Goal: Task Accomplishment & Management: Manage account settings

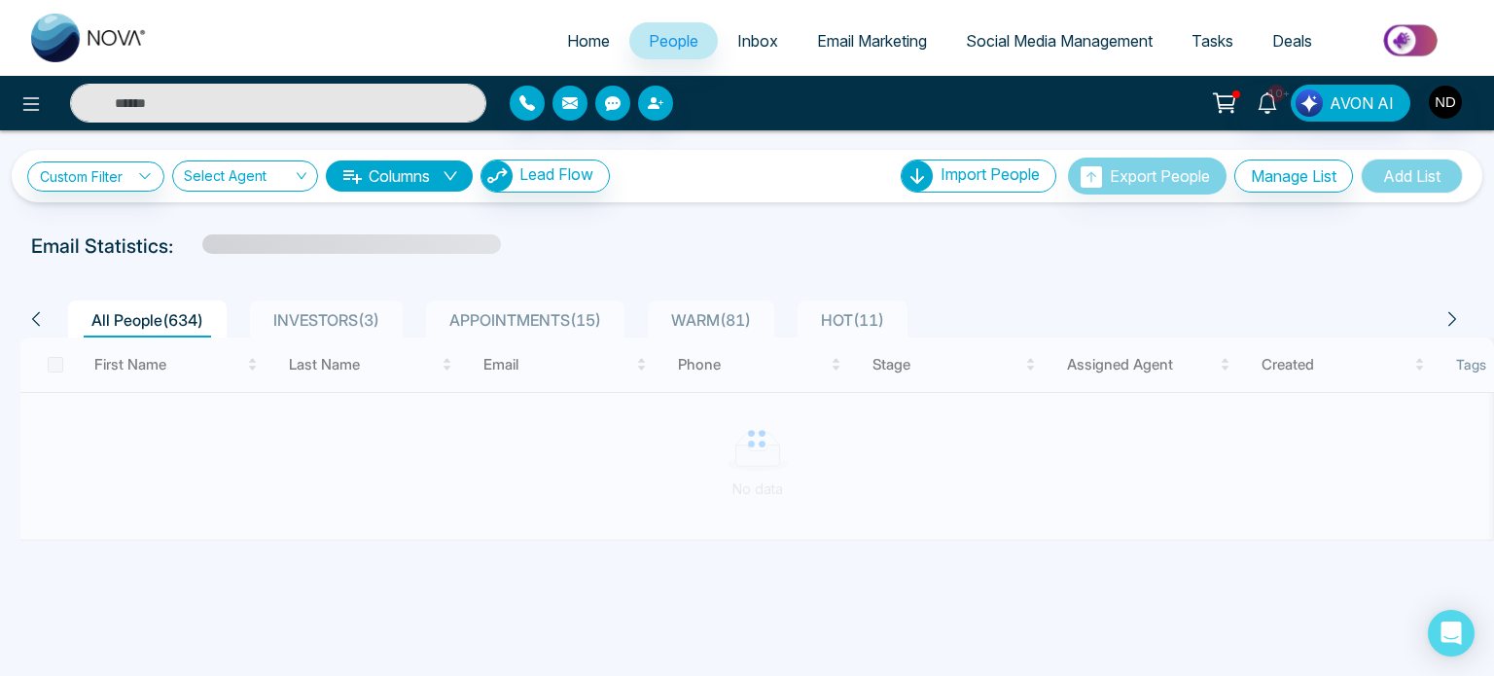
click at [291, 99] on input "text" at bounding box center [278, 103] width 416 height 39
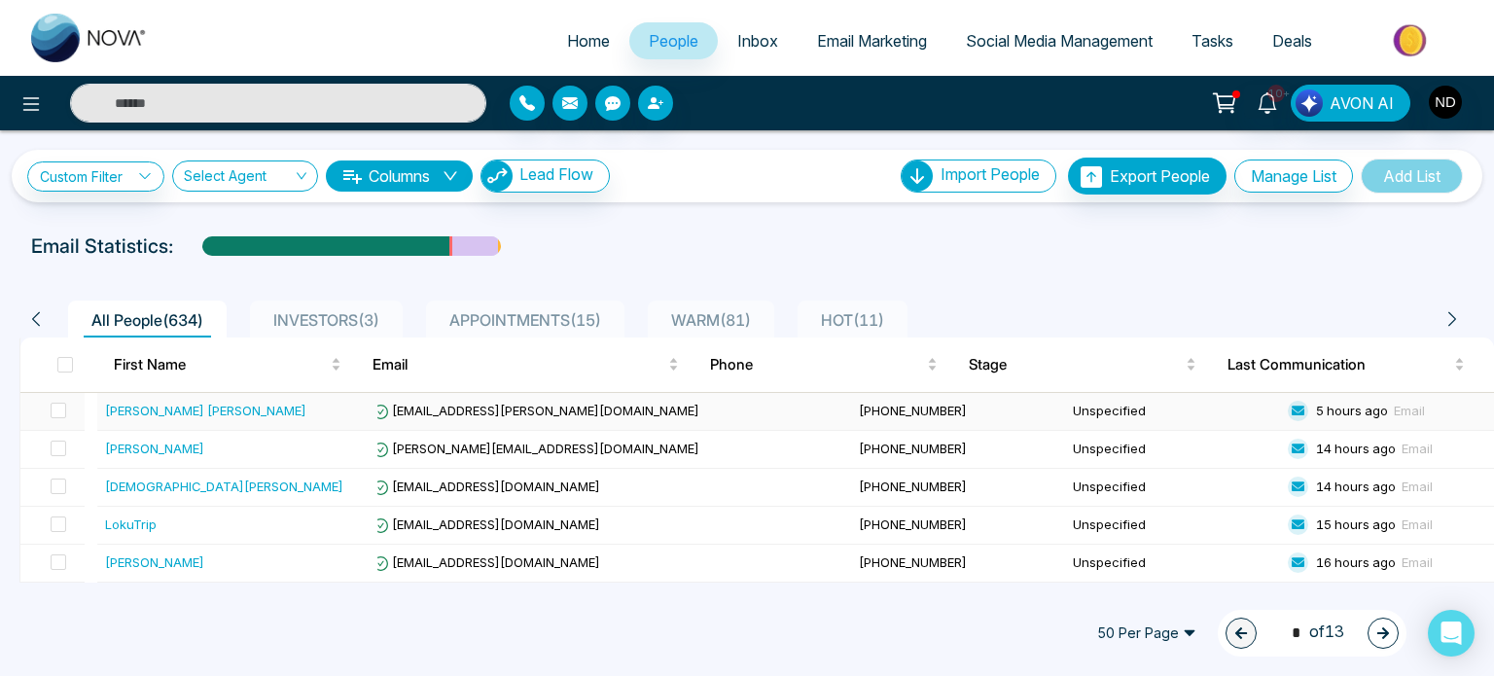
click at [210, 405] on div "[PERSON_NAME] [PERSON_NAME]" at bounding box center [237, 410] width 265 height 19
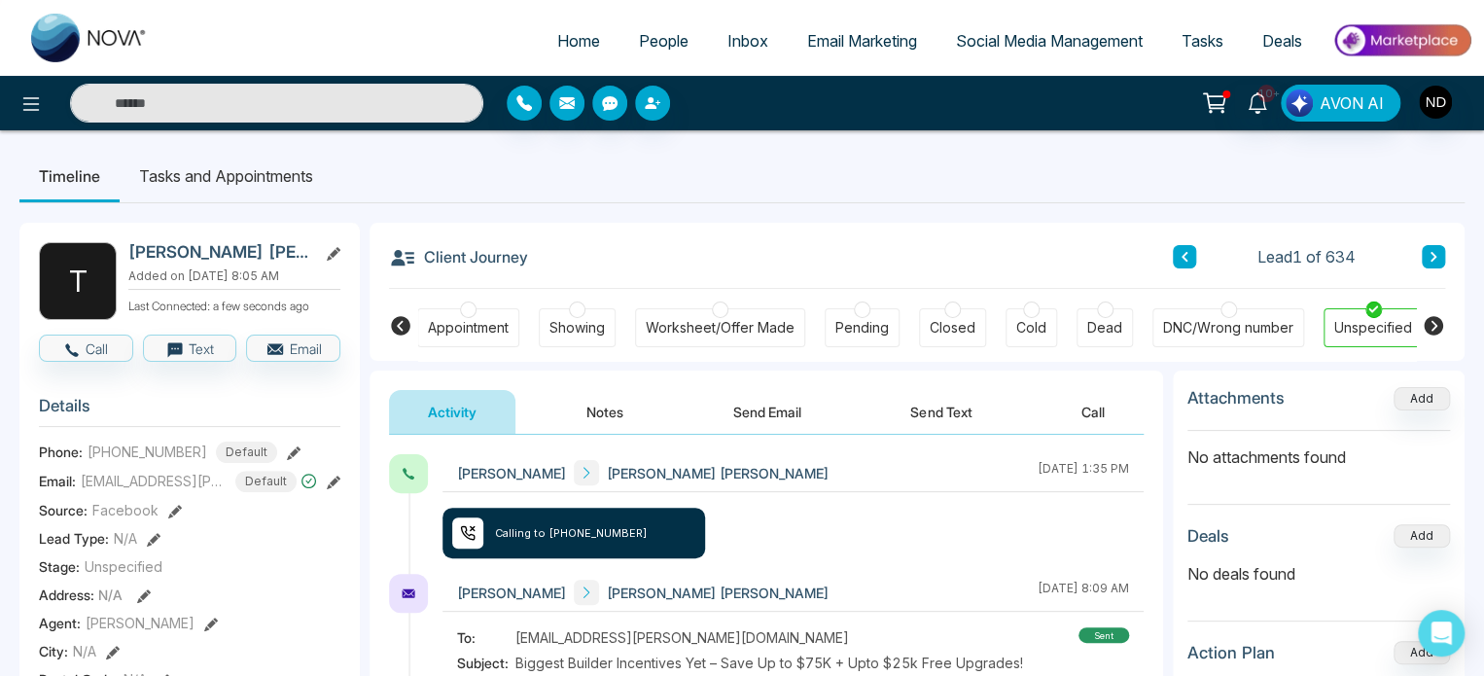
click at [602, 411] on button "Notes" at bounding box center [605, 412] width 115 height 44
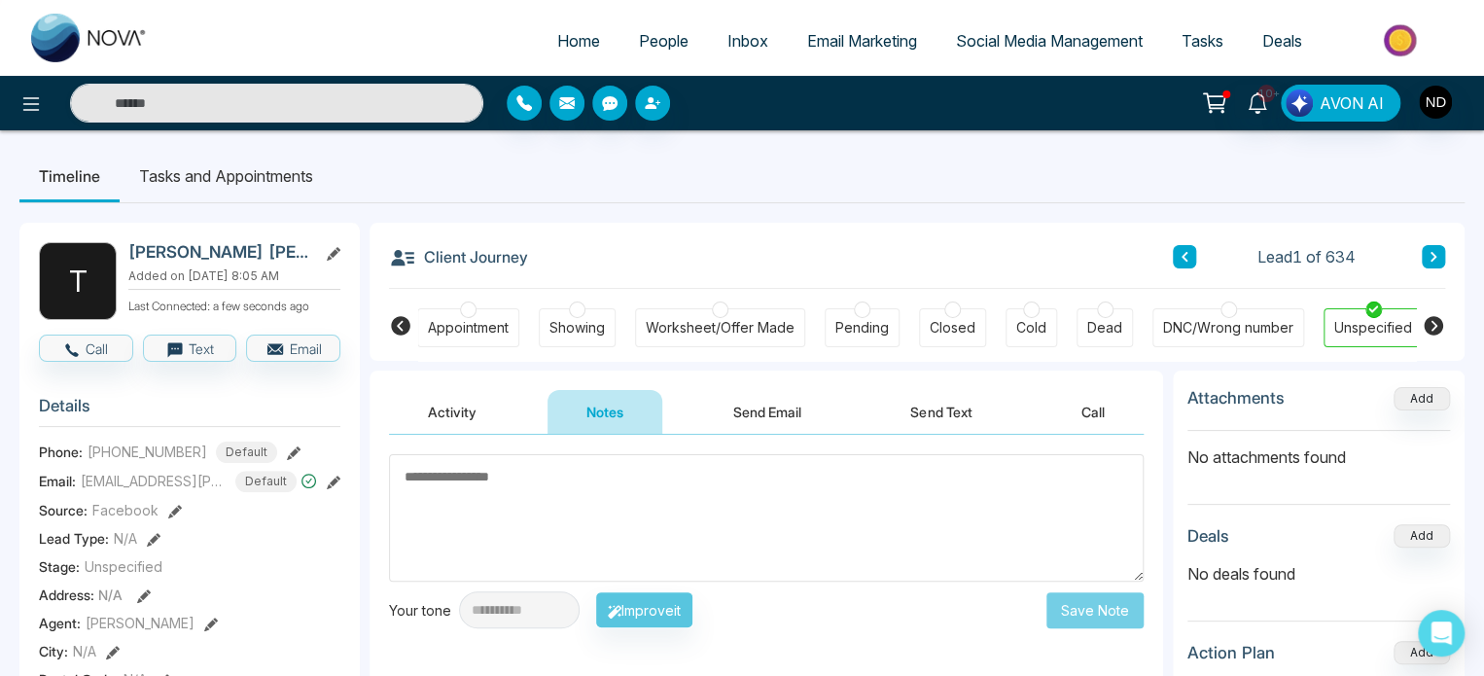
drag, startPoint x: 401, startPoint y: 474, endPoint x: 437, endPoint y: 503, distance: 46.3
drag, startPoint x: 0, startPoint y: 153, endPoint x: 0, endPoint y: 104, distance: 48.6
drag, startPoint x: 0, startPoint y: 104, endPoint x: 20, endPoint y: 139, distance: 40.5
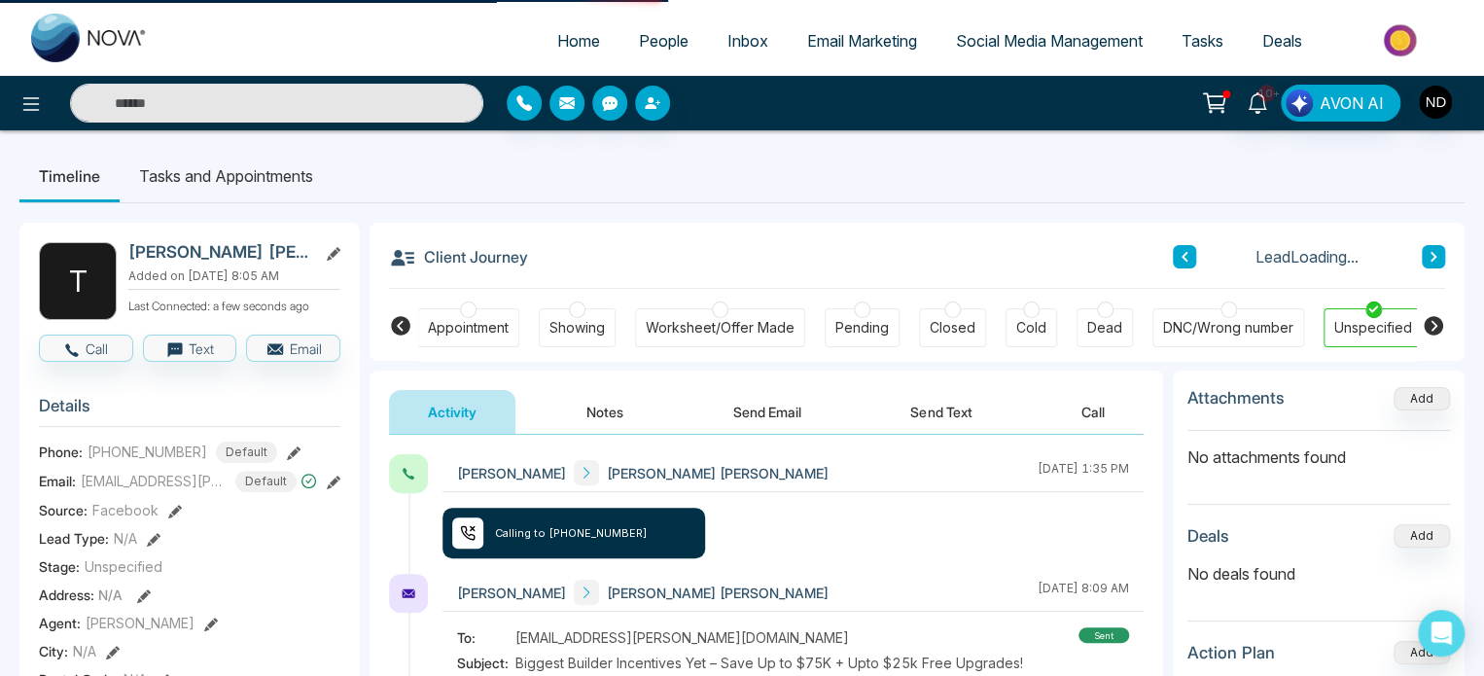
drag, startPoint x: 33, startPoint y: 183, endPoint x: 6, endPoint y: 159, distance: 36.5
drag, startPoint x: 6, startPoint y: 159, endPoint x: 54, endPoint y: 157, distance: 48.7
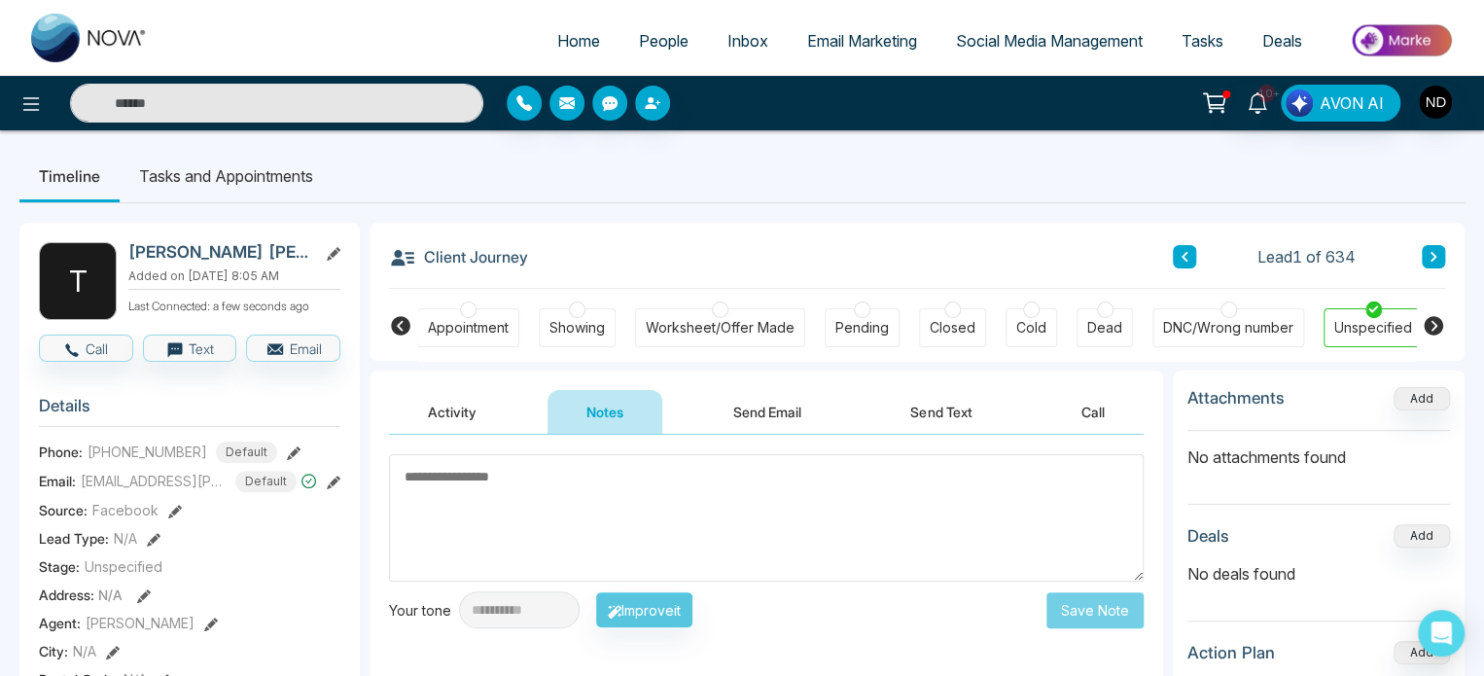
drag, startPoint x: 0, startPoint y: -80, endPoint x: 0, endPoint y: -106, distance: 26.3
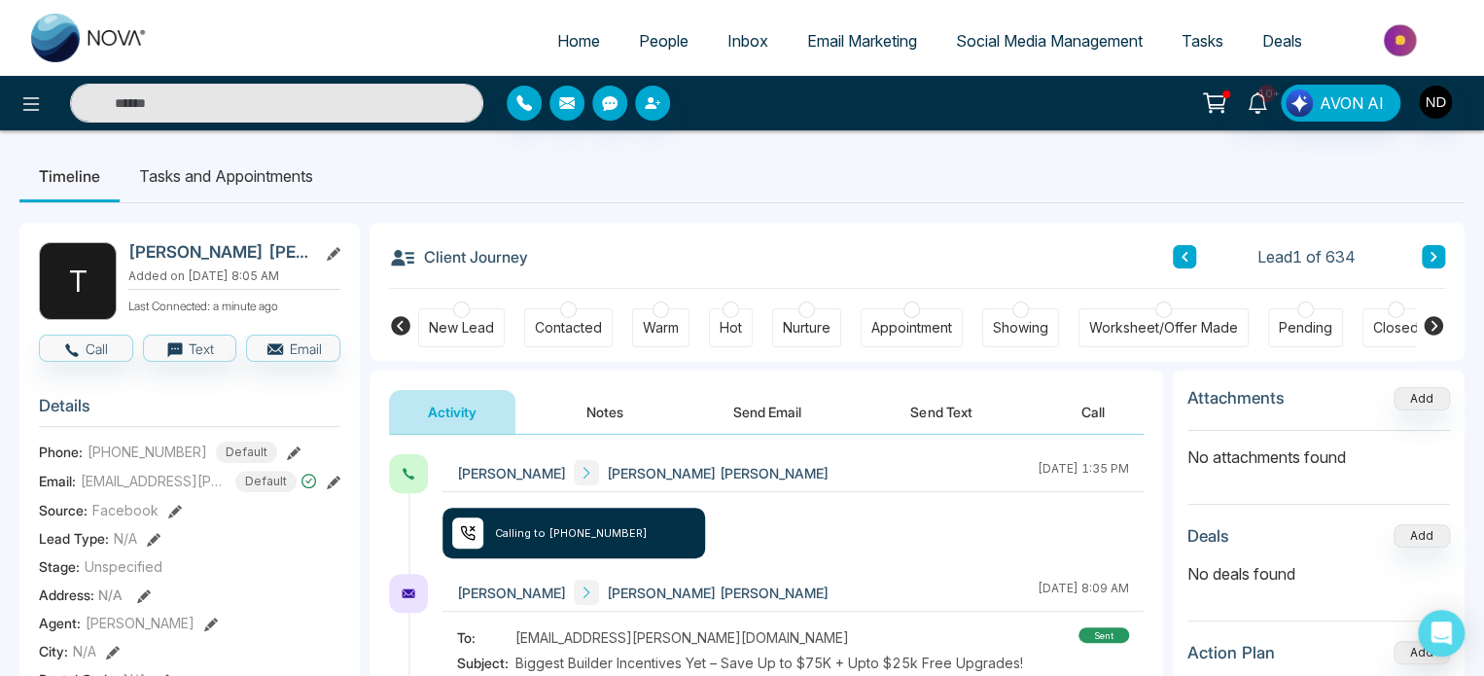
click at [618, 405] on button "Notes" at bounding box center [605, 412] width 115 height 44
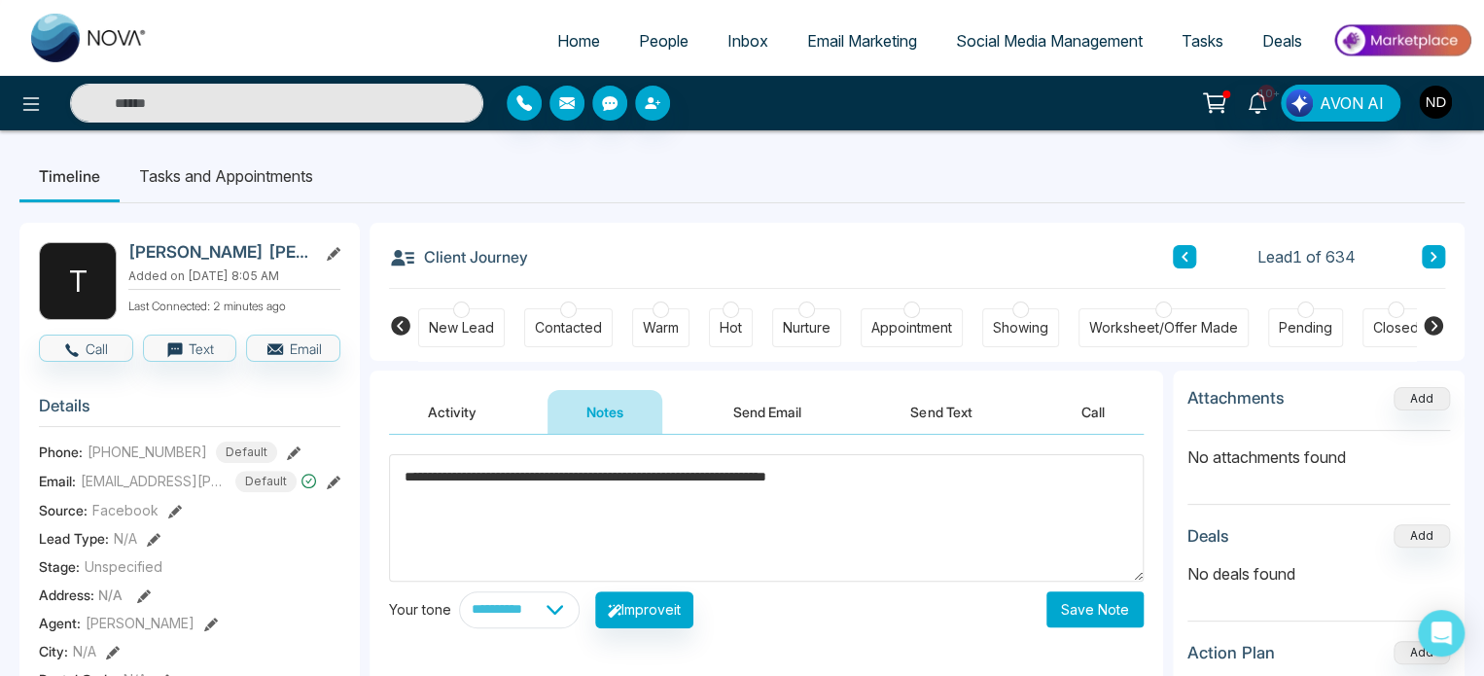
type textarea "**********"
click at [1097, 617] on button "Save Note" at bounding box center [1095, 609] width 97 height 36
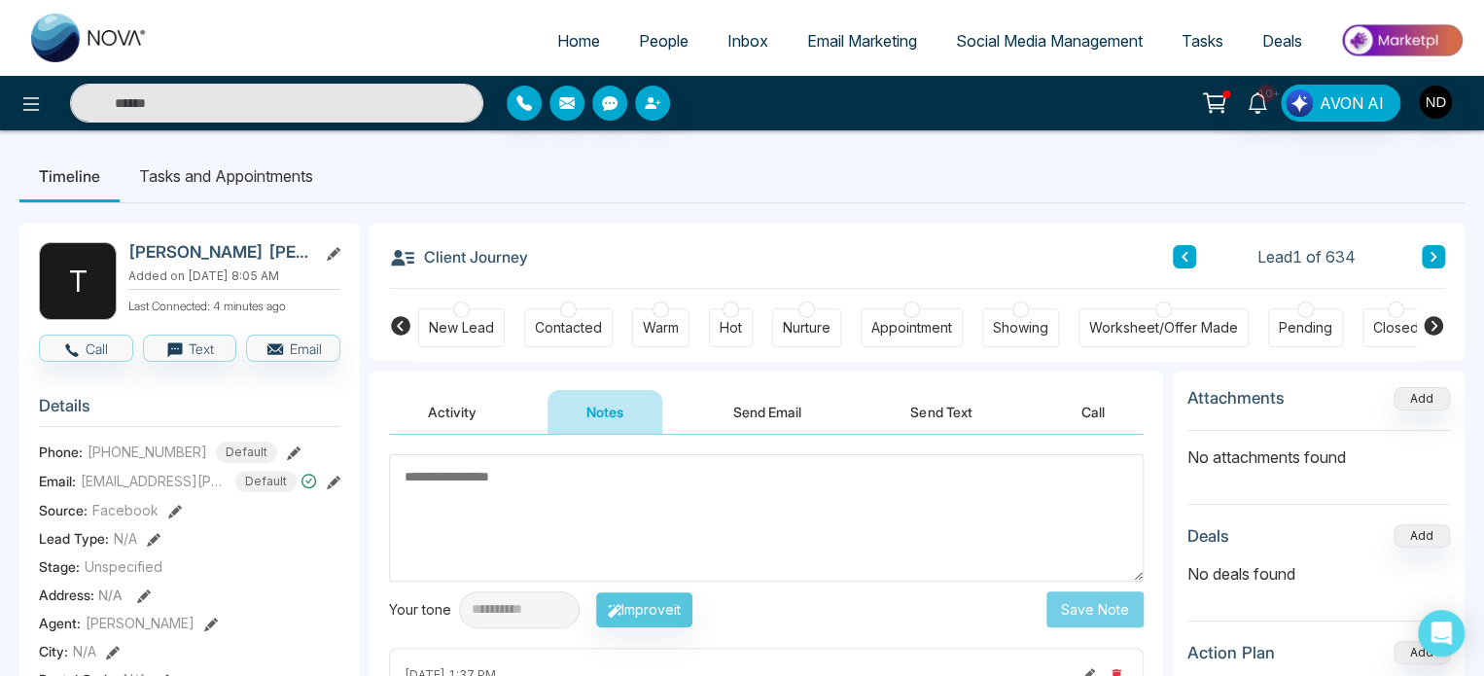
click at [1156, 450] on div "**********" at bounding box center [767, 629] width 794 height 389
click at [139, 169] on li "Tasks and Appointments" at bounding box center [226, 176] width 213 height 53
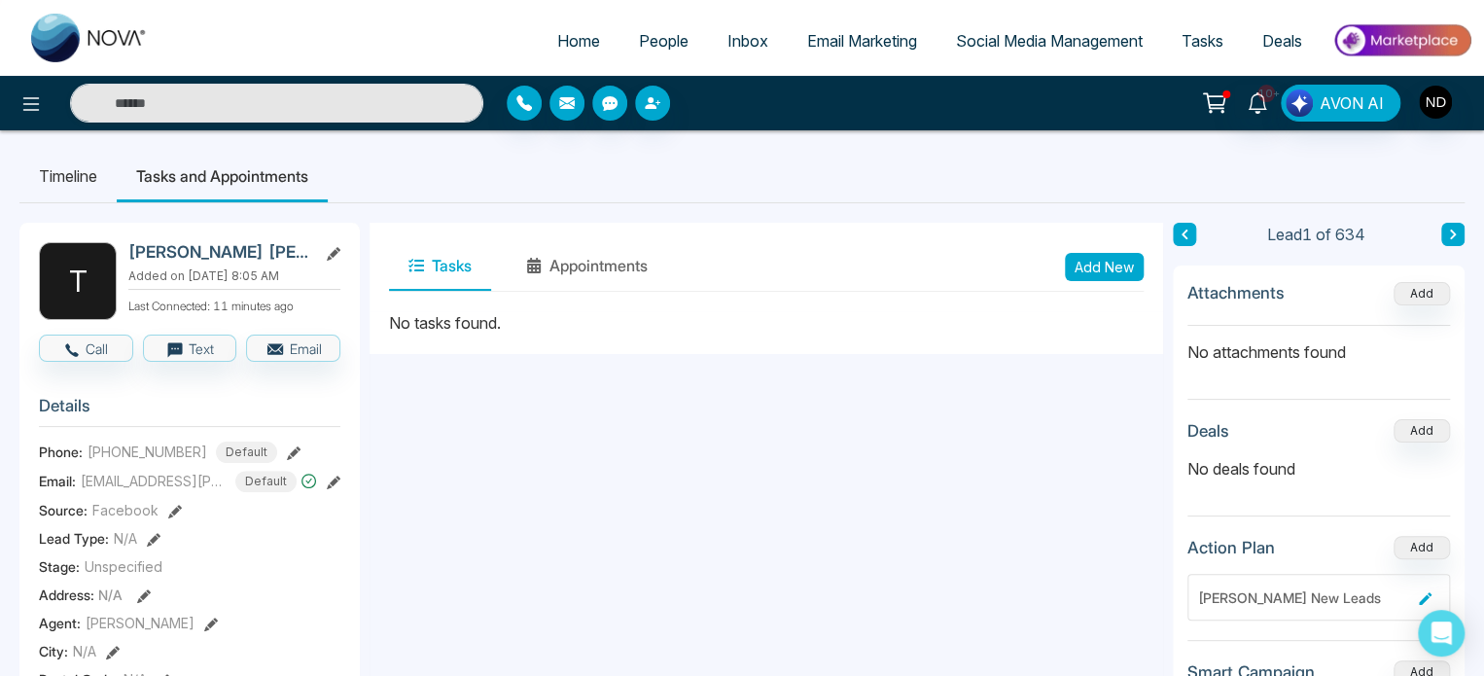
click at [1127, 267] on button "Add New" at bounding box center [1104, 267] width 79 height 28
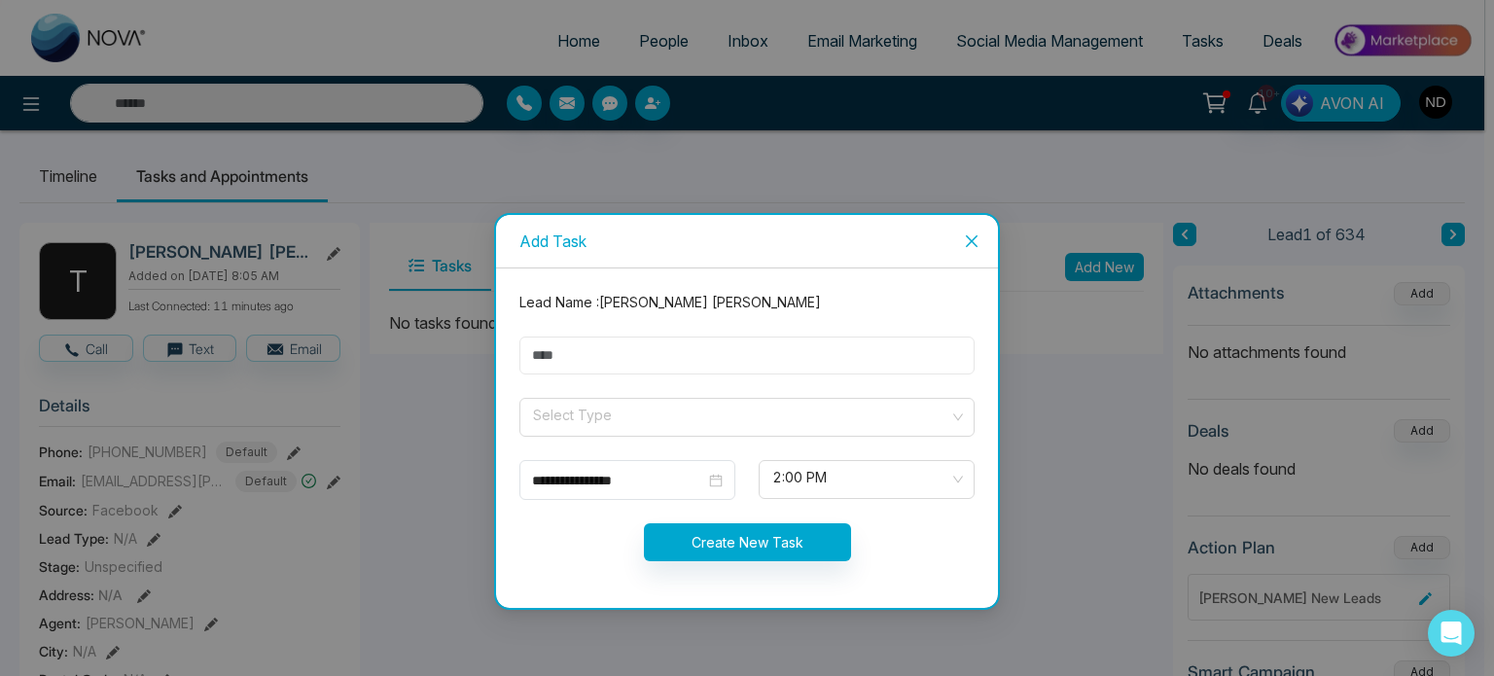
click at [678, 365] on input "text" at bounding box center [746, 356] width 455 height 38
click at [969, 231] on span "Close" at bounding box center [971, 241] width 53 height 53
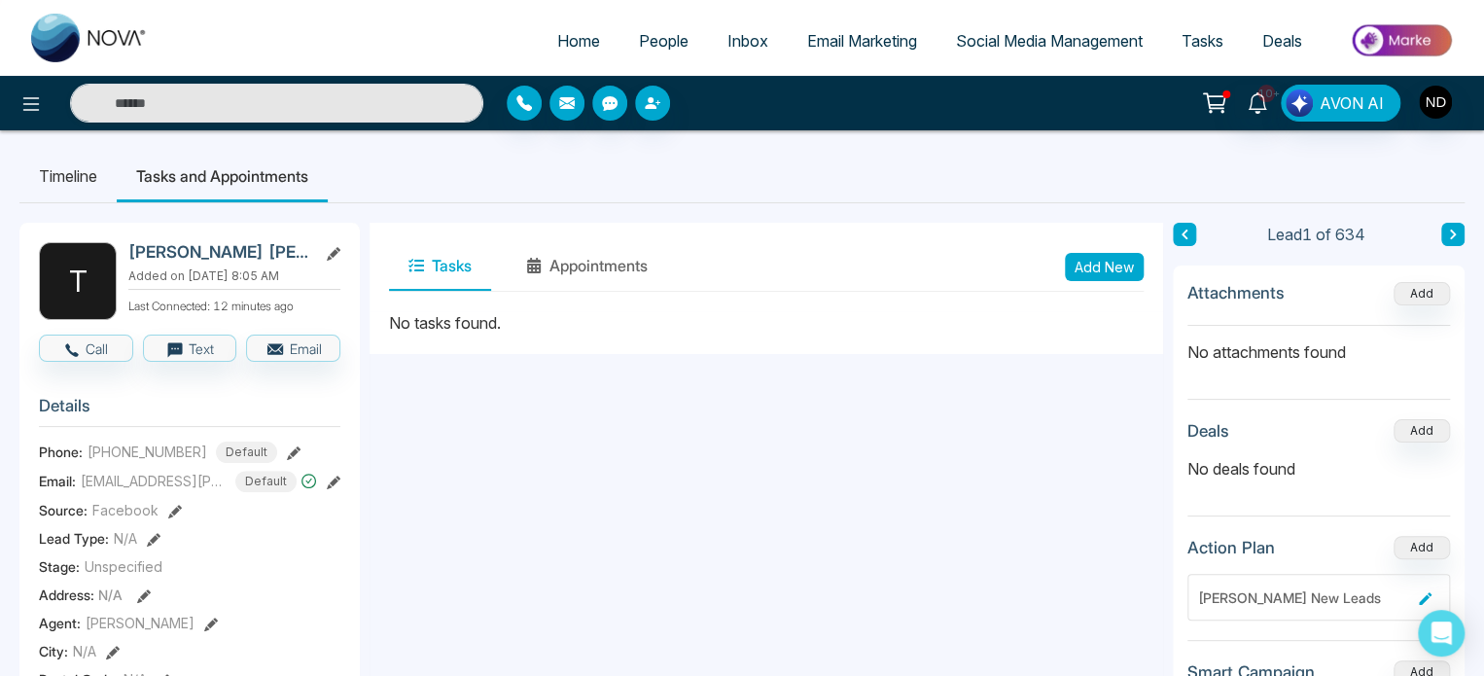
click at [90, 178] on li "Timeline" at bounding box center [67, 176] width 97 height 53
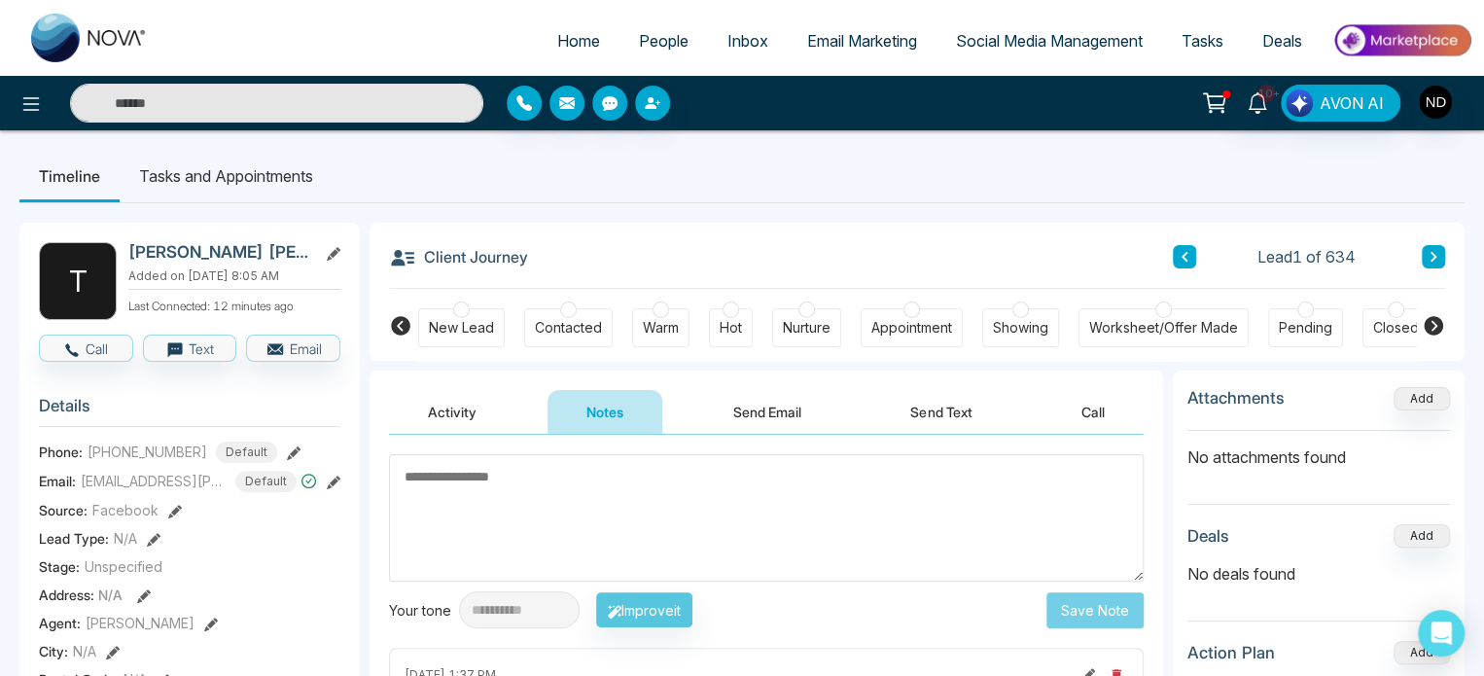
click at [304, 171] on li "Tasks and Appointments" at bounding box center [226, 176] width 213 height 53
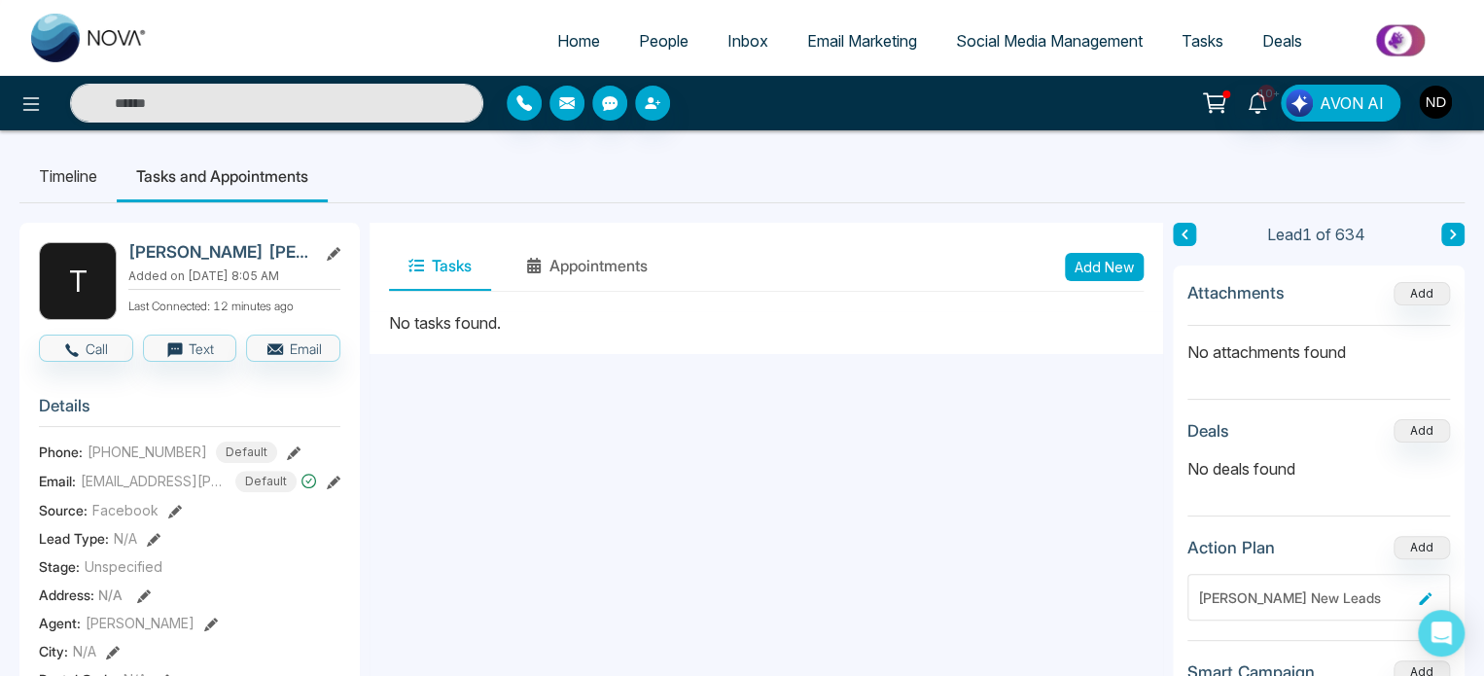
click at [1093, 261] on button "Add New" at bounding box center [1104, 267] width 79 height 28
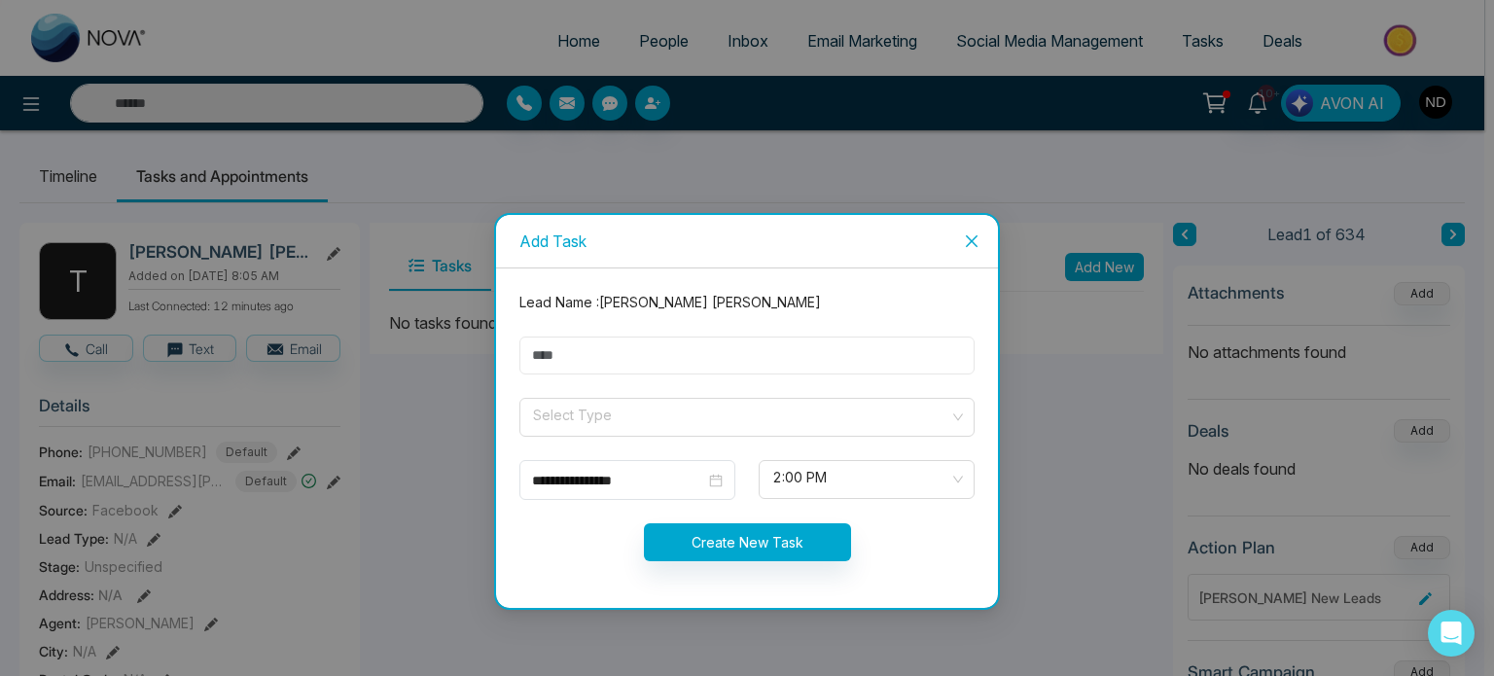
click at [691, 362] on input "text" at bounding box center [746, 356] width 455 height 38
type input "*"
type input "**********"
click at [638, 474] on input "**********" at bounding box center [618, 480] width 173 height 21
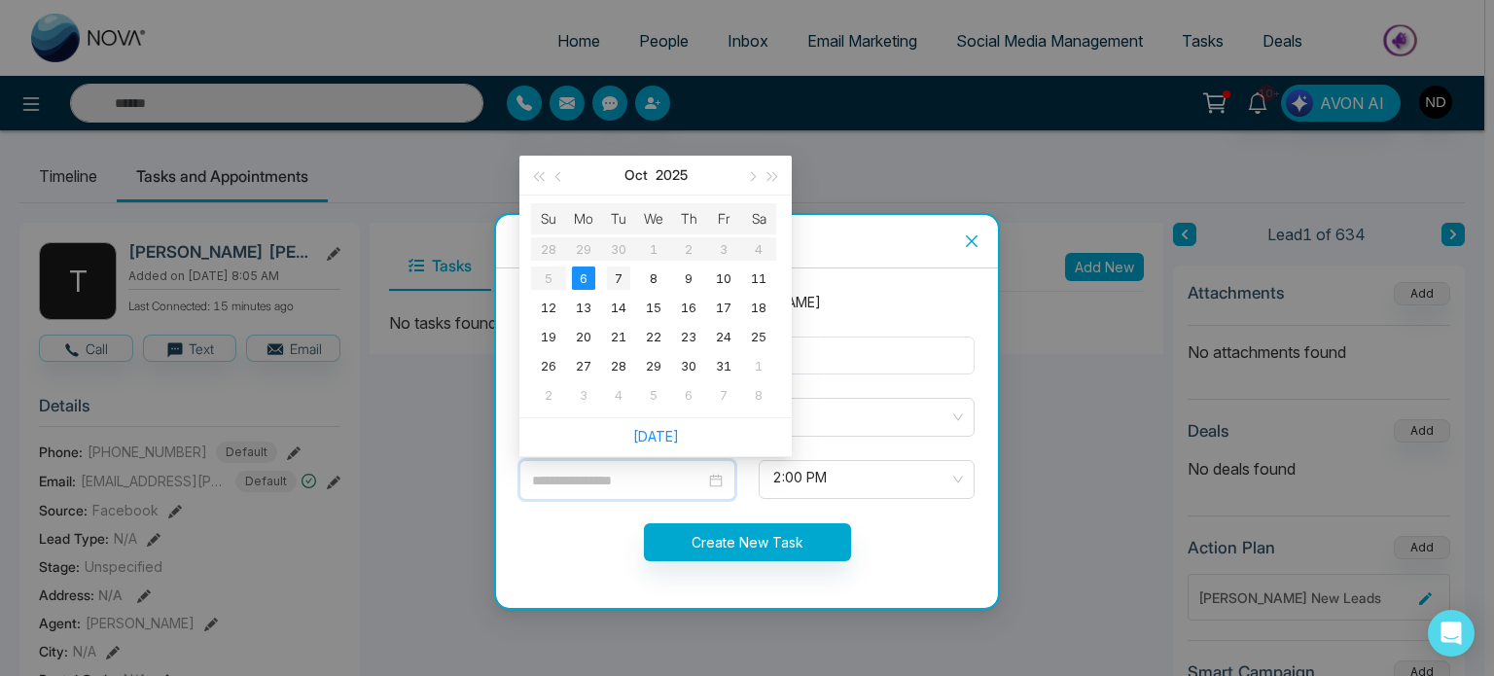
type input "**********"
click at [615, 271] on div "7" at bounding box center [618, 278] width 23 height 23
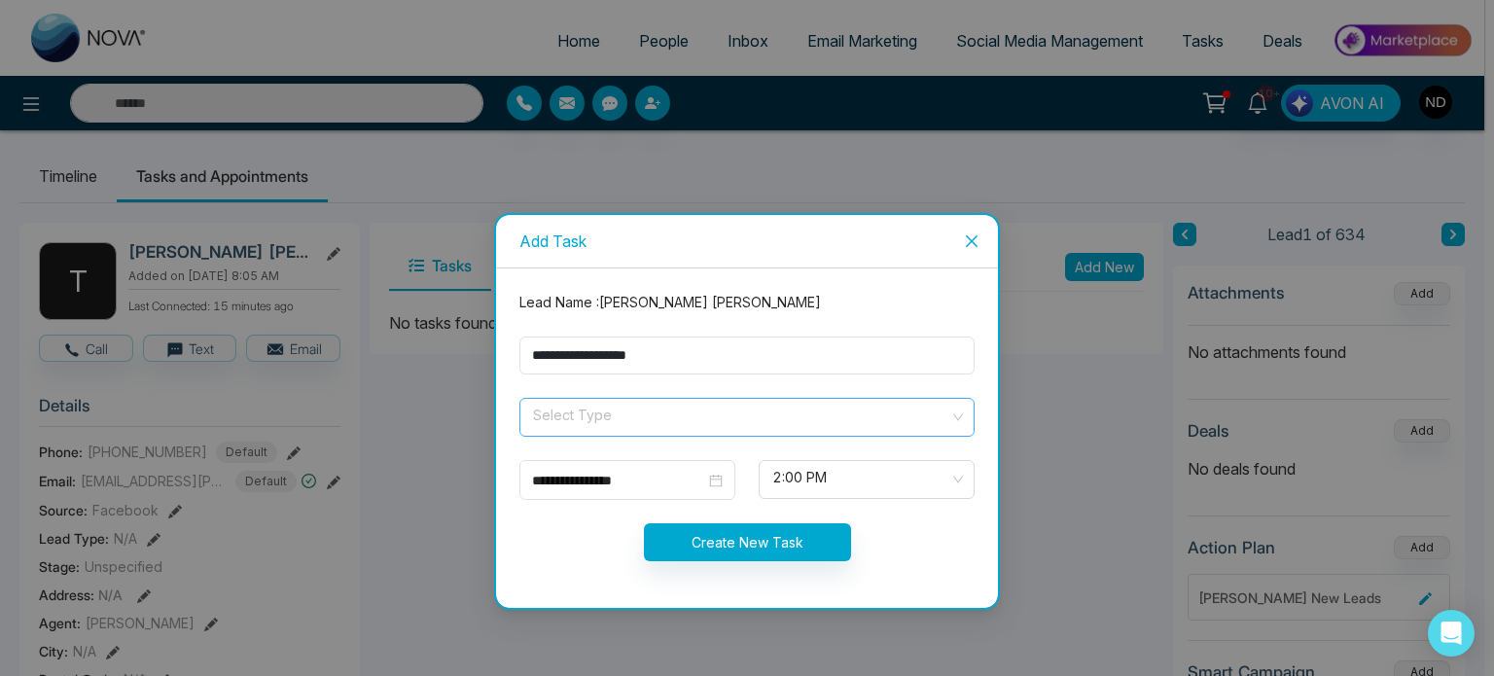
click at [617, 427] on input "search" at bounding box center [740, 413] width 418 height 29
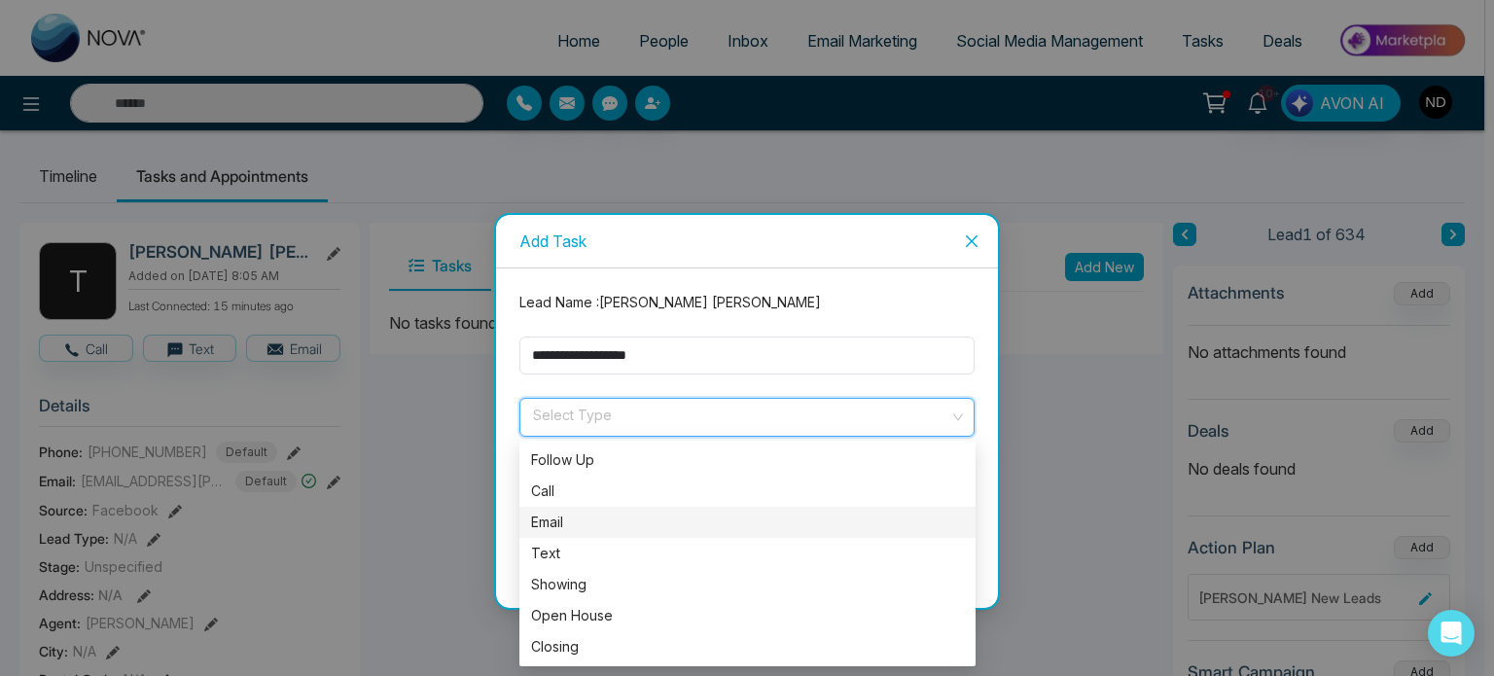
click at [555, 507] on div "Email" at bounding box center [747, 522] width 456 height 31
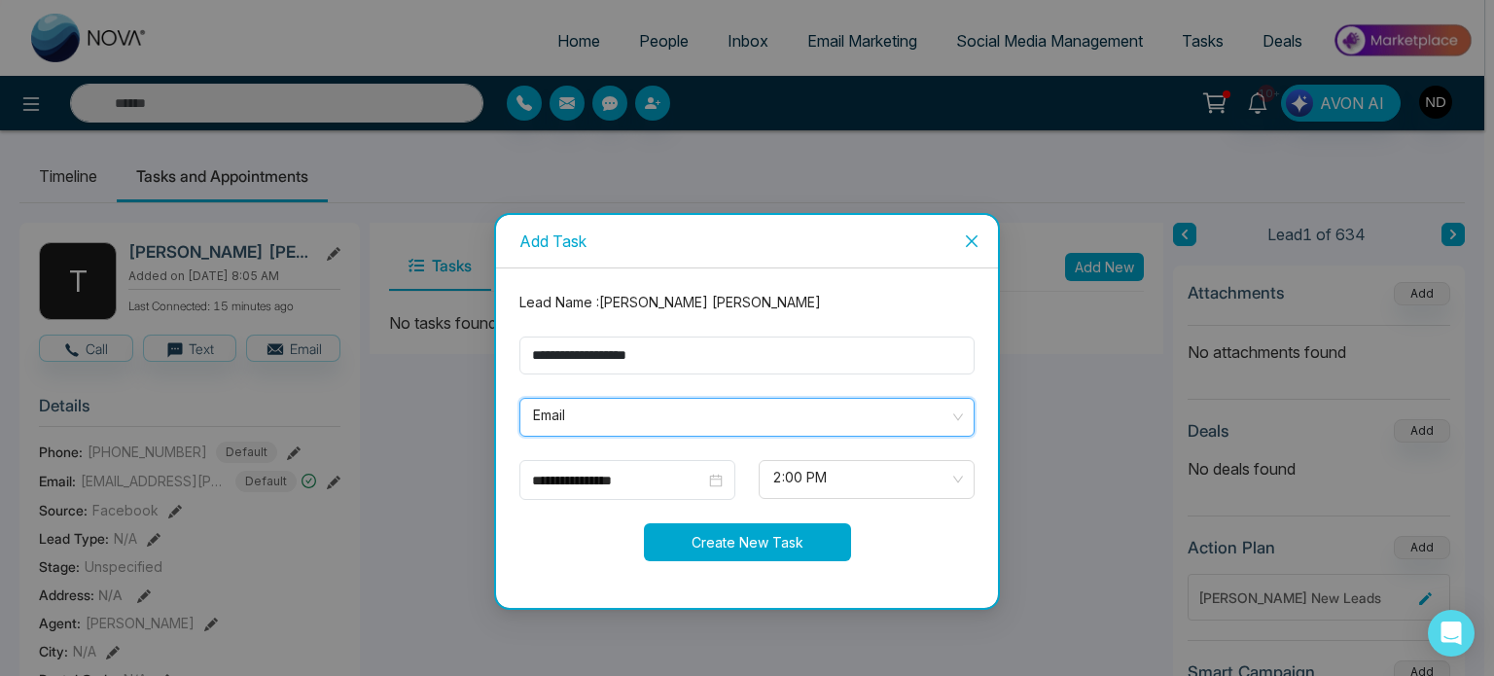
click at [681, 540] on button "Create New Task" at bounding box center [747, 542] width 207 height 38
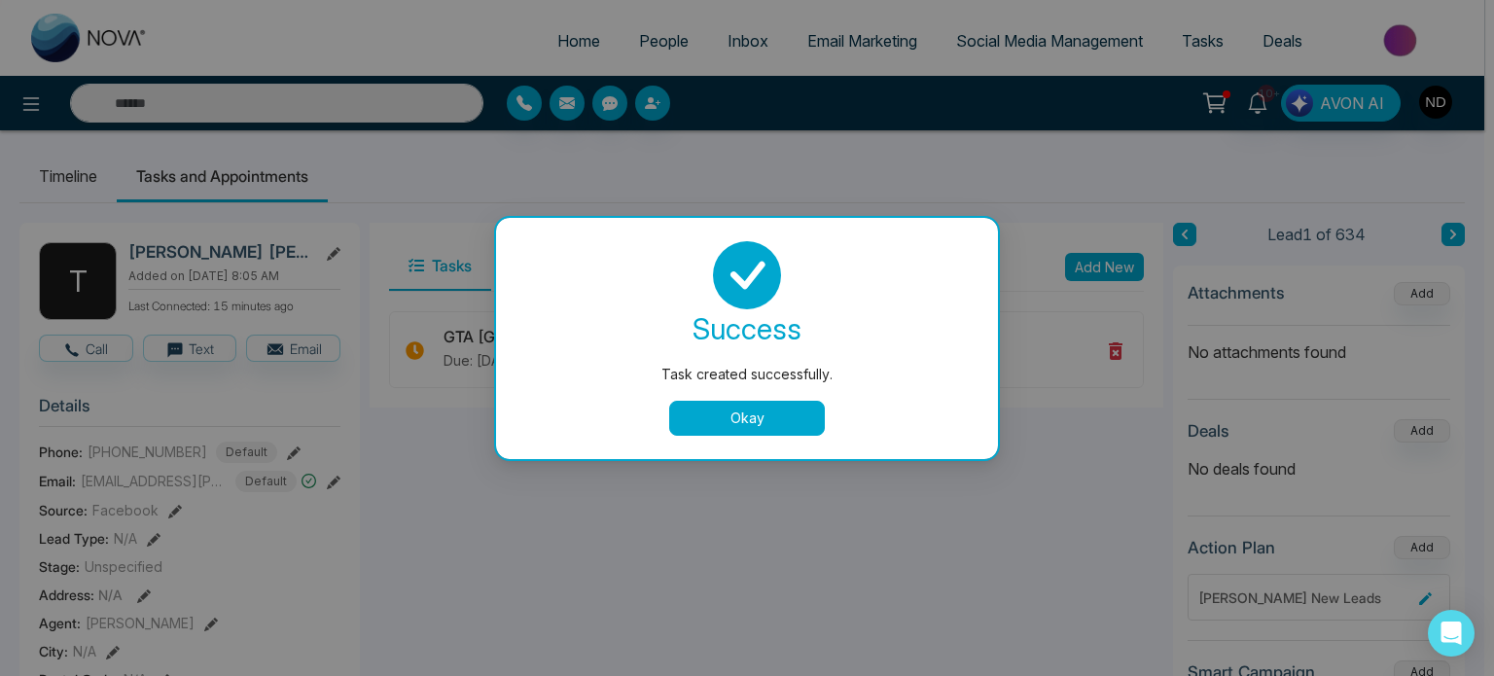
click at [691, 415] on button "Okay" at bounding box center [747, 418] width 156 height 35
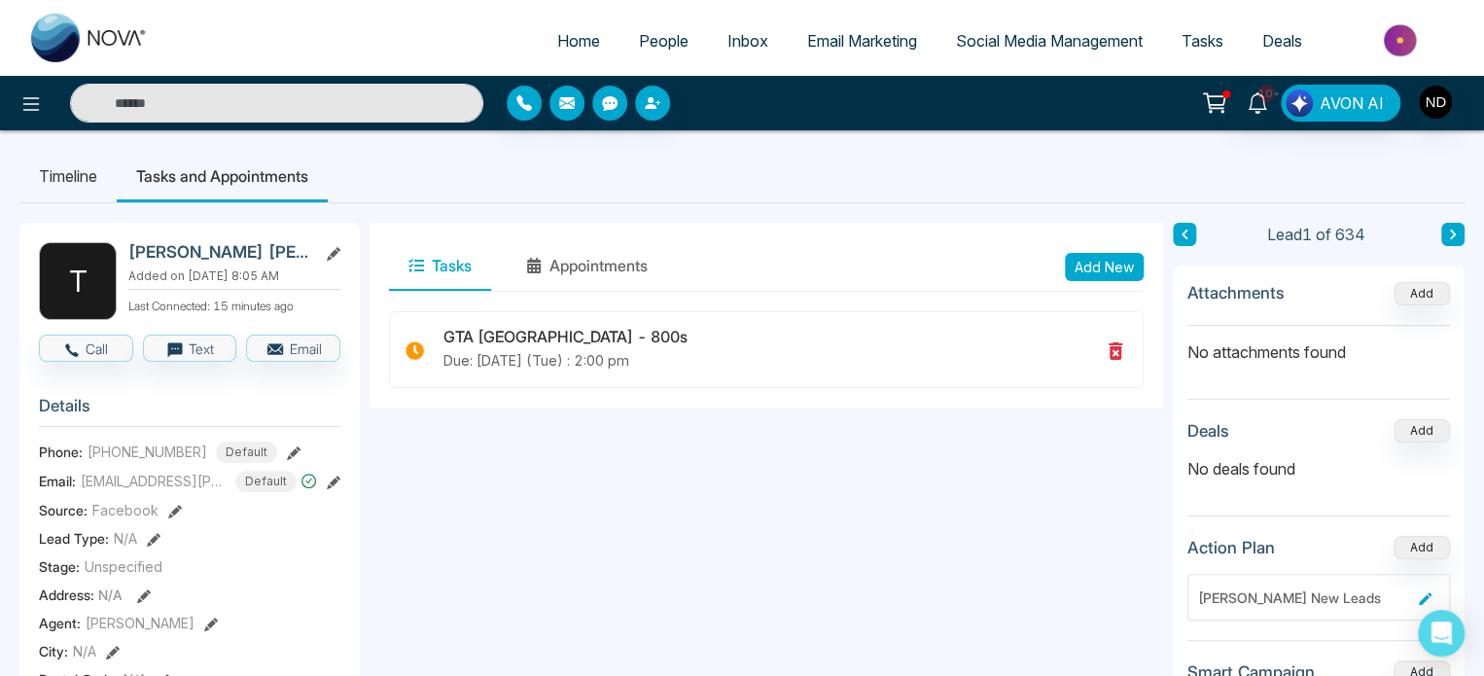
click at [1450, 237] on icon at bounding box center [1453, 235] width 10 height 12
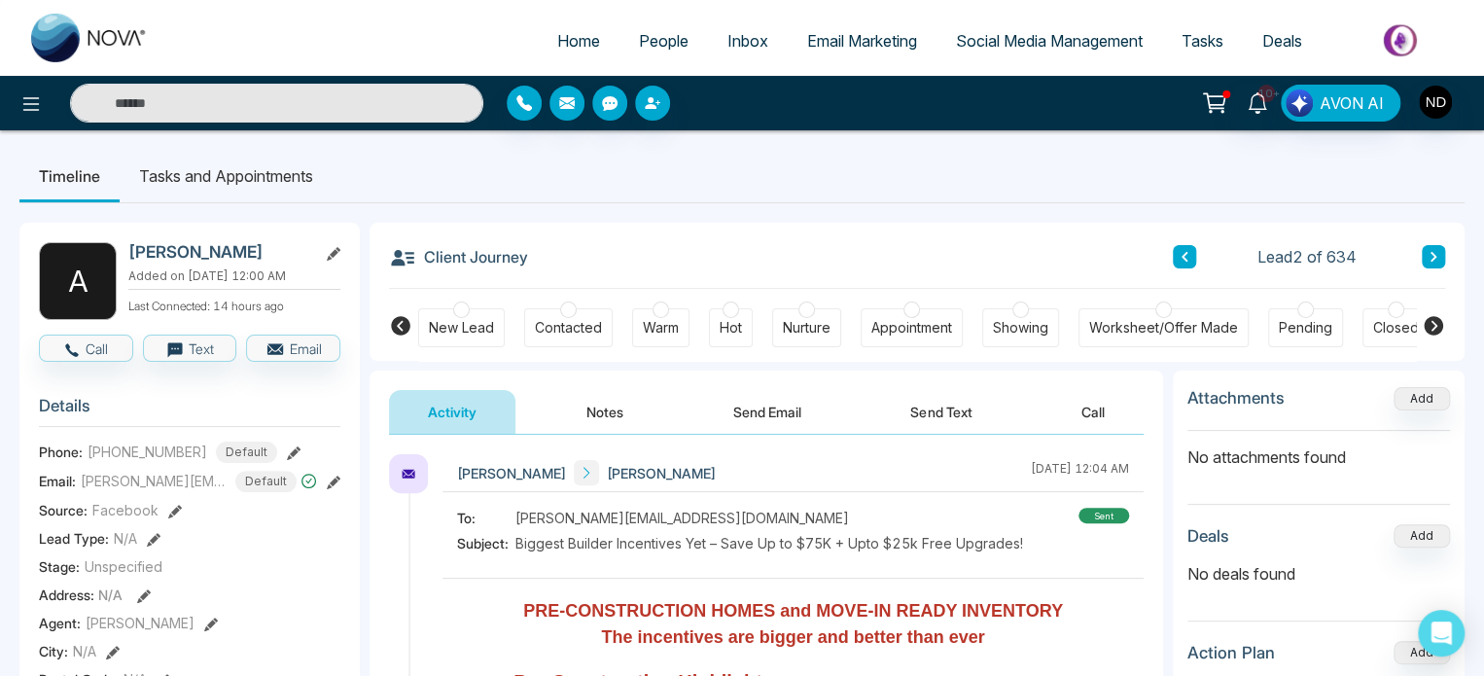
click at [658, 50] on span "People" at bounding box center [664, 40] width 50 height 19
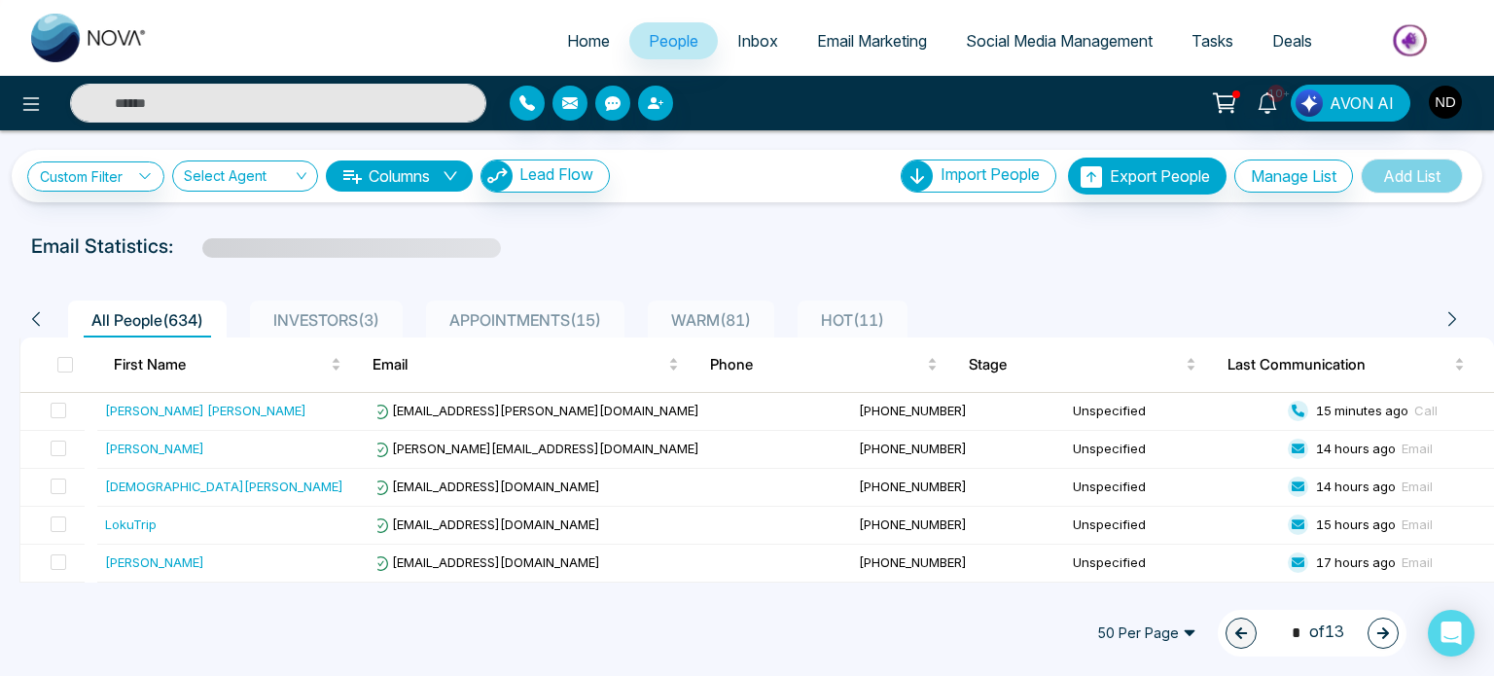
click at [587, 314] on span "APPOINTMENTS ( 15 )" at bounding box center [525, 319] width 167 height 19
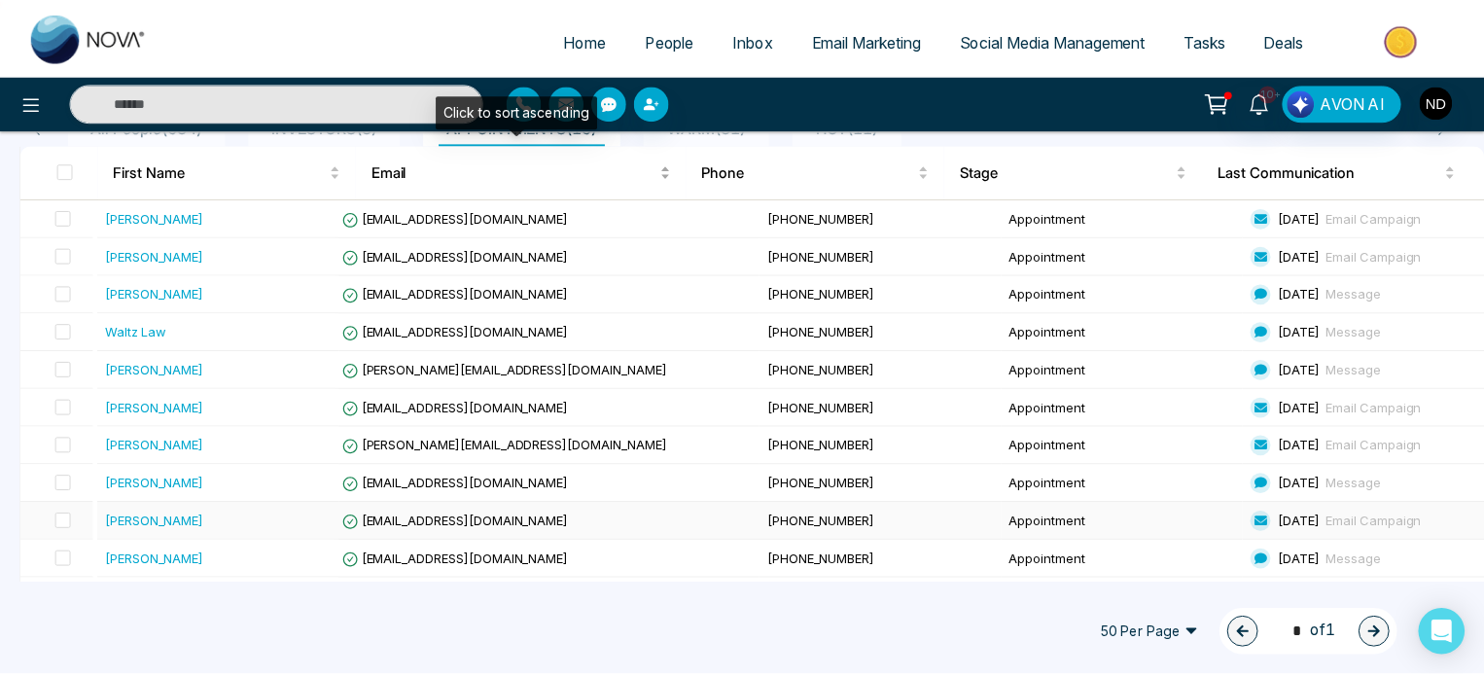
scroll to position [409, 0]
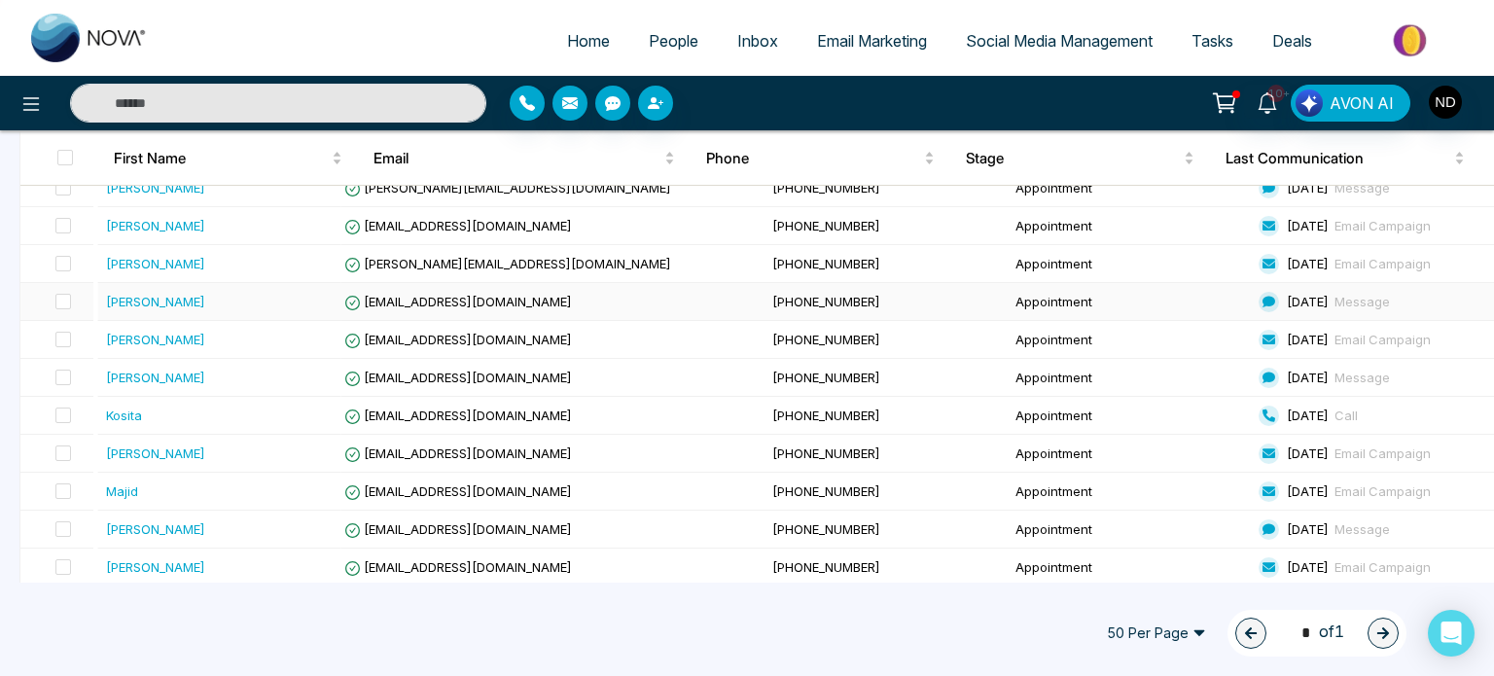
click at [296, 309] on td "Yash Kanani" at bounding box center [219, 302] width 243 height 38
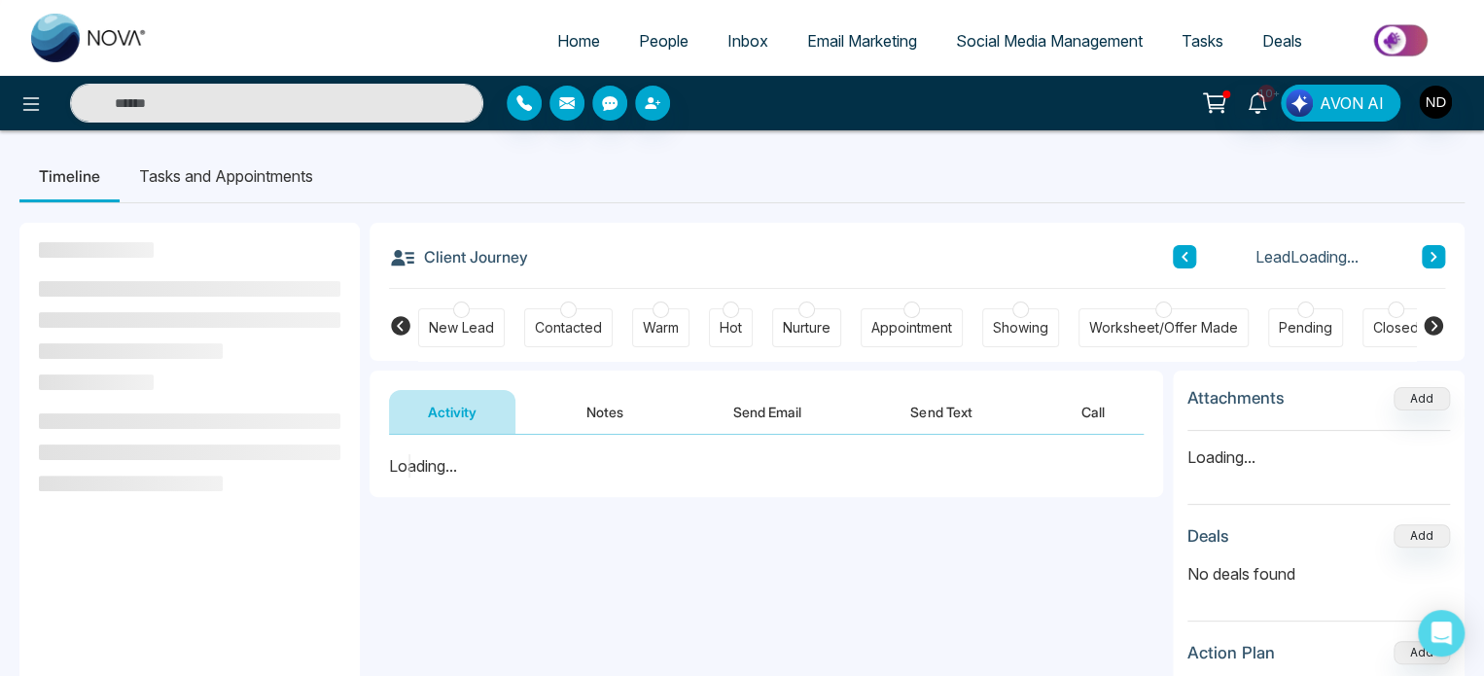
click at [572, 326] on div "Contacted" at bounding box center [568, 327] width 67 height 19
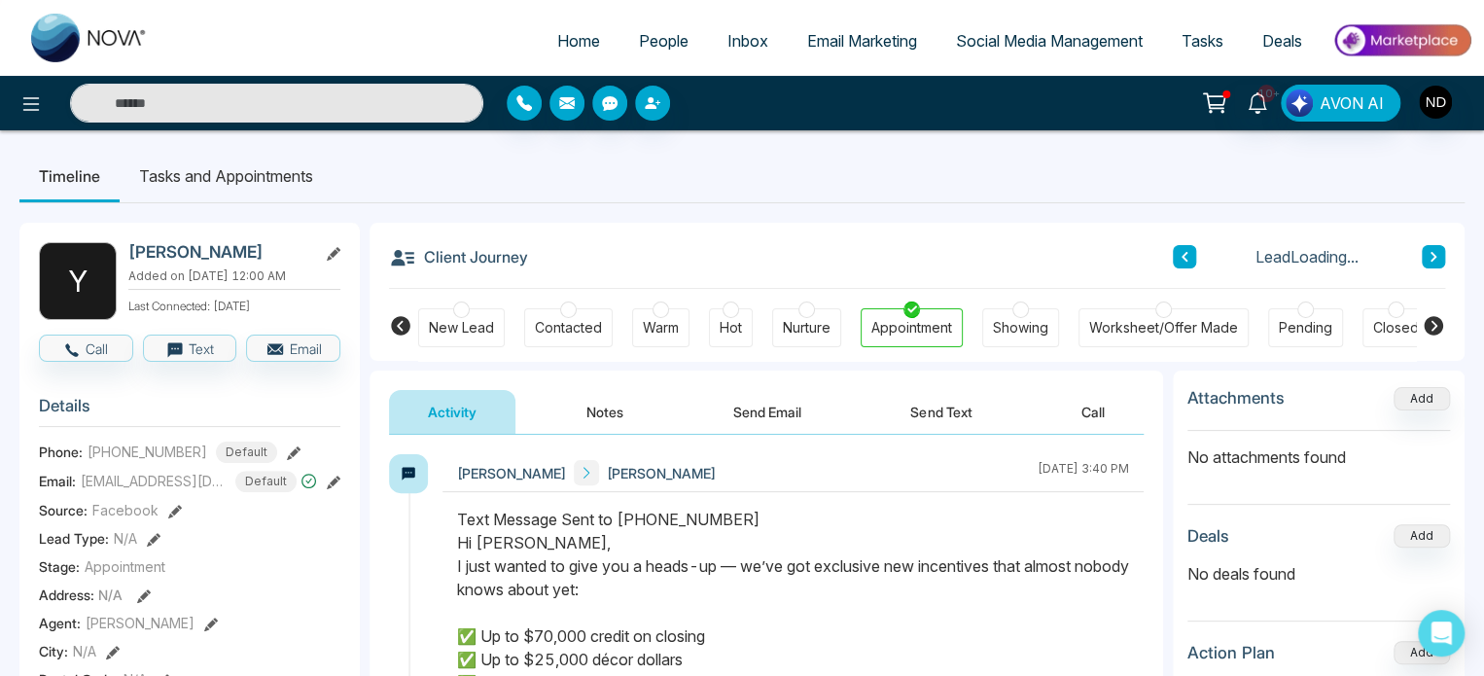
click at [572, 326] on div "Contacted" at bounding box center [568, 327] width 67 height 19
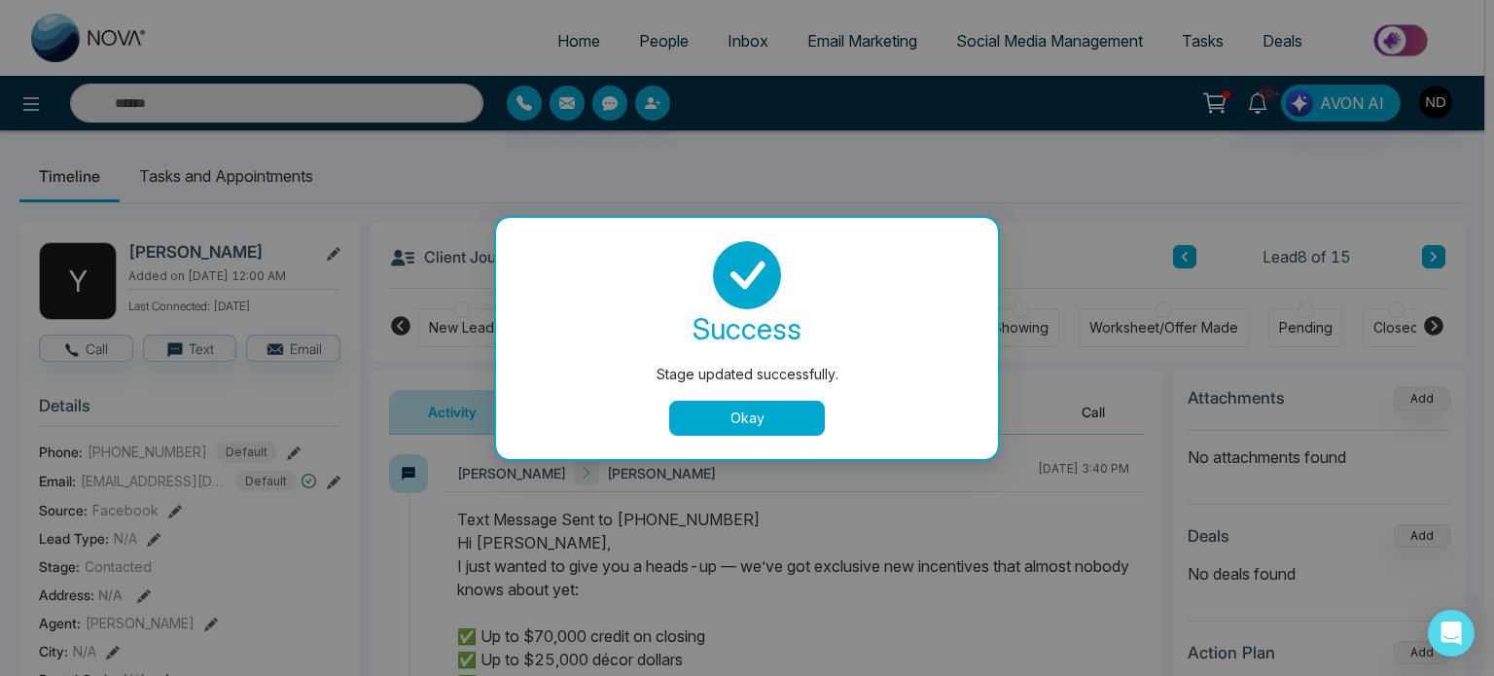
click at [782, 429] on button "Okay" at bounding box center [747, 418] width 156 height 35
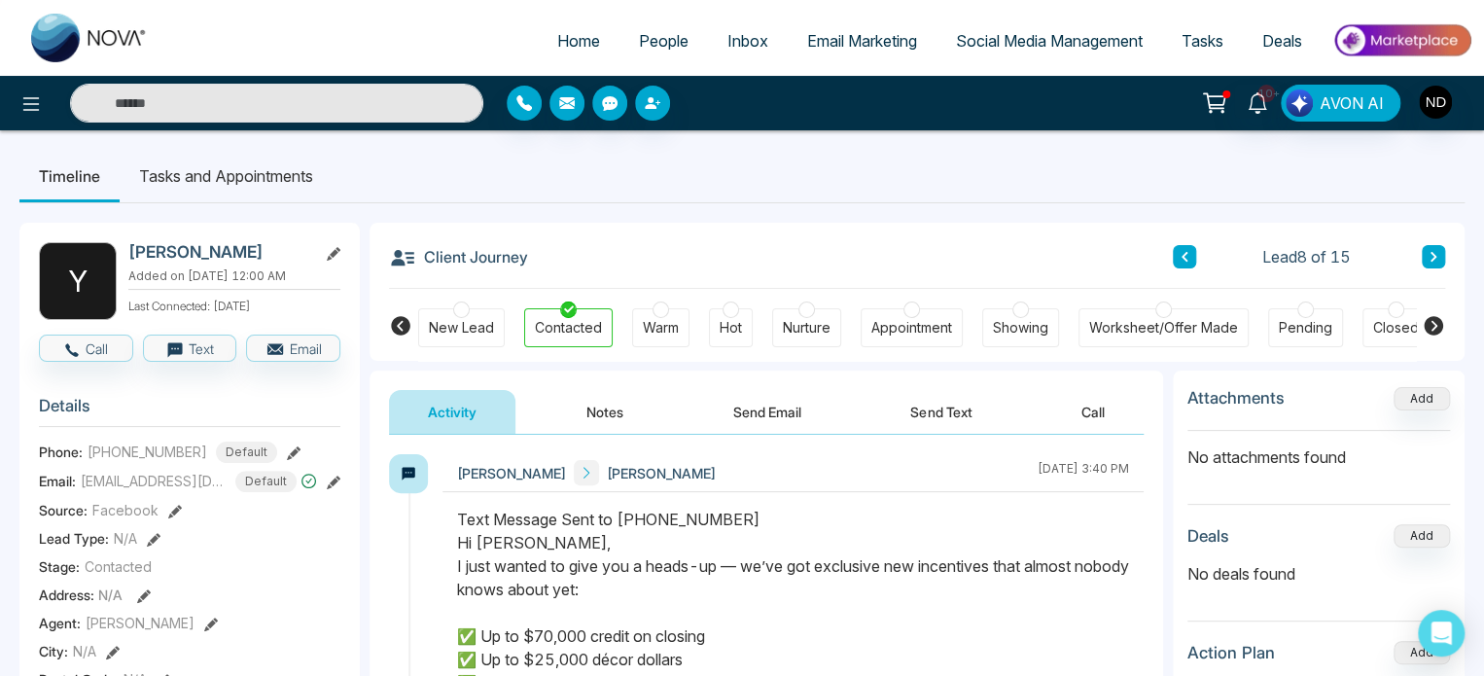
click at [593, 417] on button "Notes" at bounding box center [605, 412] width 115 height 44
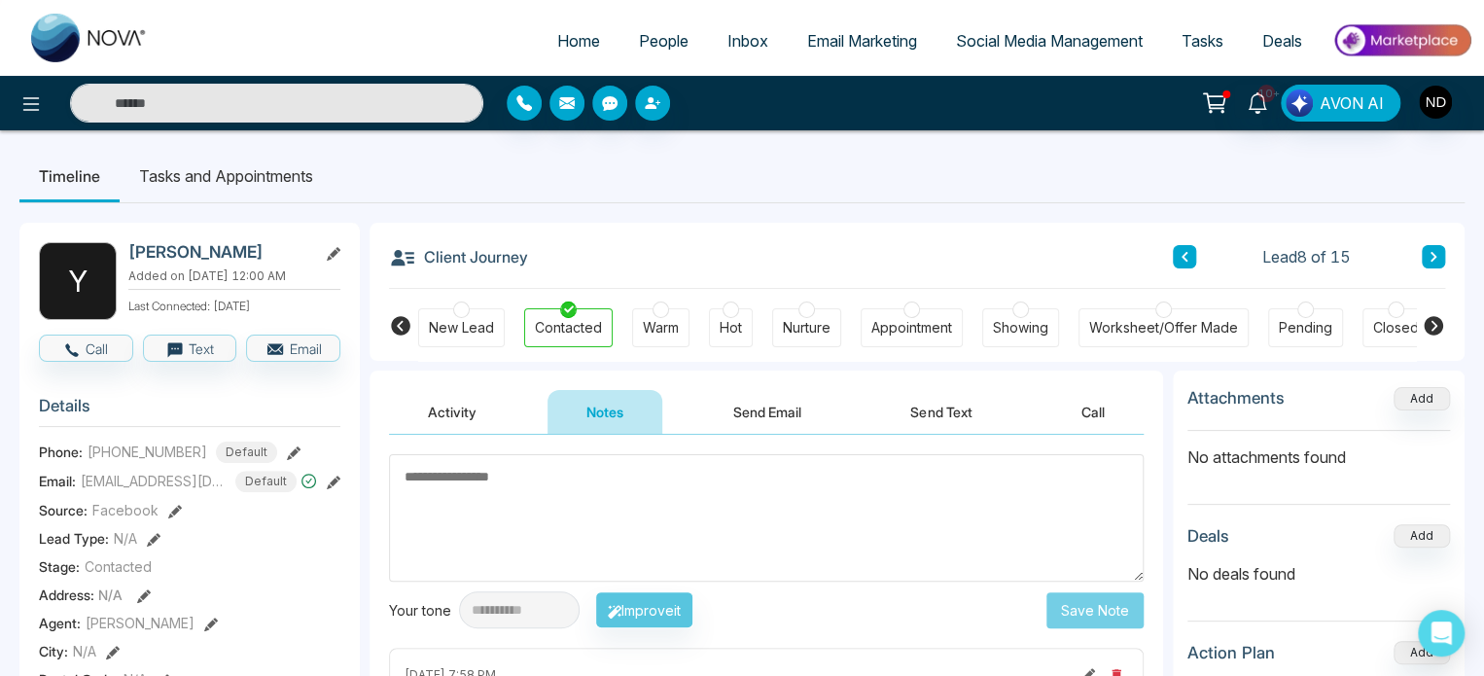
click at [645, 37] on span "People" at bounding box center [664, 40] width 50 height 19
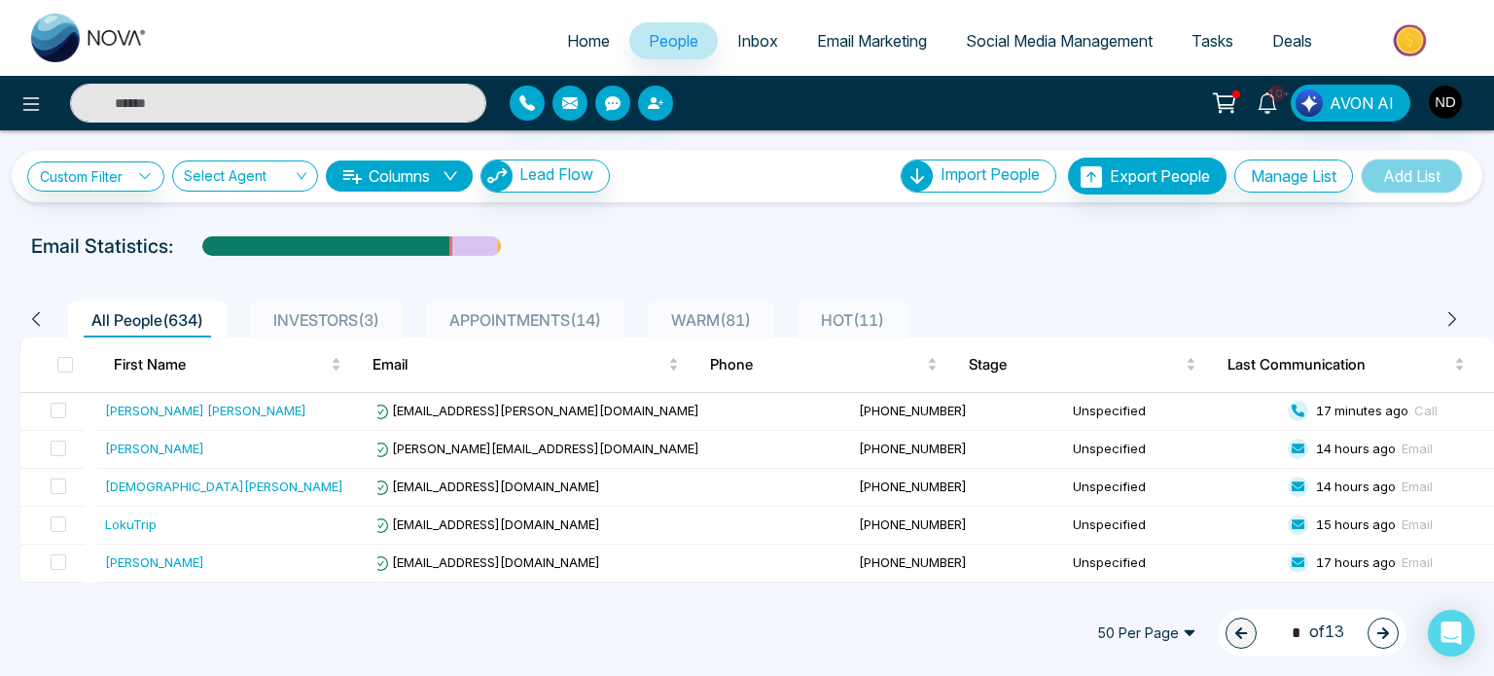
click at [609, 315] on span "APPOINTMENTS ( 14 )" at bounding box center [525, 319] width 167 height 19
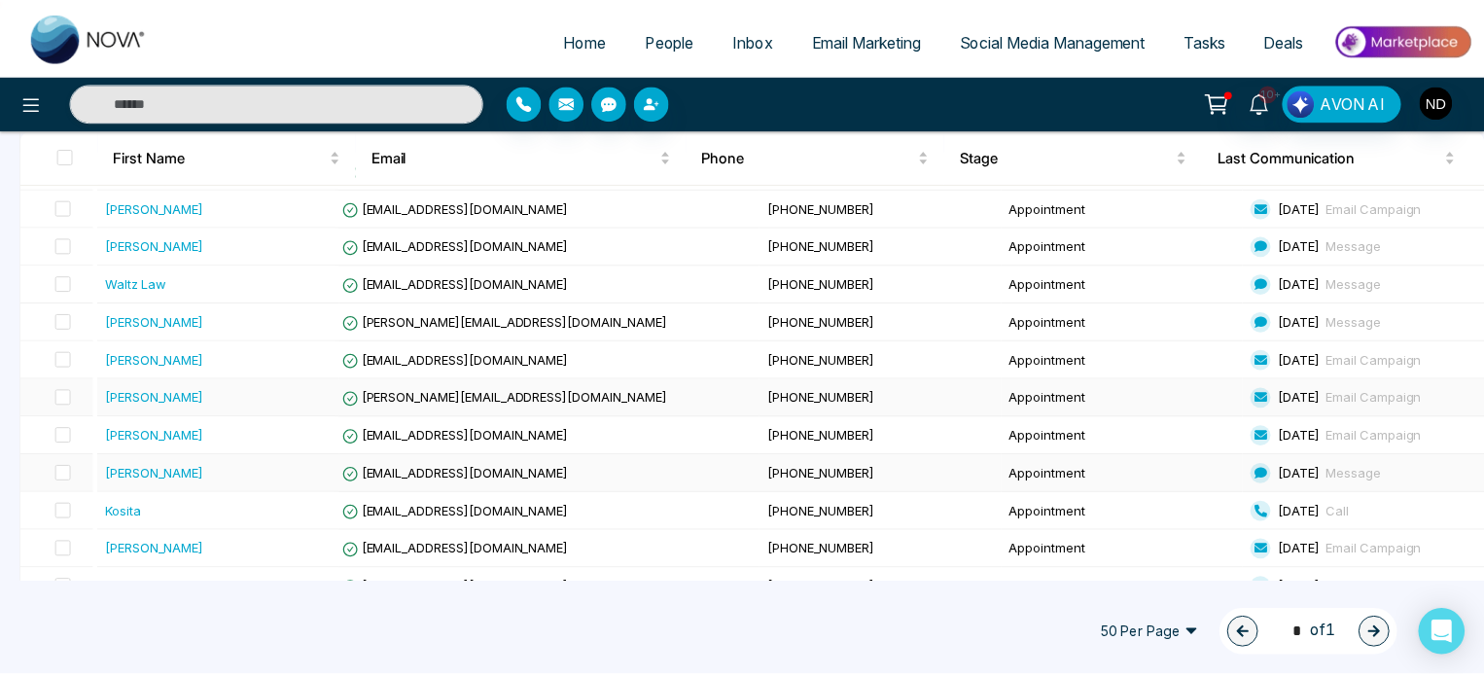
scroll to position [178, 0]
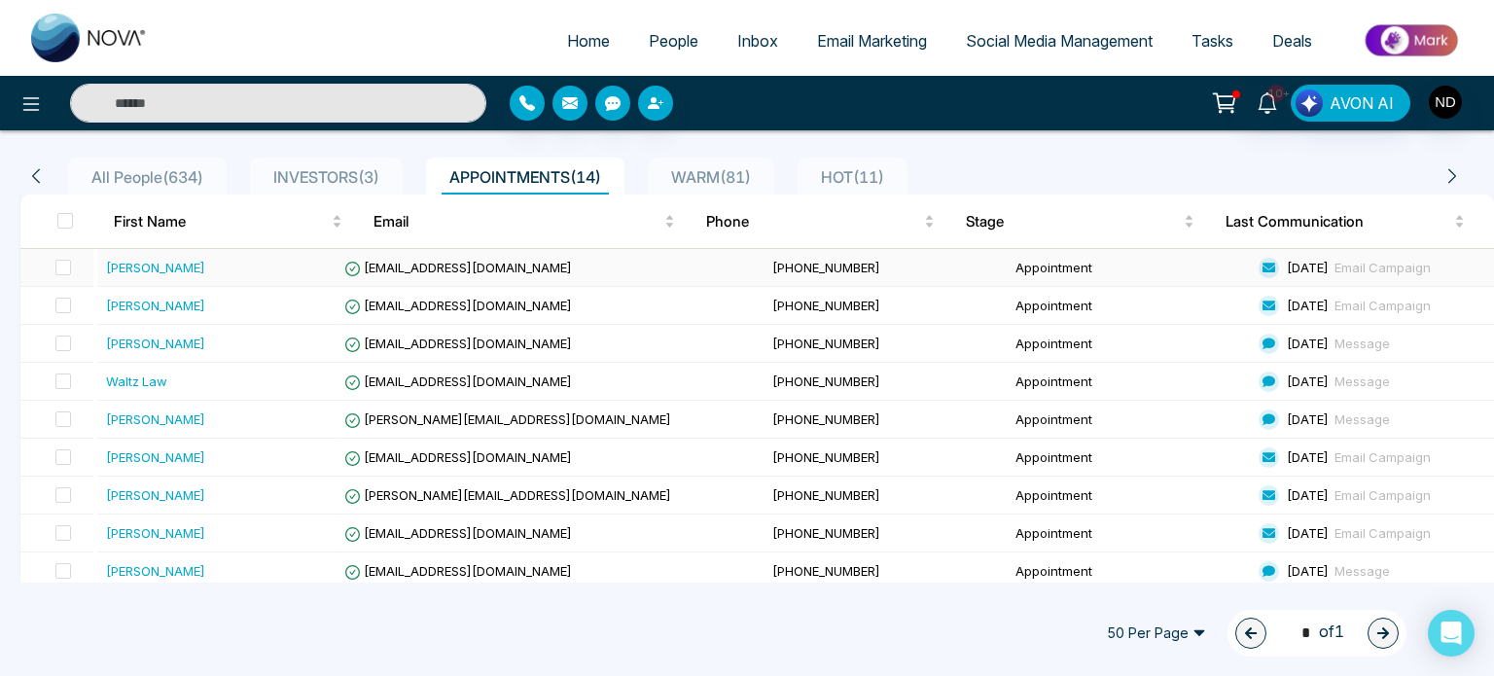
click at [270, 262] on div "[PERSON_NAME]" at bounding box center [220, 267] width 228 height 19
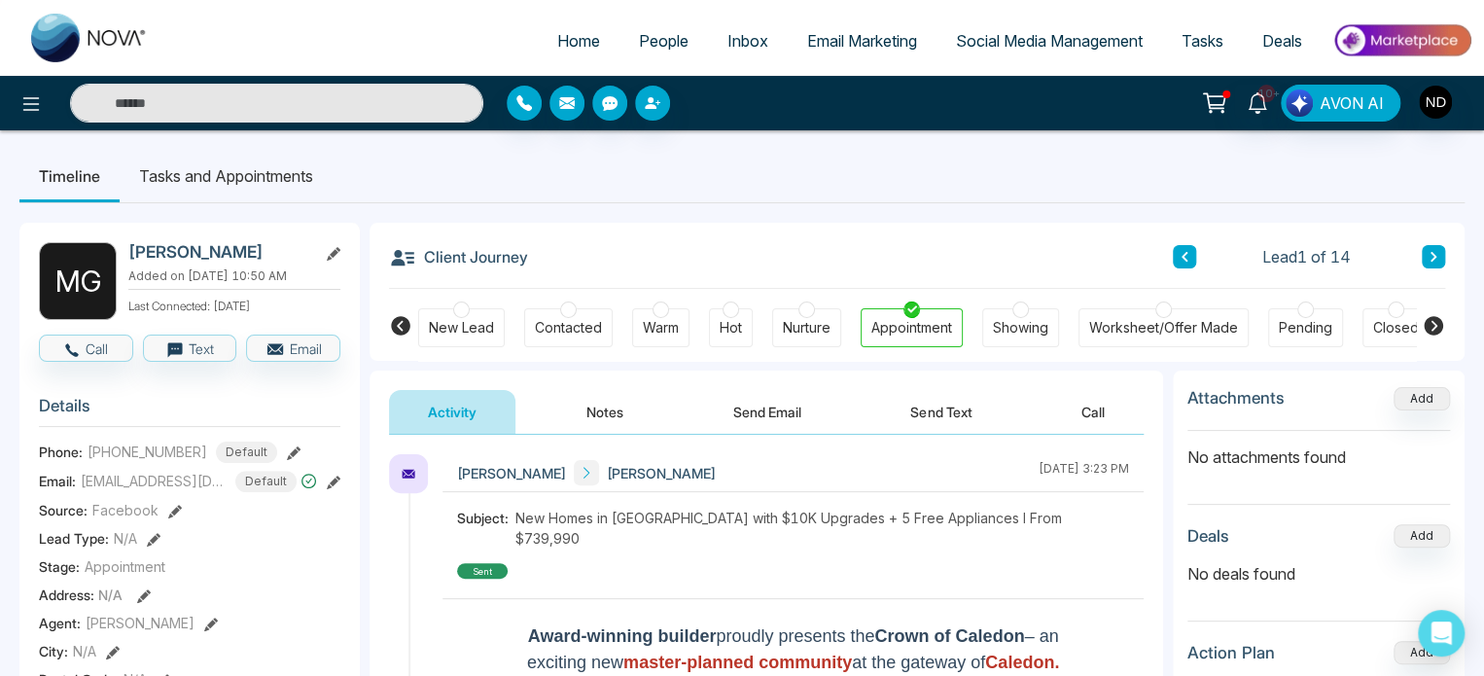
click at [581, 415] on button "Notes" at bounding box center [605, 412] width 115 height 44
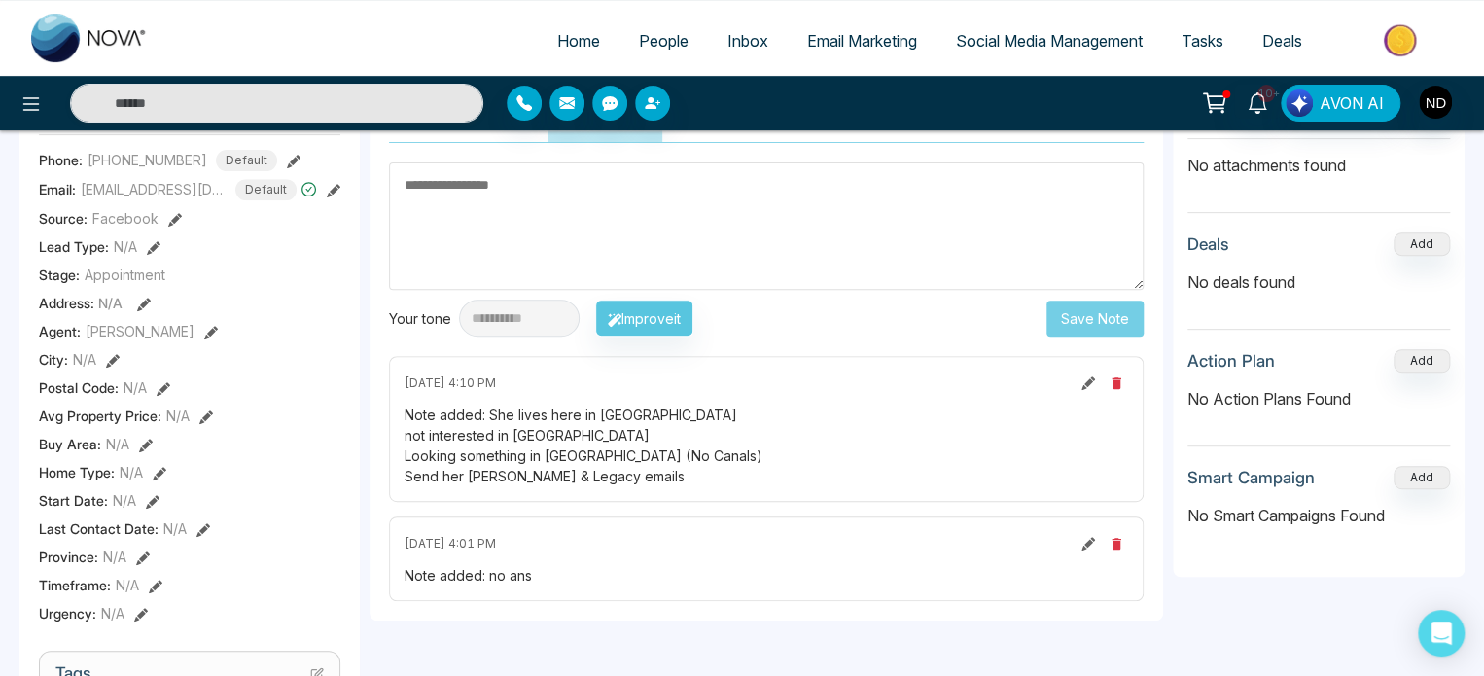
scroll to position [97, 0]
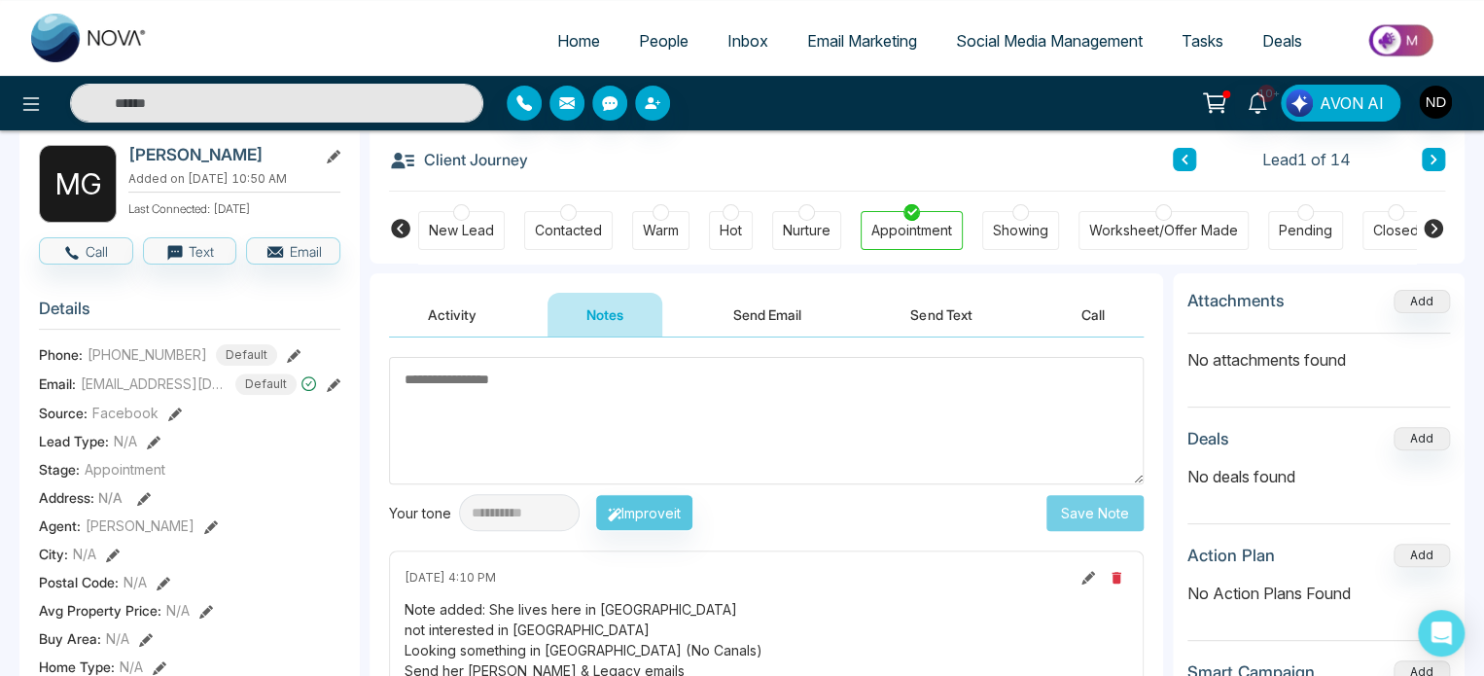
click at [449, 327] on button "Activity" at bounding box center [452, 315] width 126 height 44
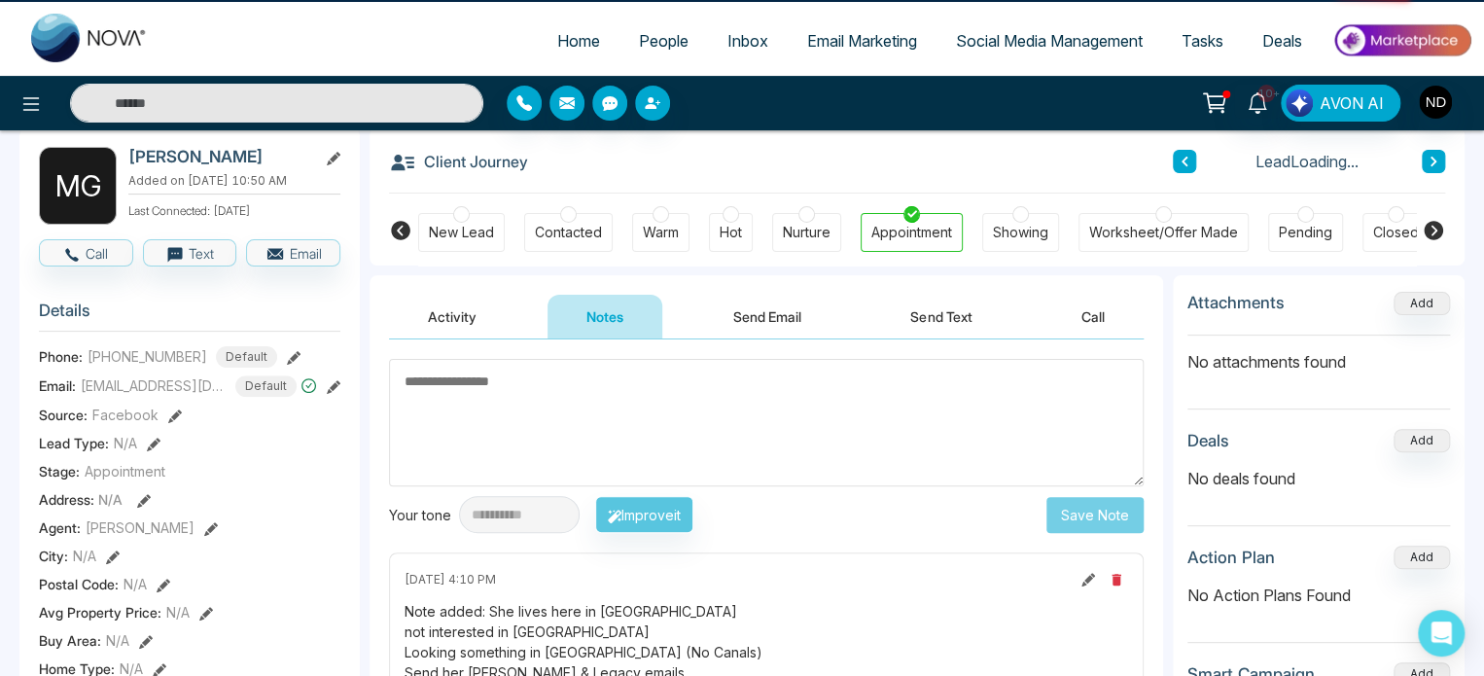
scroll to position [97, 0]
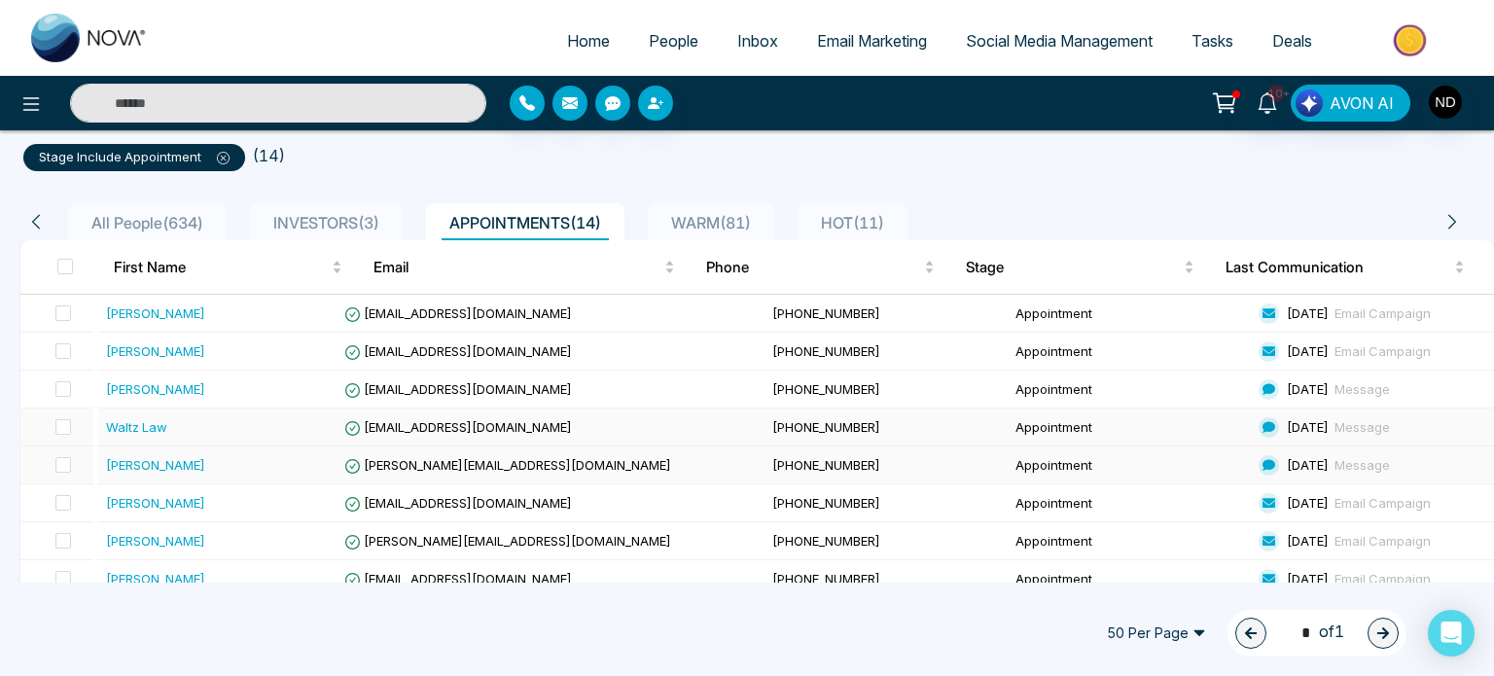
scroll to position [195, 0]
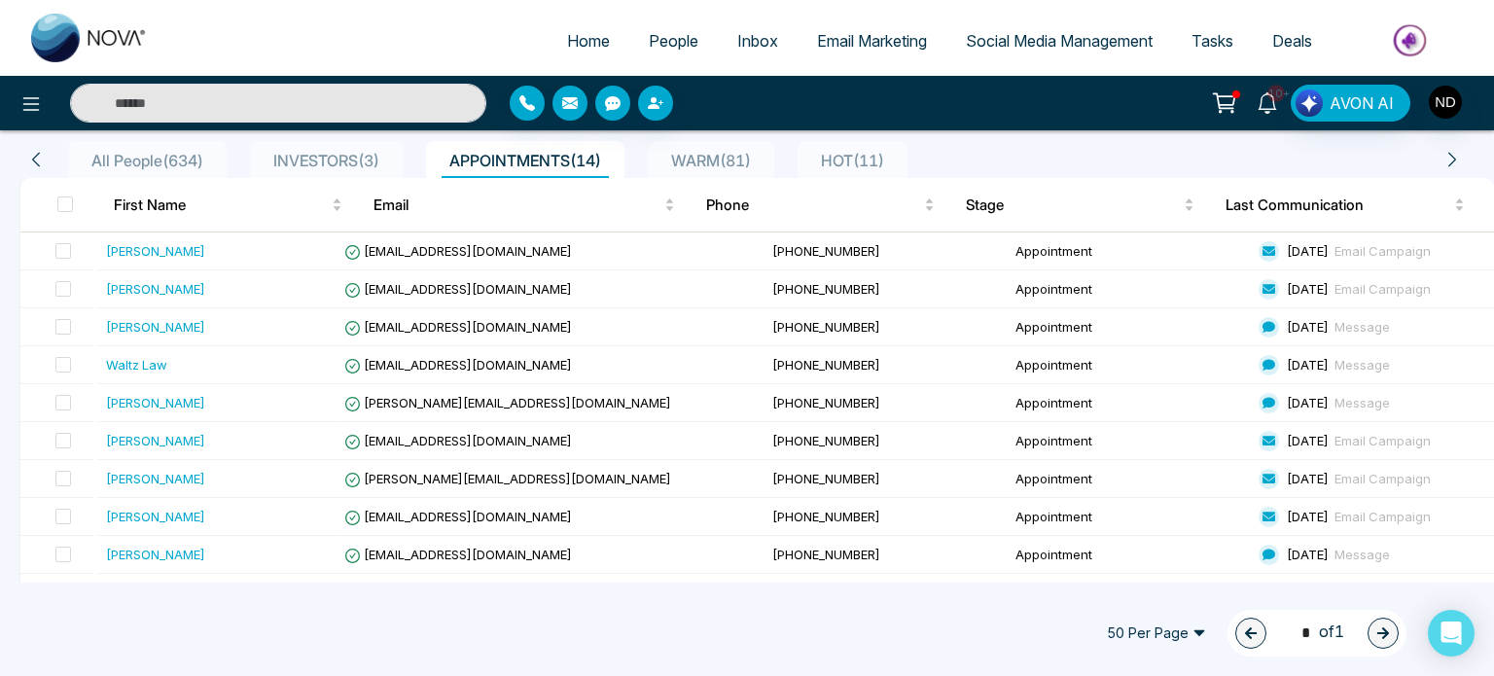
click at [1269, 109] on icon at bounding box center [1267, 102] width 21 height 21
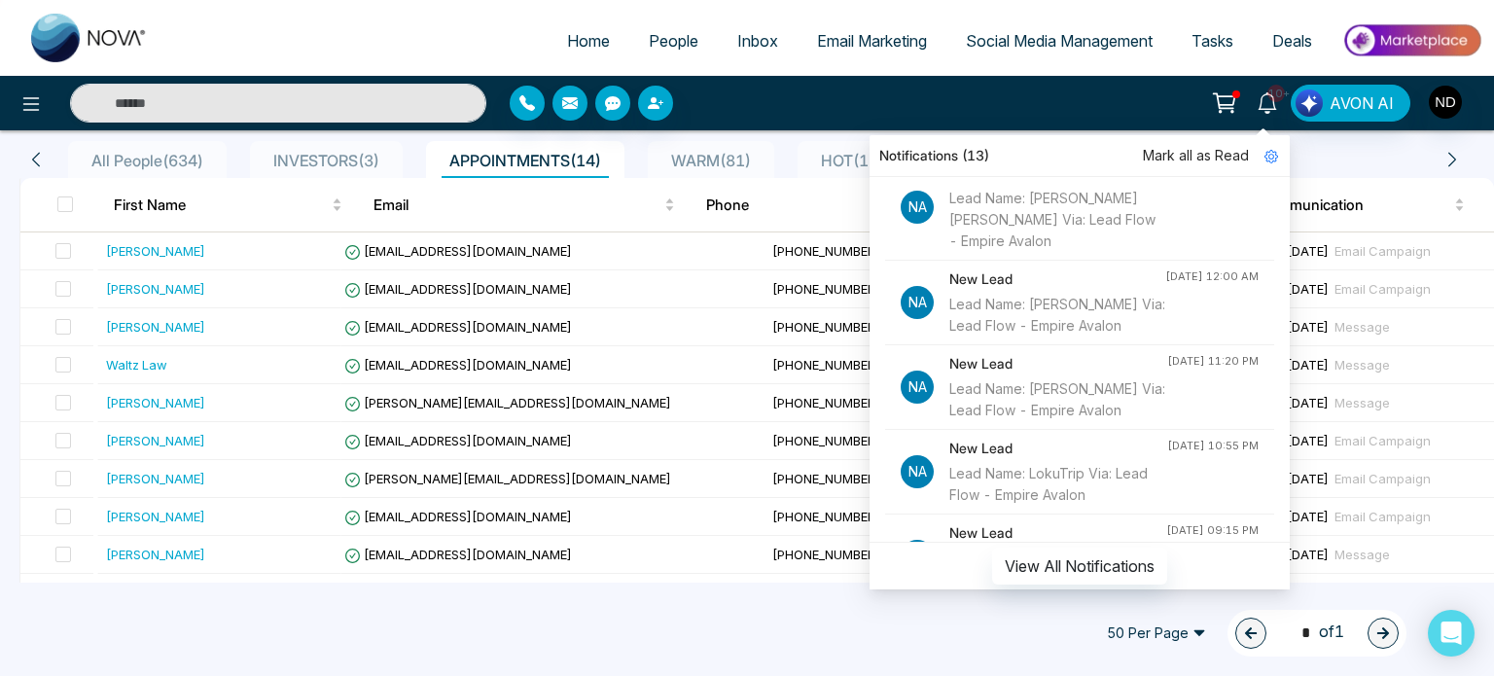
scroll to position [0, 0]
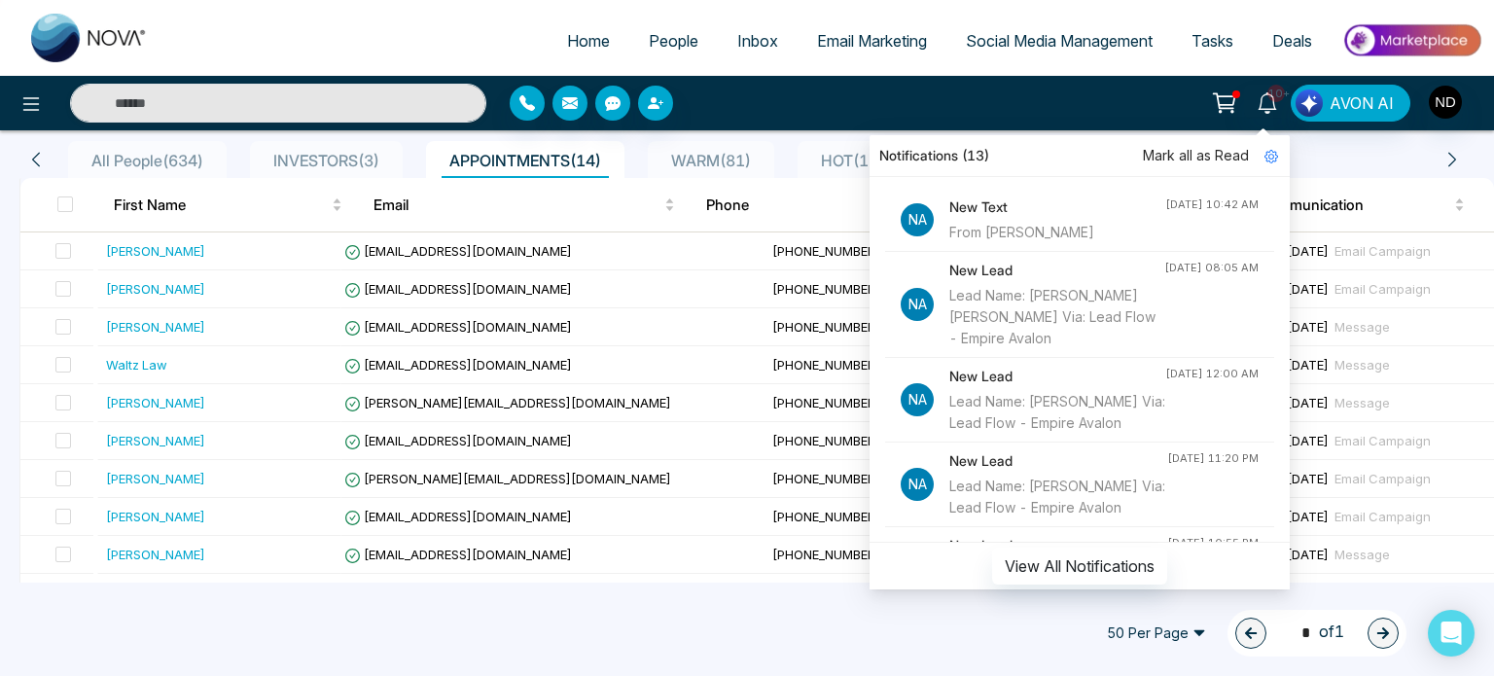
click at [1369, 148] on ul "All People ( 634 ) INVESTORS ( 3 ) APPOINTMENTS ( 14 ) WARM ( 81 ) HOT ( 11 )" at bounding box center [744, 159] width 1368 height 37
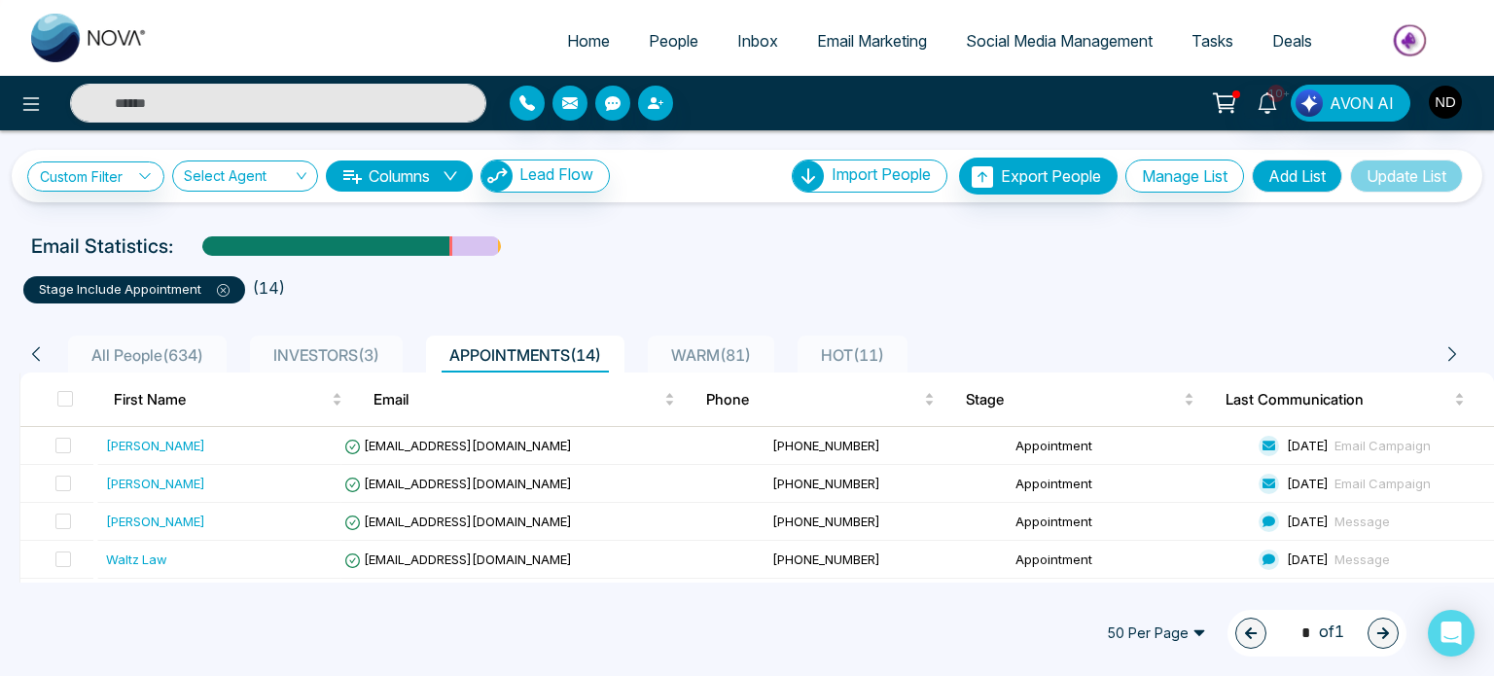
click at [892, 346] on span "HOT ( 11 )" at bounding box center [852, 354] width 79 height 19
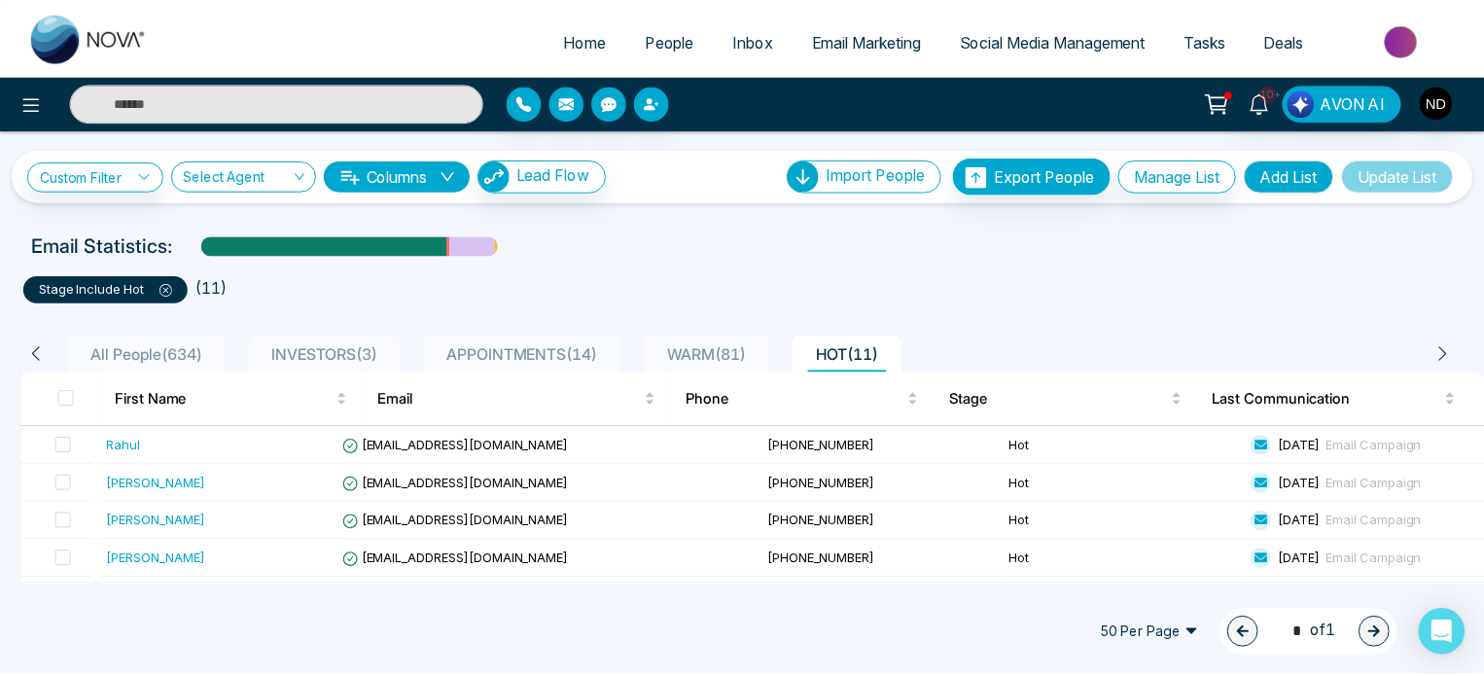
scroll to position [259, 0]
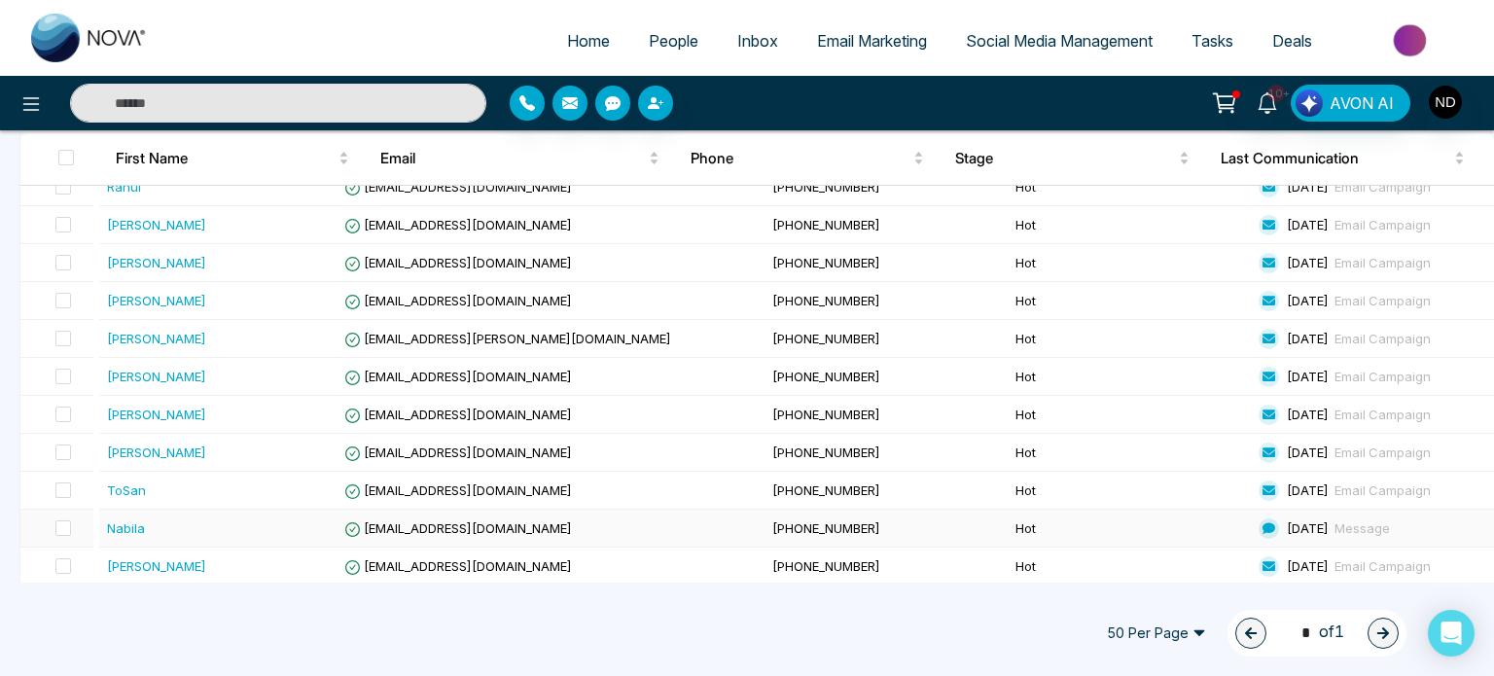
click at [292, 510] on td "Nabila" at bounding box center [220, 529] width 243 height 38
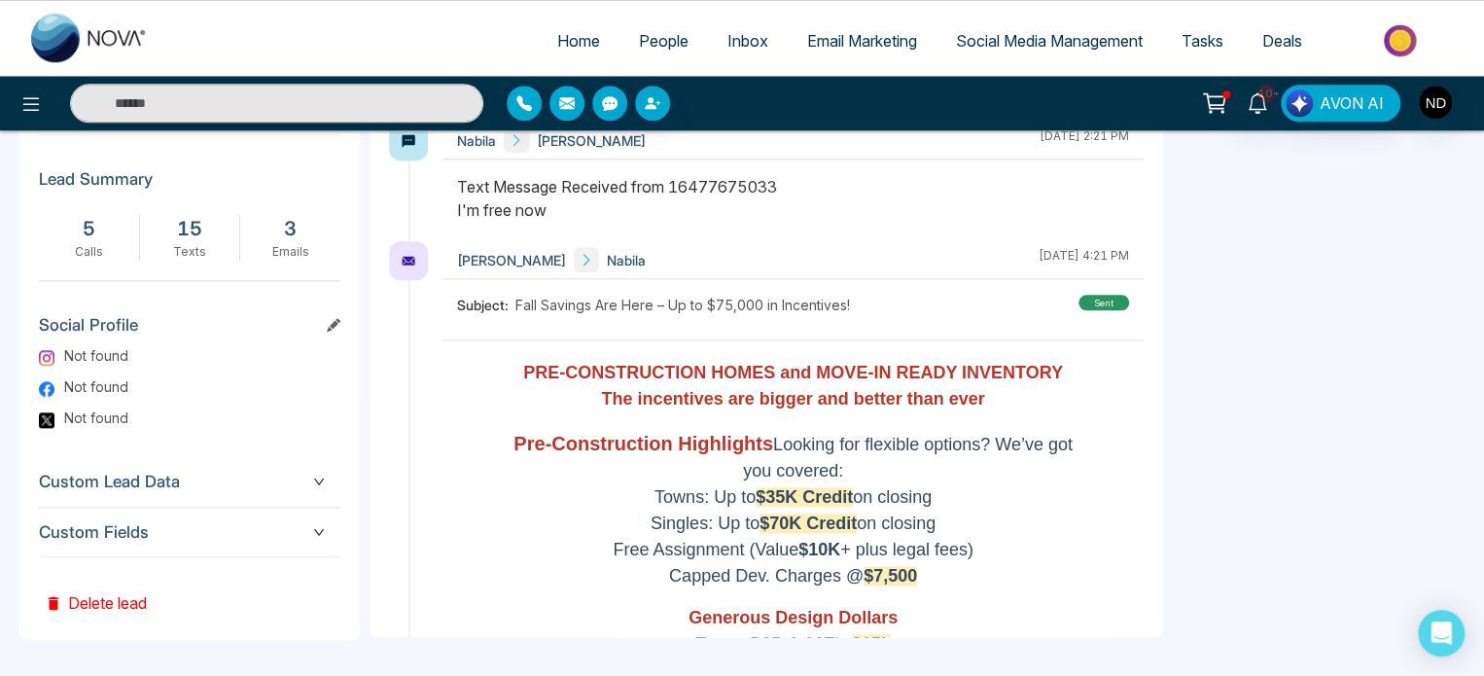
scroll to position [584, 0]
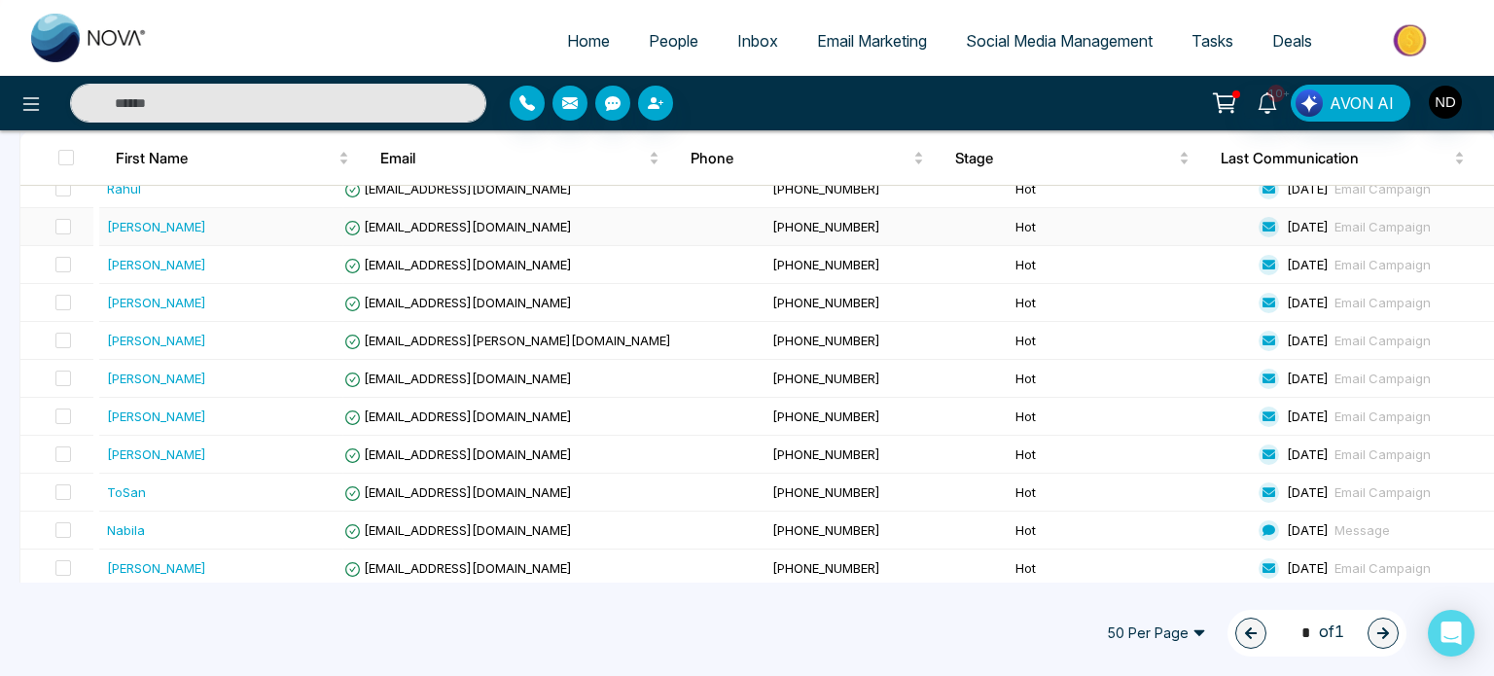
scroll to position [259, 0]
click at [180, 525] on div "Nabila" at bounding box center [221, 527] width 228 height 19
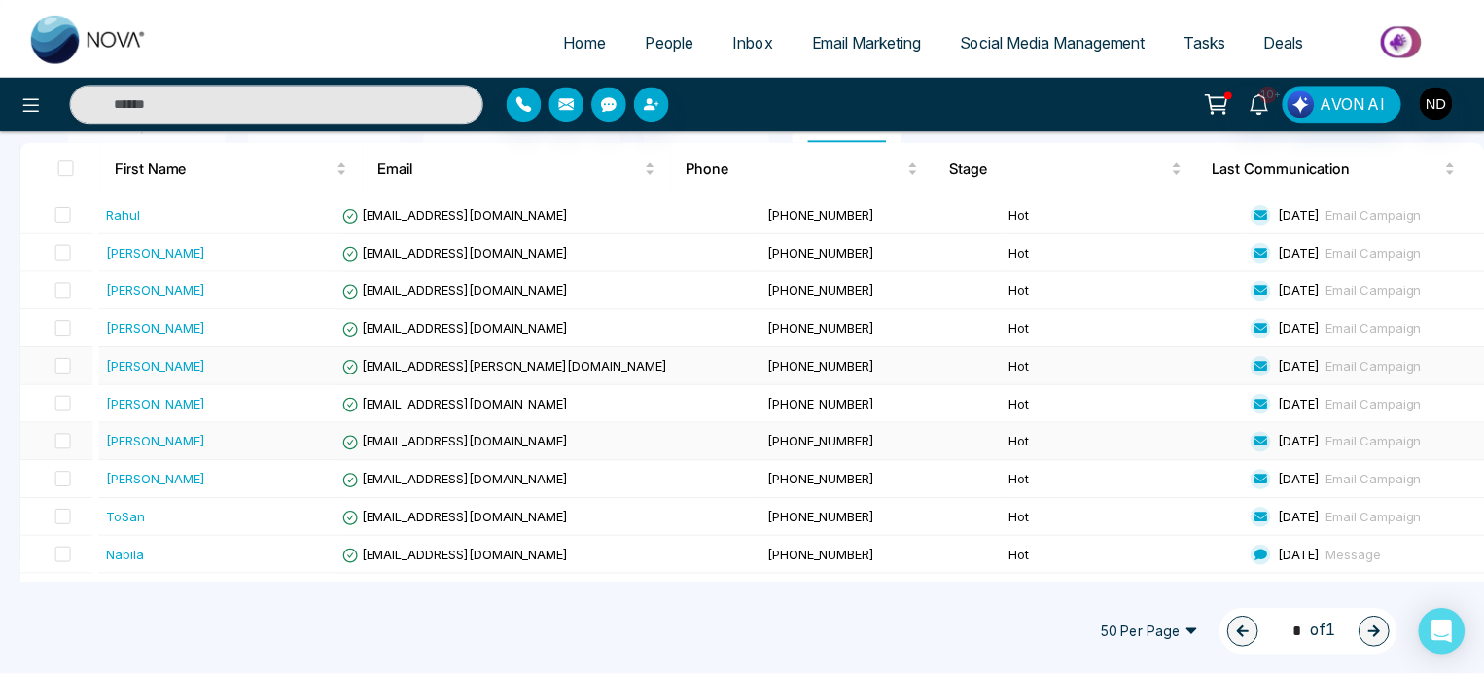
scroll to position [259, 0]
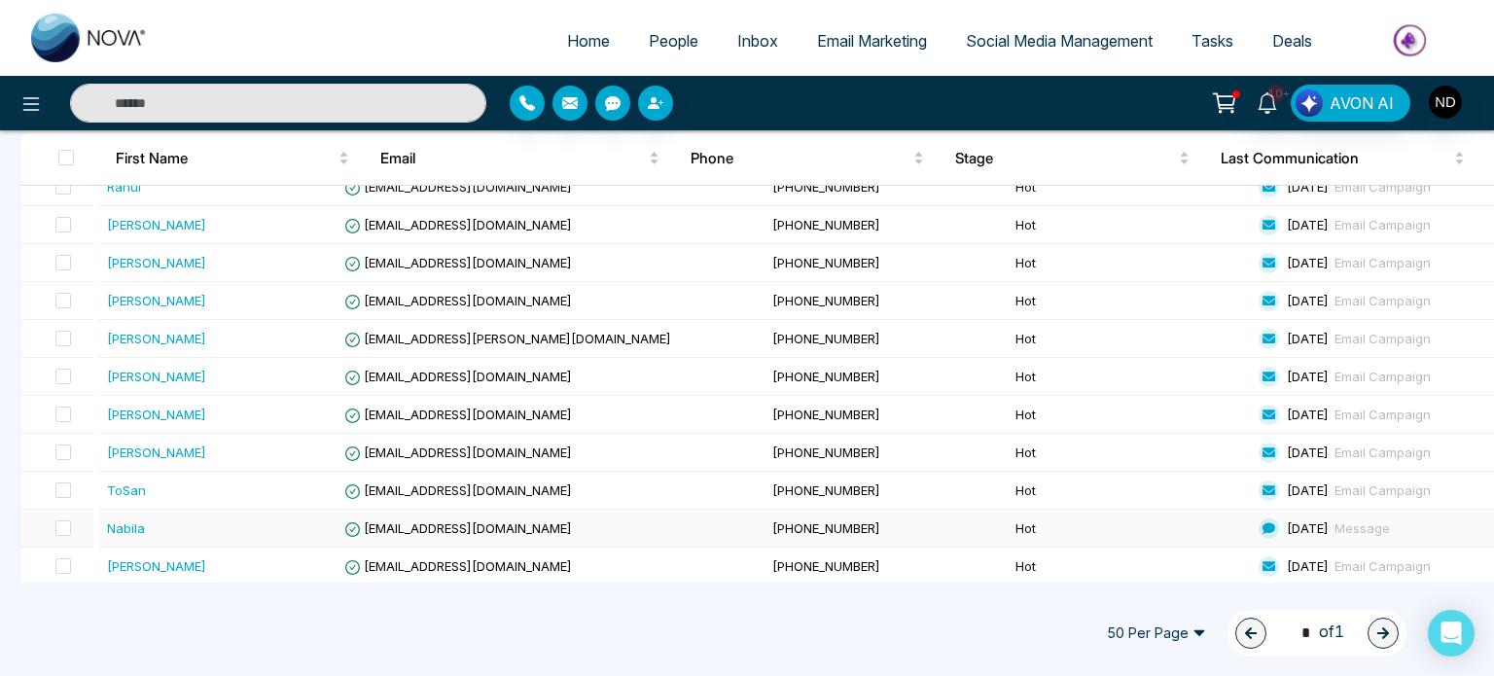
click at [207, 536] on td "Nabila" at bounding box center [220, 529] width 243 height 38
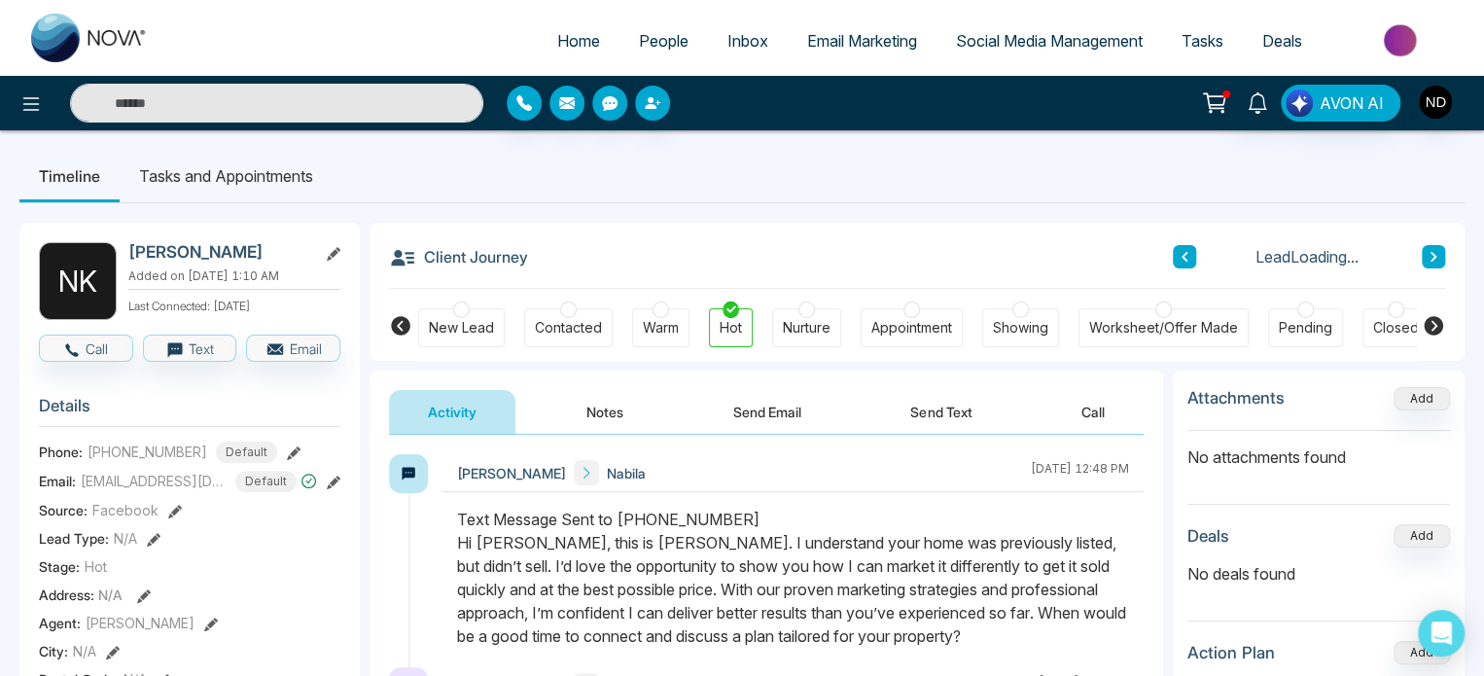
click at [595, 399] on button "Notes" at bounding box center [605, 412] width 115 height 44
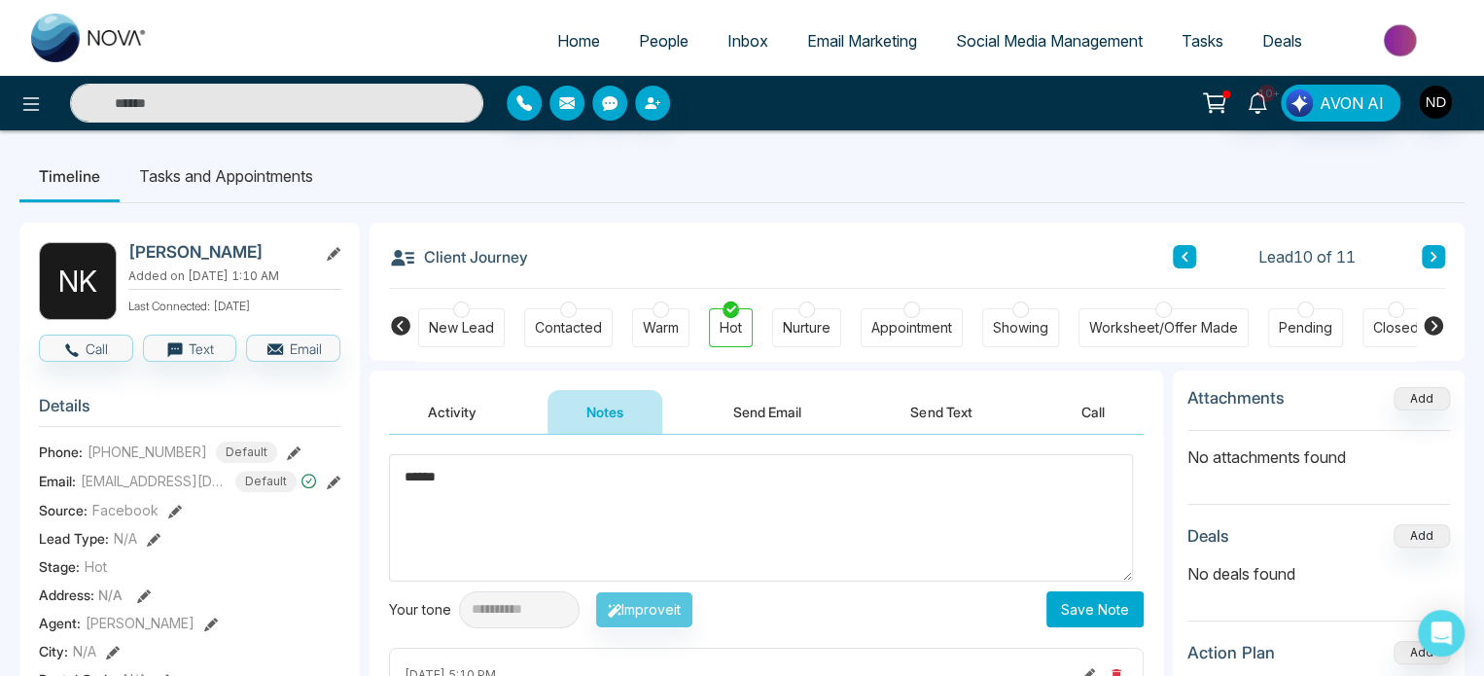
type textarea "******"
click at [1113, 610] on button "Save Note" at bounding box center [1095, 609] width 97 height 36
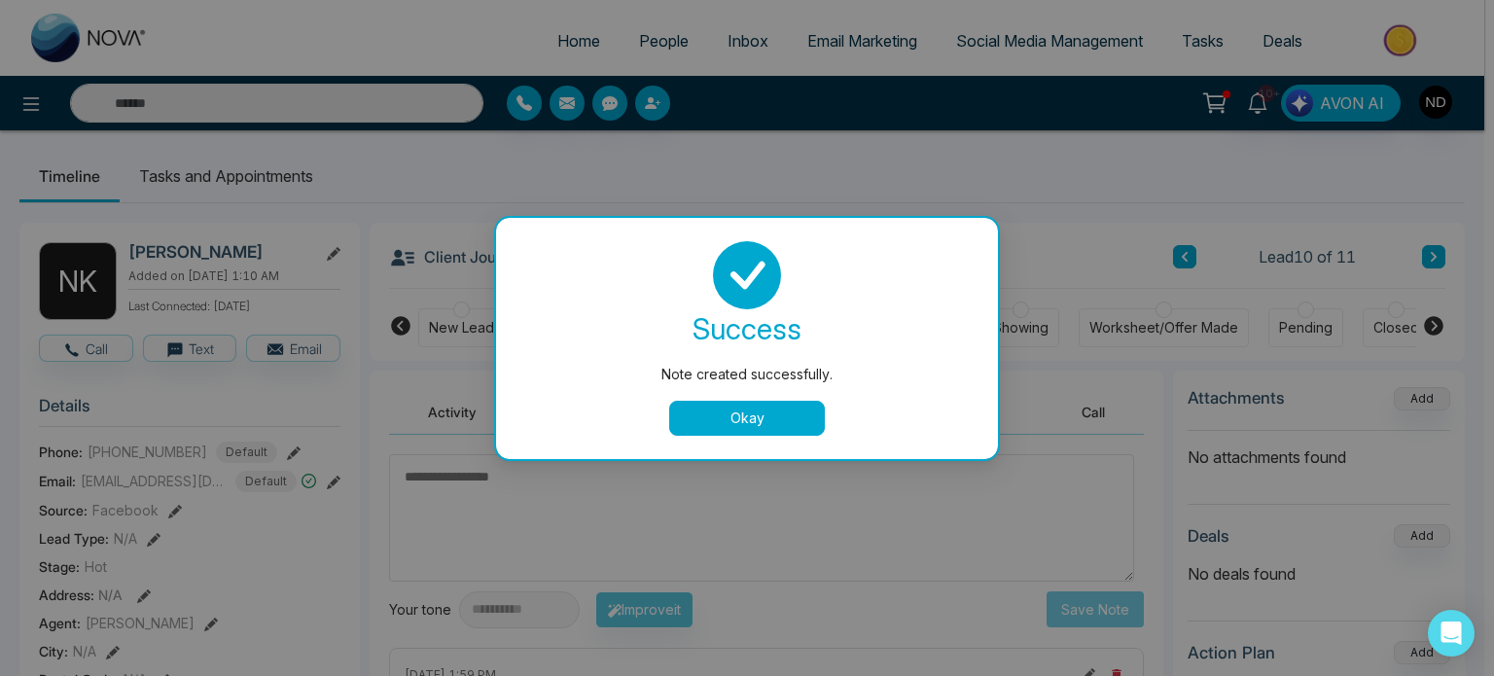
click at [773, 384] on div "Note created successfully." at bounding box center [747, 374] width 424 height 21
drag, startPoint x: 786, startPoint y: 415, endPoint x: 796, endPoint y: 410, distance: 10.9
click at [786, 415] on button "Okay" at bounding box center [747, 418] width 156 height 35
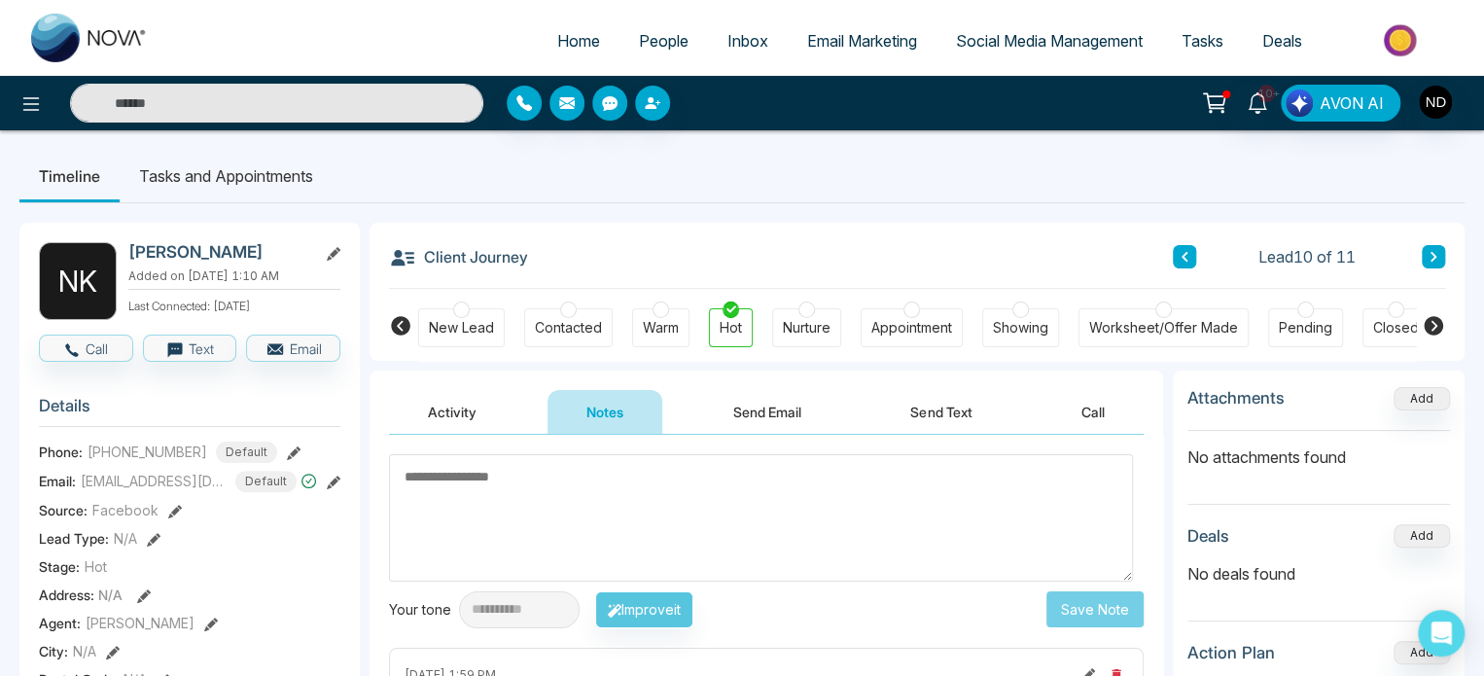
click at [1196, 257] on div "Lead 10 of 11" at bounding box center [1309, 256] width 272 height 23
click at [1195, 257] on div "Lead 10 of 11" at bounding box center [1309, 256] width 272 height 23
click at [1191, 259] on button at bounding box center [1184, 256] width 23 height 23
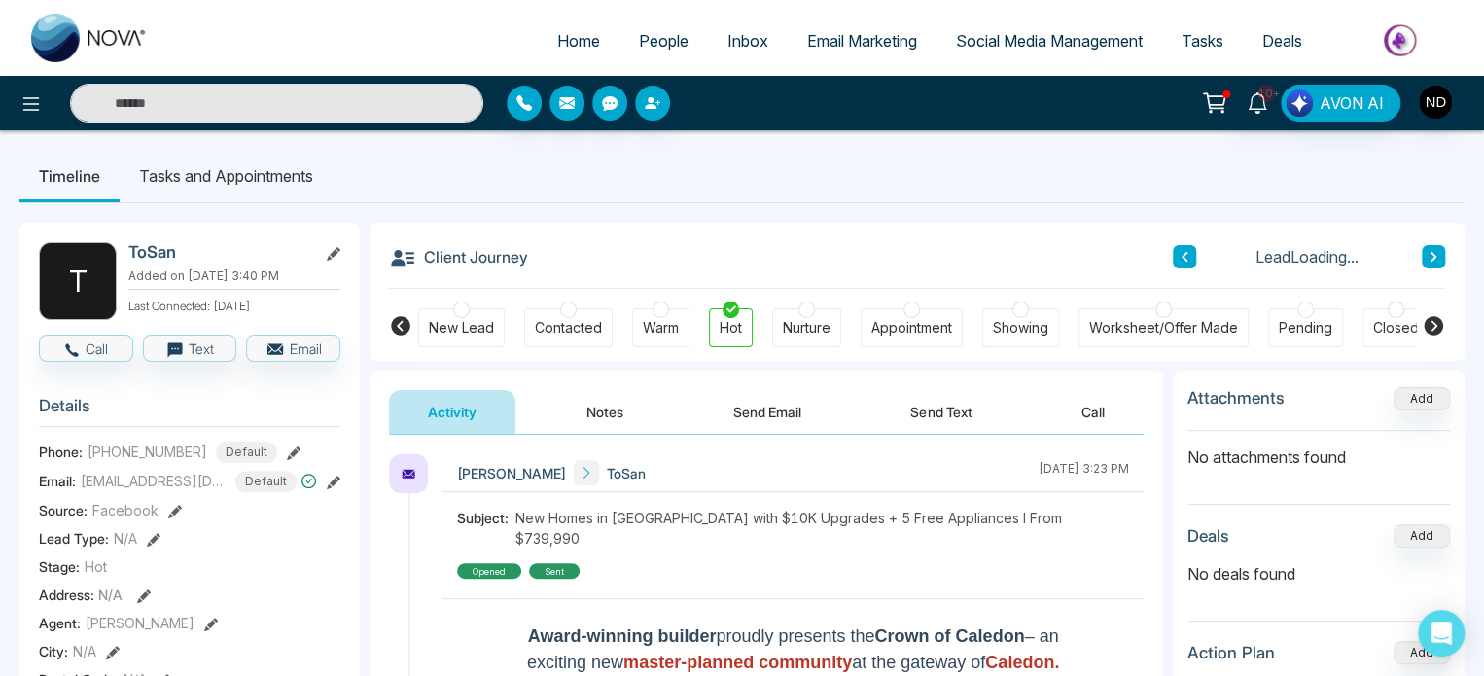
click at [623, 405] on button "Notes" at bounding box center [605, 412] width 115 height 44
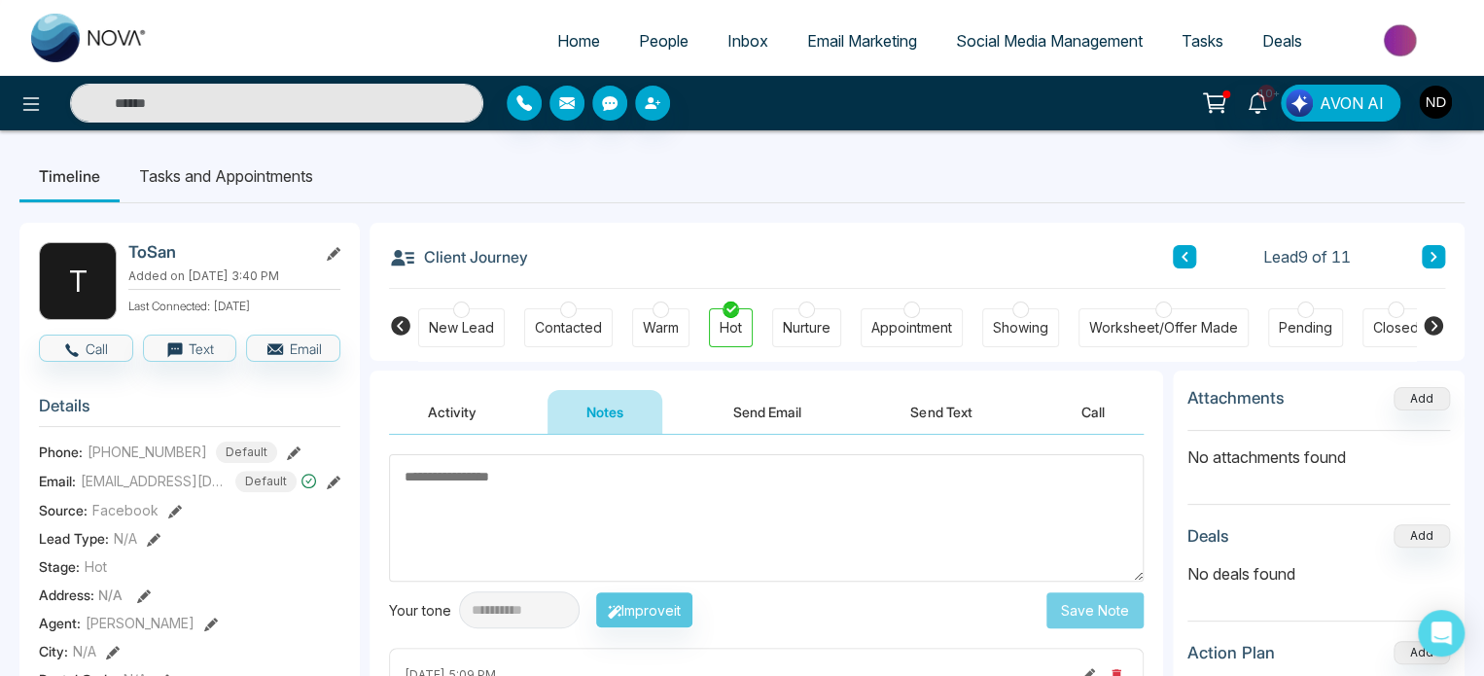
click at [445, 409] on button "Activity" at bounding box center [452, 412] width 126 height 44
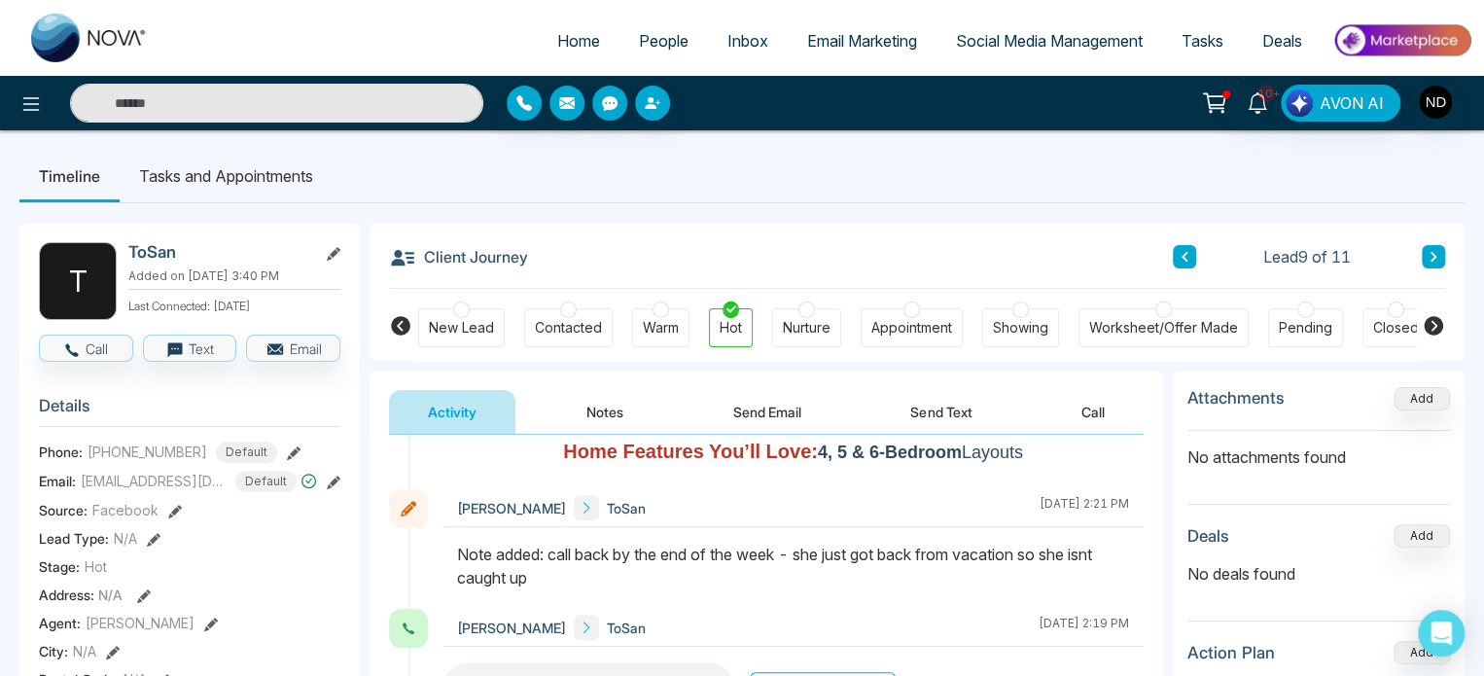
click at [643, 323] on div "Warm" at bounding box center [661, 327] width 36 height 19
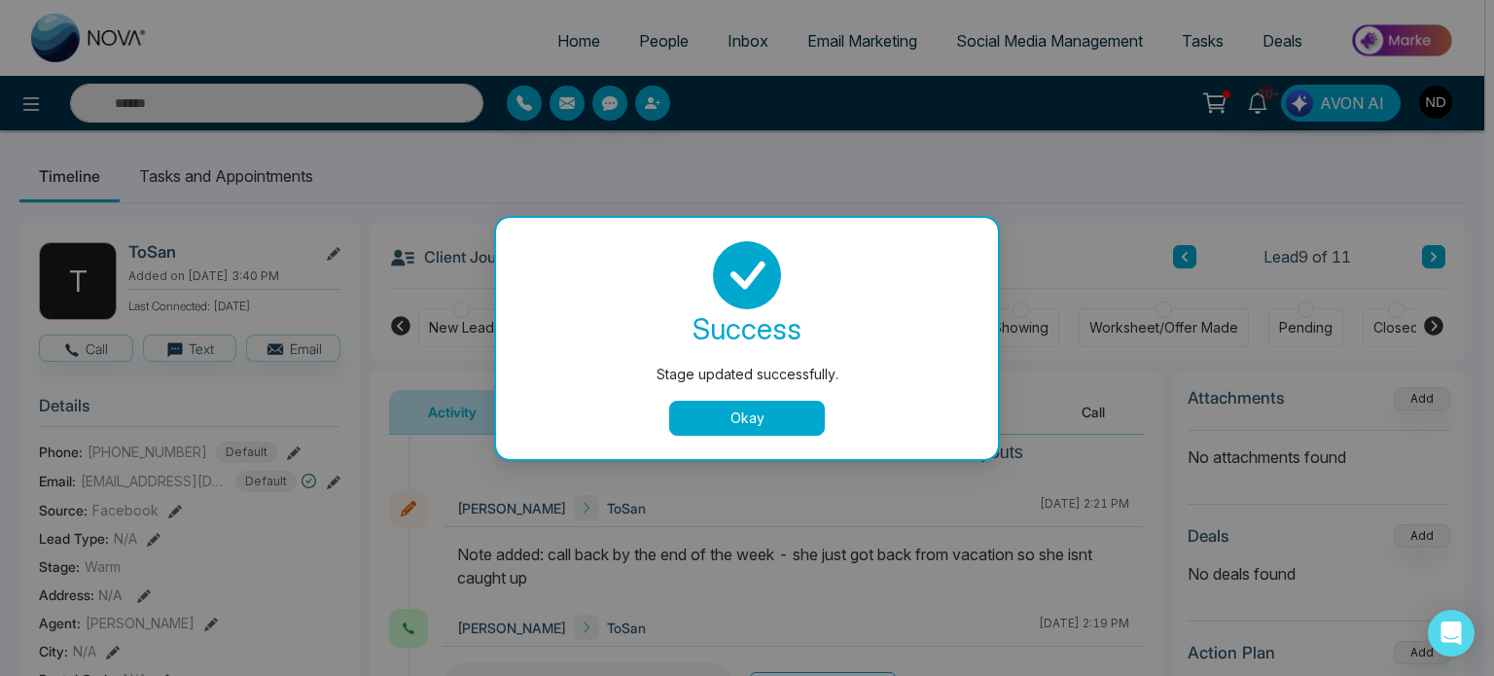
click at [693, 416] on button "Okay" at bounding box center [747, 418] width 156 height 35
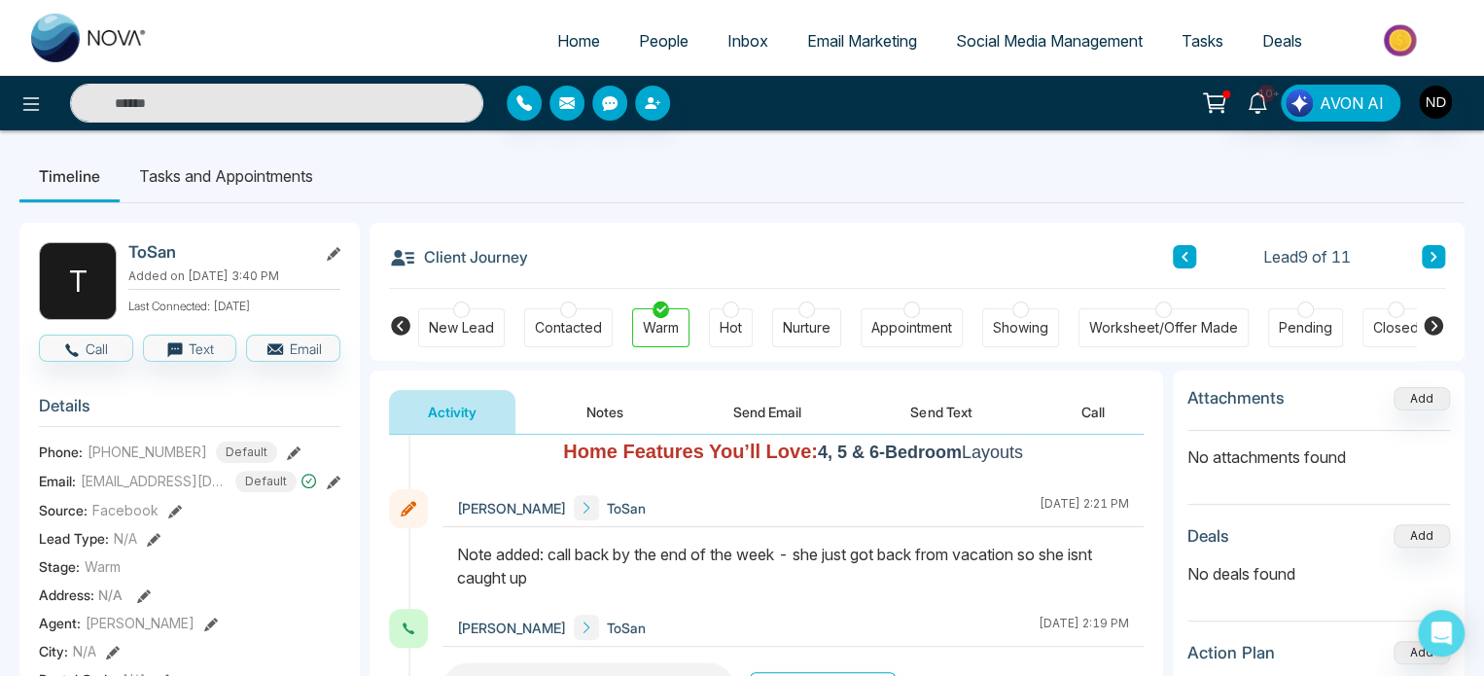
click at [1194, 255] on button at bounding box center [1184, 256] width 23 height 23
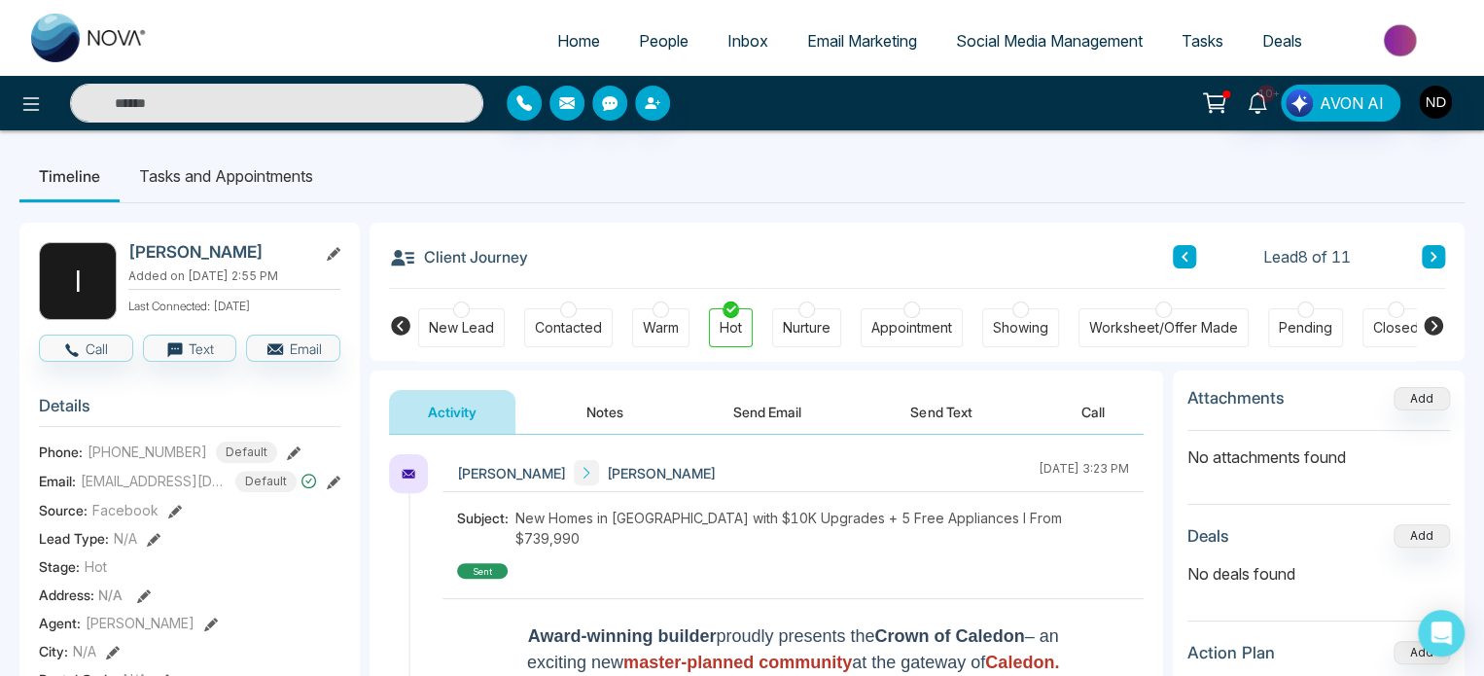
click at [606, 403] on button "Notes" at bounding box center [605, 412] width 115 height 44
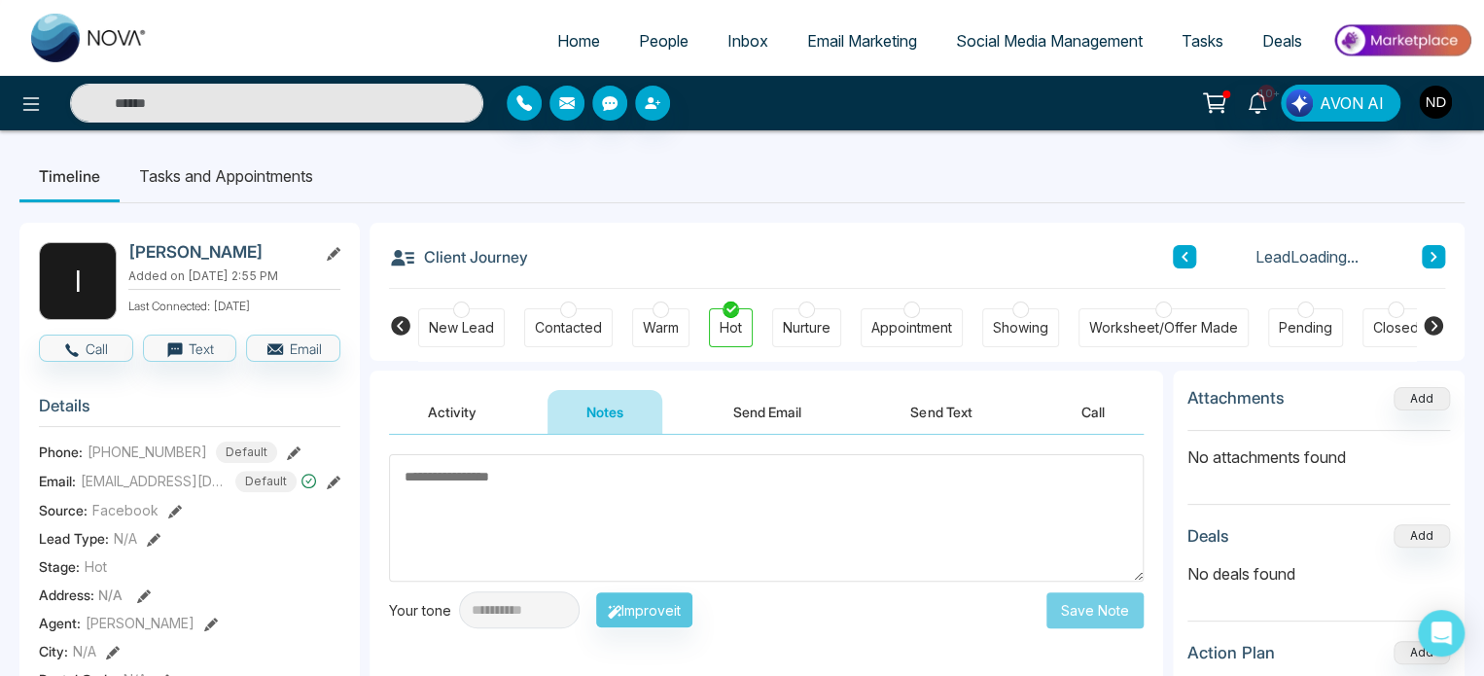
click at [473, 399] on button "Activity" at bounding box center [452, 412] width 126 height 44
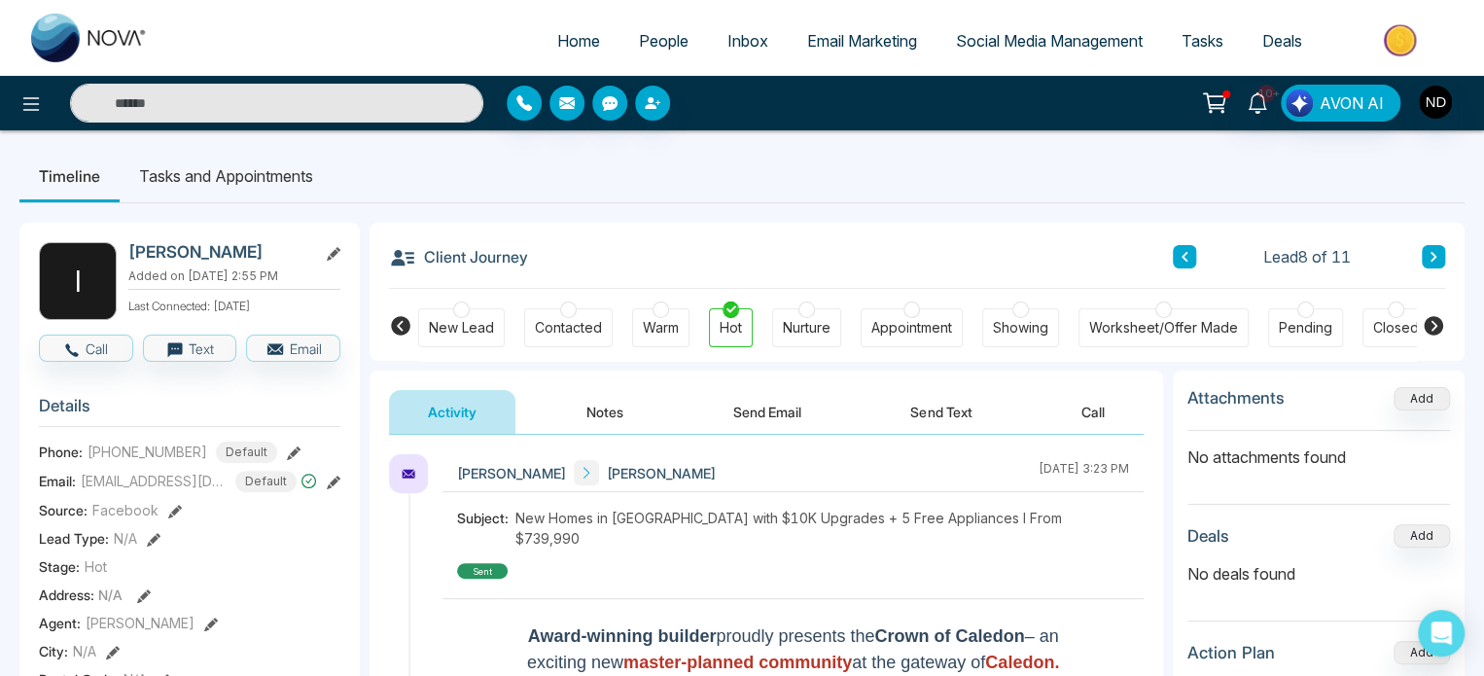
click at [634, 396] on button "Notes" at bounding box center [605, 412] width 115 height 44
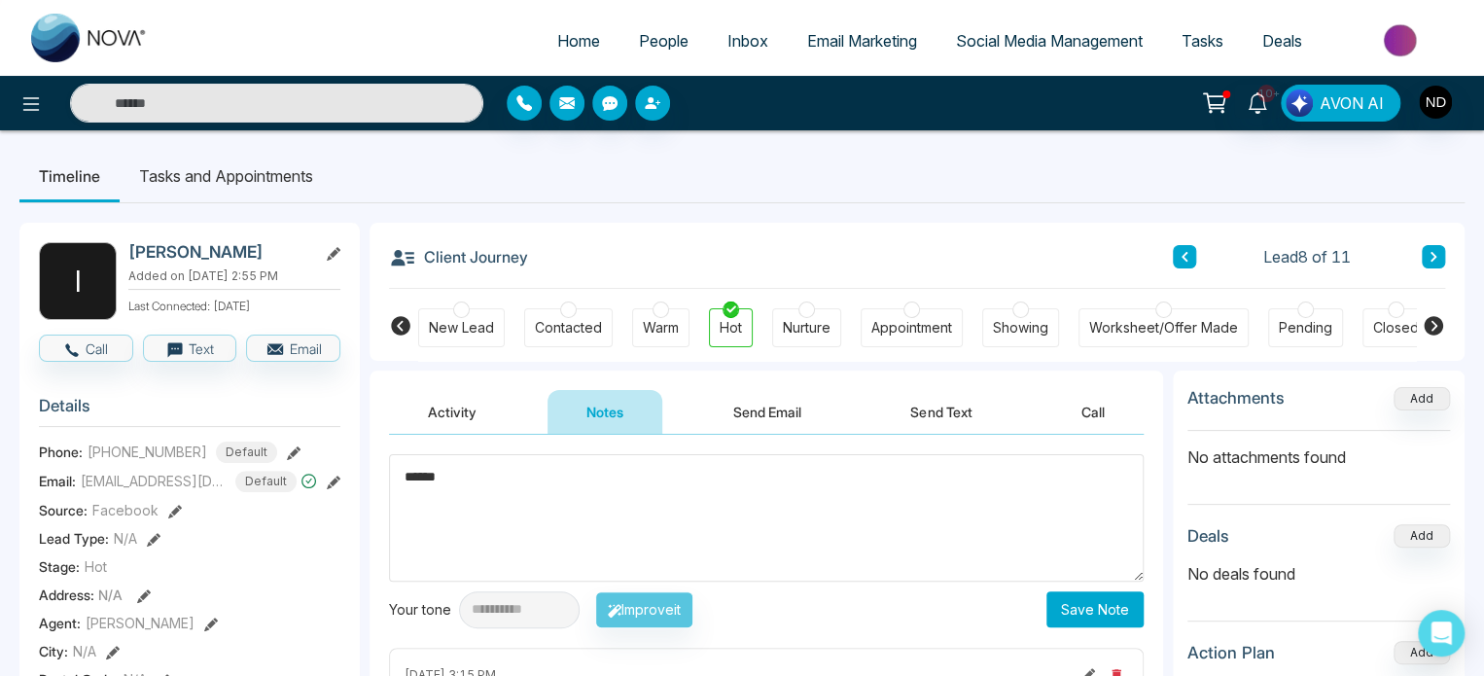
type textarea "******"
click at [1119, 612] on button "Save Note" at bounding box center [1095, 609] width 97 height 36
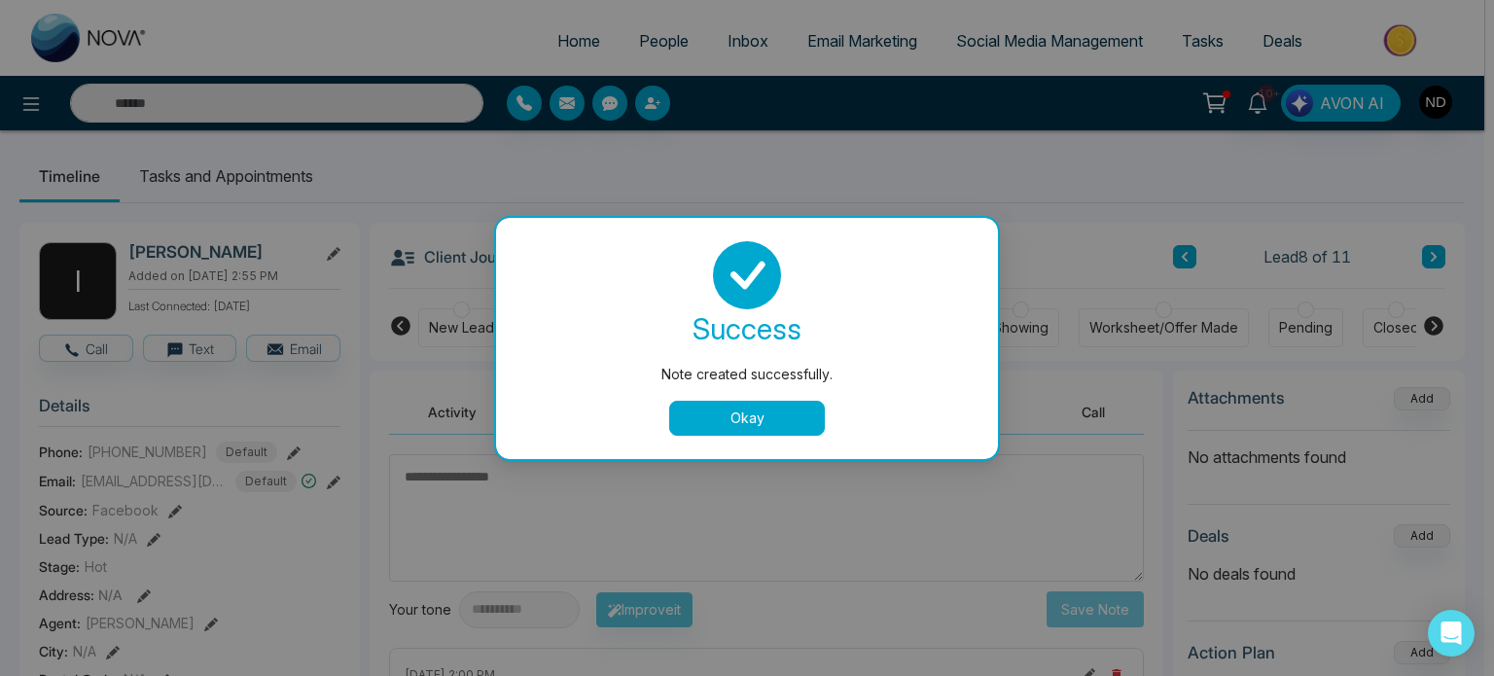
click at [798, 421] on button "Okay" at bounding box center [747, 418] width 156 height 35
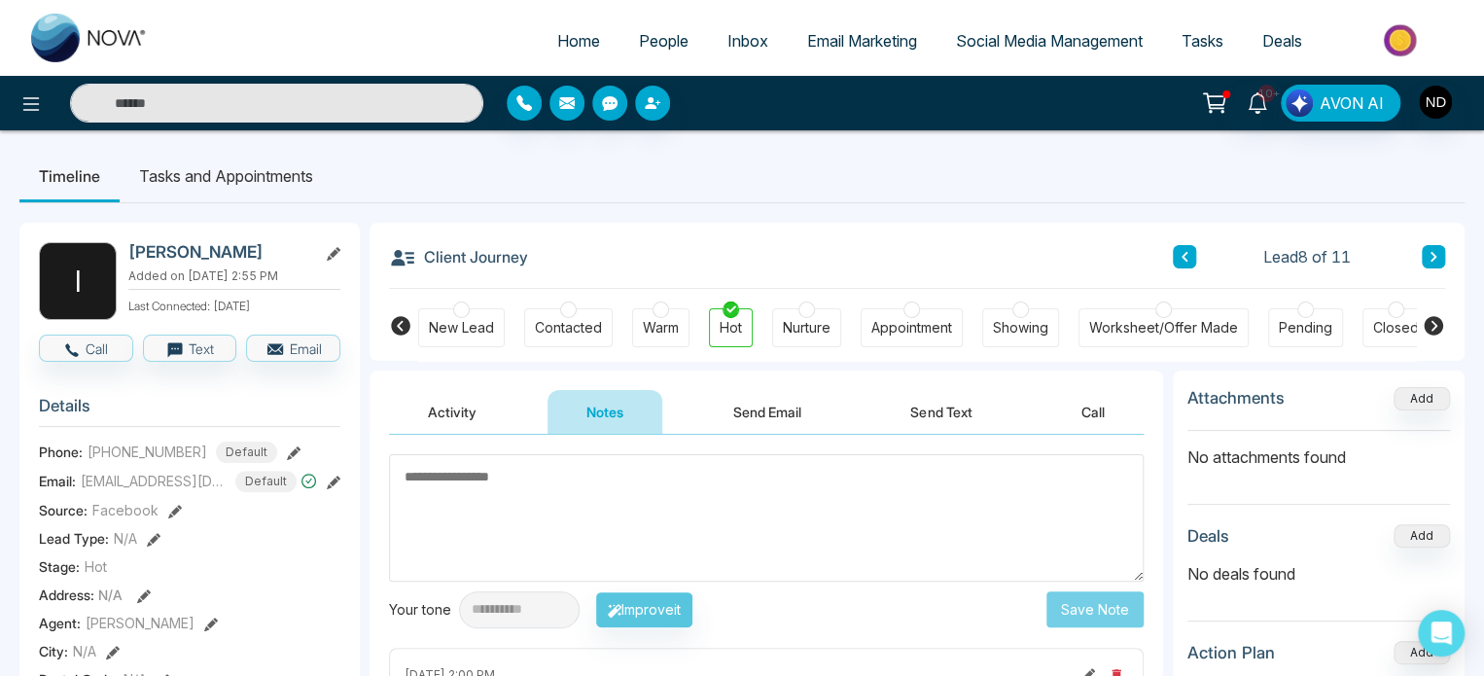
click at [568, 318] on div "Contacted" at bounding box center [568, 327] width 67 height 19
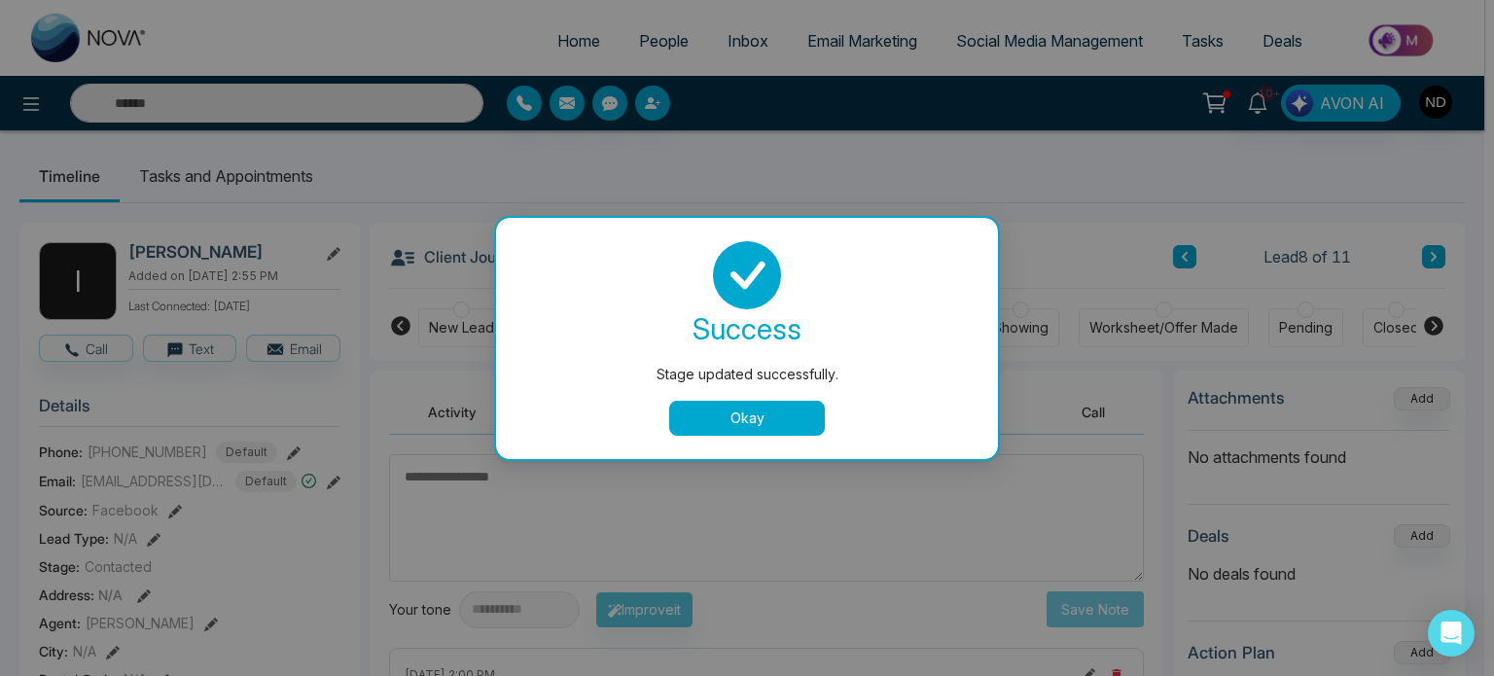
click at [696, 407] on button "Okay" at bounding box center [747, 418] width 156 height 35
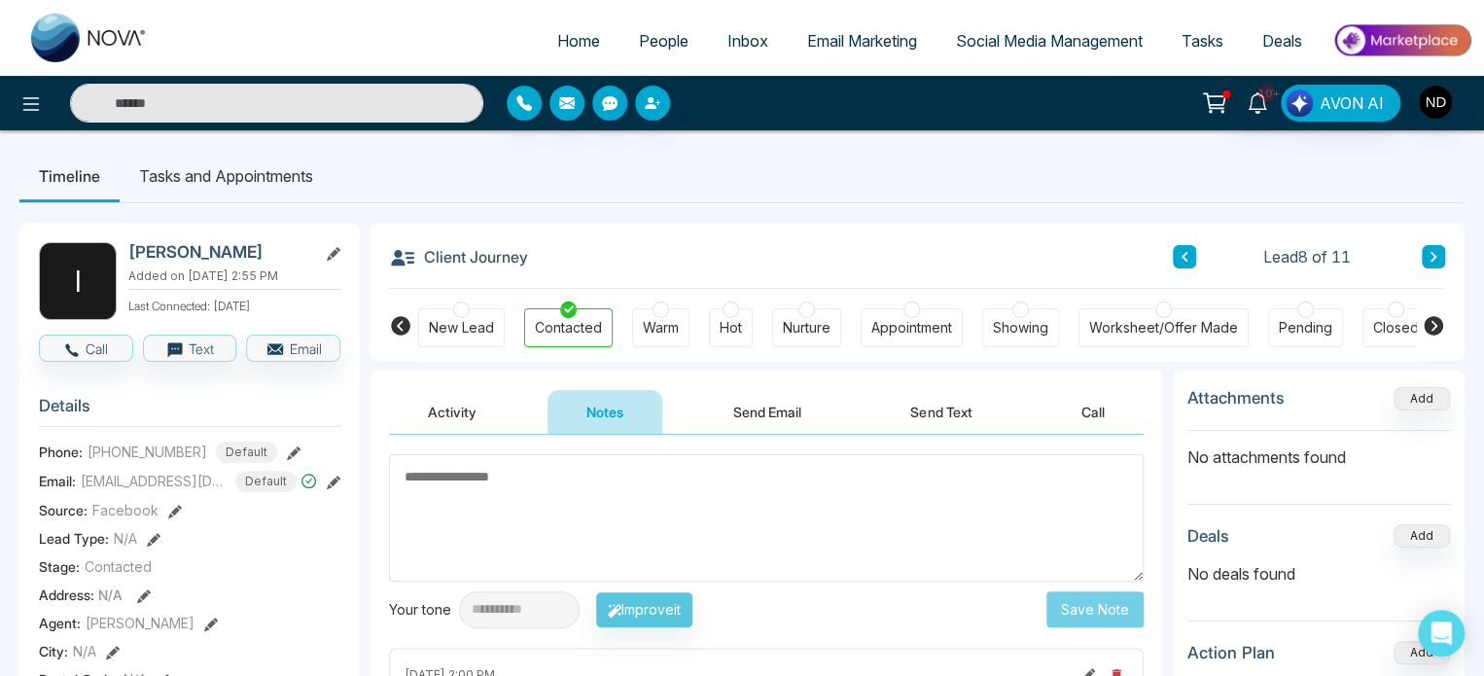
click at [1194, 250] on button at bounding box center [1184, 256] width 23 height 23
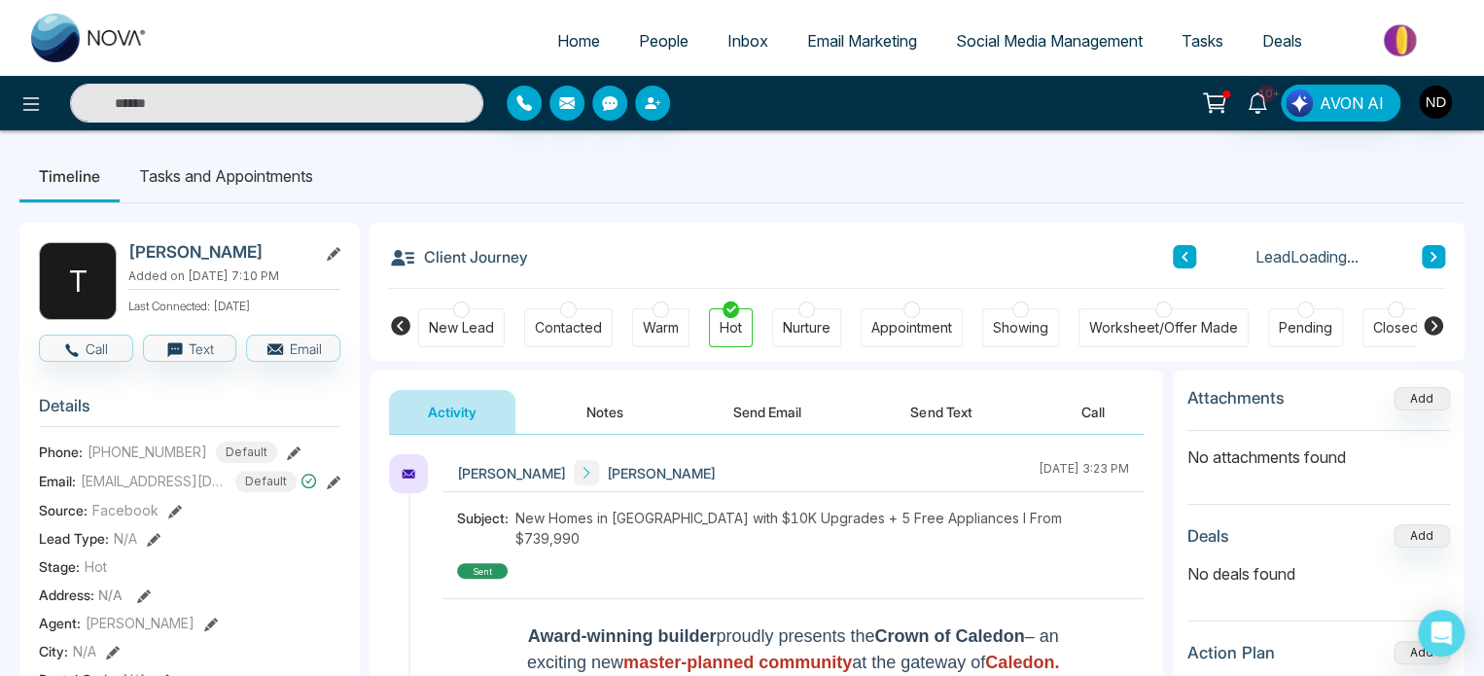
click at [584, 415] on button "Notes" at bounding box center [605, 412] width 115 height 44
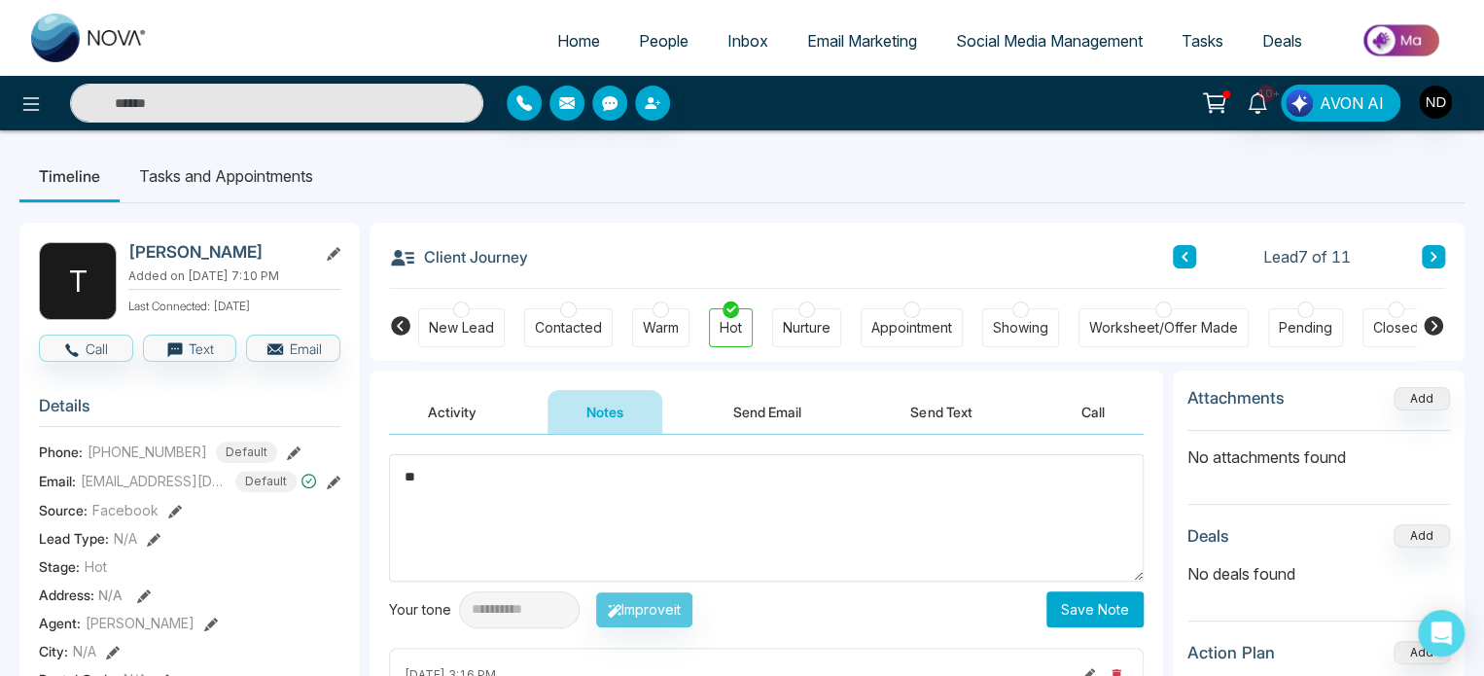
type textarea "*"
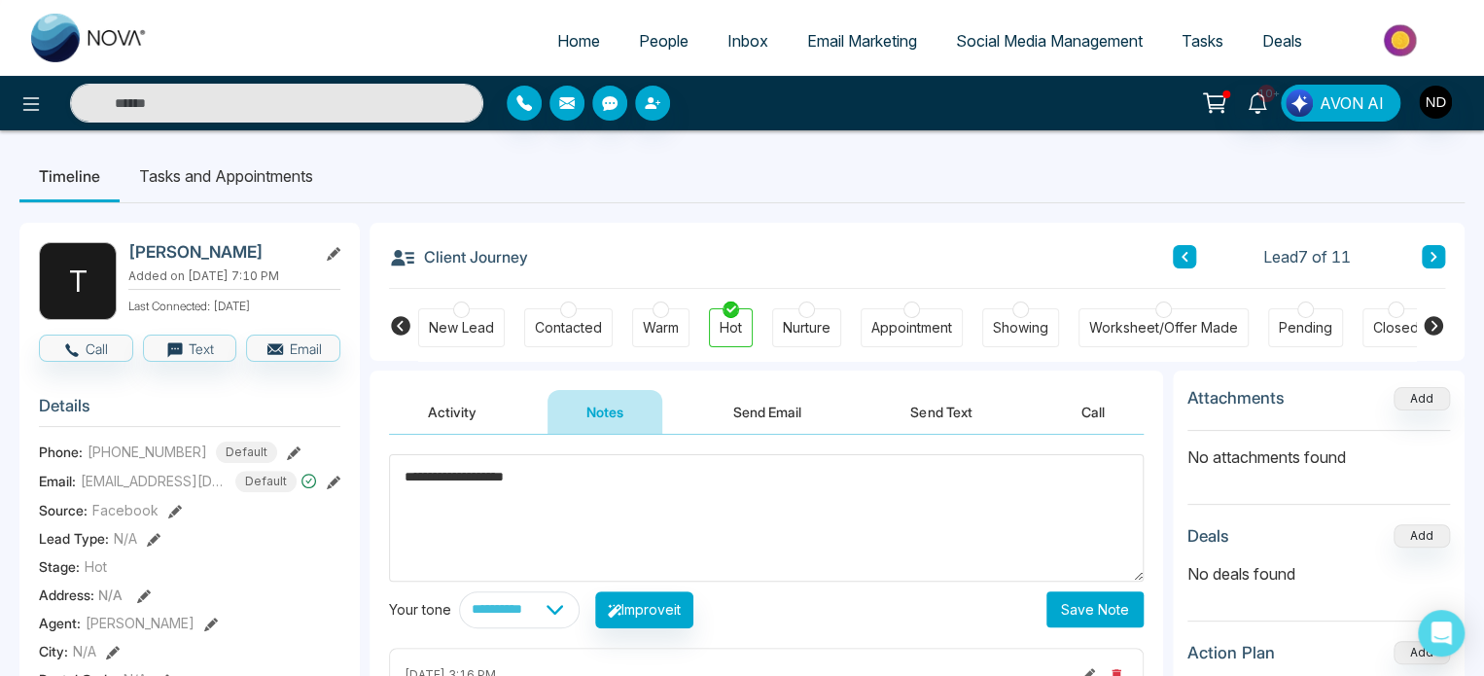
click at [454, 474] on textarea "**********" at bounding box center [766, 517] width 755 height 127
type textarea "**********"
click at [1121, 605] on button "Save Note" at bounding box center [1095, 609] width 97 height 36
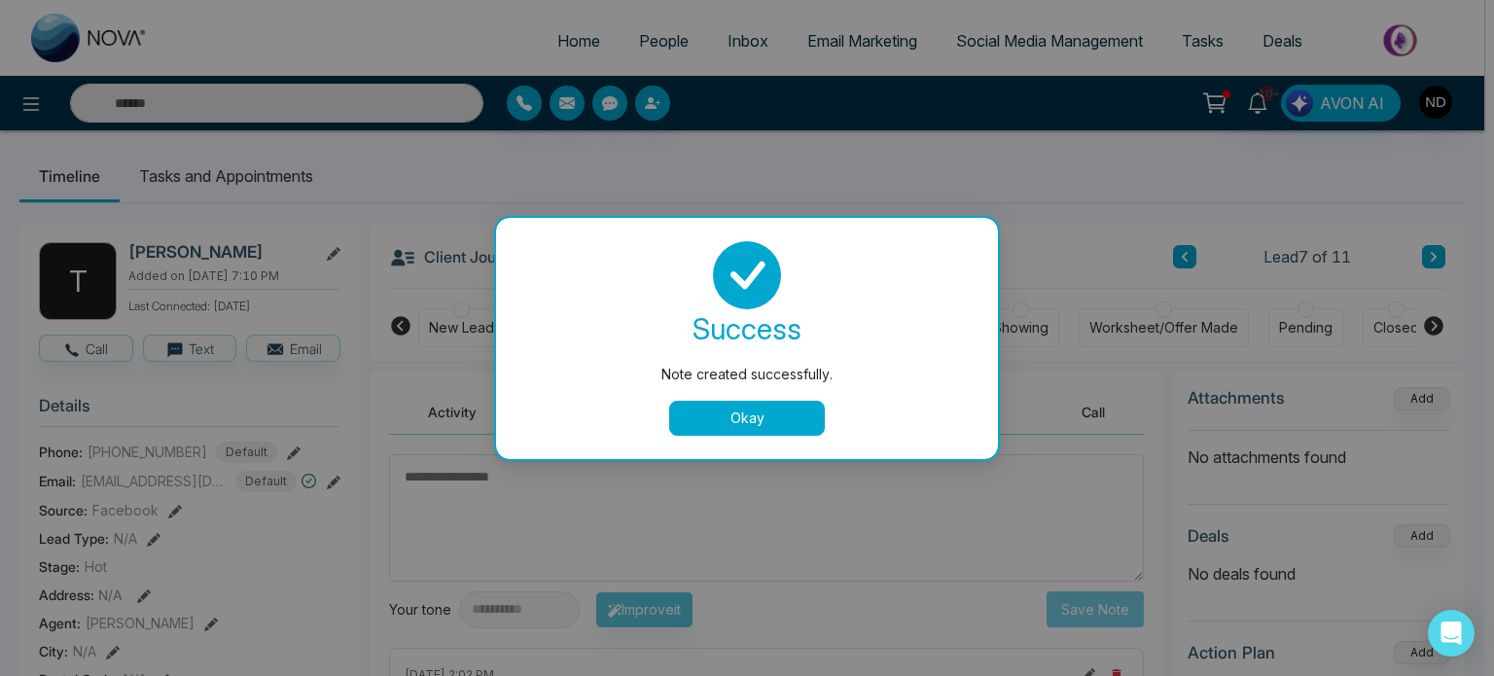
click at [705, 421] on button "Okay" at bounding box center [747, 418] width 156 height 35
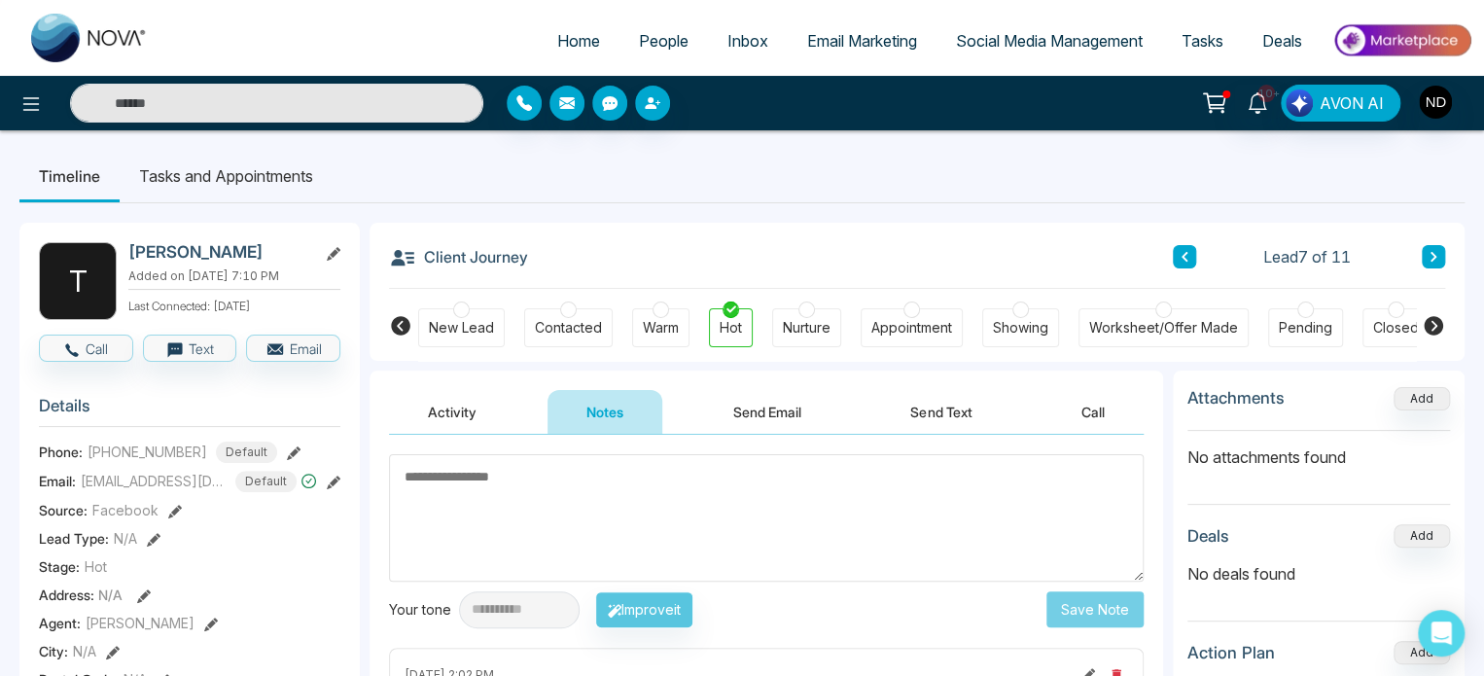
click at [657, 332] on div "Warm" at bounding box center [661, 327] width 36 height 19
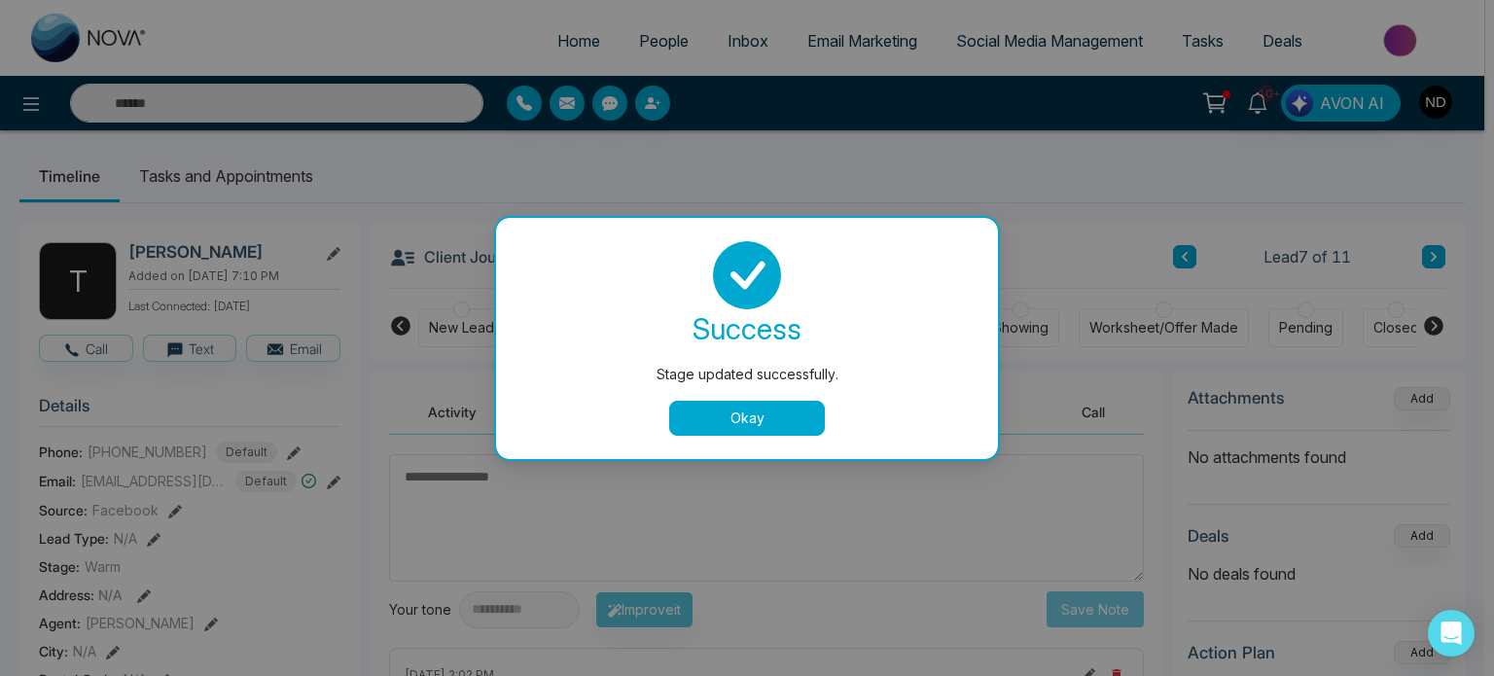
click at [757, 420] on button "Okay" at bounding box center [747, 418] width 156 height 35
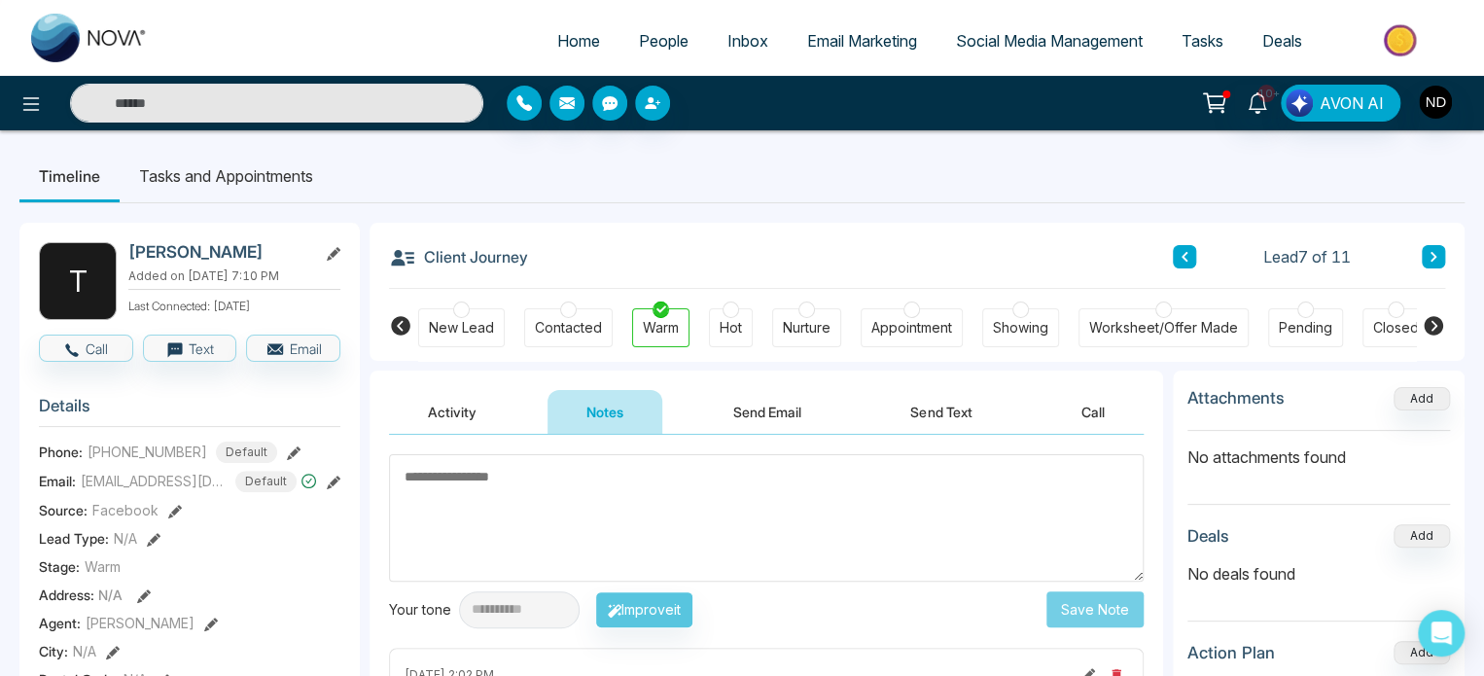
click at [1183, 256] on icon at bounding box center [1185, 257] width 6 height 10
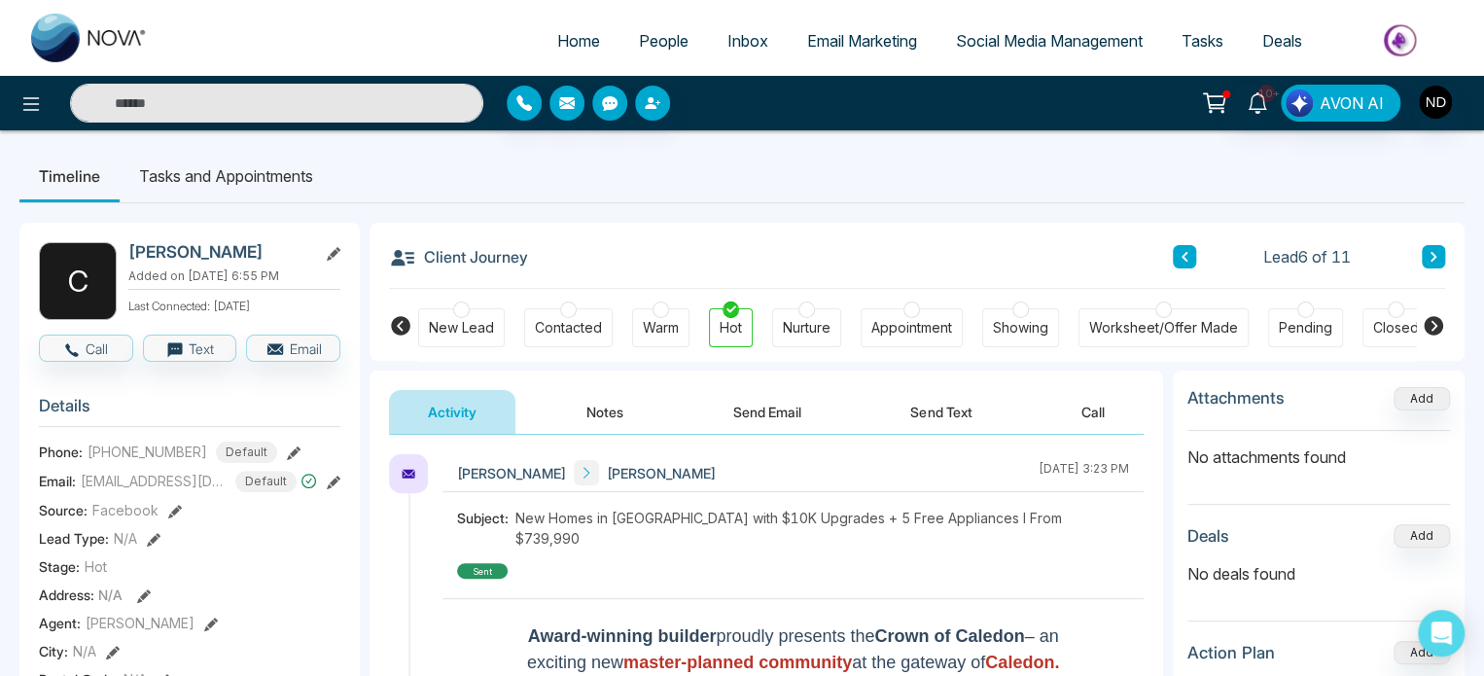
click at [657, 37] on span "People" at bounding box center [664, 40] width 50 height 19
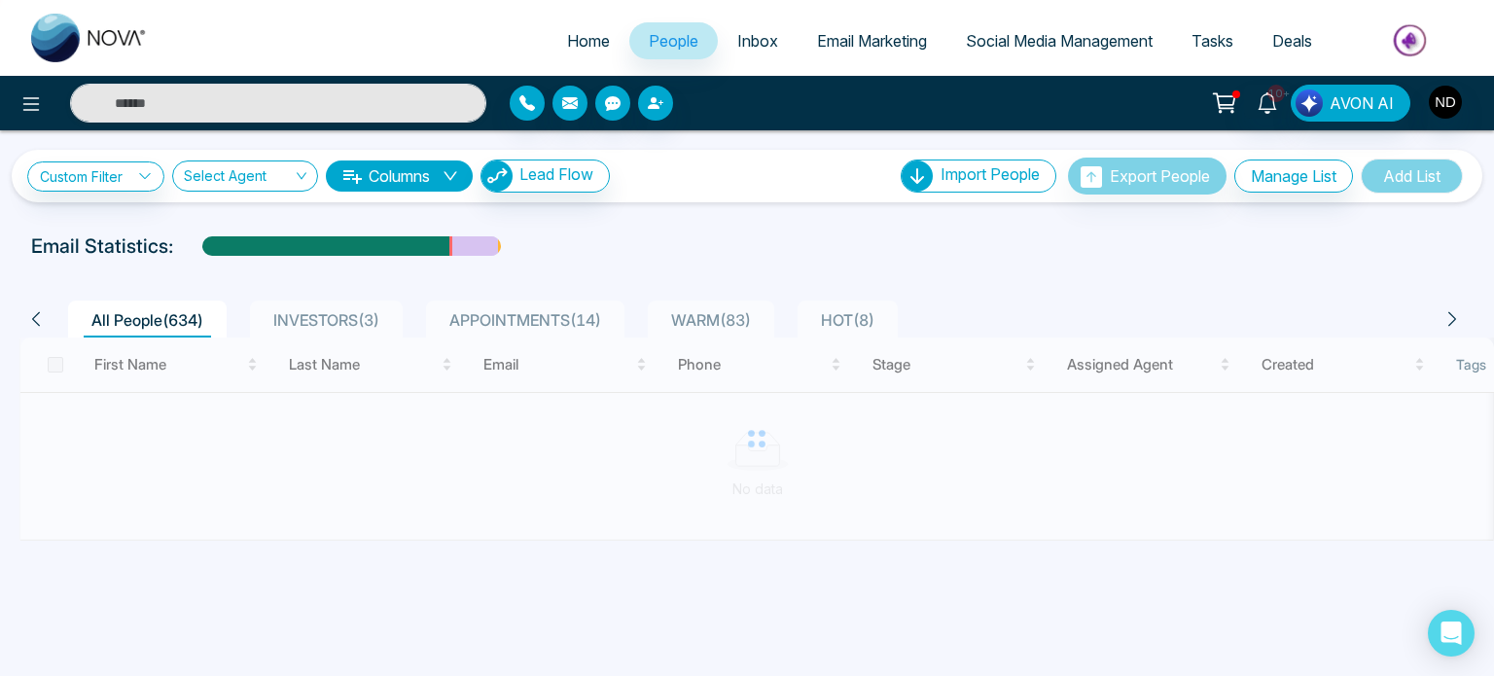
click at [835, 309] on div "HOT ( 8 )" at bounding box center [847, 319] width 69 height 23
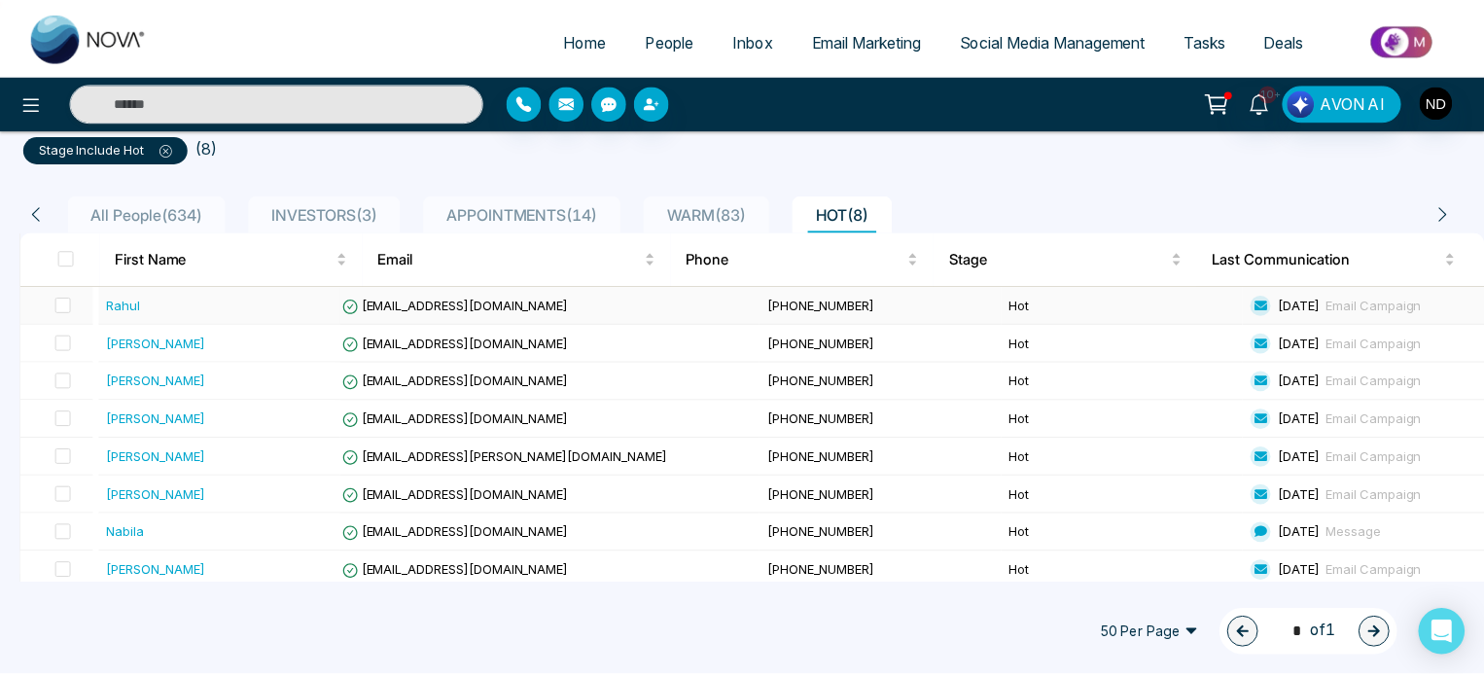
scroll to position [145, 0]
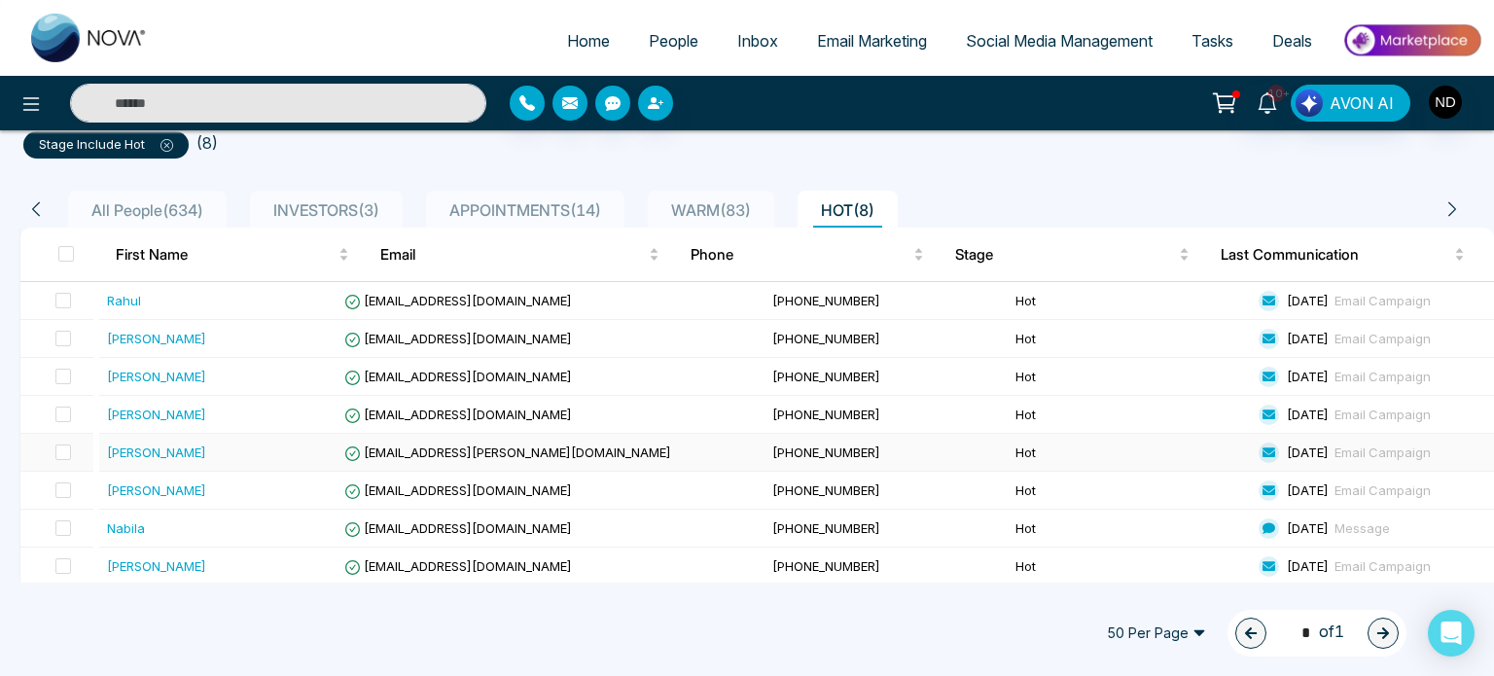
click at [322, 443] on div "Paulo Alexandre Teixeira Silva" at bounding box center [221, 452] width 228 height 19
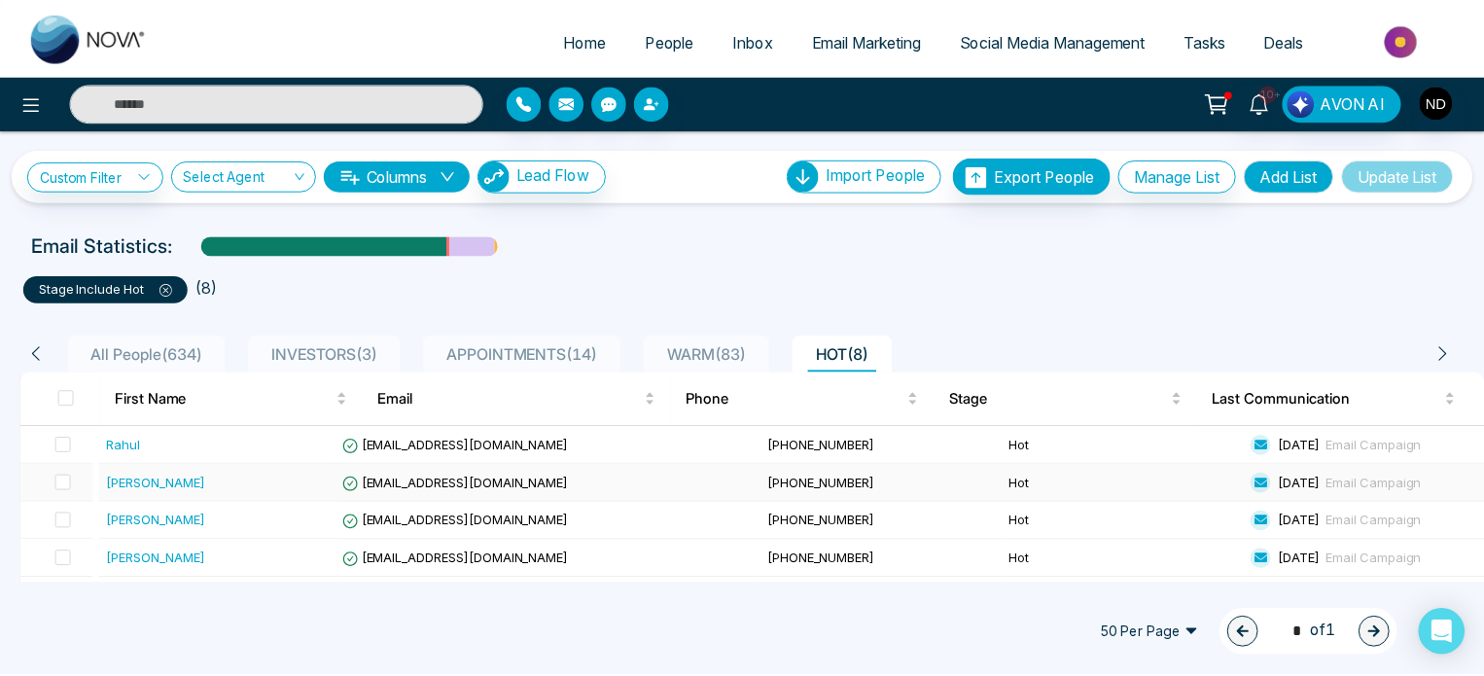
scroll to position [145, 0]
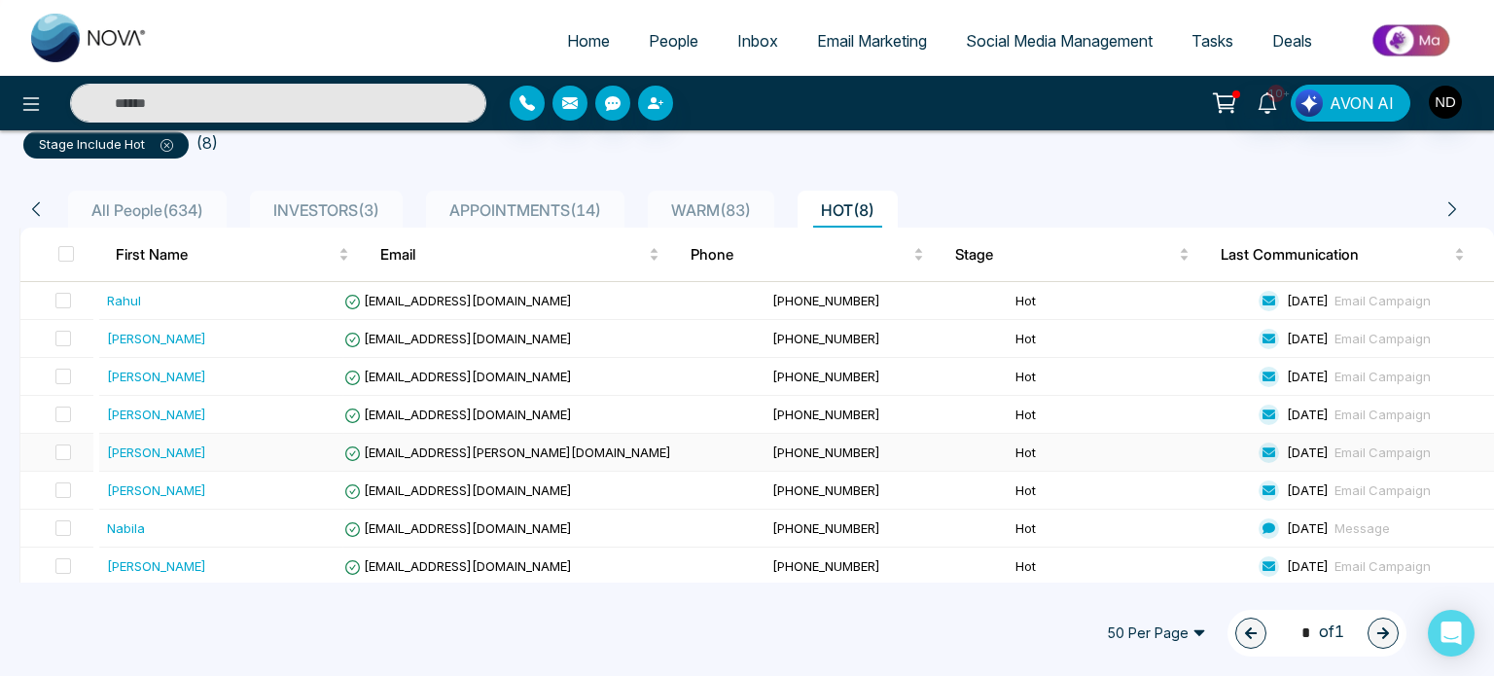
click at [316, 451] on div "Paulo Alexandre Teixeira Silva" at bounding box center [221, 452] width 228 height 19
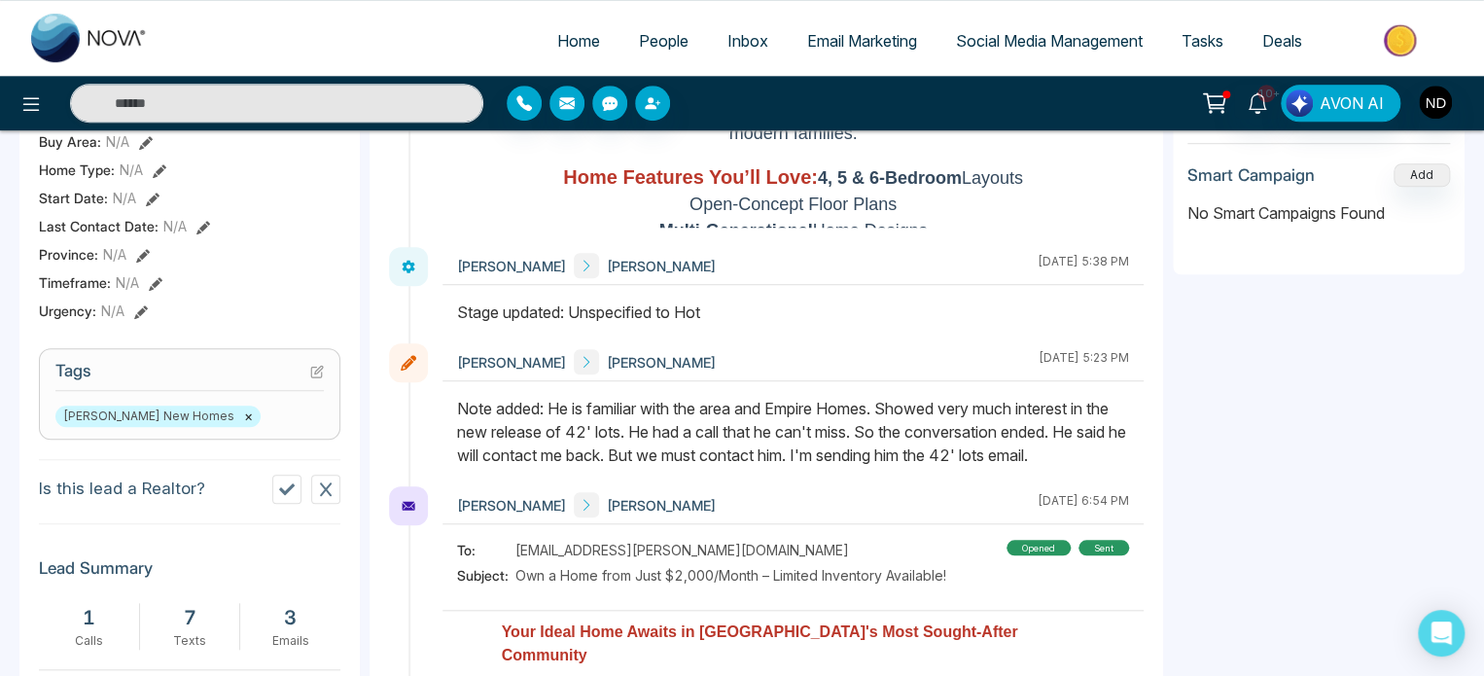
scroll to position [4754, 0]
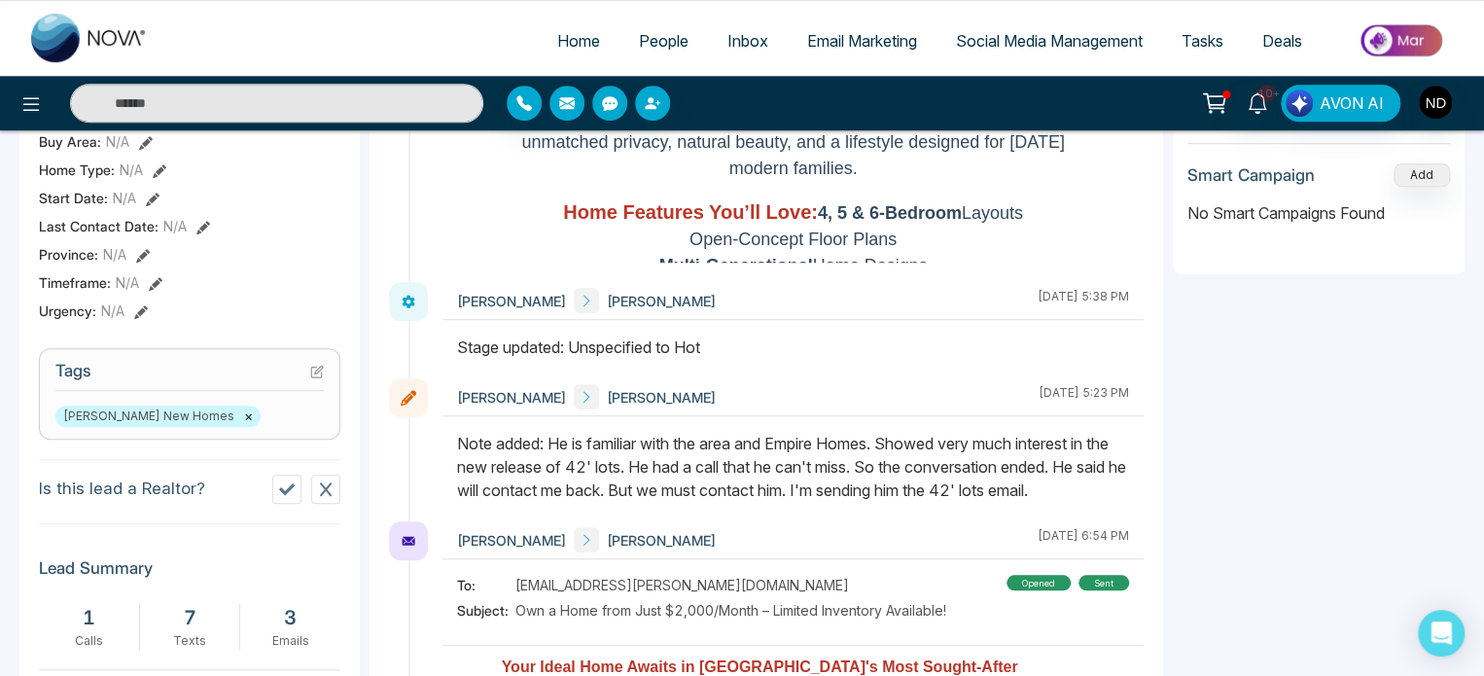
click at [685, 432] on div "Note added: He is familiar with the area and Empire Homes. Showed very much int…" at bounding box center [793, 467] width 672 height 70
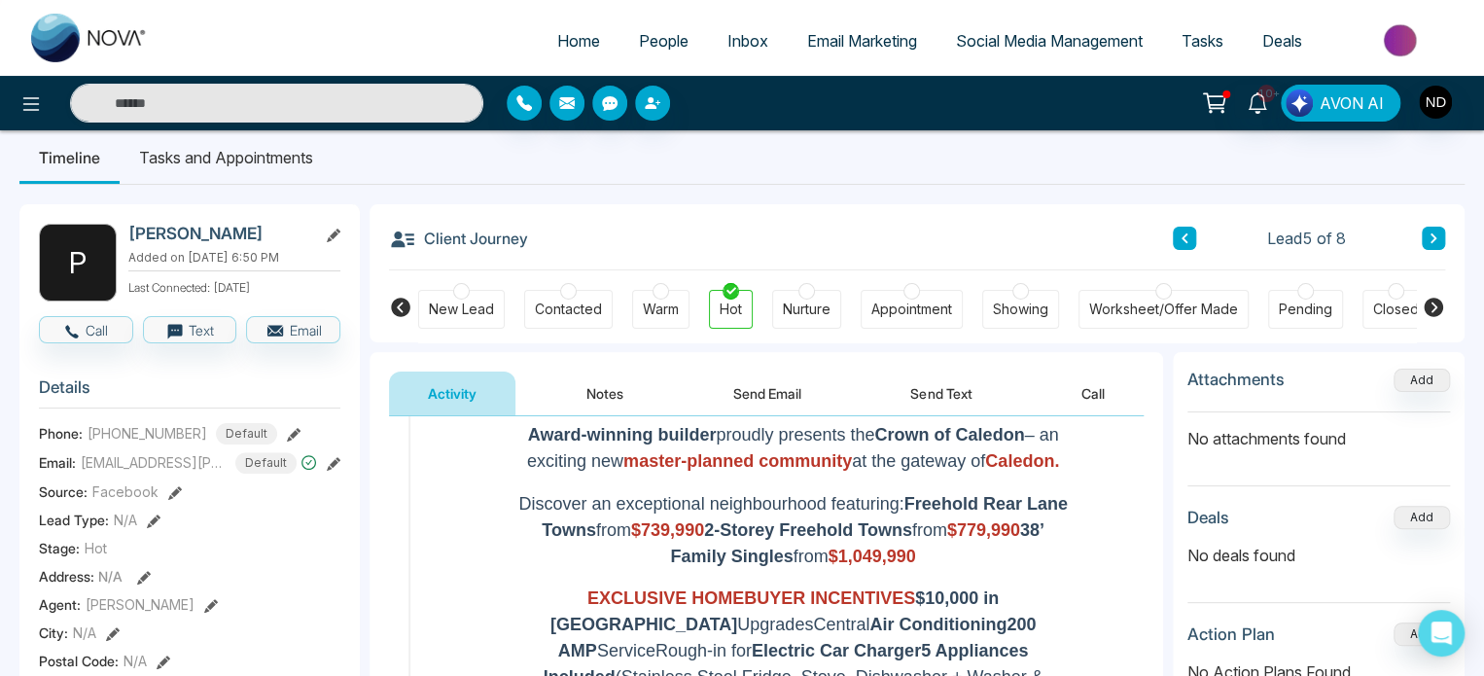
scroll to position [0, 0]
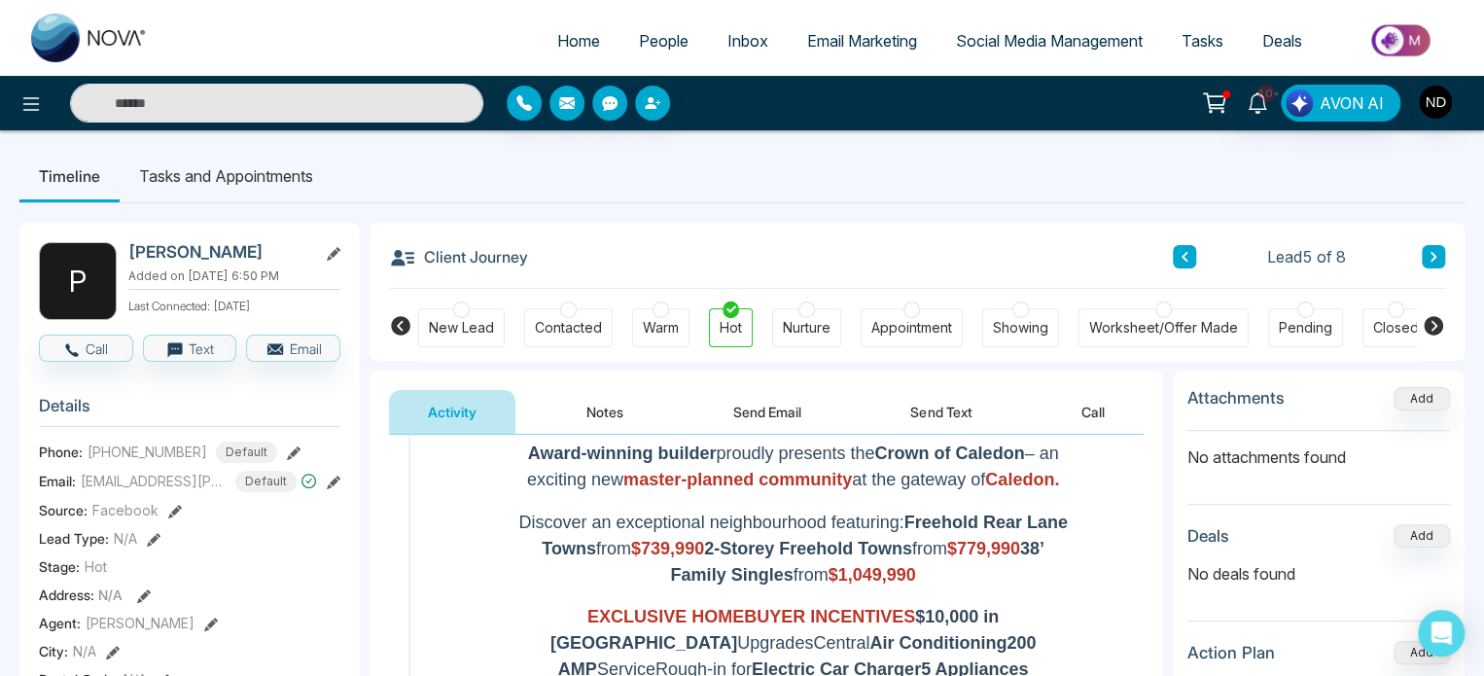
drag, startPoint x: 1332, startPoint y: 476, endPoint x: 1046, endPoint y: 397, distance: 296.6
click at [583, 390] on button "Notes" at bounding box center [605, 412] width 115 height 44
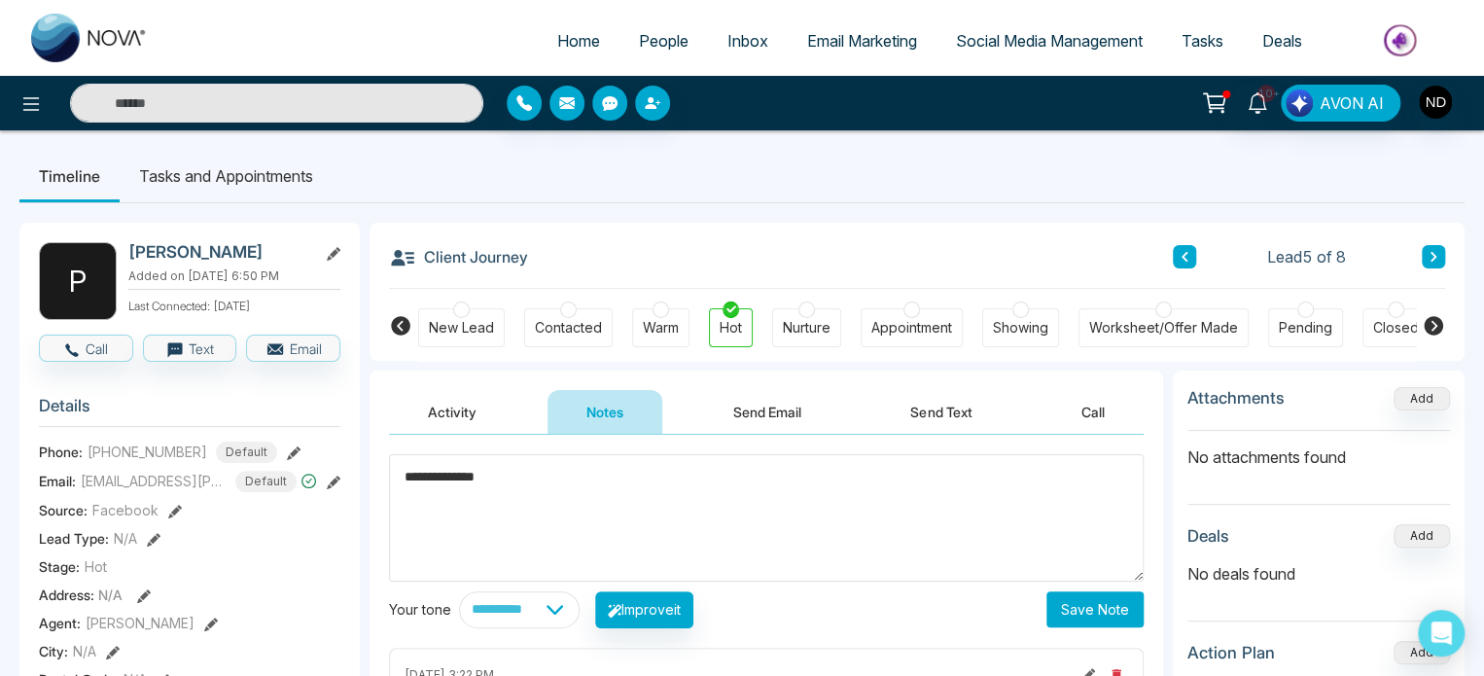
type textarea "**********"
click at [1082, 599] on button "Save Note" at bounding box center [1095, 609] width 97 height 36
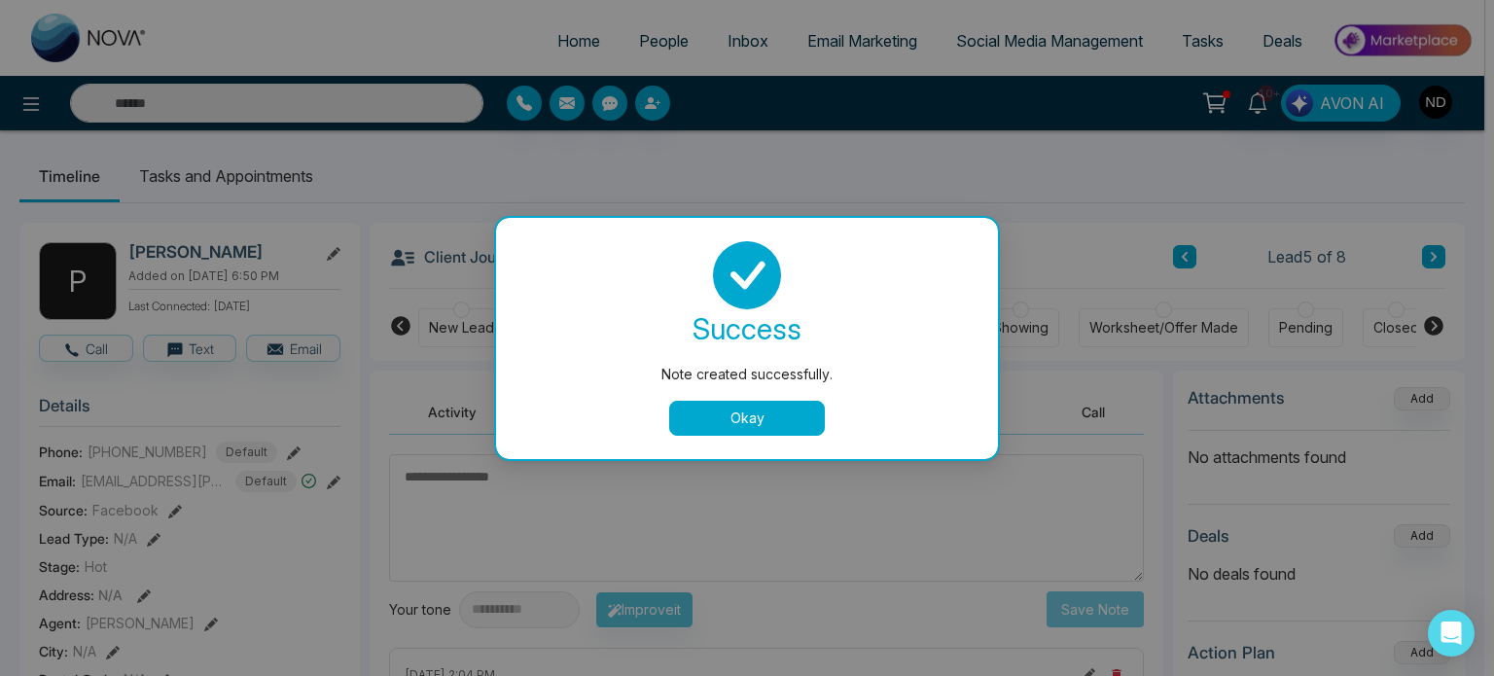
click at [724, 415] on button "Okay" at bounding box center [747, 418] width 156 height 35
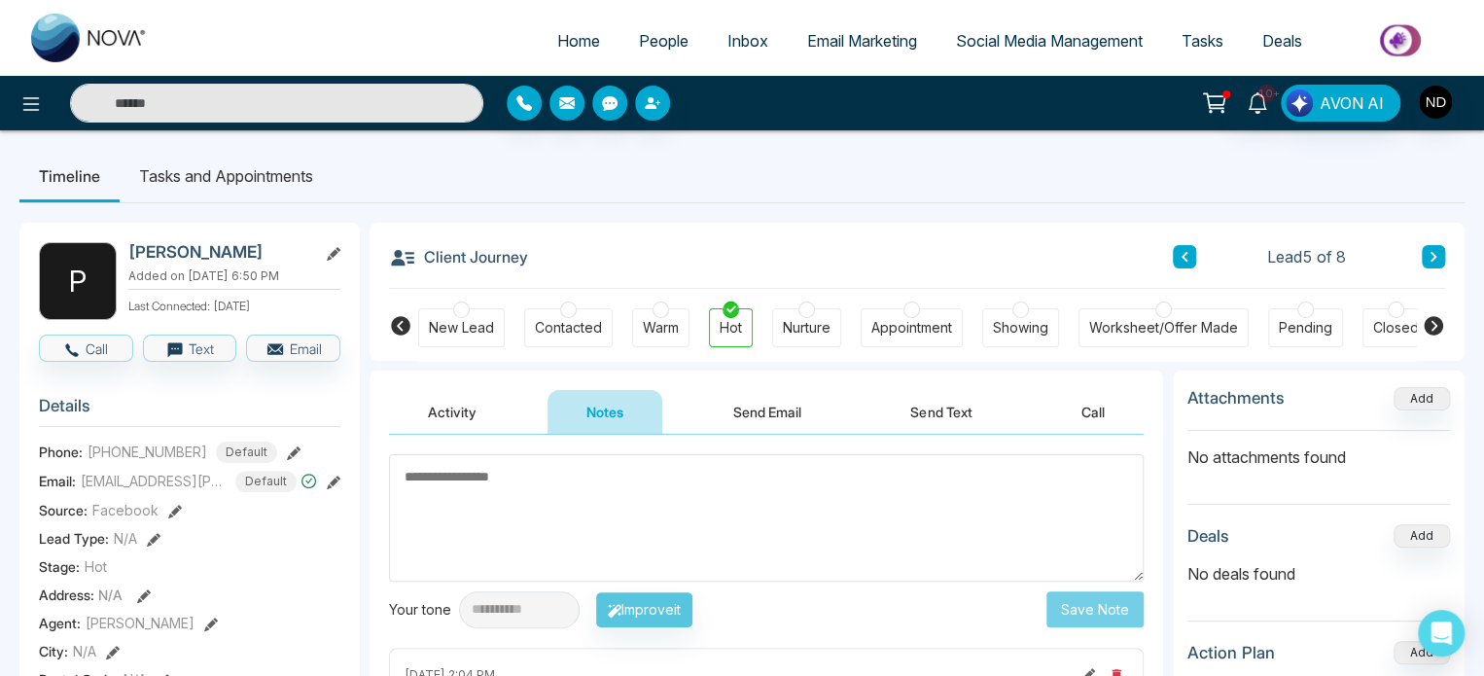
click at [582, 321] on div "Contacted" at bounding box center [568, 327] width 67 height 19
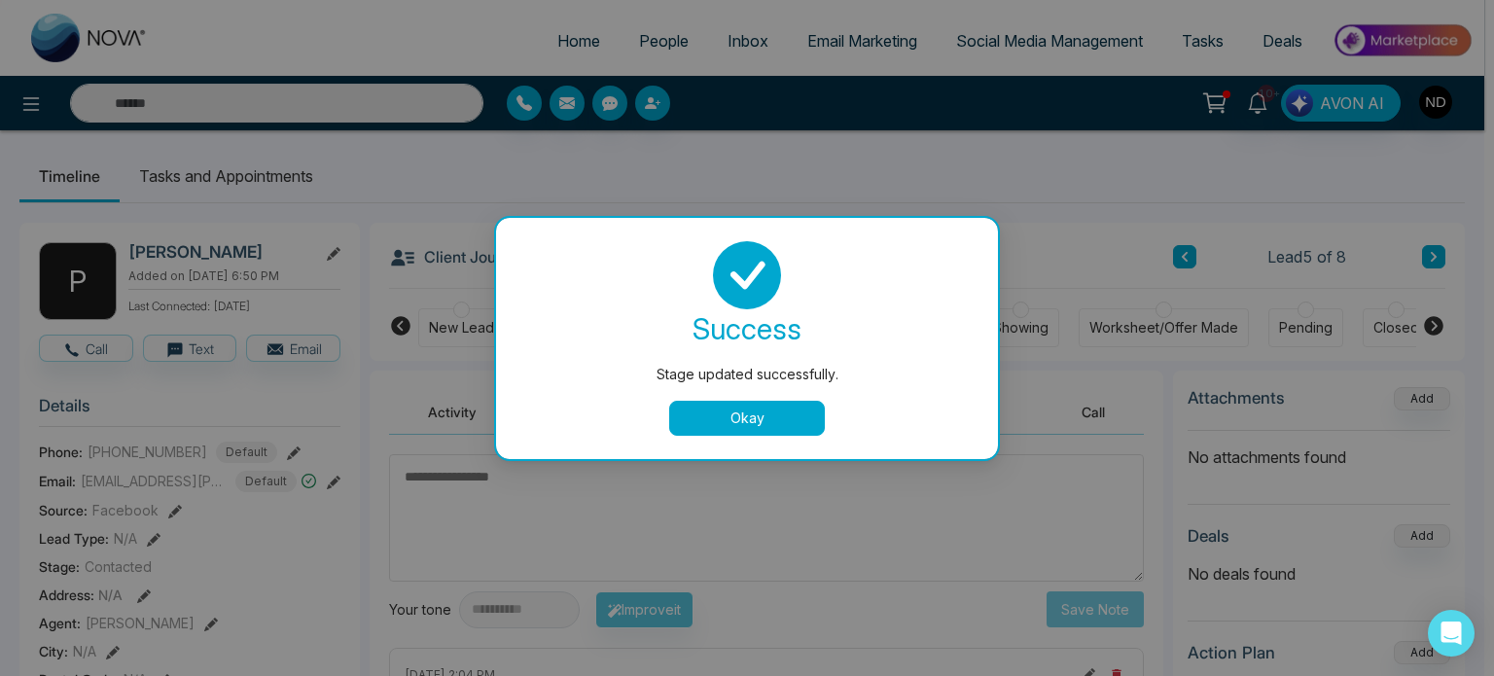
click at [738, 422] on button "Okay" at bounding box center [747, 418] width 156 height 35
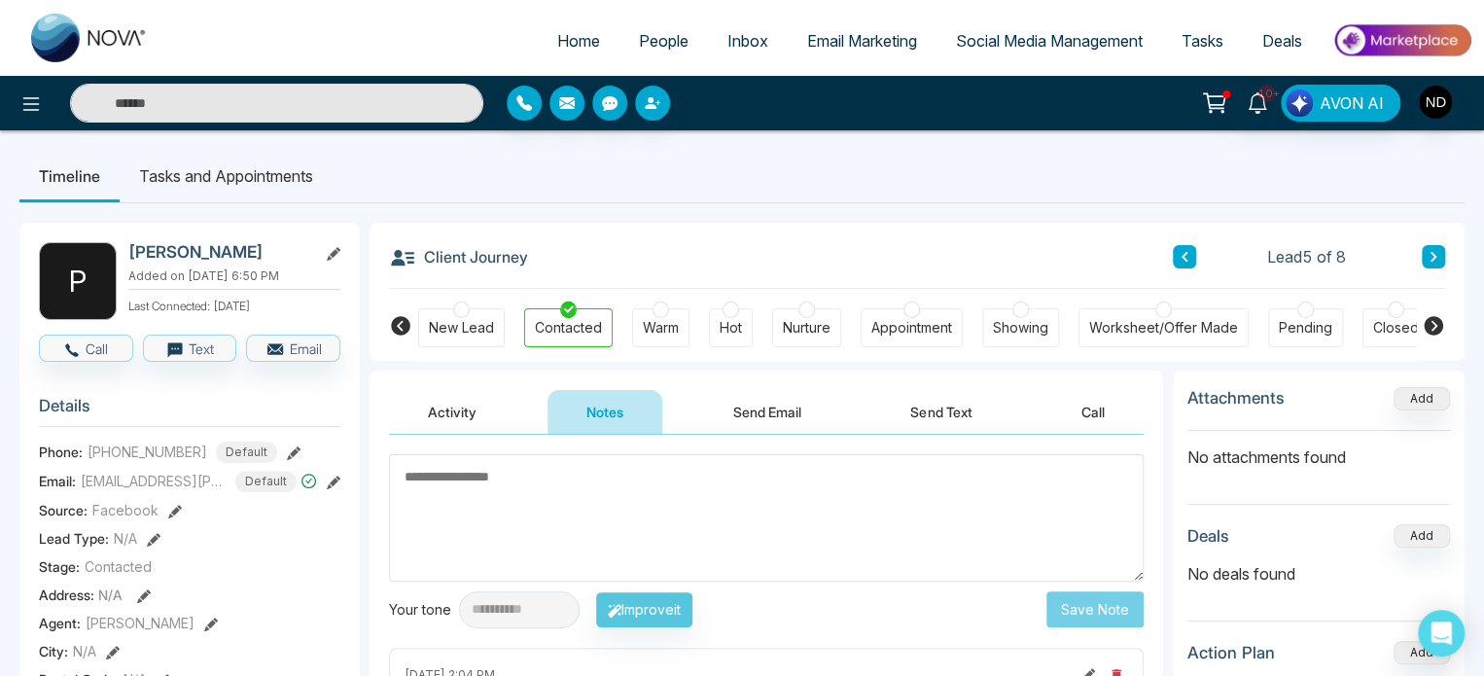
click at [620, 39] on link "People" at bounding box center [664, 40] width 89 height 37
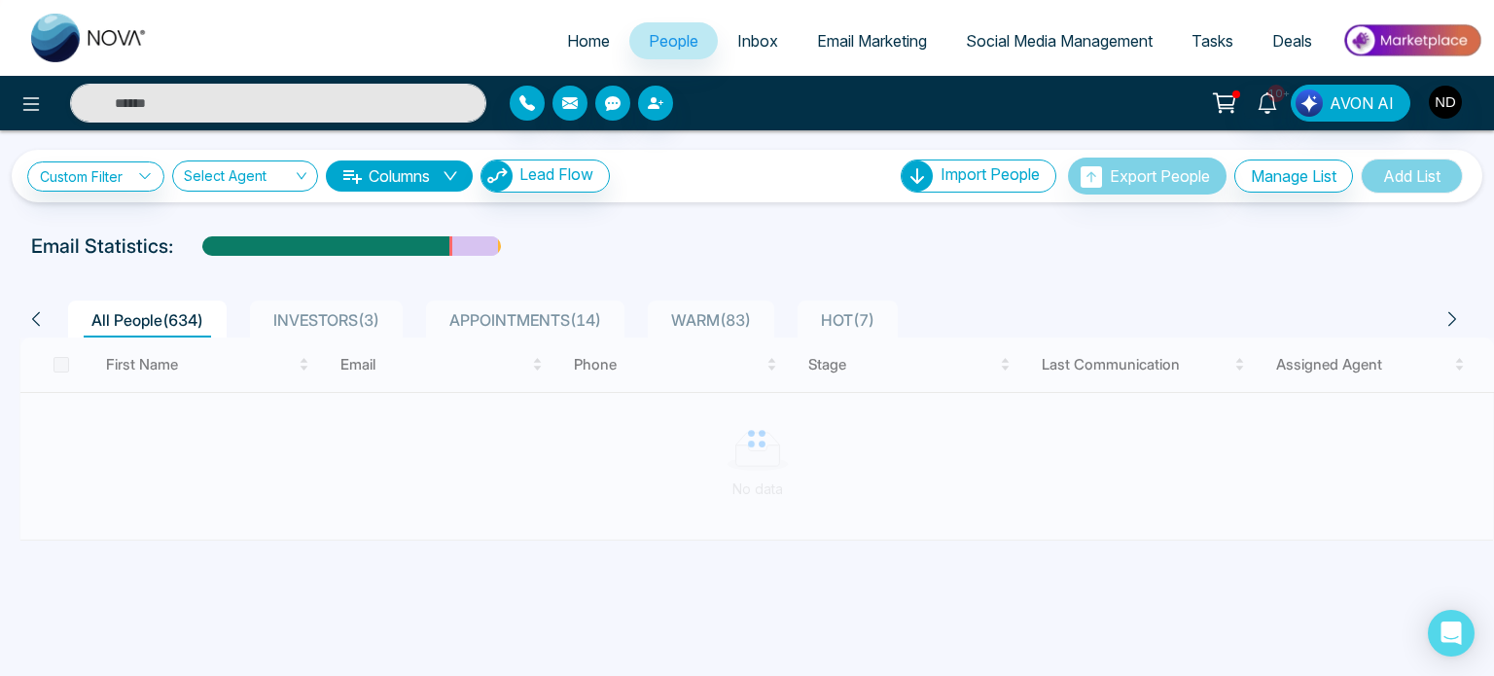
click at [843, 314] on span "HOT ( 7 )" at bounding box center [847, 319] width 69 height 19
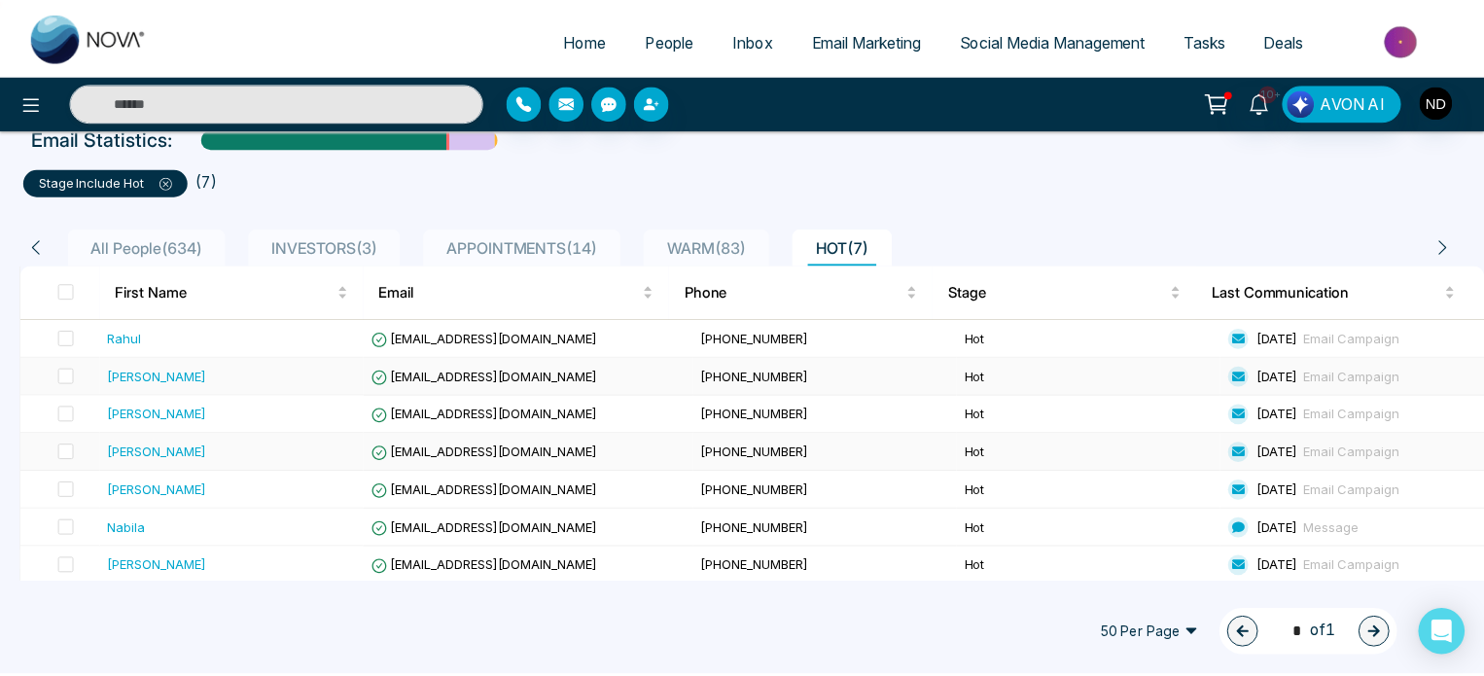
scroll to position [108, 0]
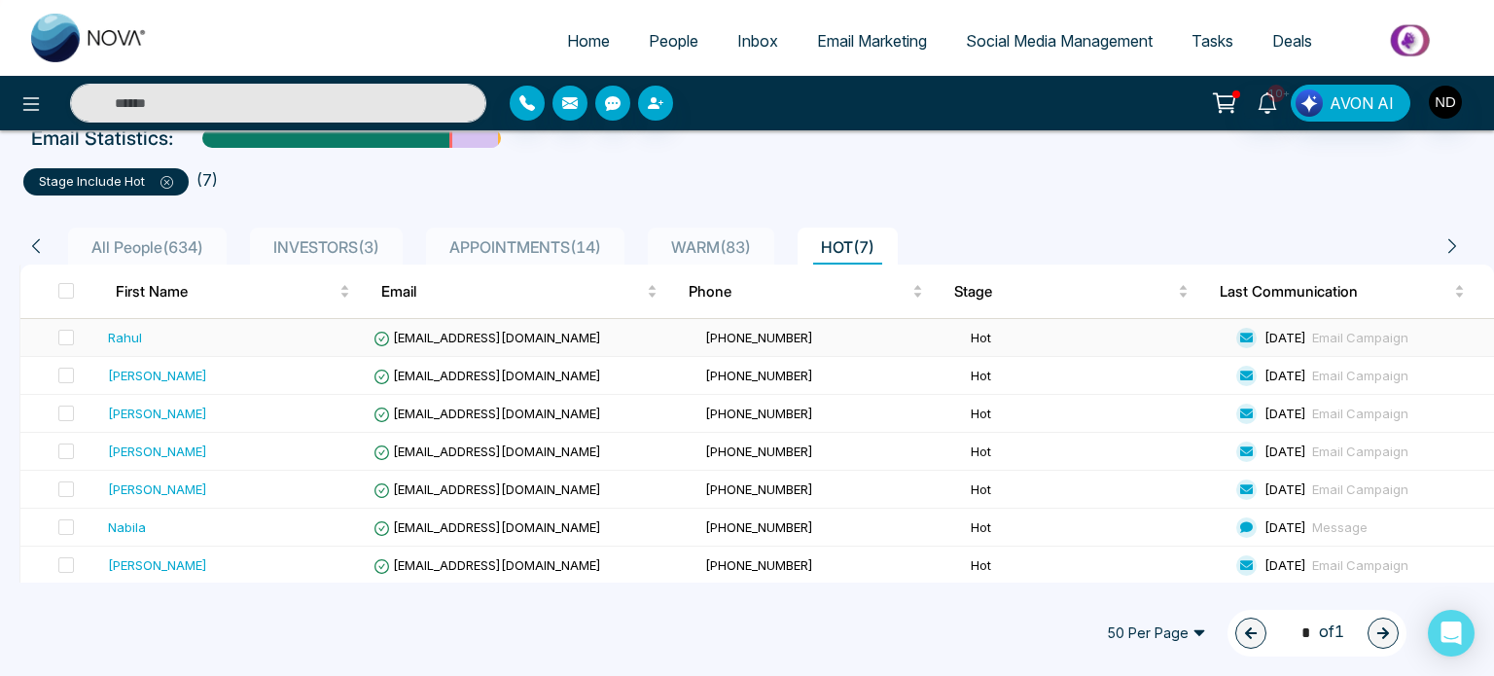
click at [224, 345] on div "Rahul" at bounding box center [233, 337] width 250 height 19
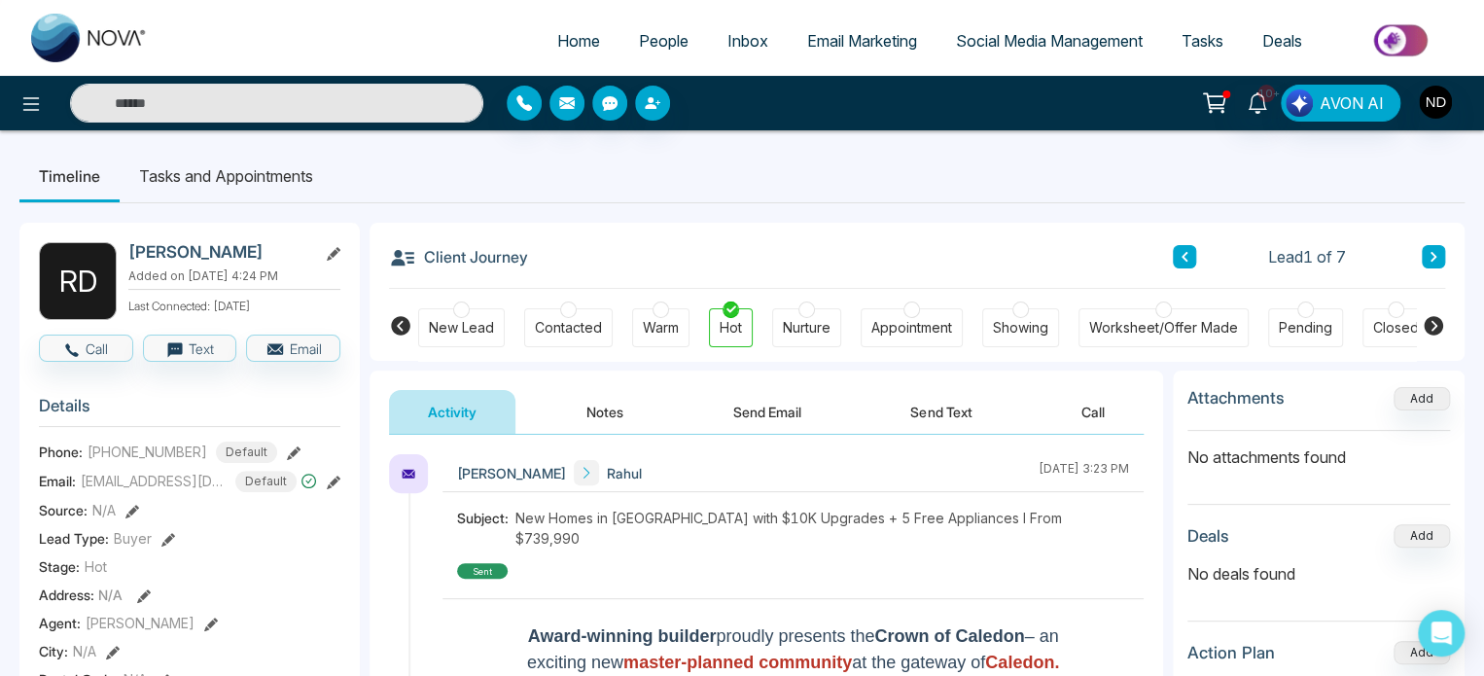
click at [1434, 253] on icon at bounding box center [1434, 257] width 10 height 12
click at [580, 419] on button "Notes" at bounding box center [605, 412] width 115 height 44
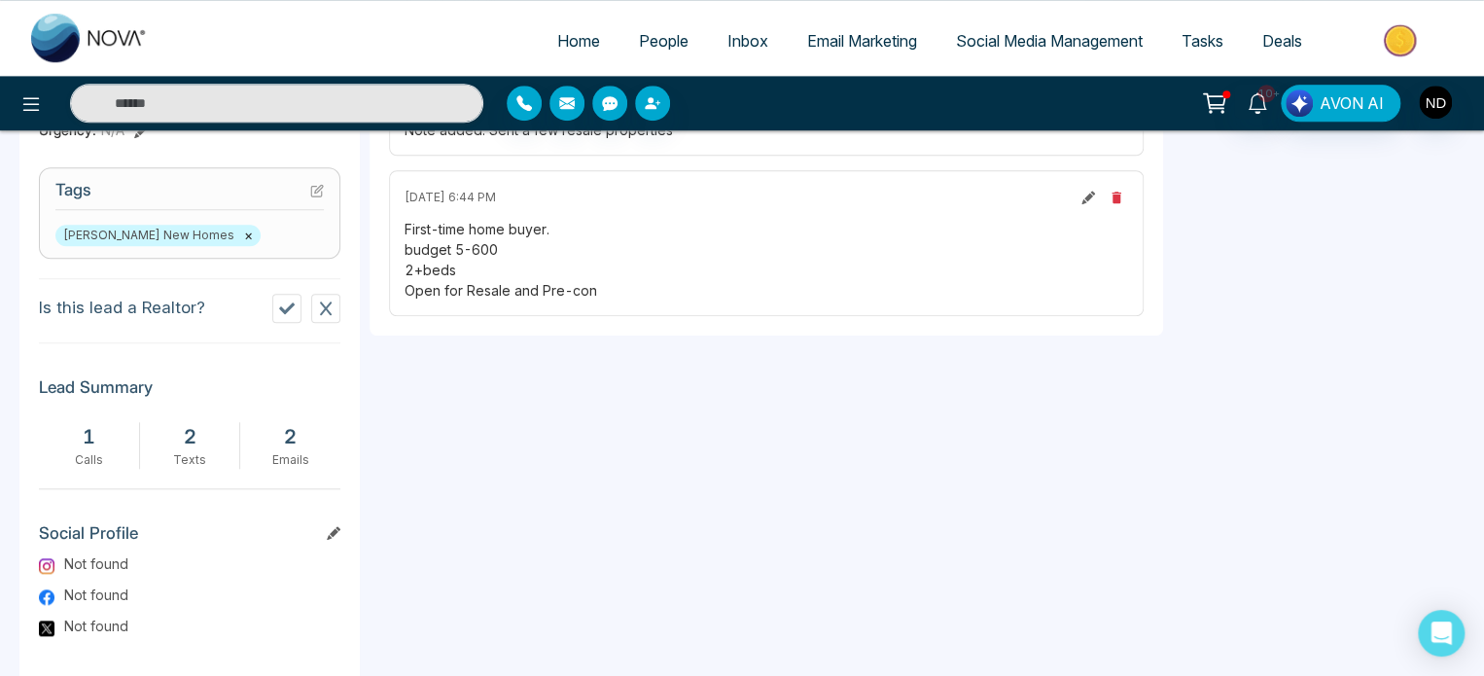
drag, startPoint x: 1161, startPoint y: 490, endPoint x: 1152, endPoint y: 613, distance: 122.9
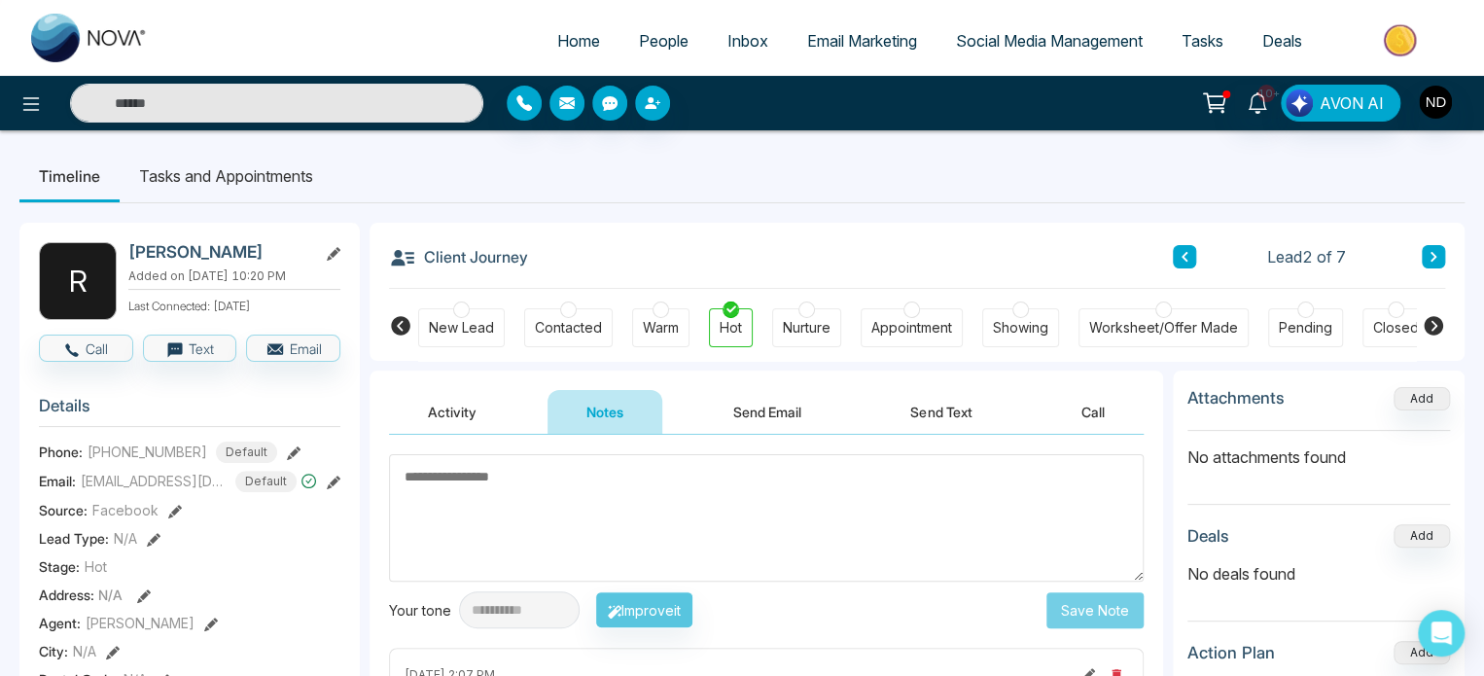
drag, startPoint x: 1152, startPoint y: 613, endPoint x: 1175, endPoint y: 388, distance: 225.9
click at [1184, 255] on icon at bounding box center [1185, 257] width 10 height 12
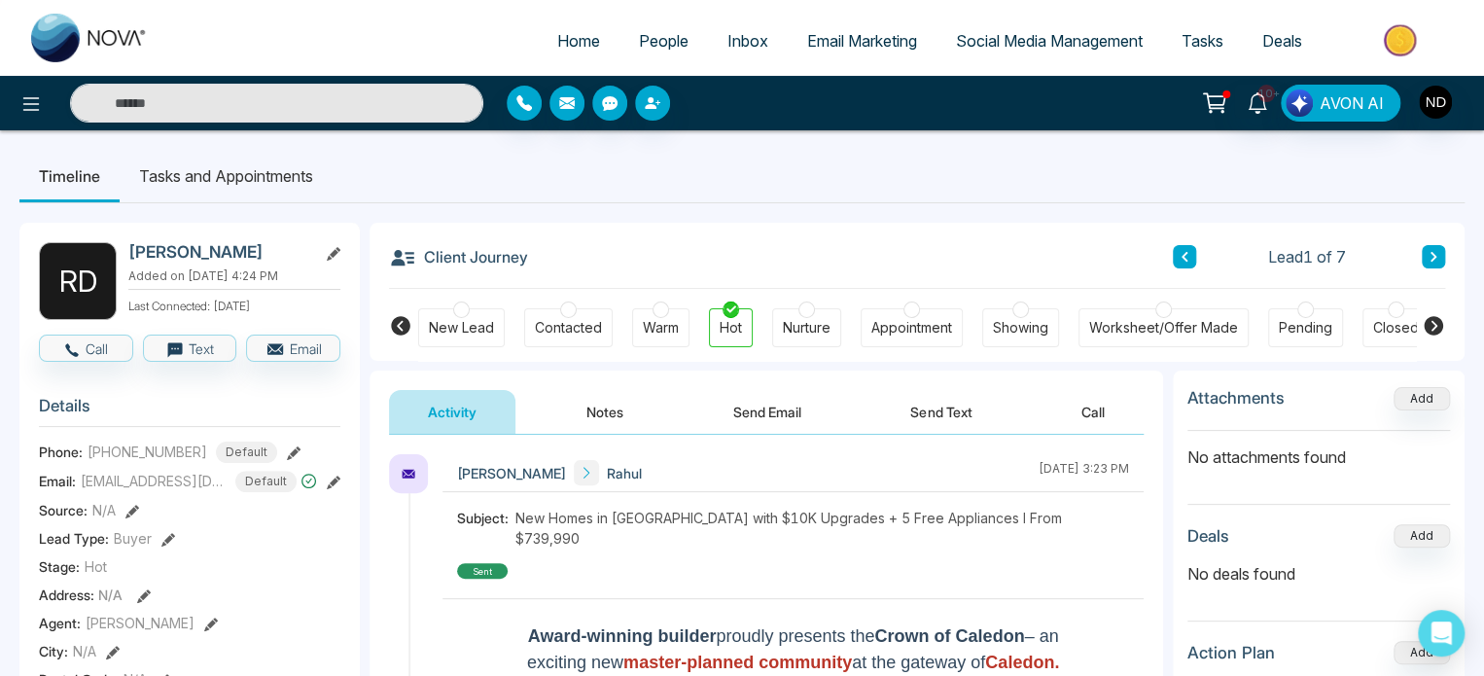
click at [568, 403] on button "Notes" at bounding box center [605, 412] width 115 height 44
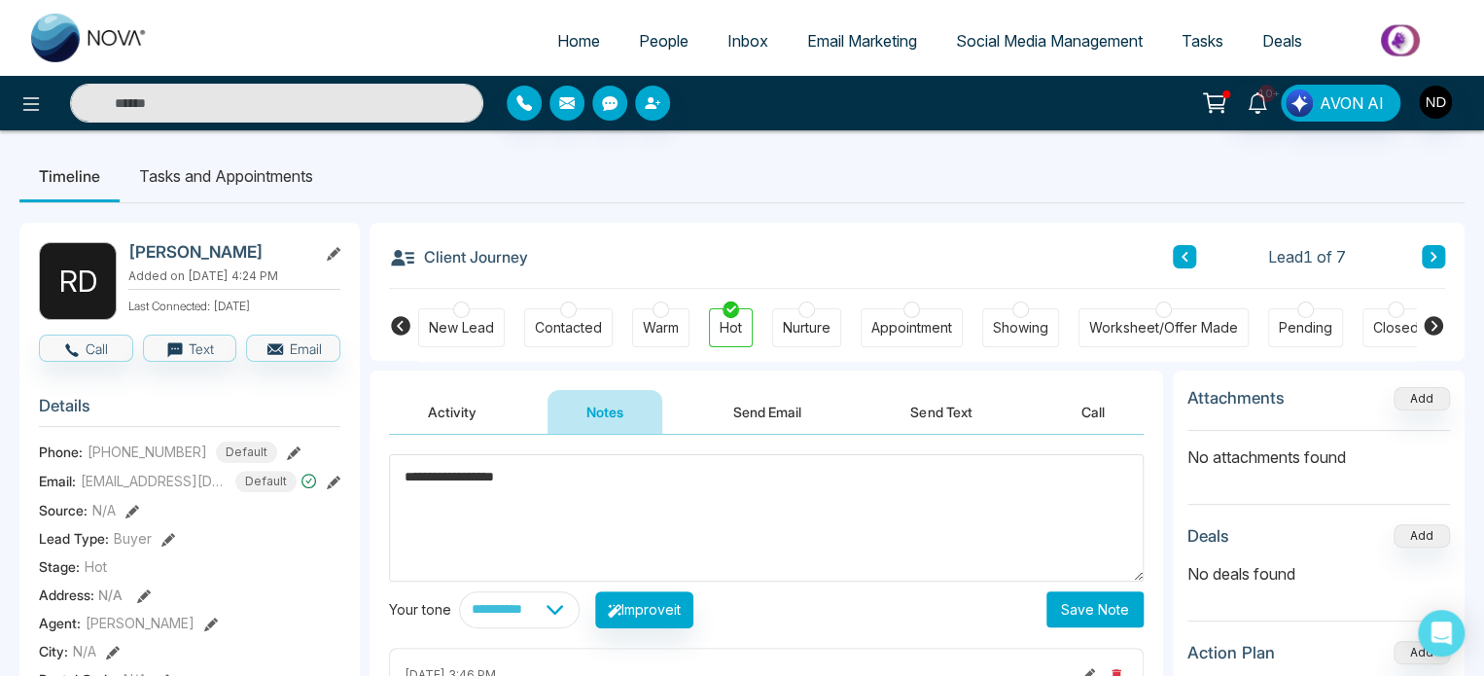
type textarea "**********"
click at [1105, 612] on button "Save Note" at bounding box center [1095, 609] width 97 height 36
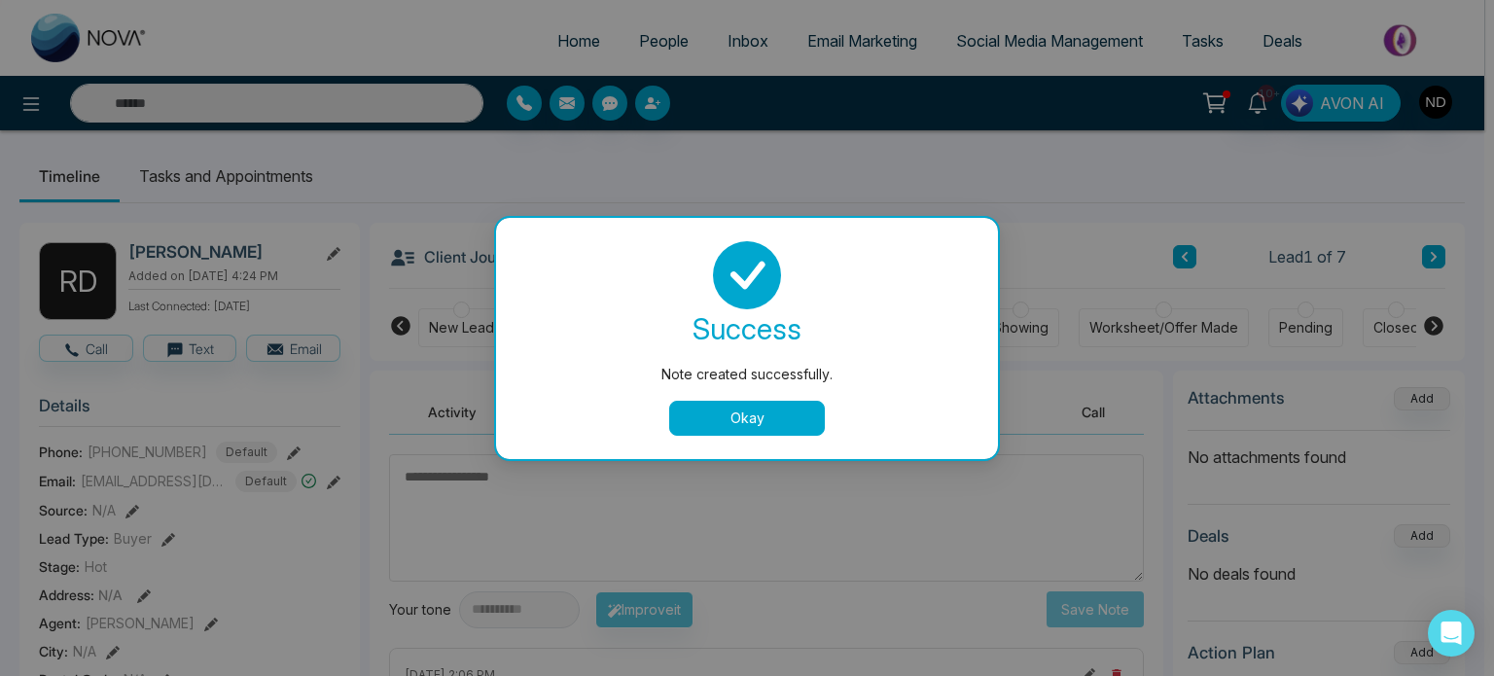
click at [757, 406] on button "Okay" at bounding box center [747, 418] width 156 height 35
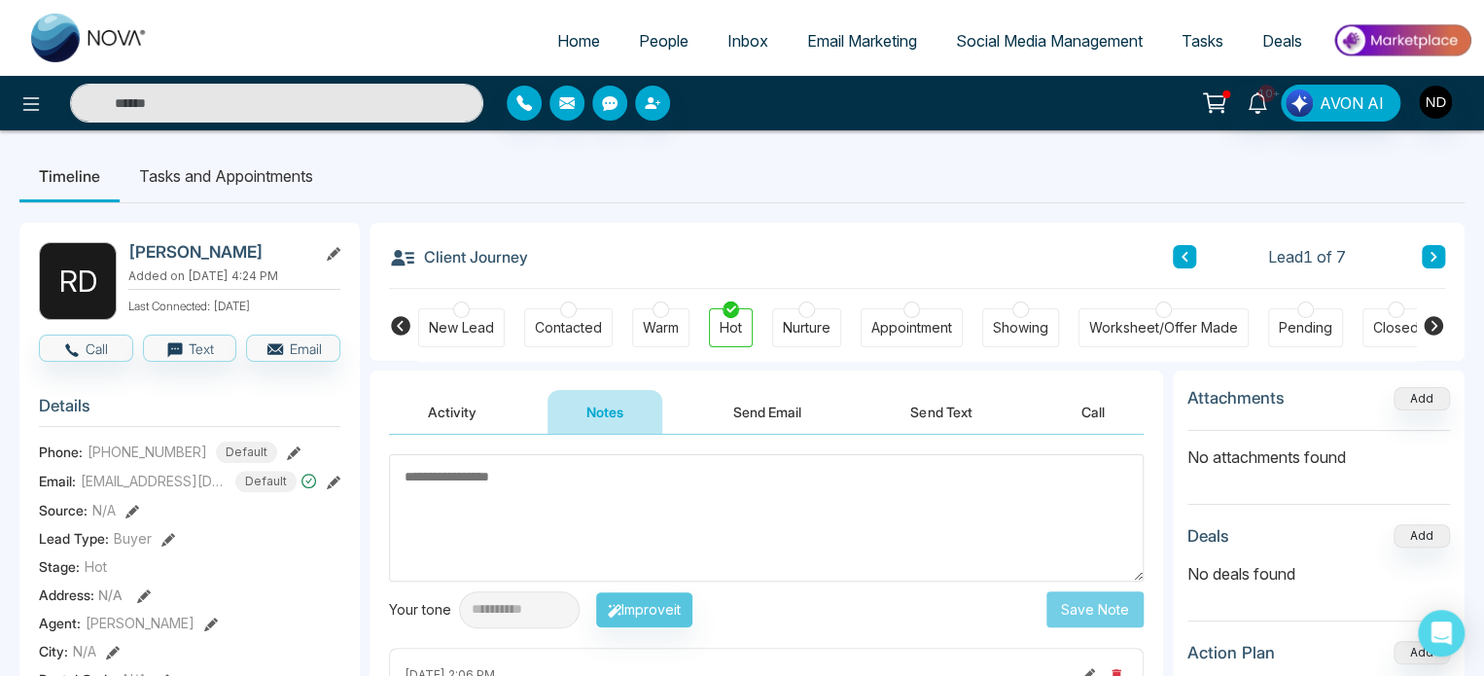
click at [825, 330] on div "Nurture" at bounding box center [807, 327] width 48 height 19
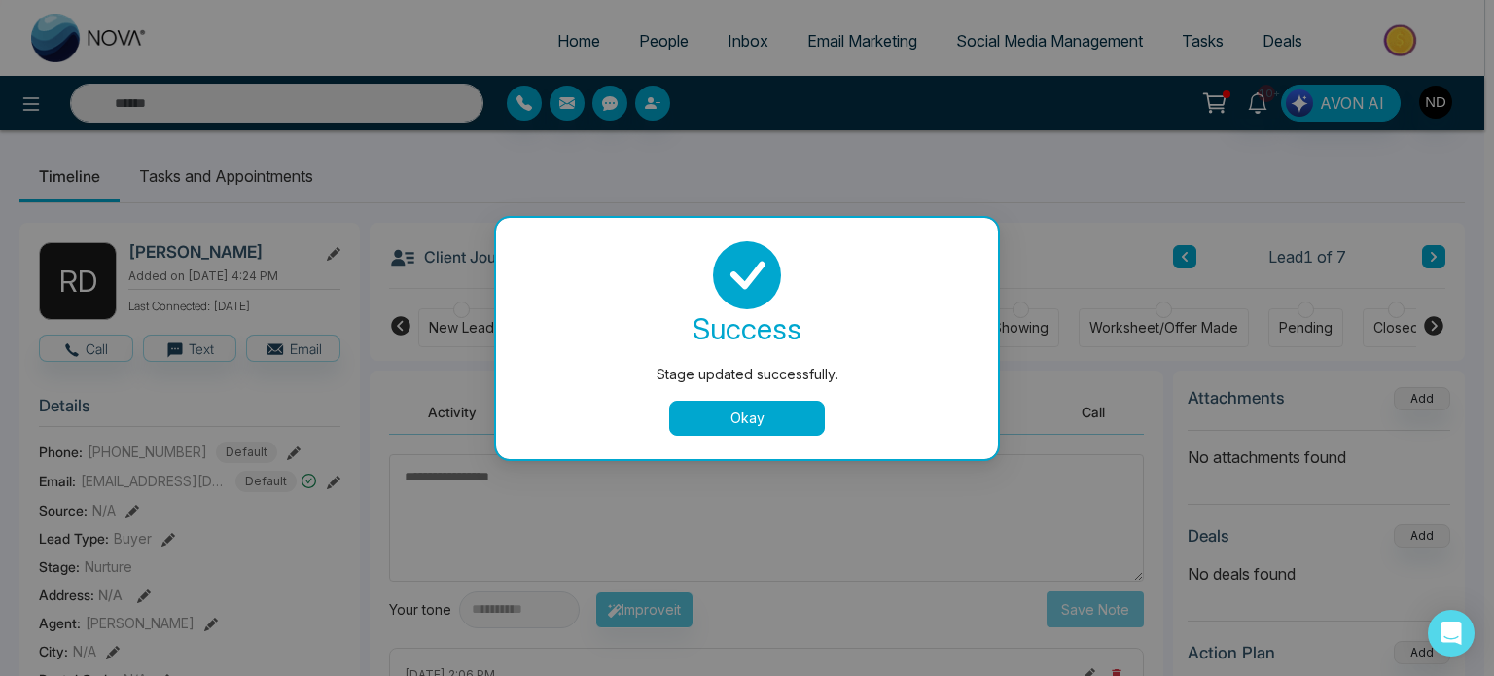
click at [805, 425] on button "Okay" at bounding box center [747, 418] width 156 height 35
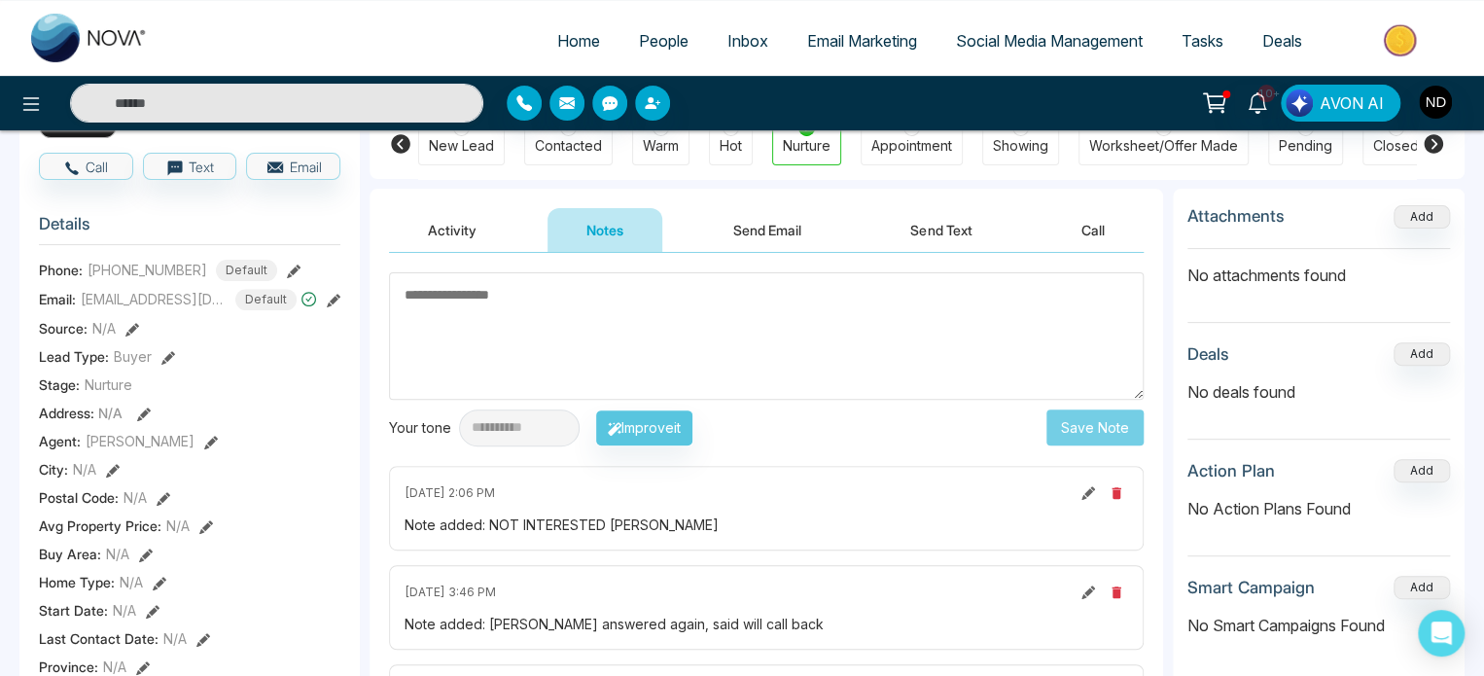
scroll to position [195, 0]
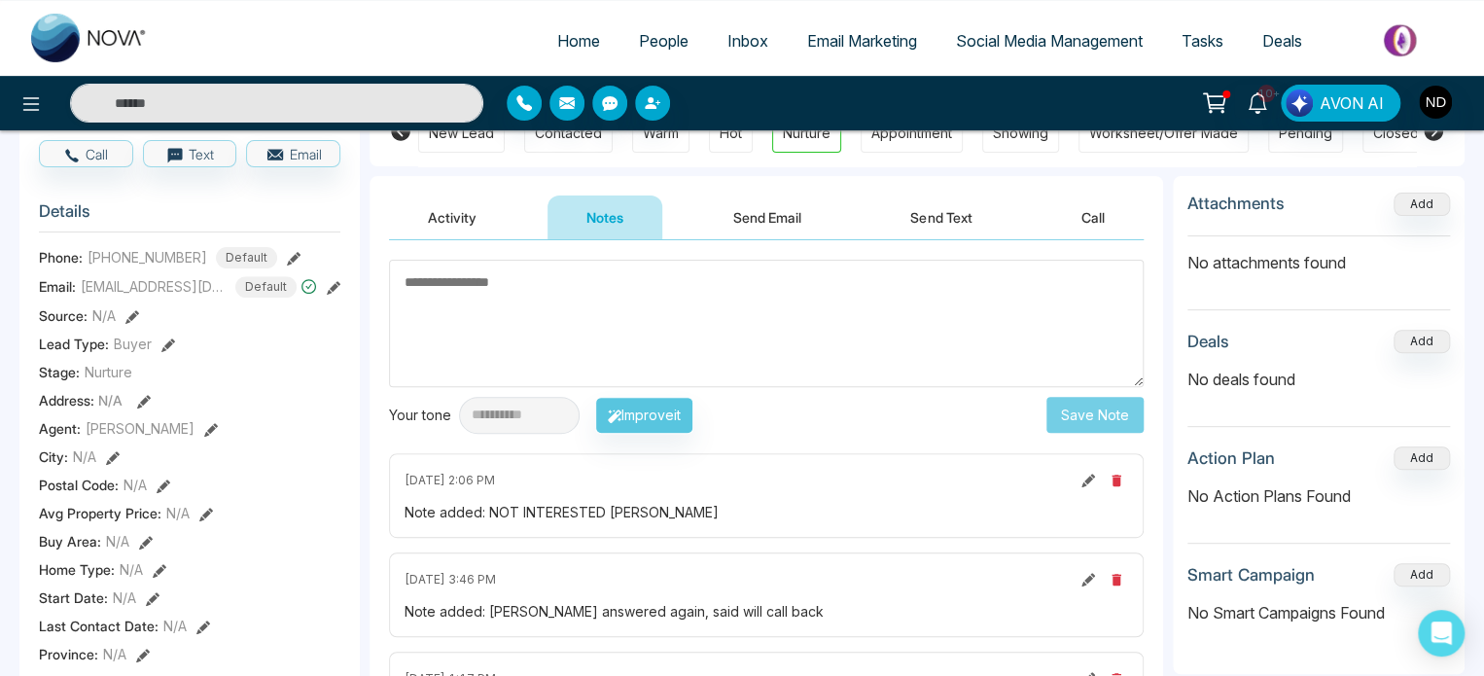
click at [1093, 475] on icon at bounding box center [1089, 481] width 14 height 14
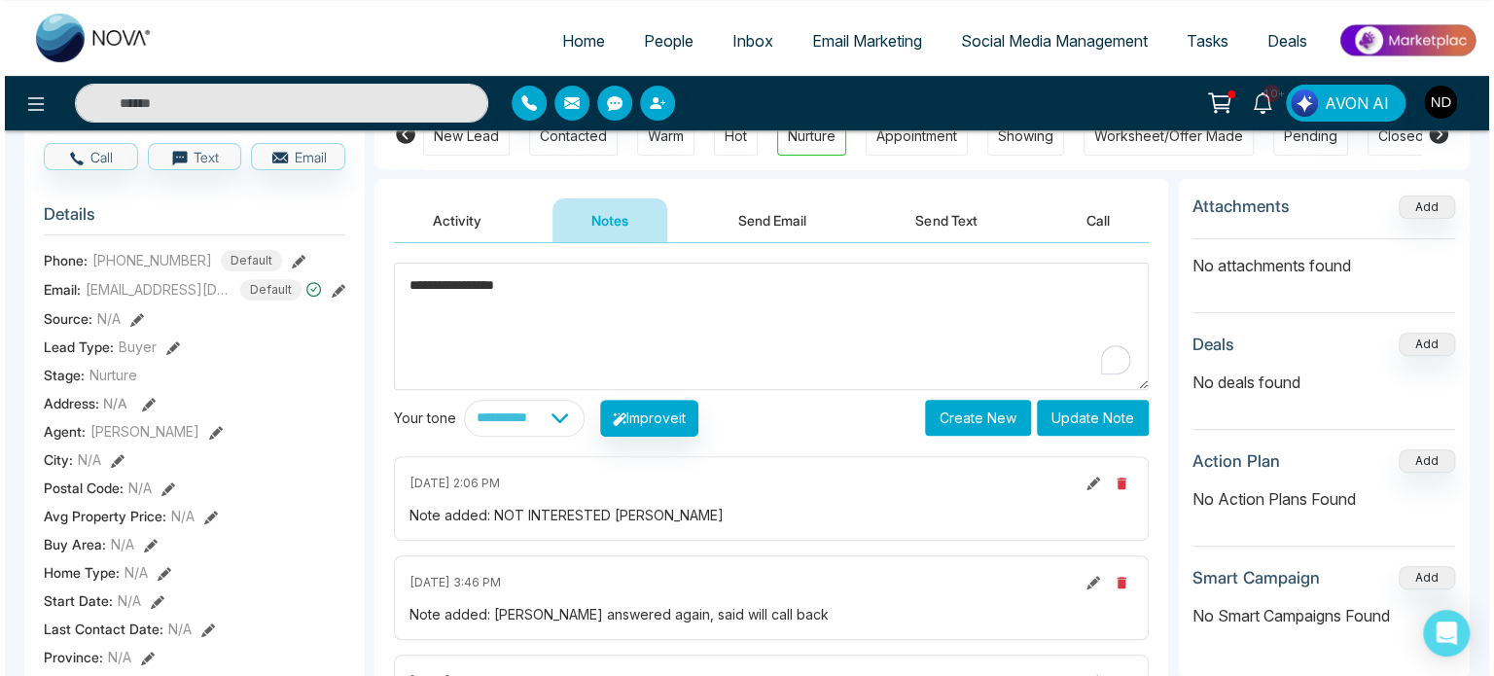
scroll to position [0, 0]
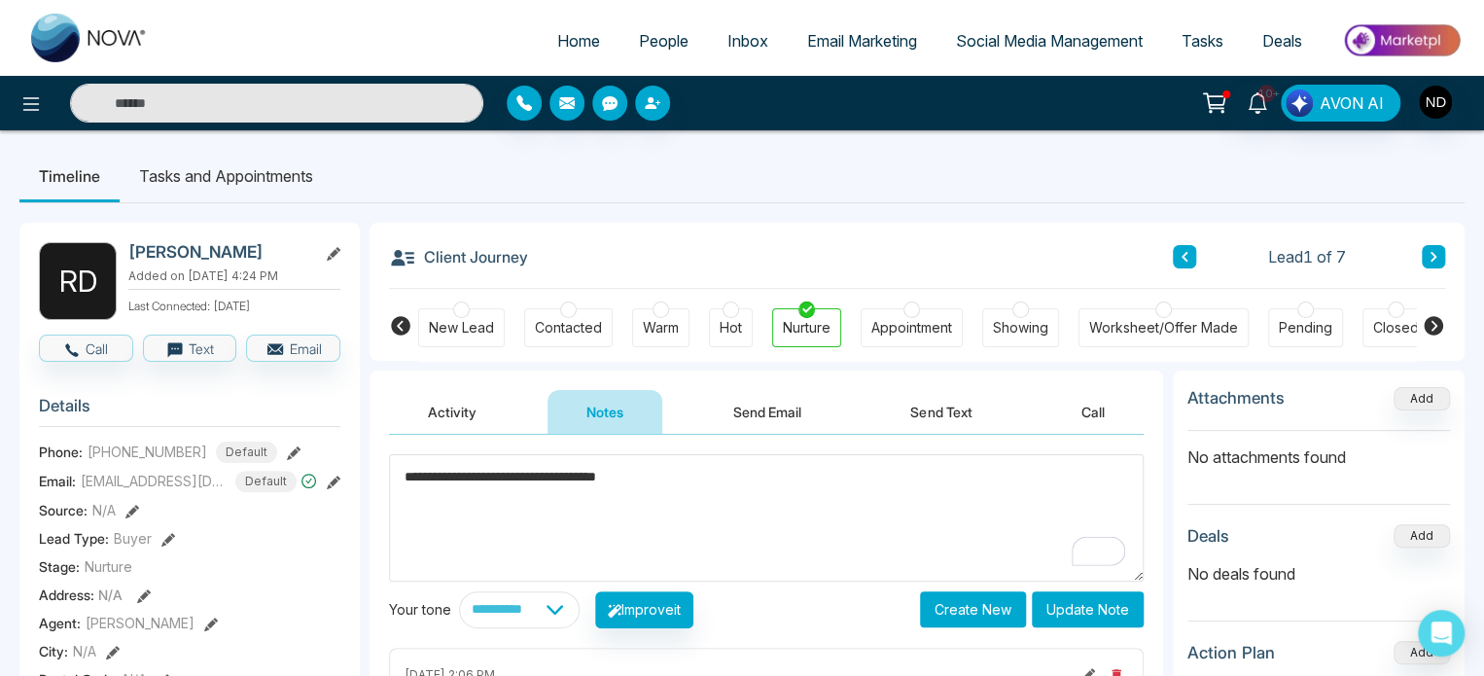
type textarea "**********"
click at [1092, 610] on button "Update Note" at bounding box center [1088, 609] width 112 height 36
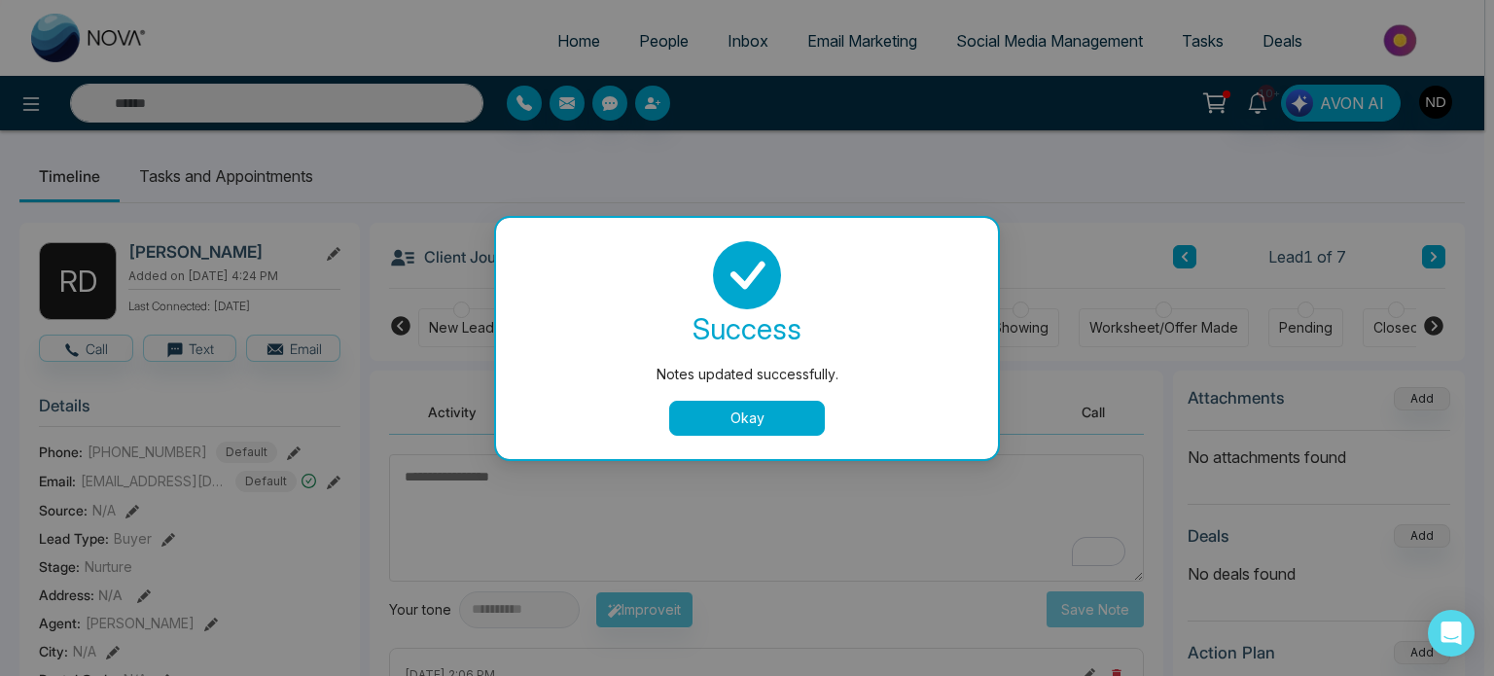
click at [798, 419] on button "Okay" at bounding box center [747, 418] width 156 height 35
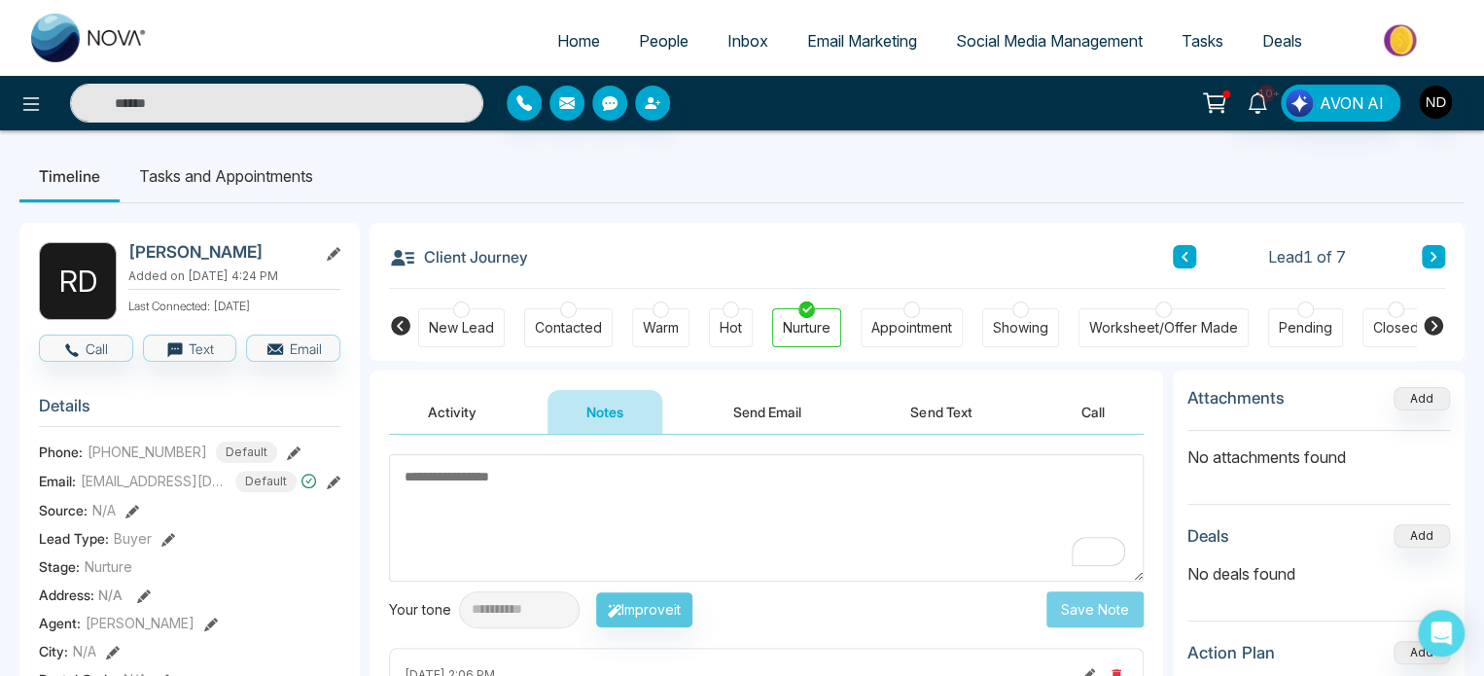
click at [658, 35] on span "People" at bounding box center [664, 40] width 50 height 19
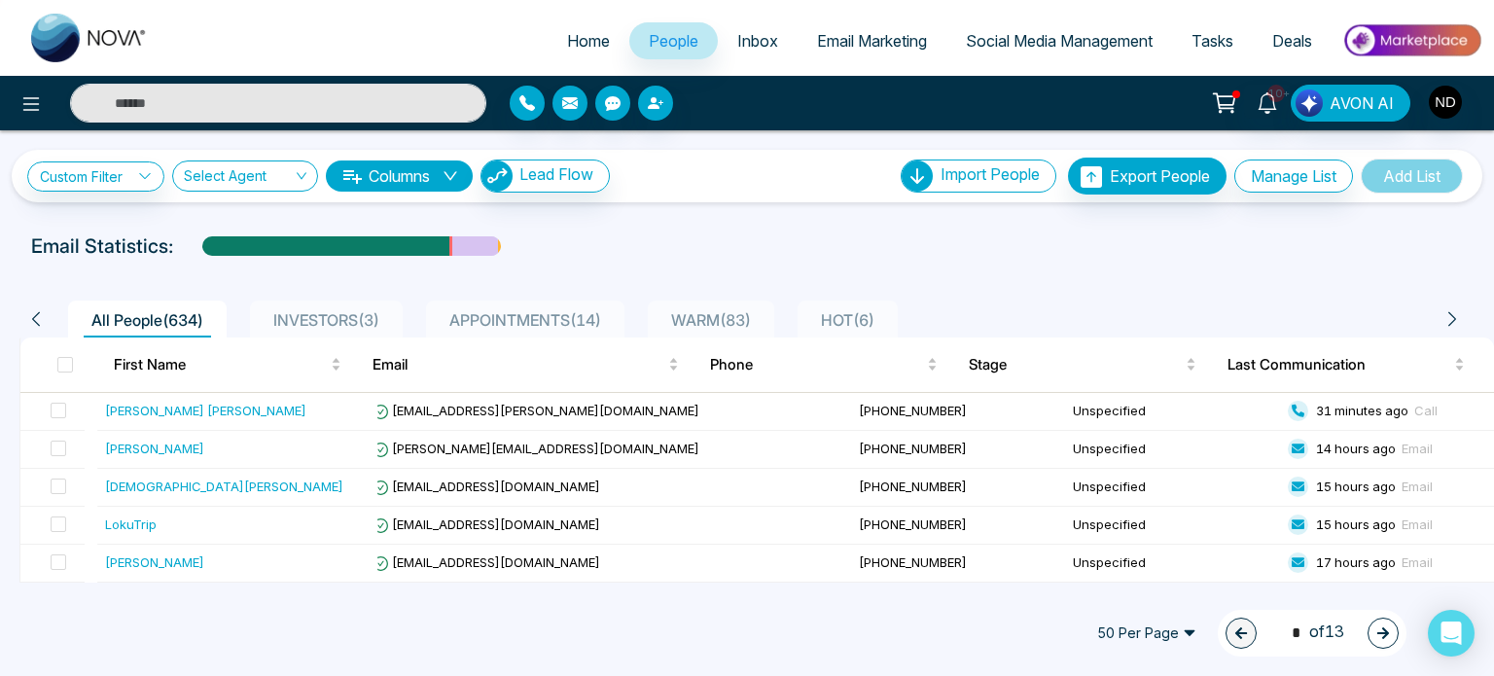
click at [848, 312] on span "HOT ( 6 )" at bounding box center [847, 319] width 69 height 19
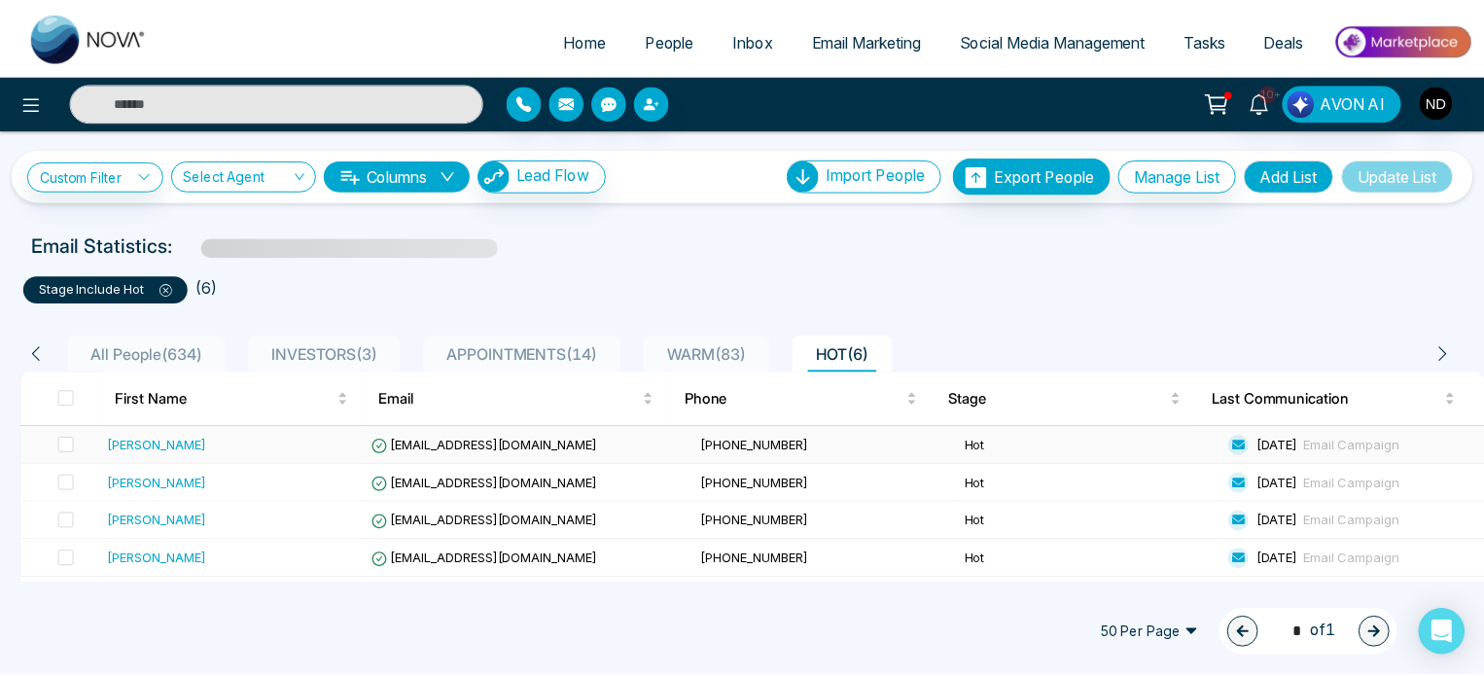
scroll to position [70, 0]
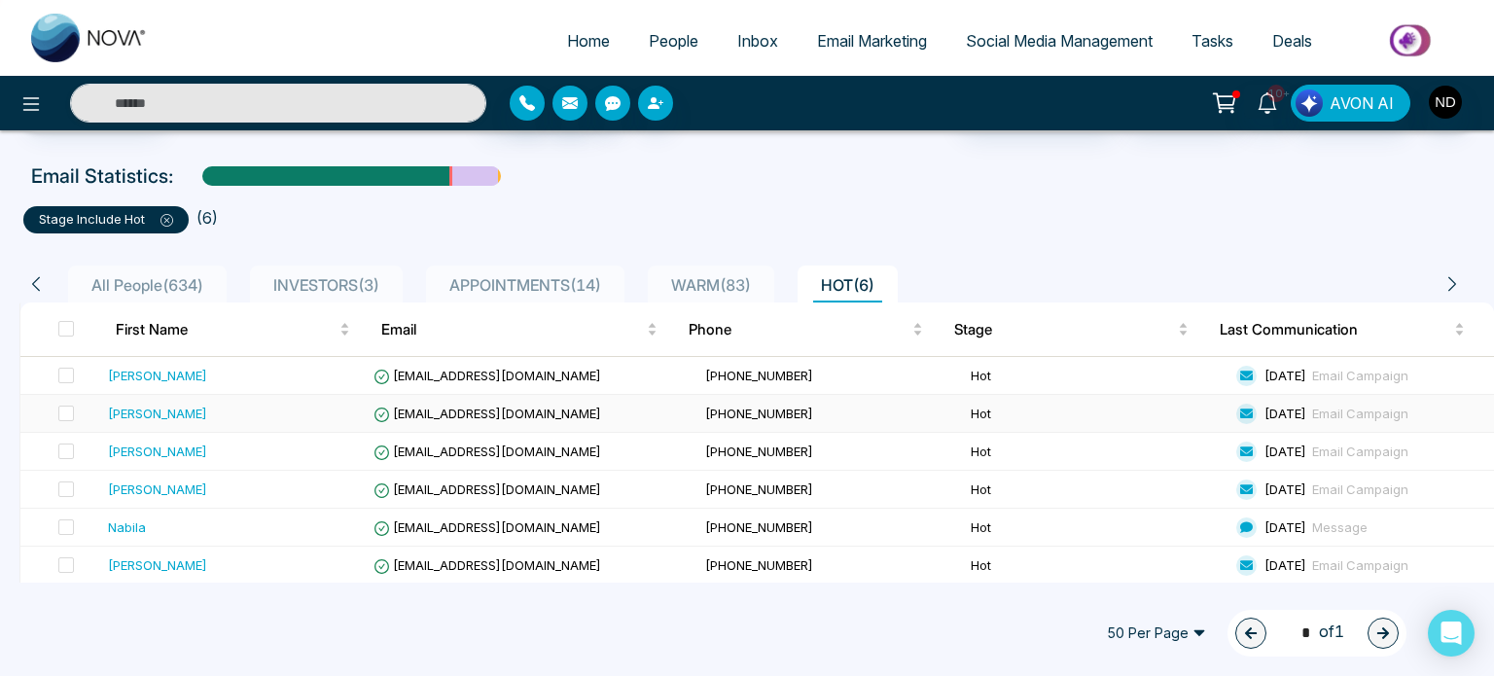
click at [282, 415] on div "Shanda Alveranga" at bounding box center [233, 413] width 250 height 19
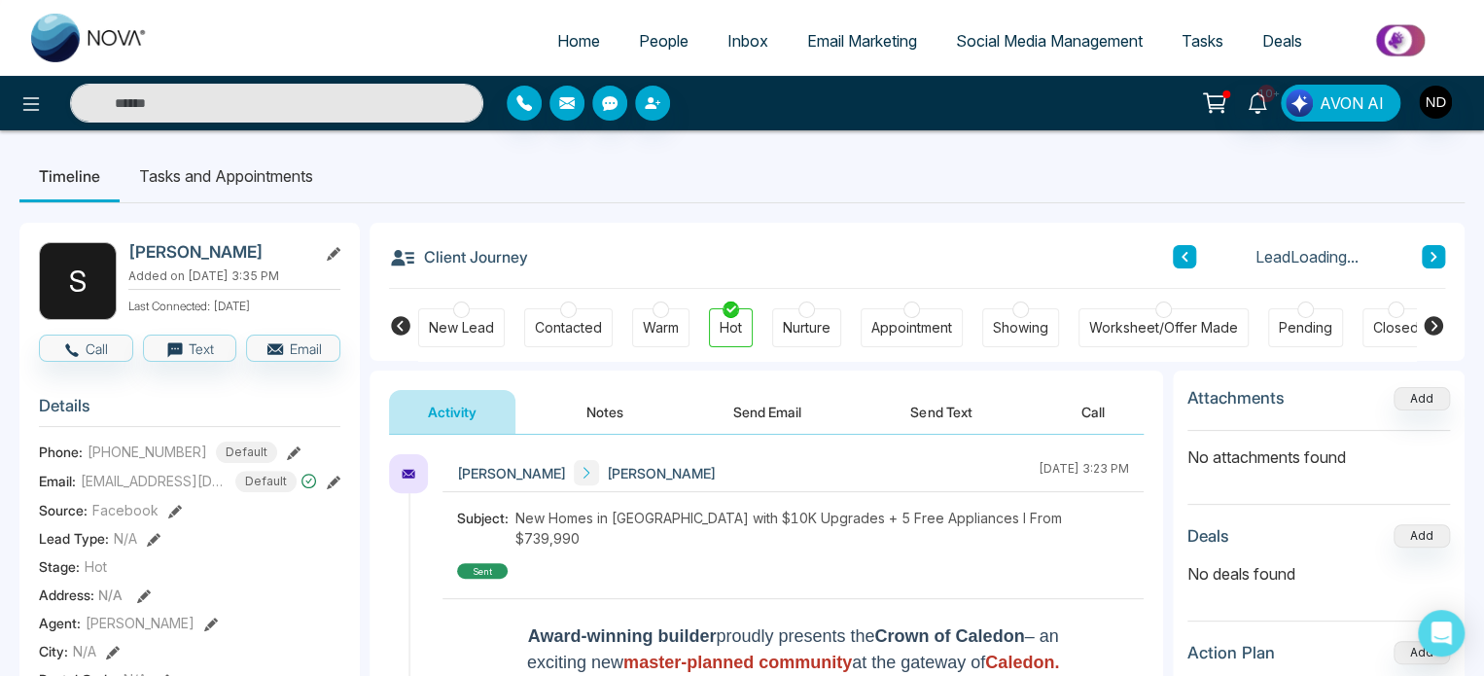
click at [610, 410] on button "Notes" at bounding box center [605, 412] width 115 height 44
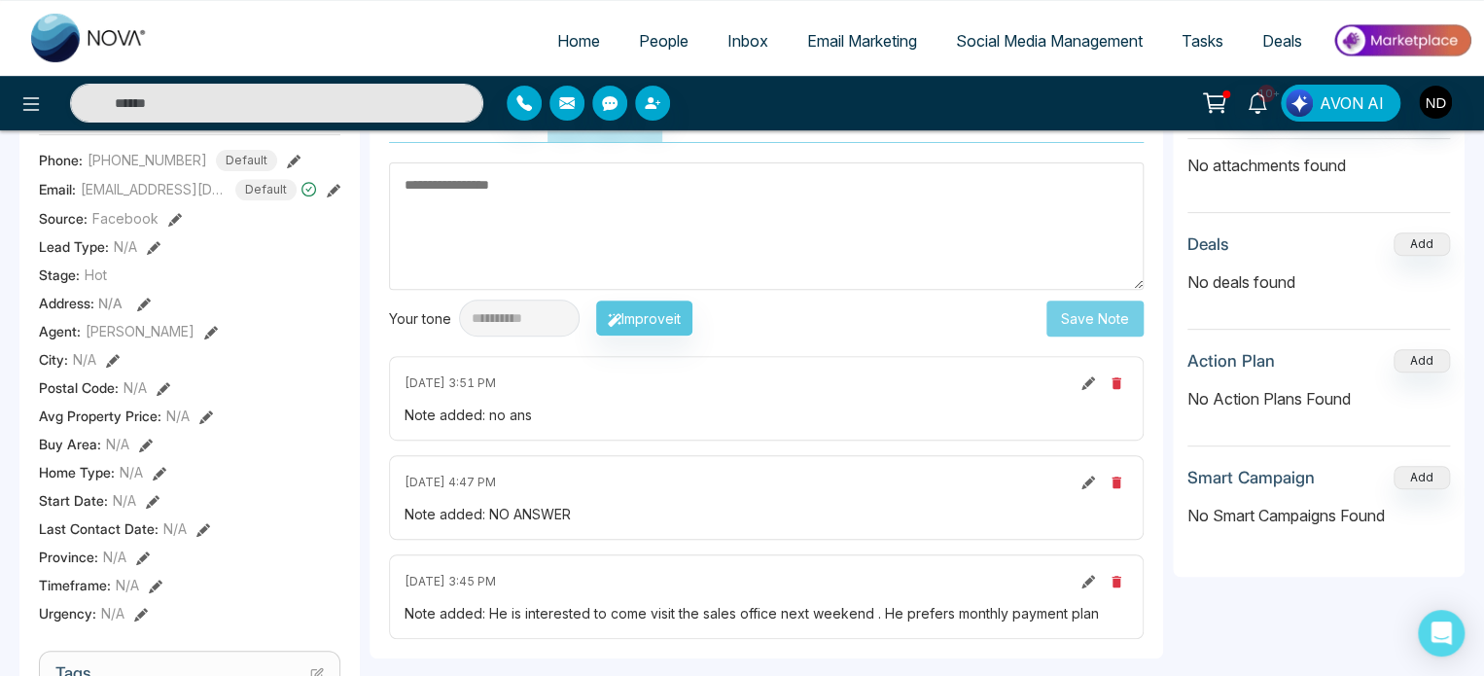
scroll to position [486, 0]
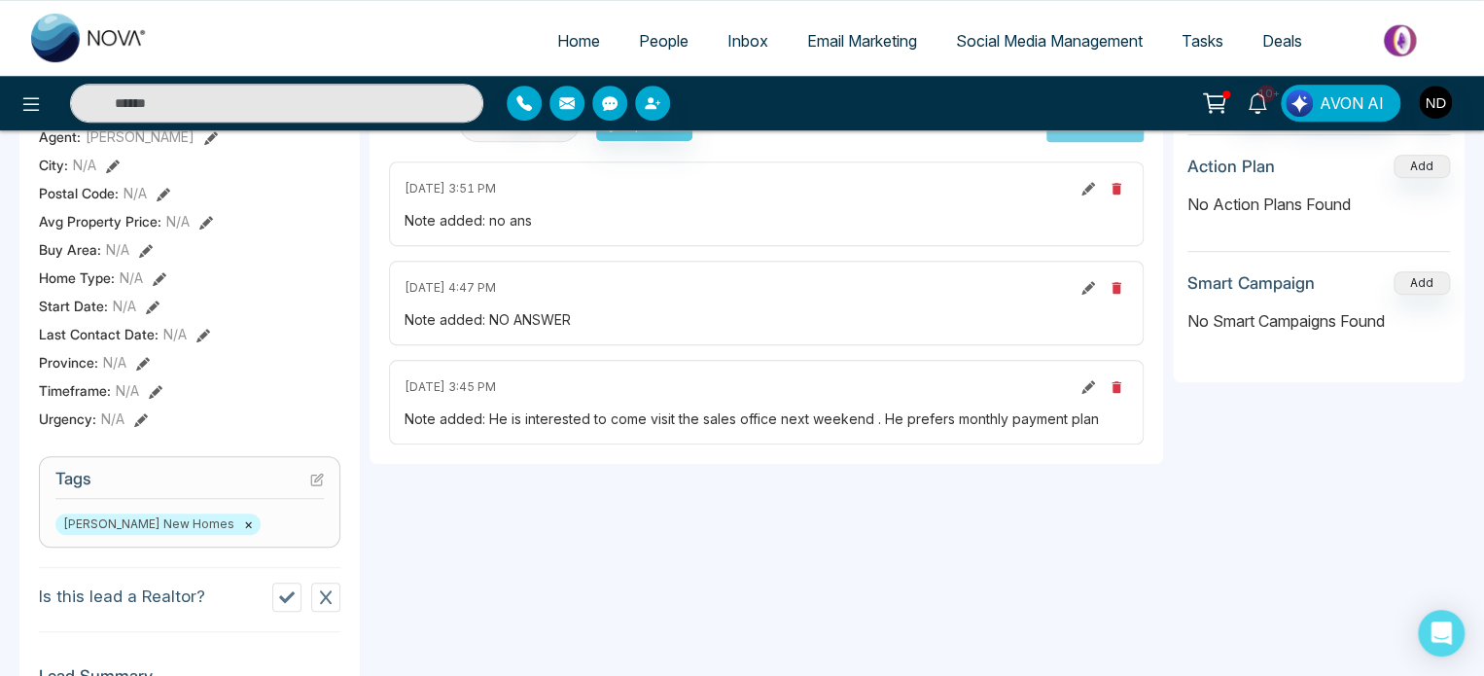
click at [814, 417] on div "Note added: He is interested to come visit the sales office next weekend . He p…" at bounding box center [767, 419] width 724 height 20
click at [678, 418] on div "Note added: He is interested to come visit the sales office next weekend . He p…" at bounding box center [767, 419] width 724 height 20
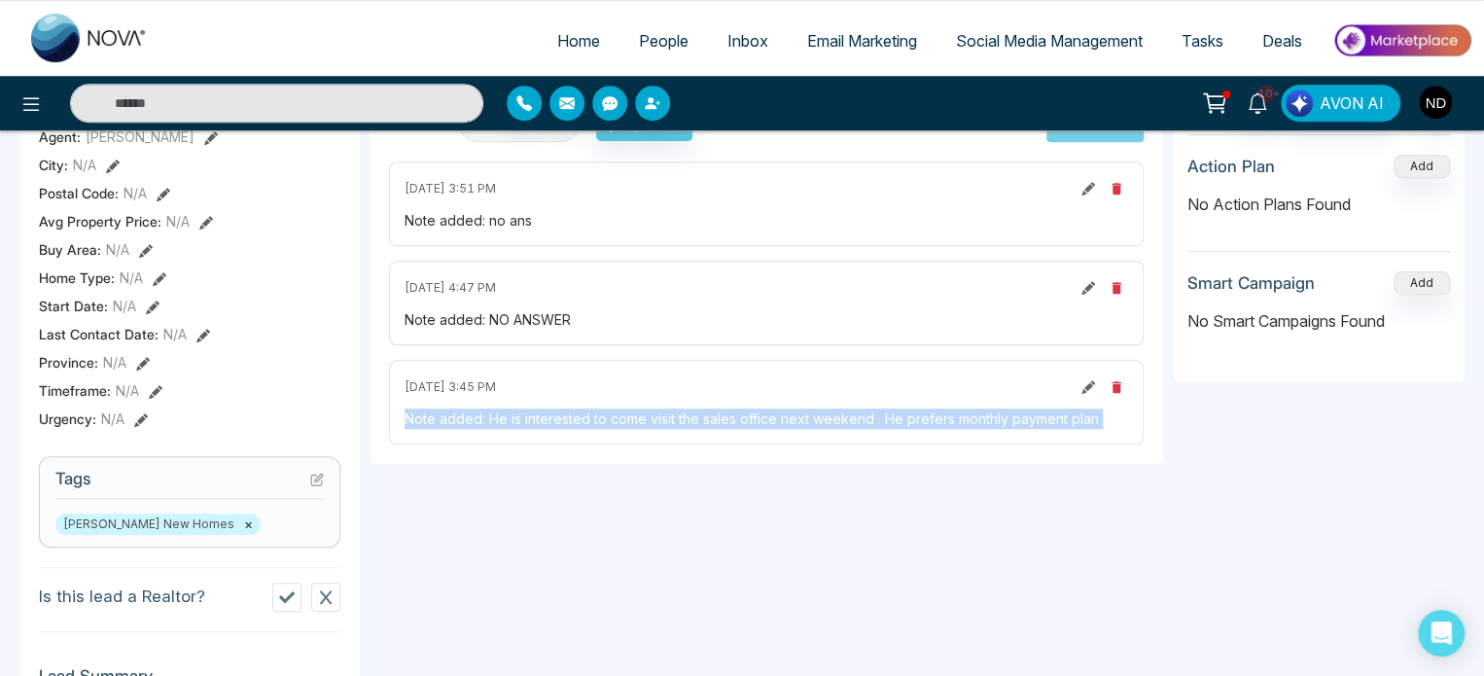
click at [678, 418] on div "Note added: He is interested to come visit the sales office next weekend . He p…" at bounding box center [767, 419] width 724 height 20
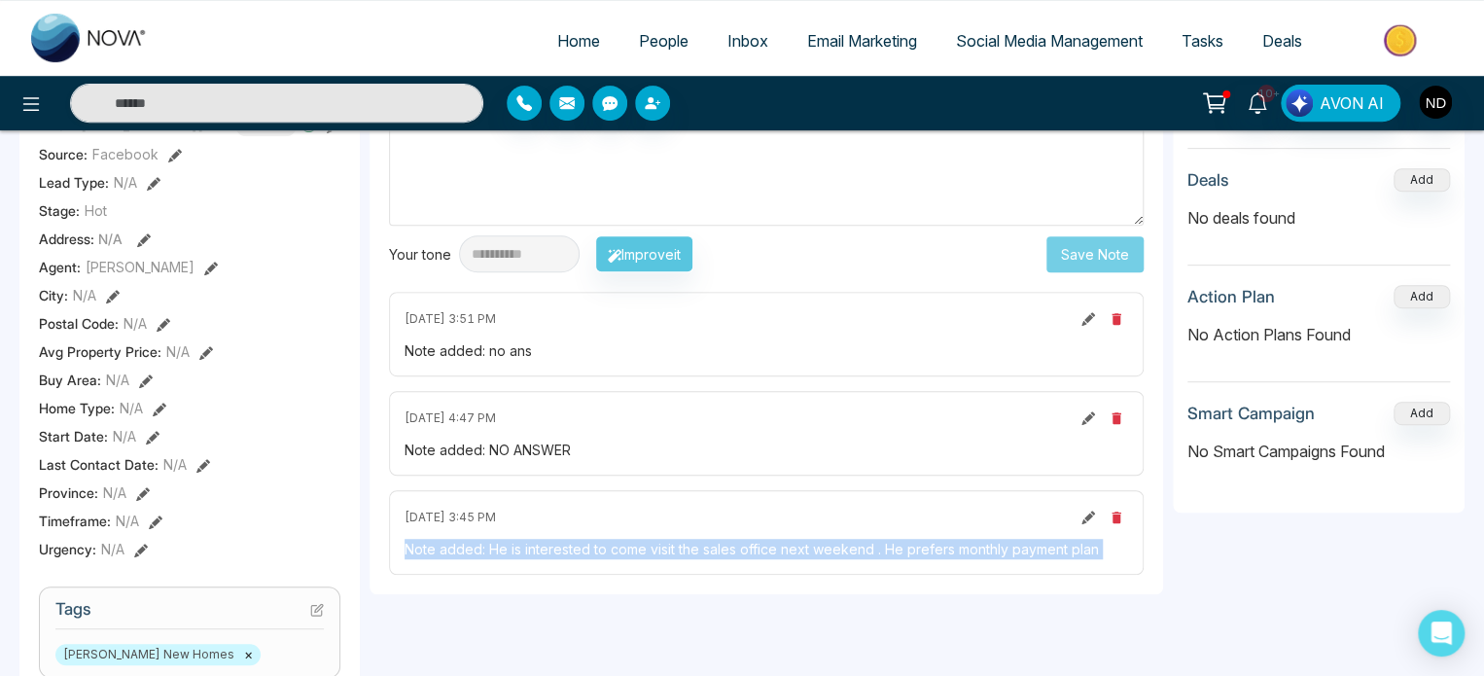
scroll to position [97, 0]
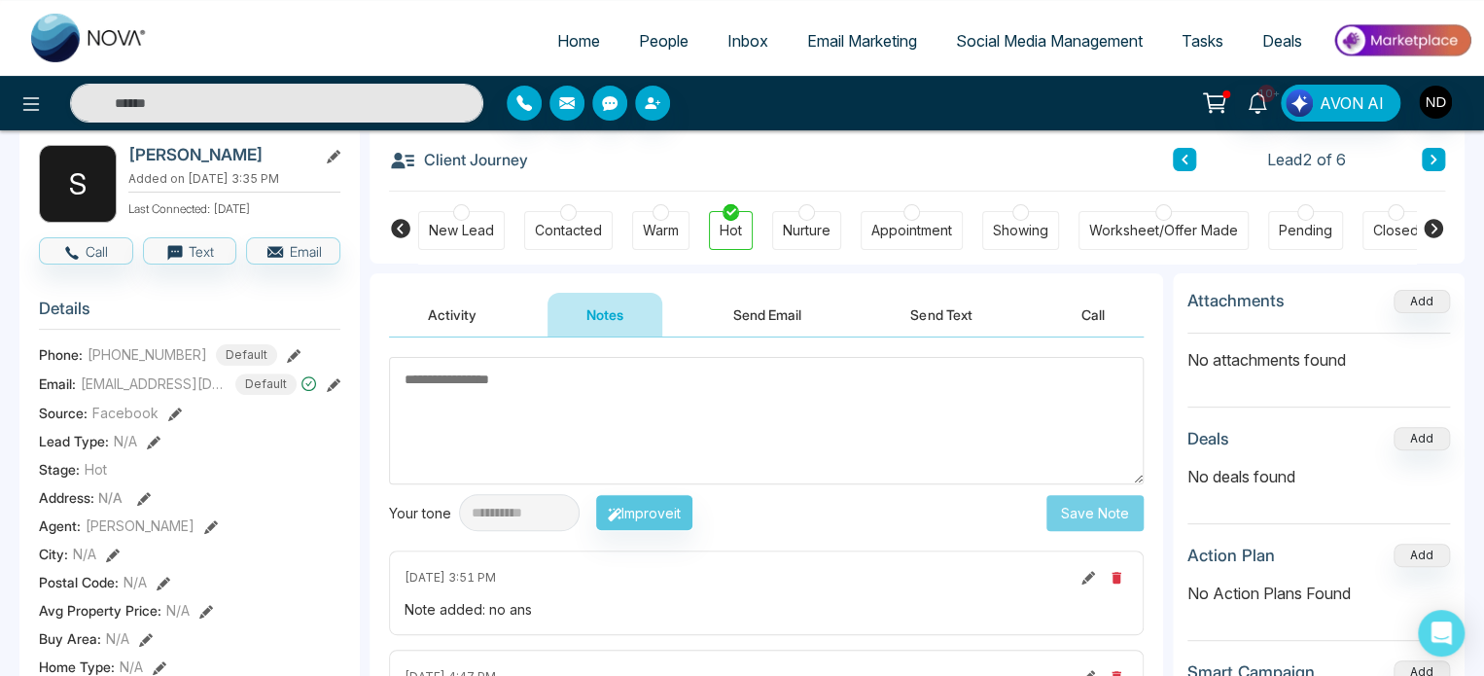
click at [428, 326] on button "Activity" at bounding box center [452, 315] width 126 height 44
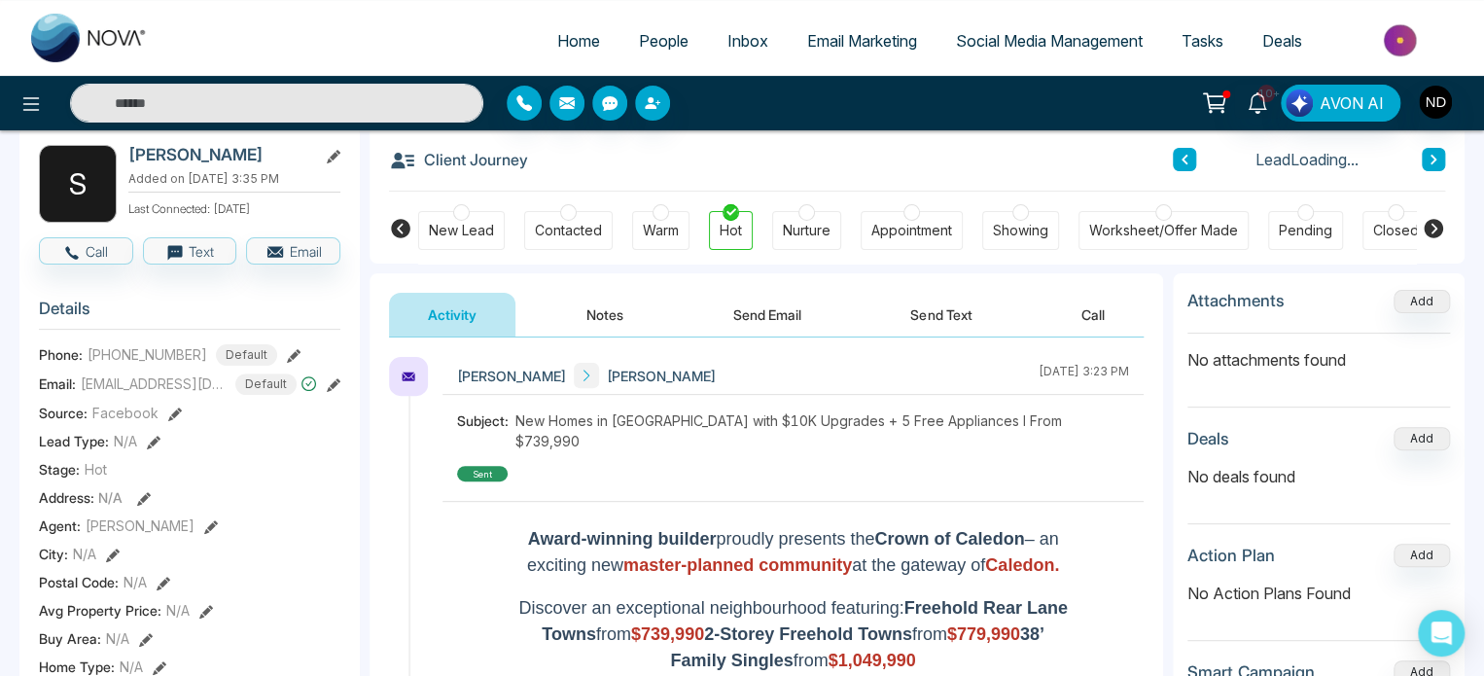
click at [391, 428] on div "Navdeep Dhillon Shanda Alveranga September 29 2025 | 3:23 PM Subject: New Homes…" at bounding box center [766, 633] width 755 height 553
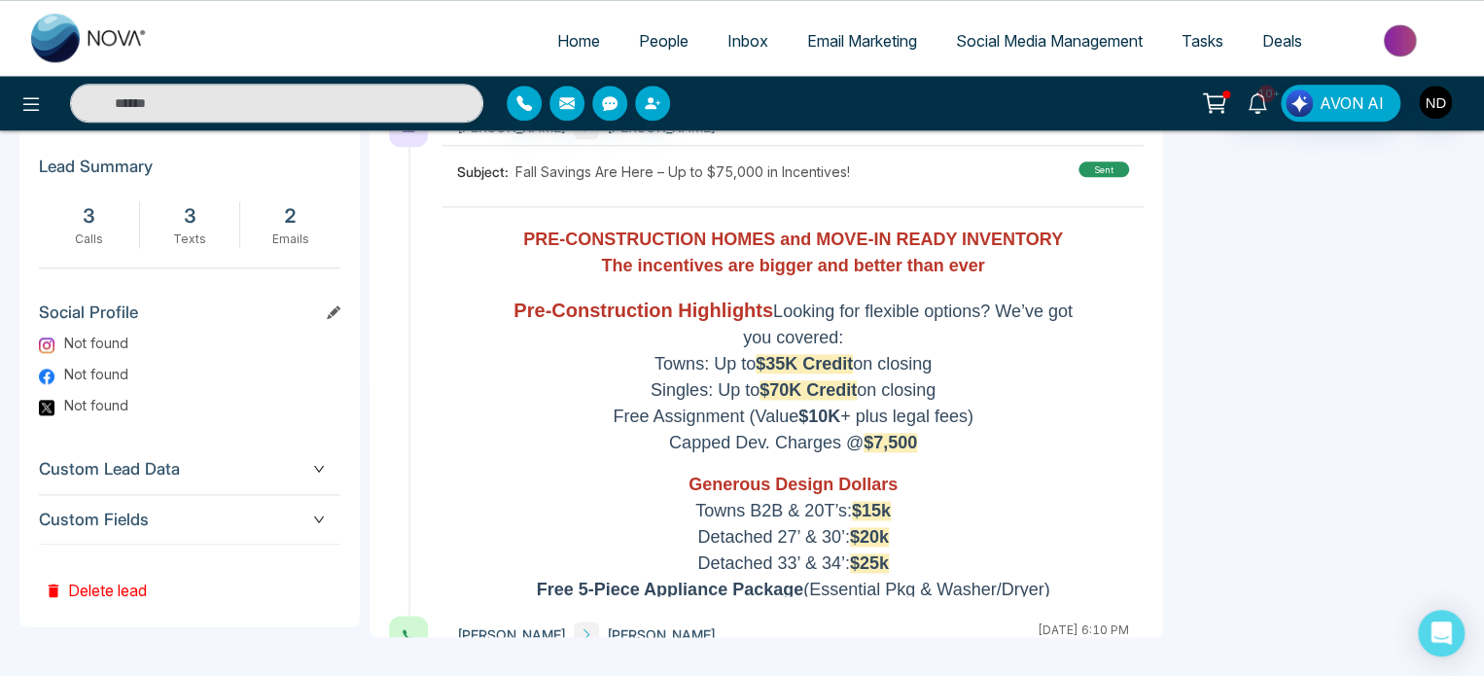
drag, startPoint x: 381, startPoint y: 416, endPoint x: 342, endPoint y: 151, distance: 268.4
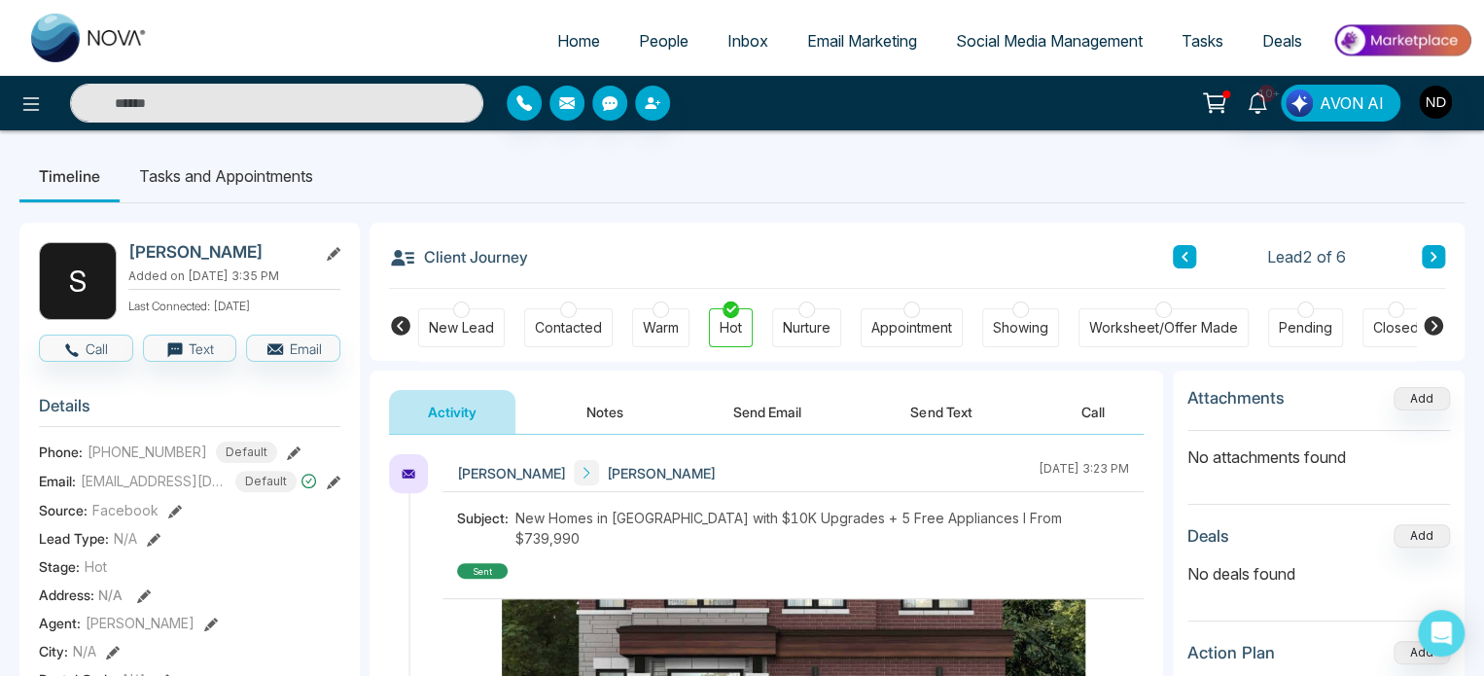
click at [646, 416] on button "Notes" at bounding box center [605, 412] width 115 height 44
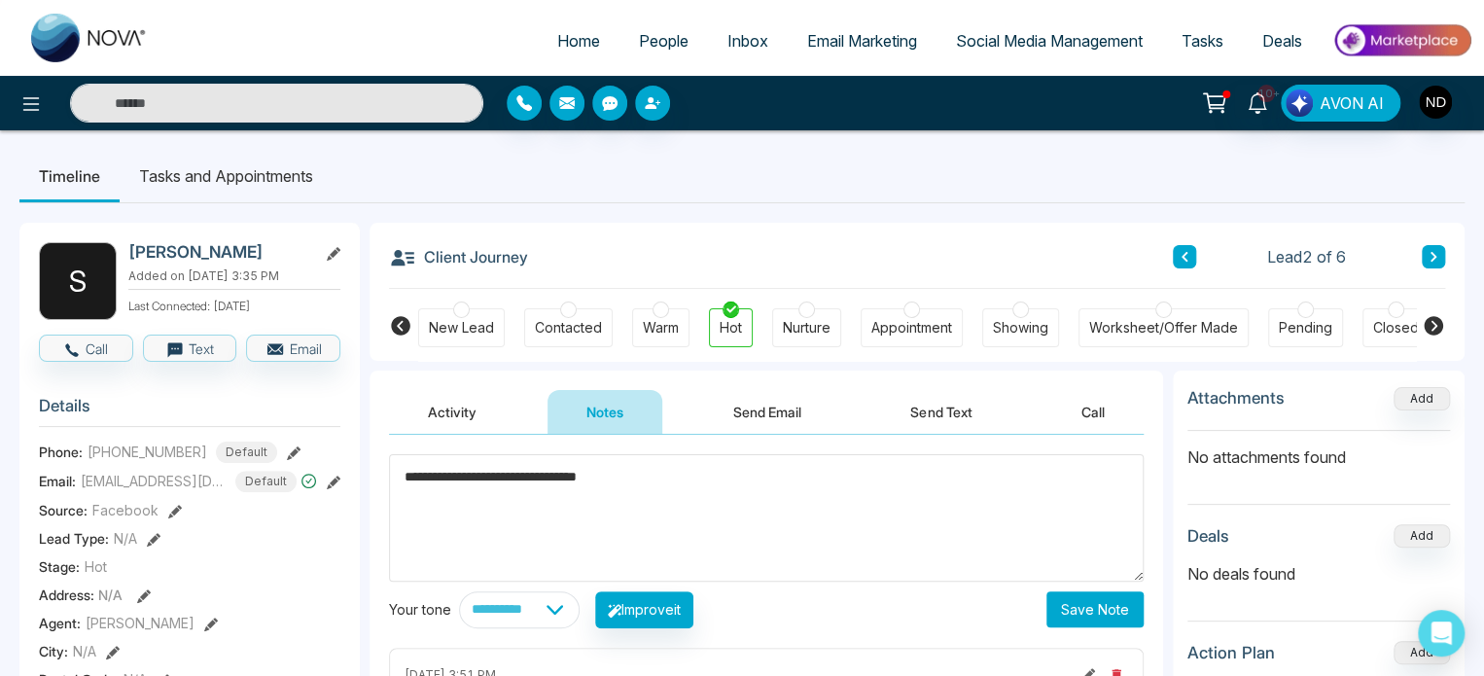
type textarea "**********"
click at [1050, 602] on button "Save Note" at bounding box center [1095, 609] width 97 height 36
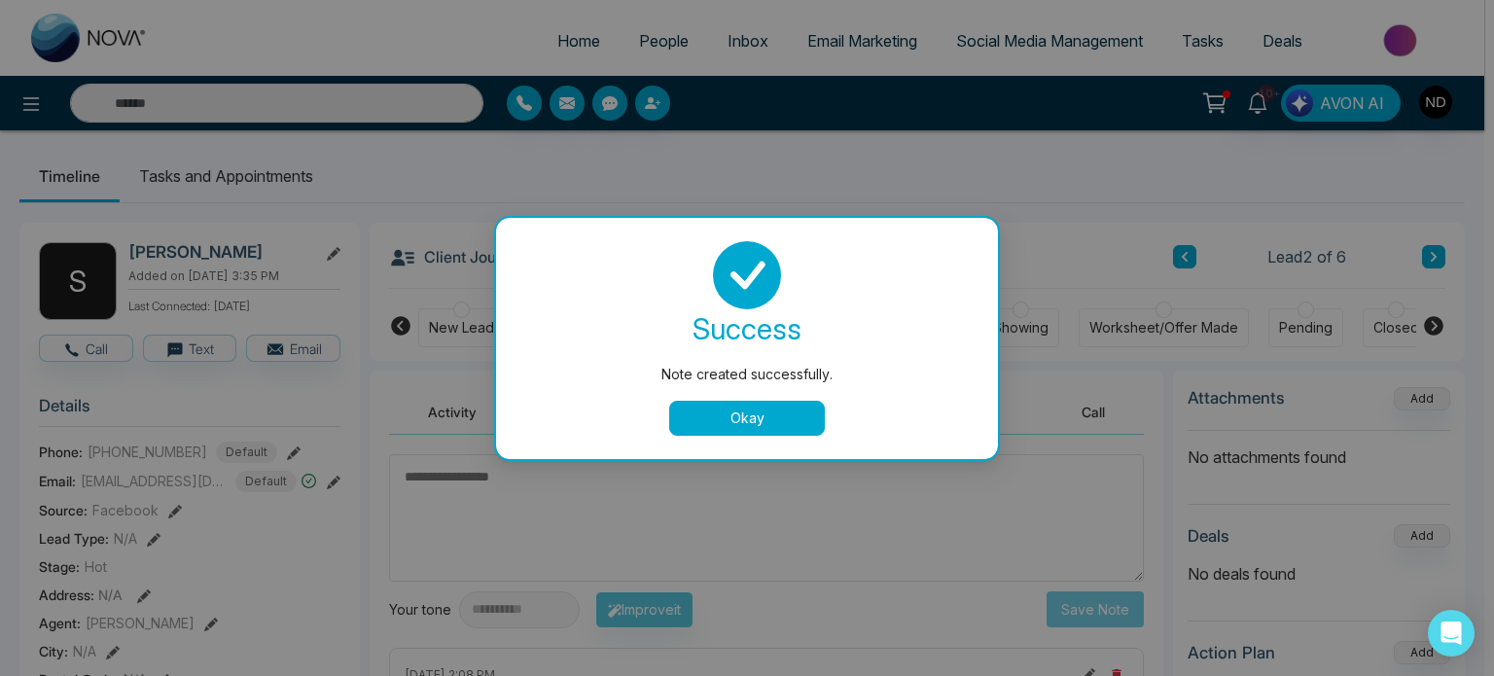
click at [709, 409] on button "Okay" at bounding box center [747, 418] width 156 height 35
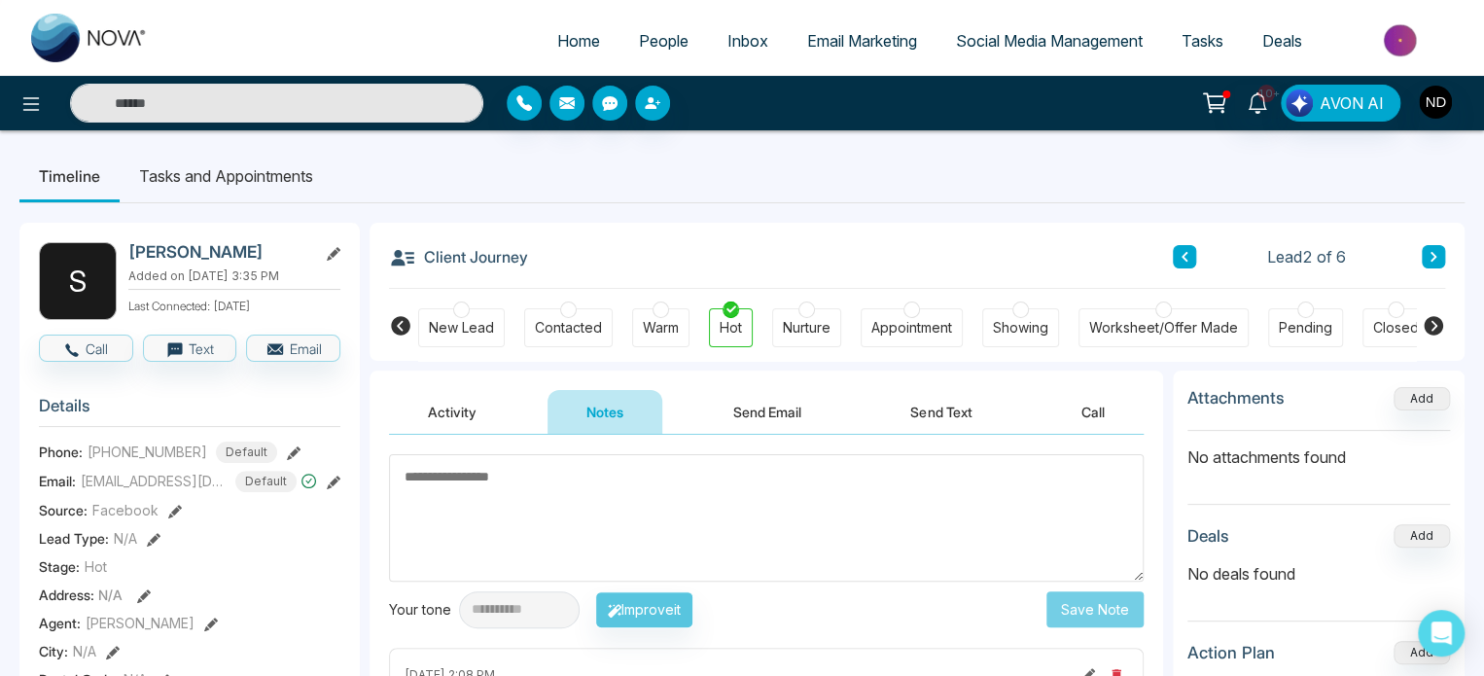
click at [792, 402] on button "Send Email" at bounding box center [767, 412] width 146 height 44
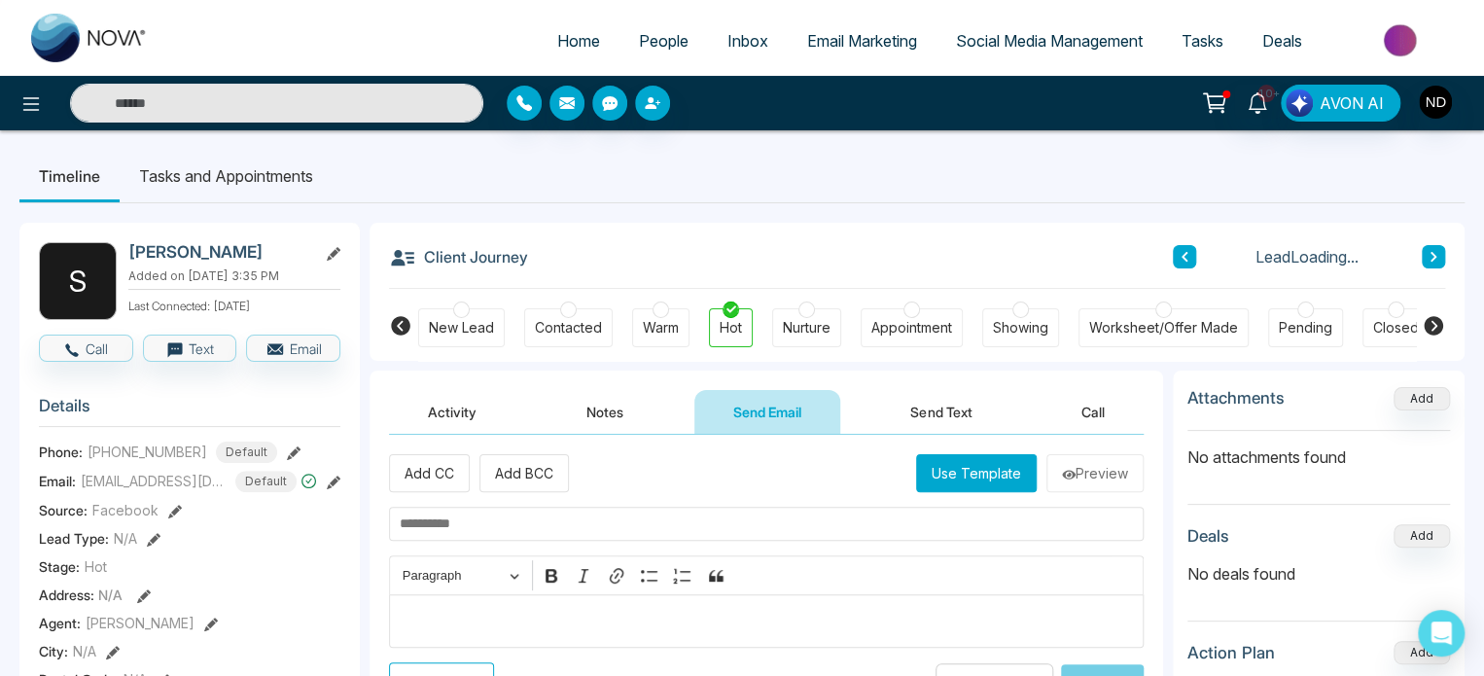
drag, startPoint x: 914, startPoint y: 388, endPoint x: 949, endPoint y: 412, distance: 42.6
click at [949, 412] on div "Activity Notes Send Email Send Text Call" at bounding box center [767, 403] width 794 height 64
click at [949, 412] on button "Send Text" at bounding box center [940, 412] width 139 height 44
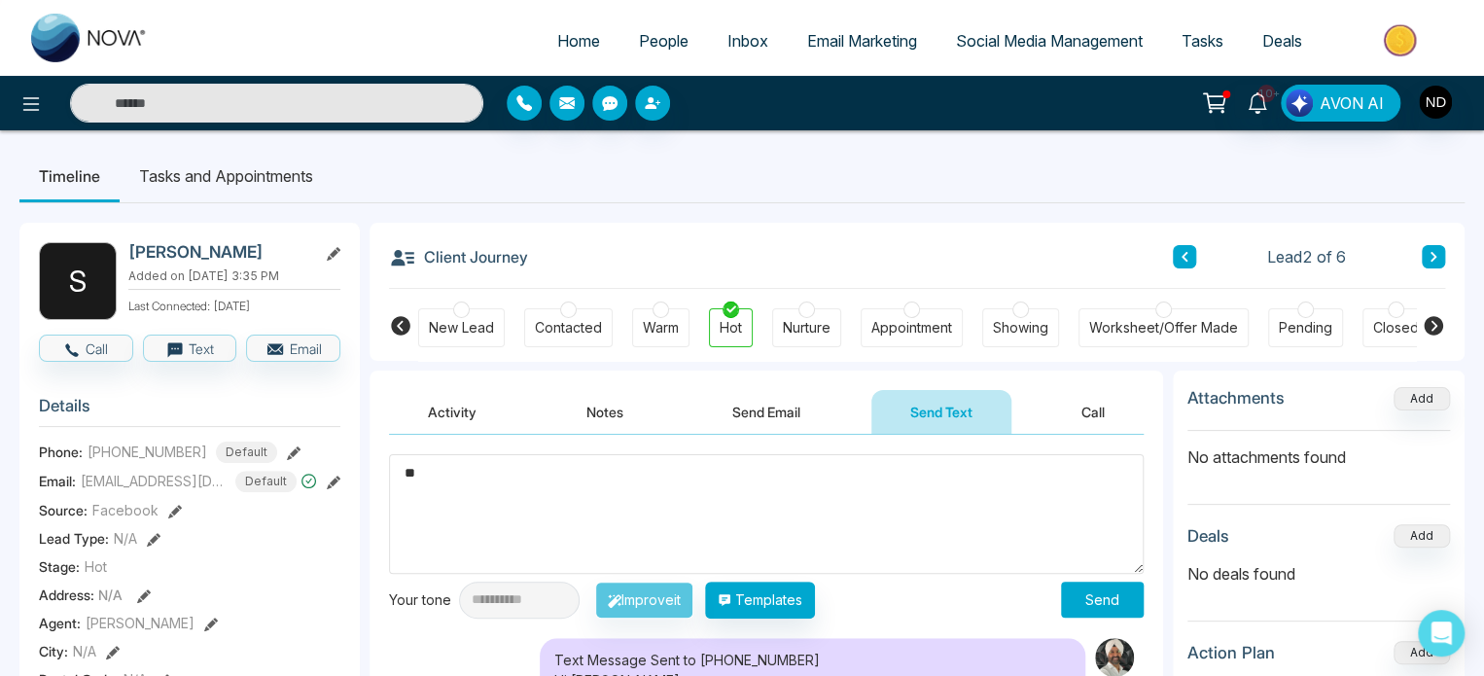
type textarea "*"
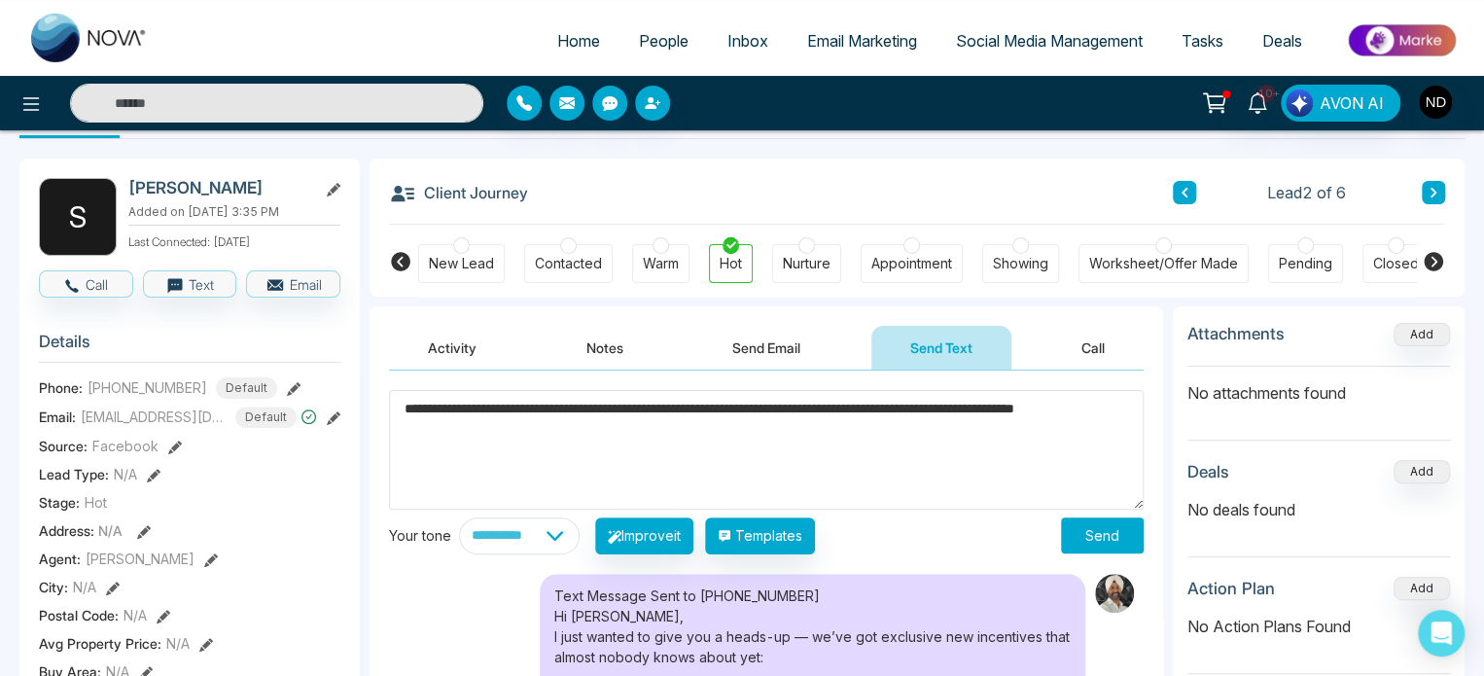
scroll to position [65, 0]
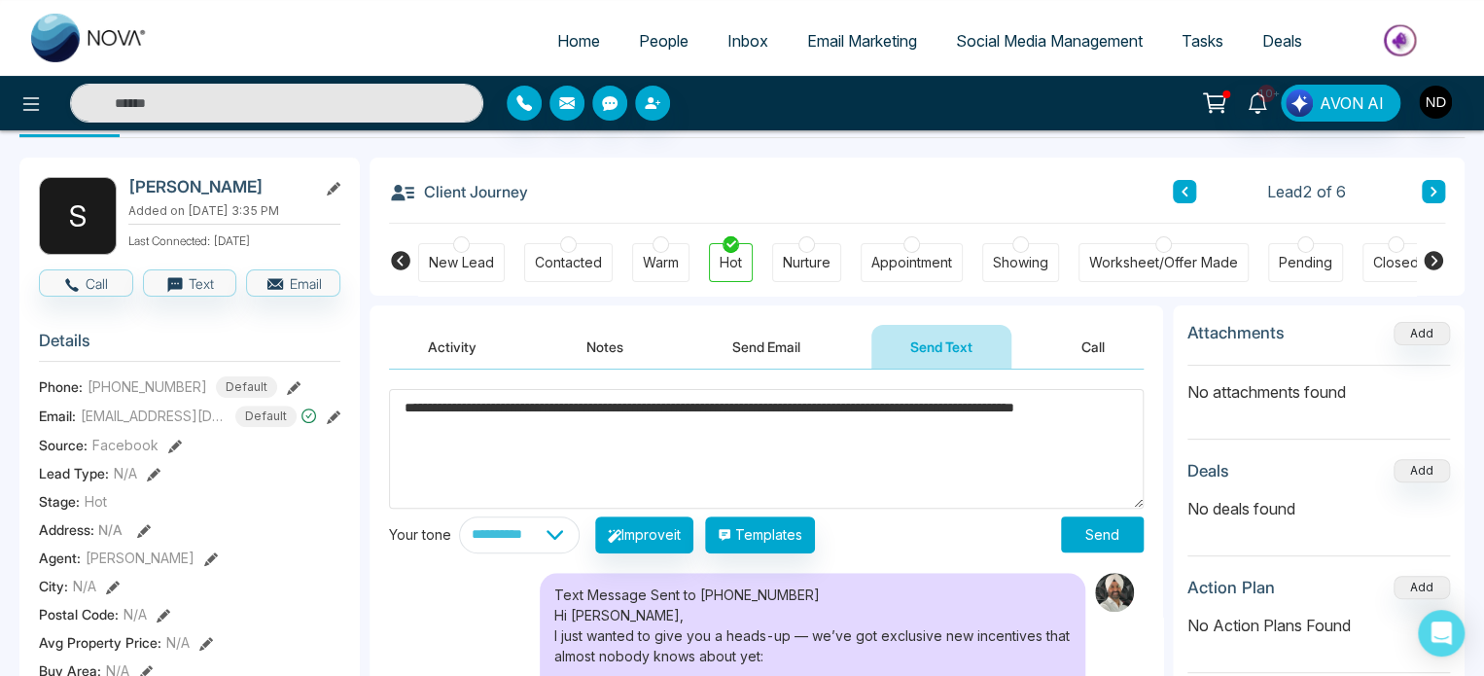
type textarea "**********"
click at [1097, 534] on button "Send" at bounding box center [1102, 534] width 83 height 36
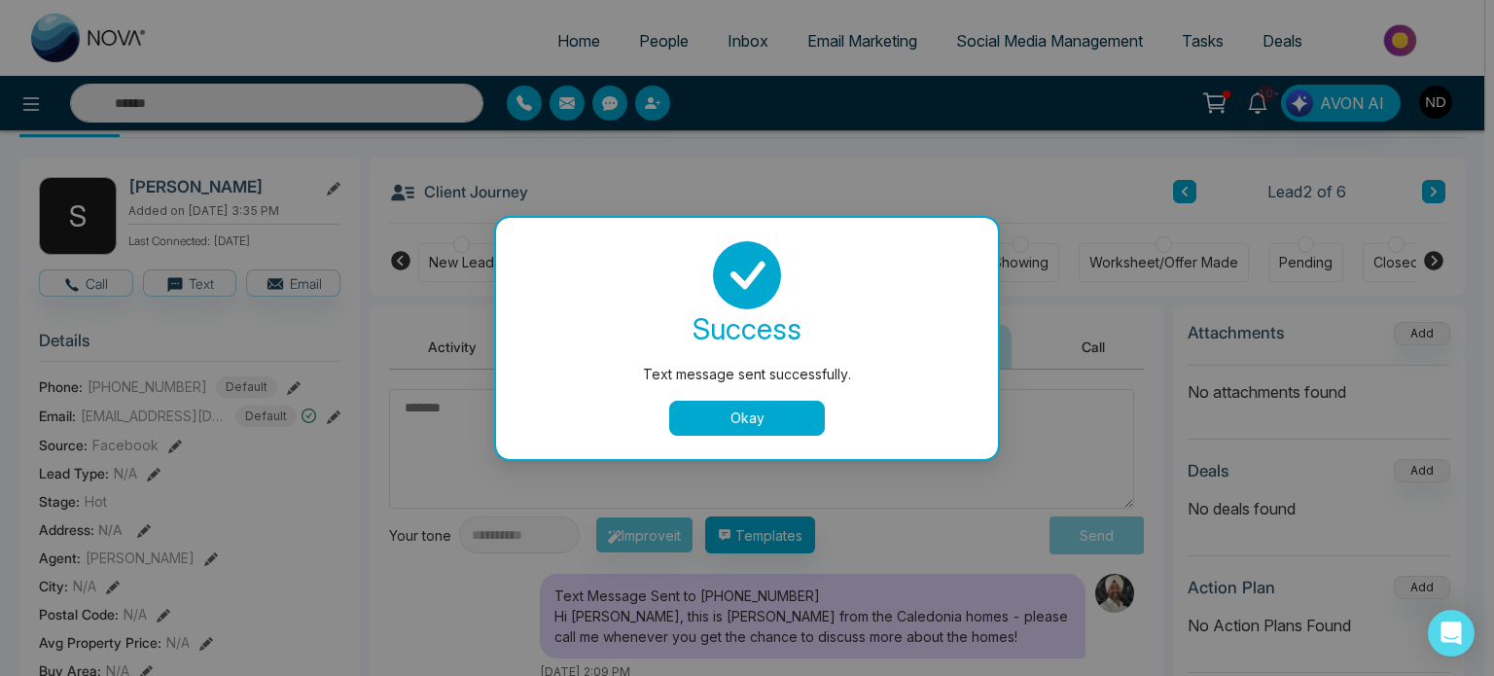
click at [742, 417] on button "Okay" at bounding box center [747, 418] width 156 height 35
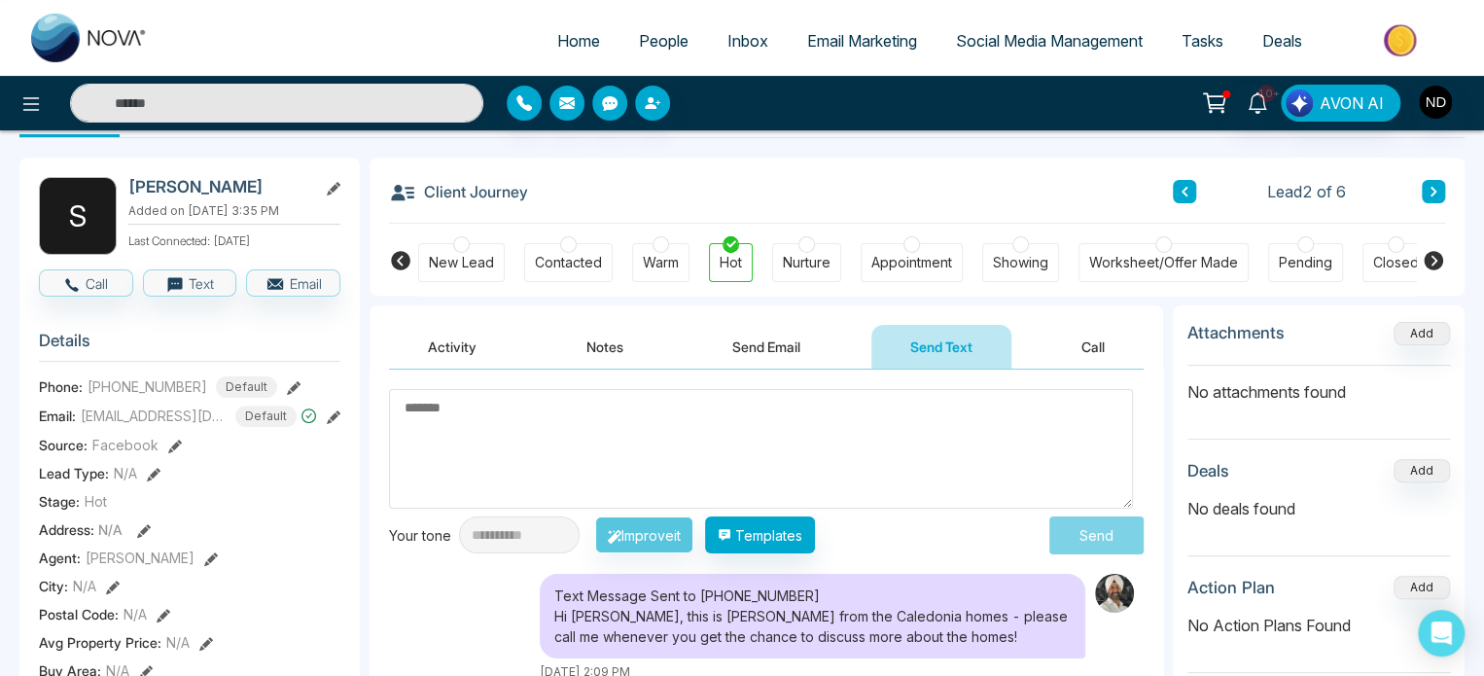
click at [1422, 190] on button at bounding box center [1433, 191] width 23 height 23
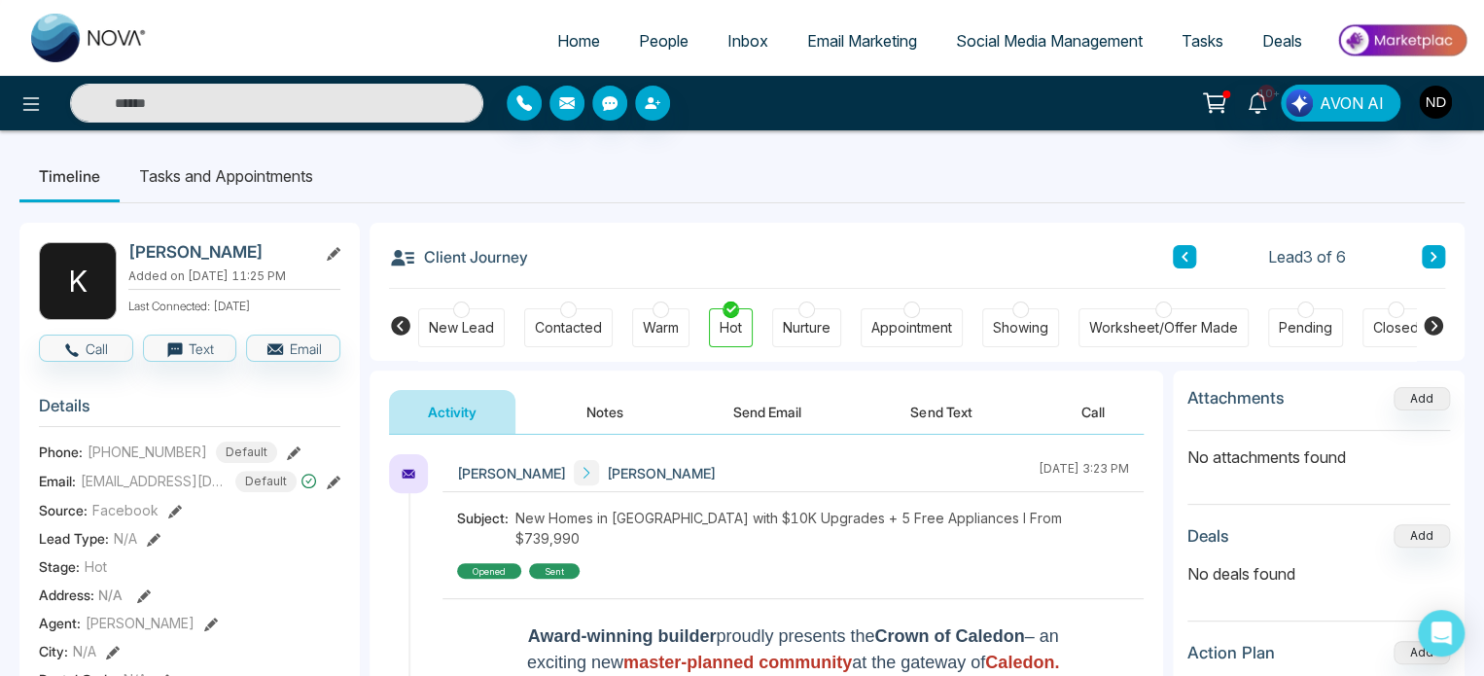
click at [587, 396] on button "Notes" at bounding box center [605, 412] width 115 height 44
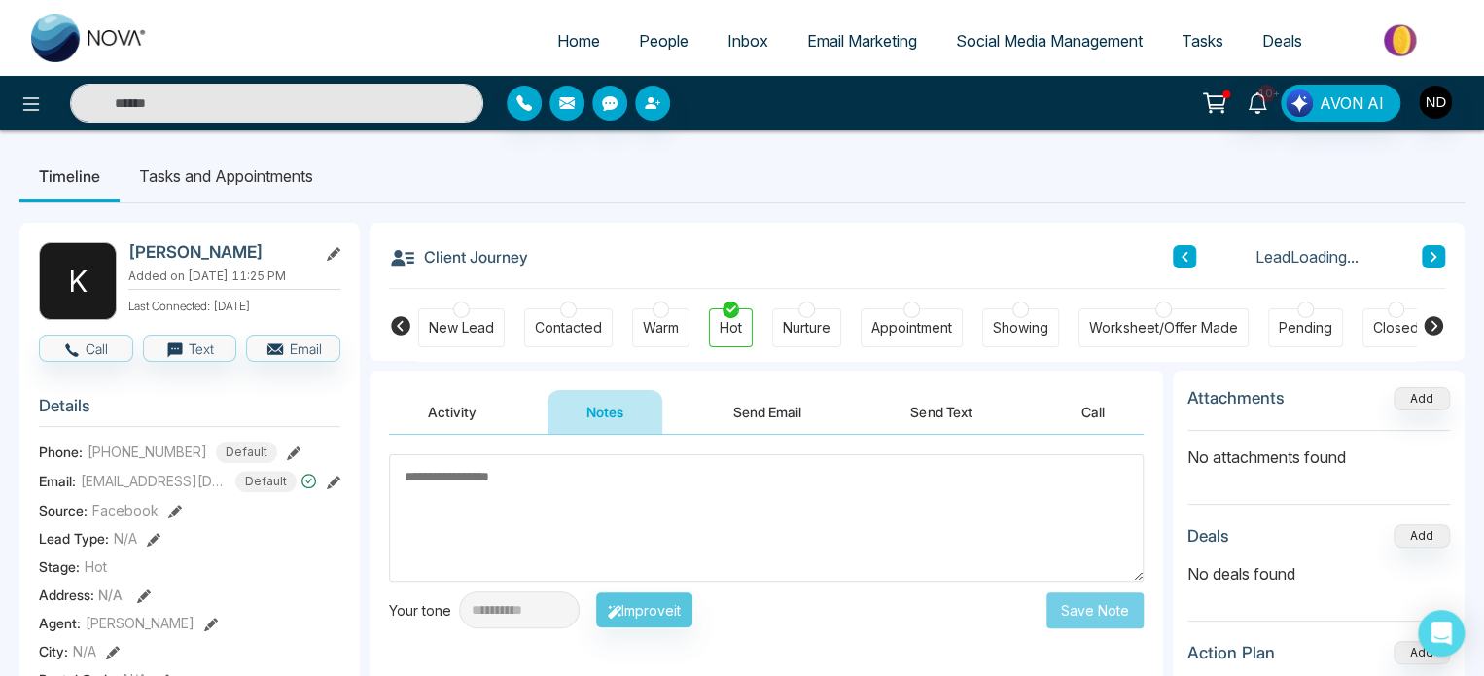
scroll to position [245, 0]
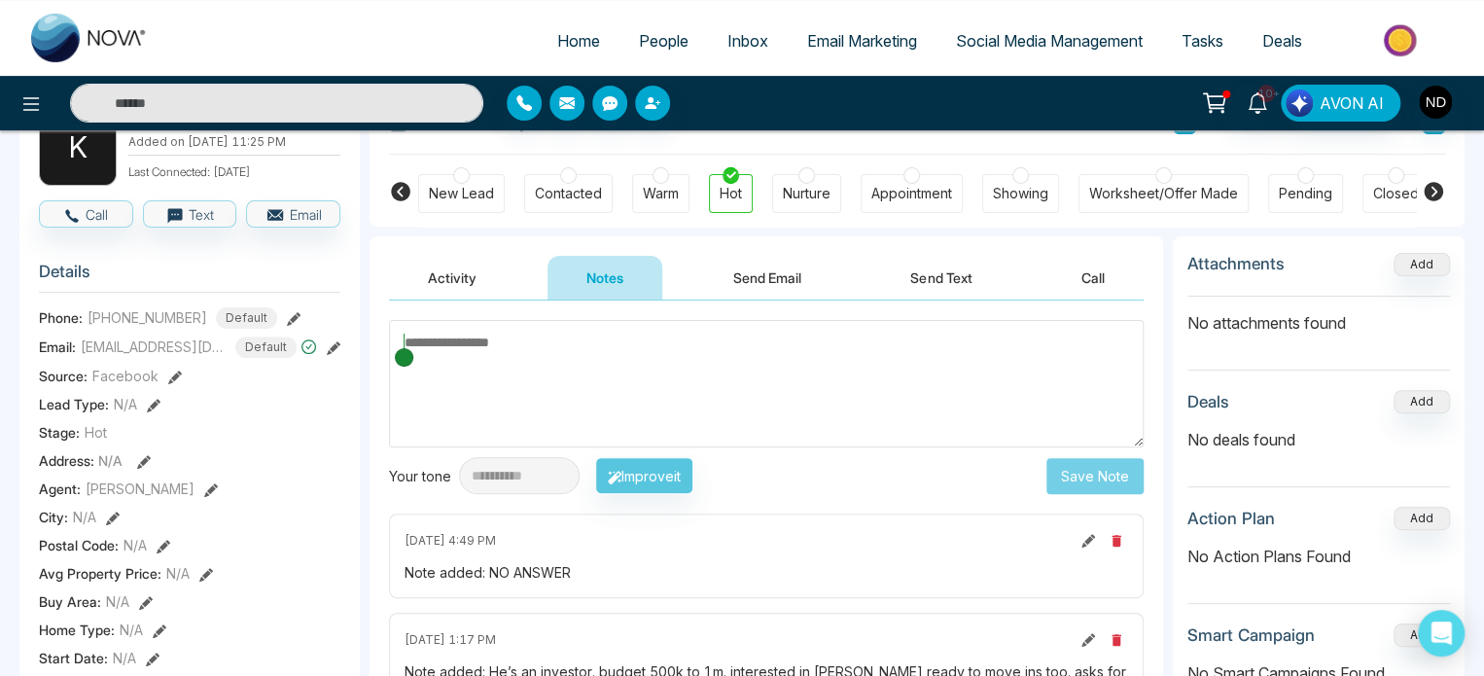
scroll to position [132, 0]
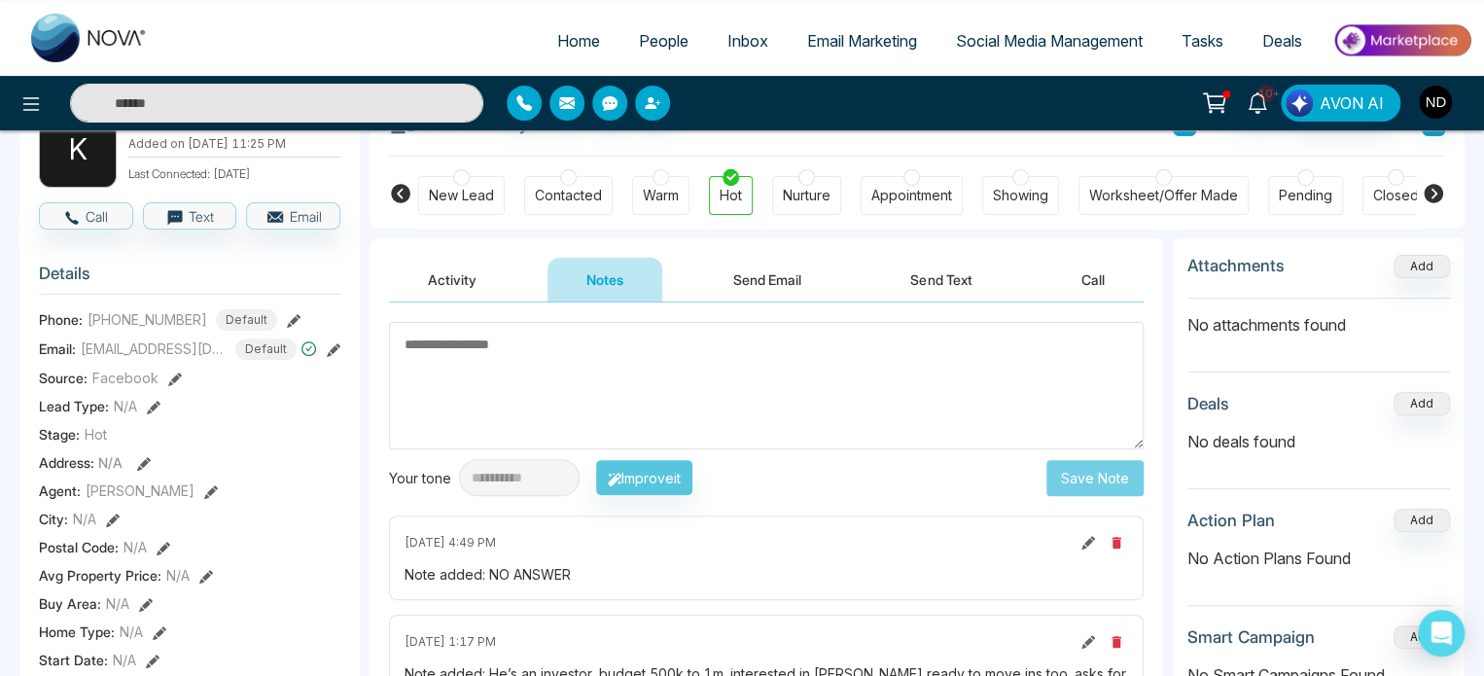
click at [443, 281] on button "Activity" at bounding box center [452, 280] width 126 height 44
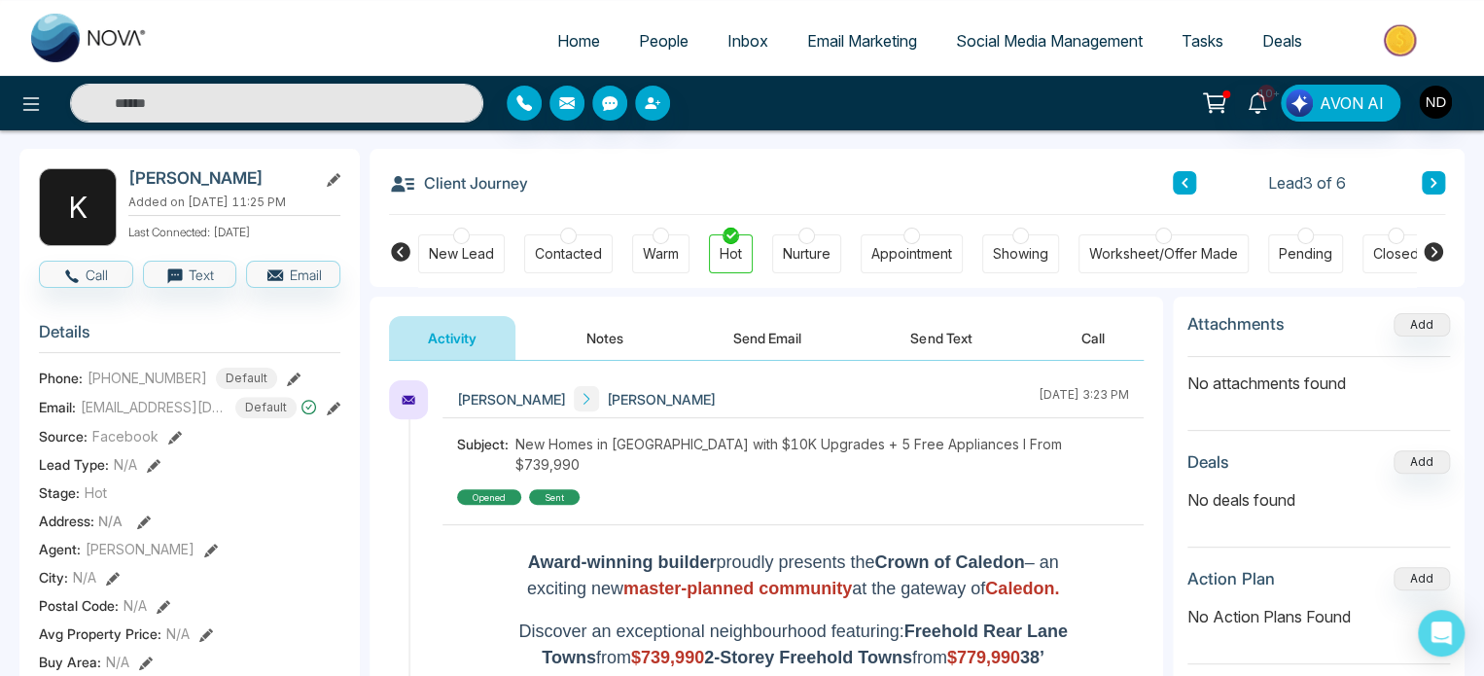
scroll to position [73, 0]
click at [1439, 190] on button at bounding box center [1433, 183] width 23 height 23
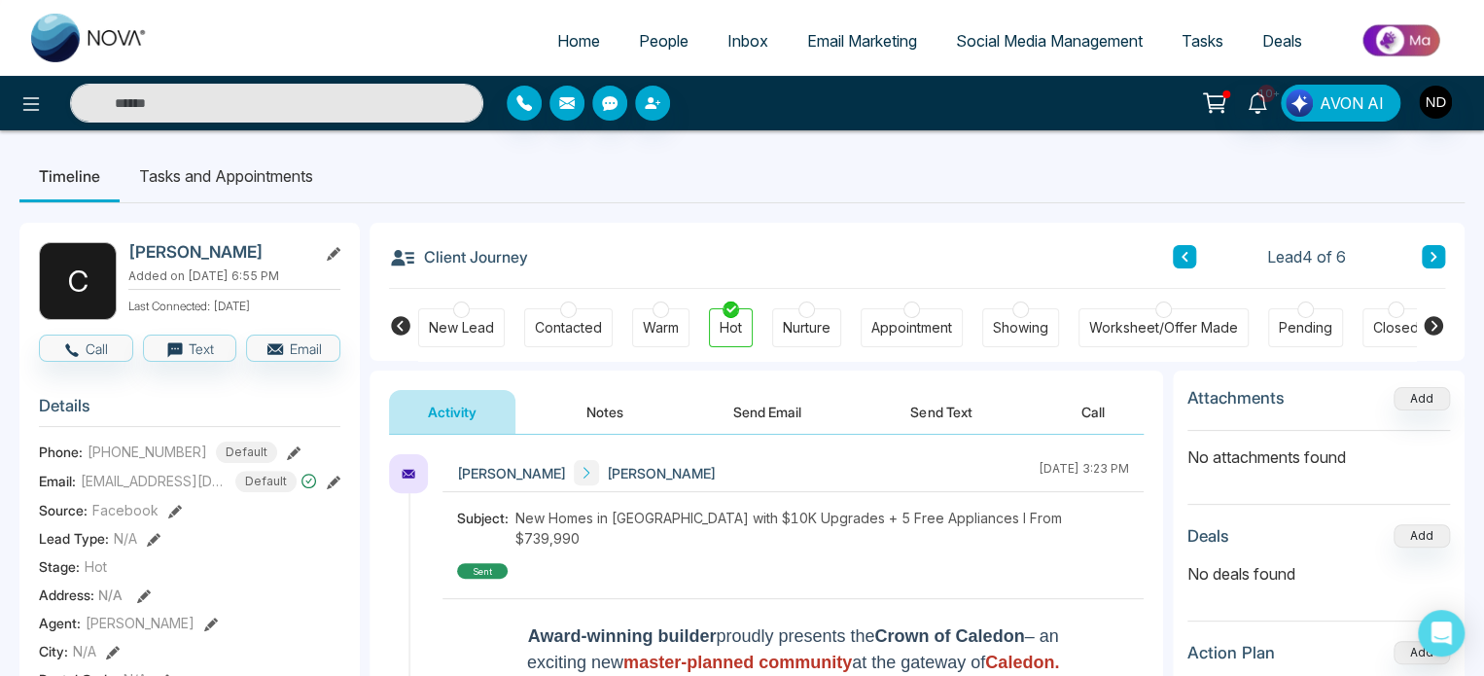
click at [543, 319] on div "Contacted" at bounding box center [568, 327] width 67 height 19
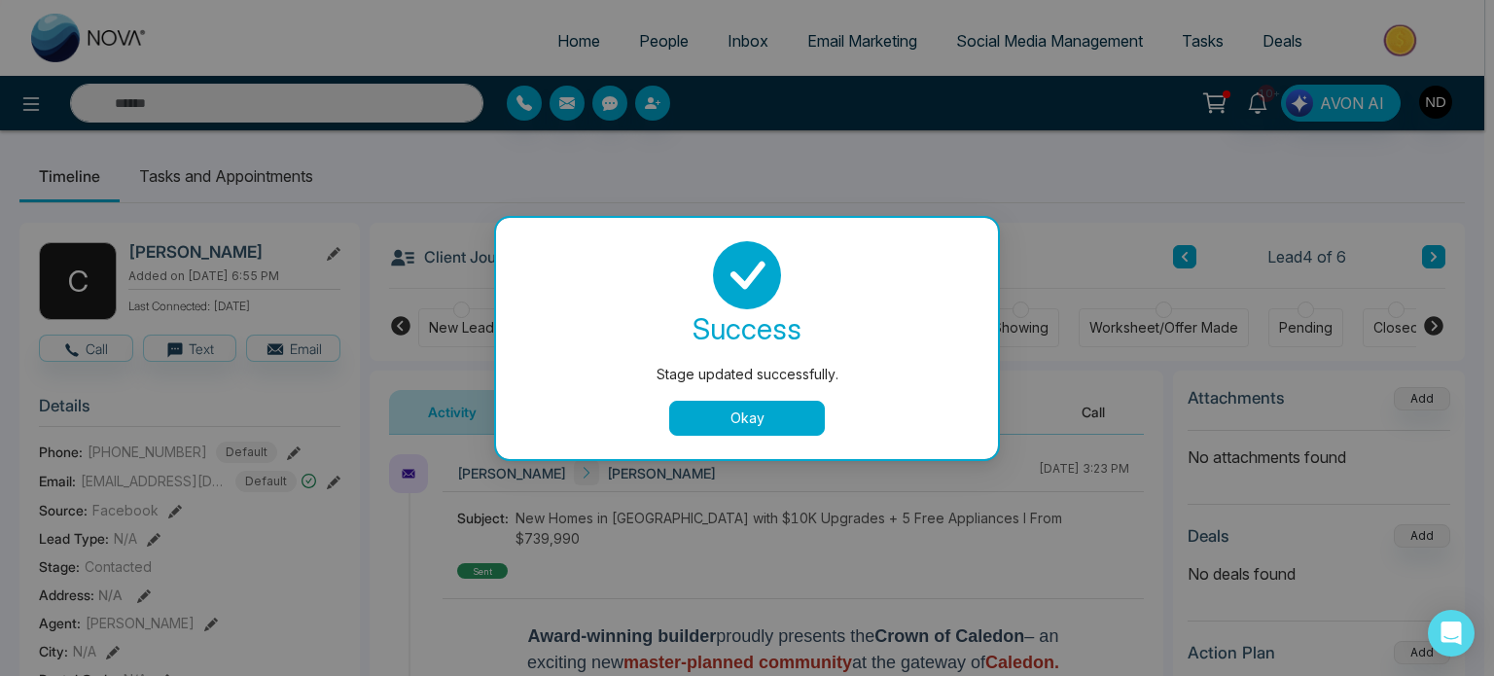
click at [743, 440] on div "success Stage updated successfully. Okay" at bounding box center [747, 338] width 502 height 241
click at [746, 427] on button "Okay" at bounding box center [747, 418] width 156 height 35
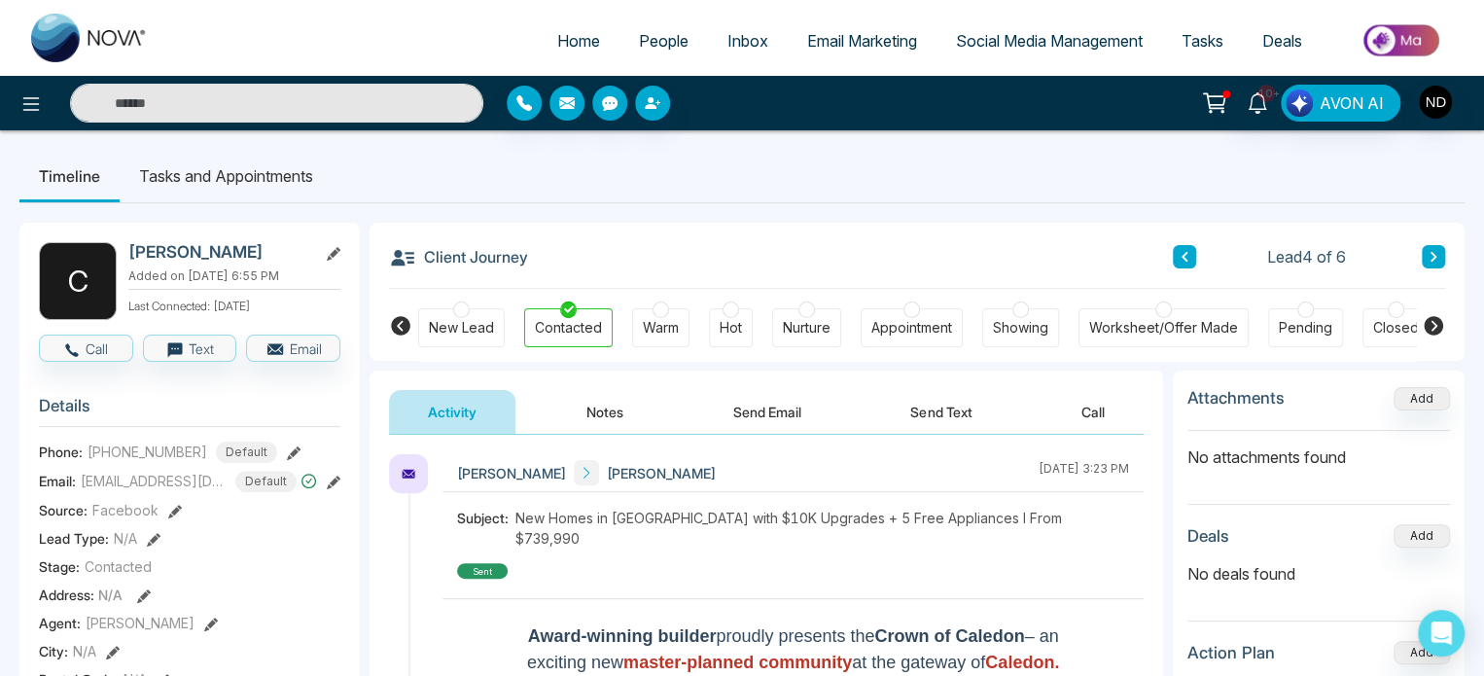
click at [556, 419] on button "Notes" at bounding box center [605, 412] width 115 height 44
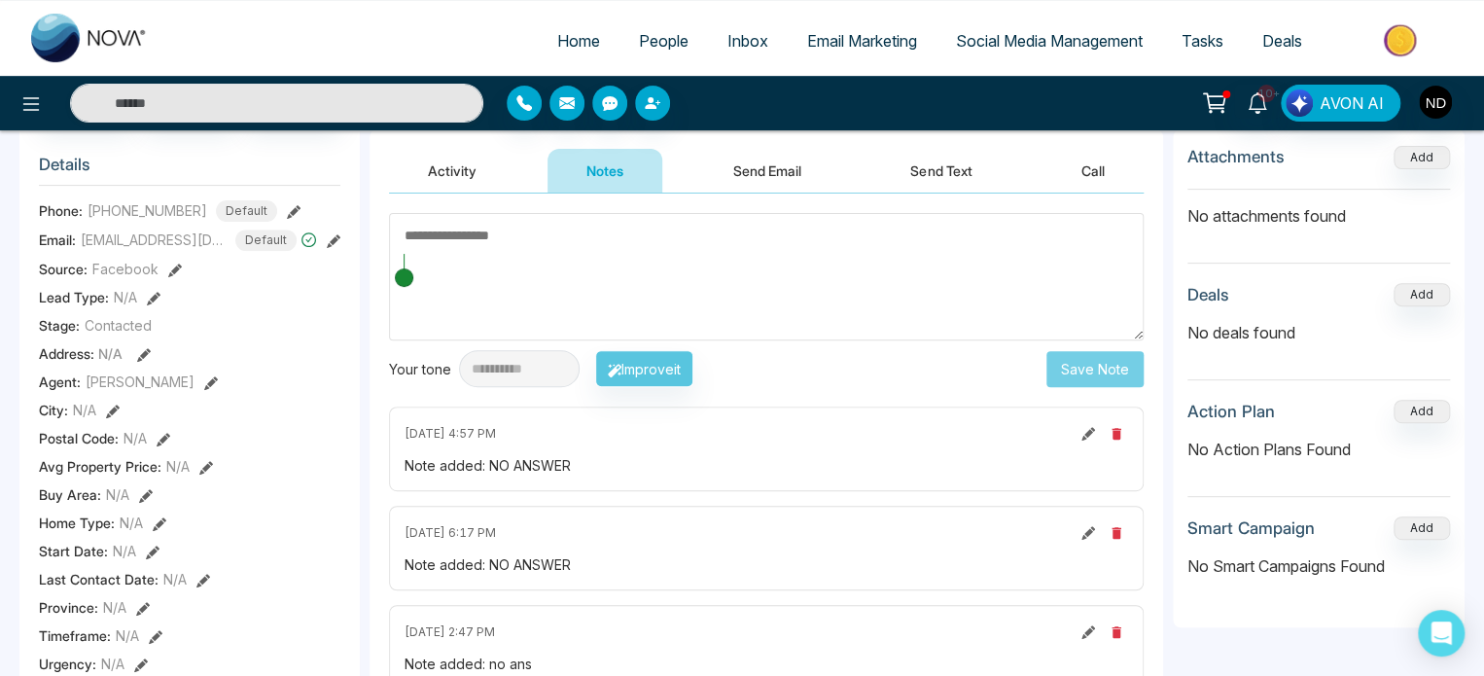
scroll to position [195, 0]
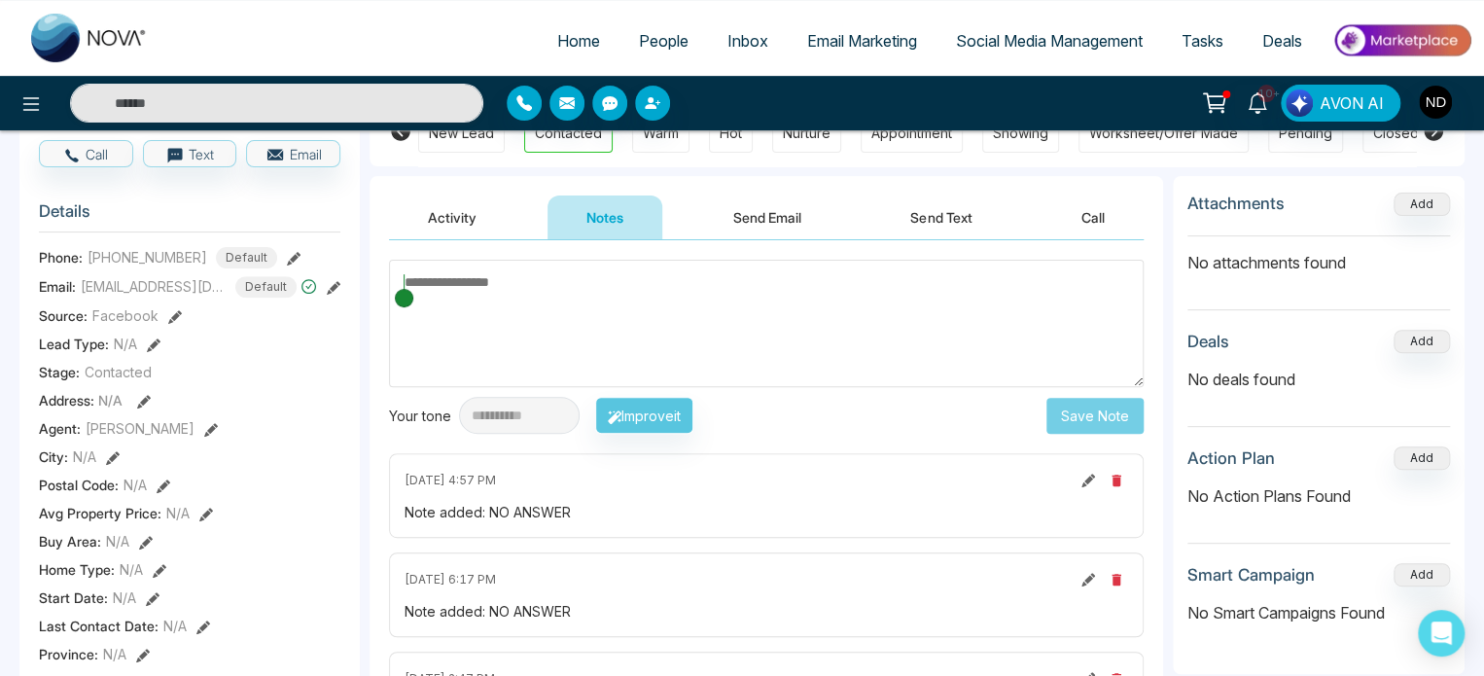
click at [981, 214] on button "Send Text" at bounding box center [940, 217] width 139 height 44
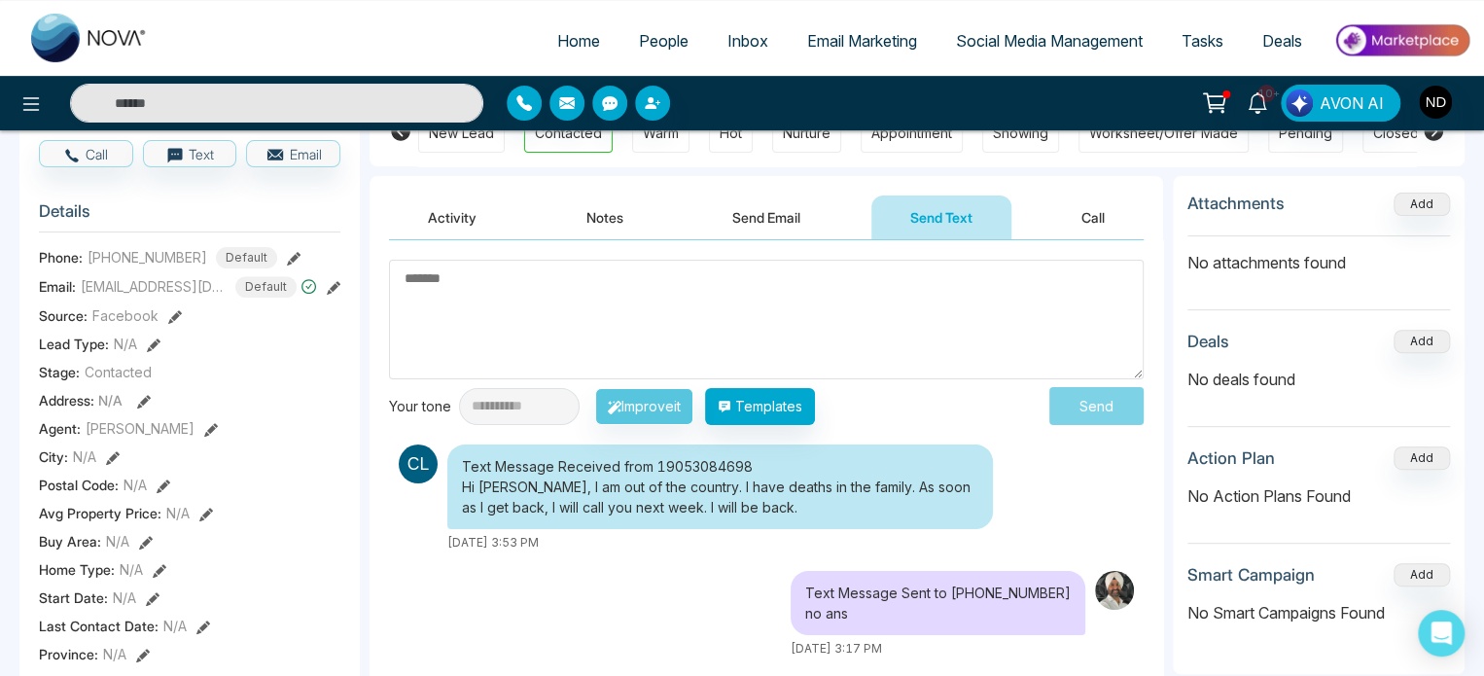
click at [838, 616] on div "Text Message Sent to [PHONE_NUMBER] no ans" at bounding box center [938, 603] width 295 height 64
click at [975, 534] on div "[DATE] 3:53 PM" at bounding box center [720, 543] width 546 height 18
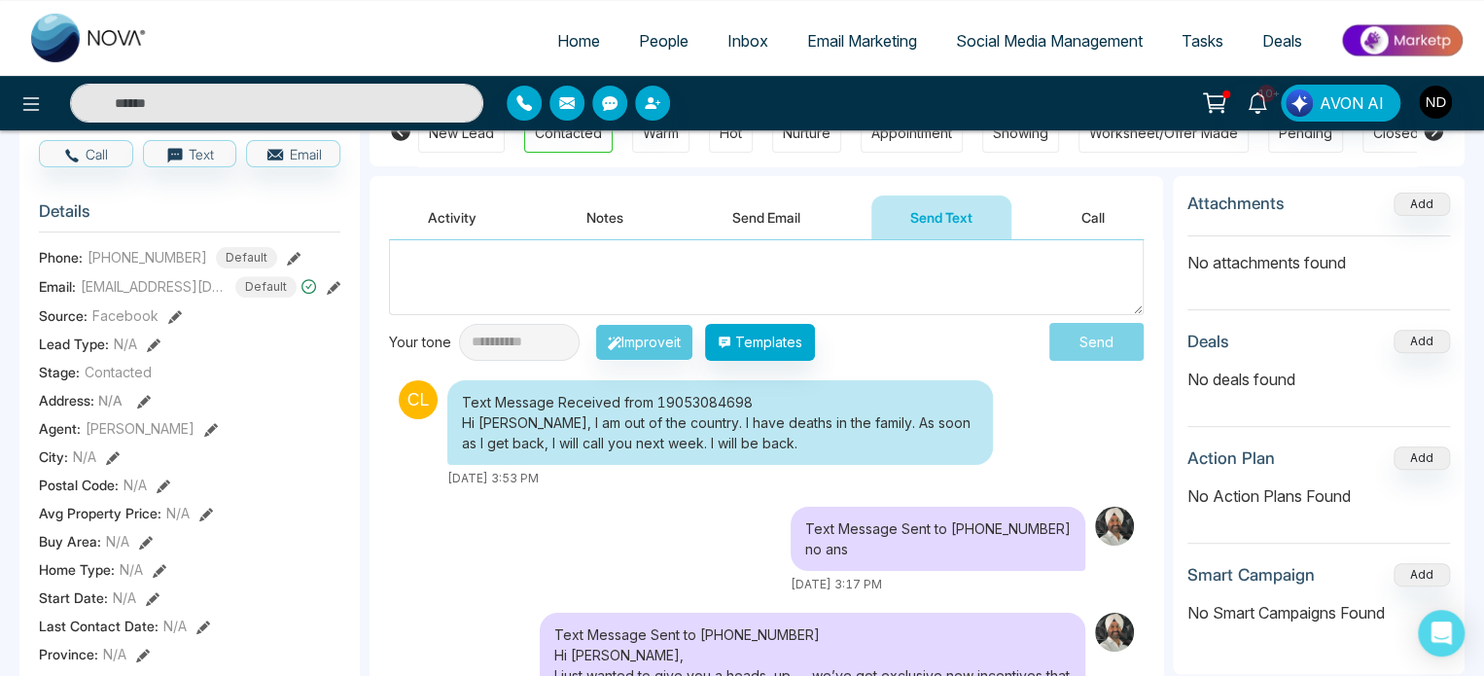
scroll to position [97, 0]
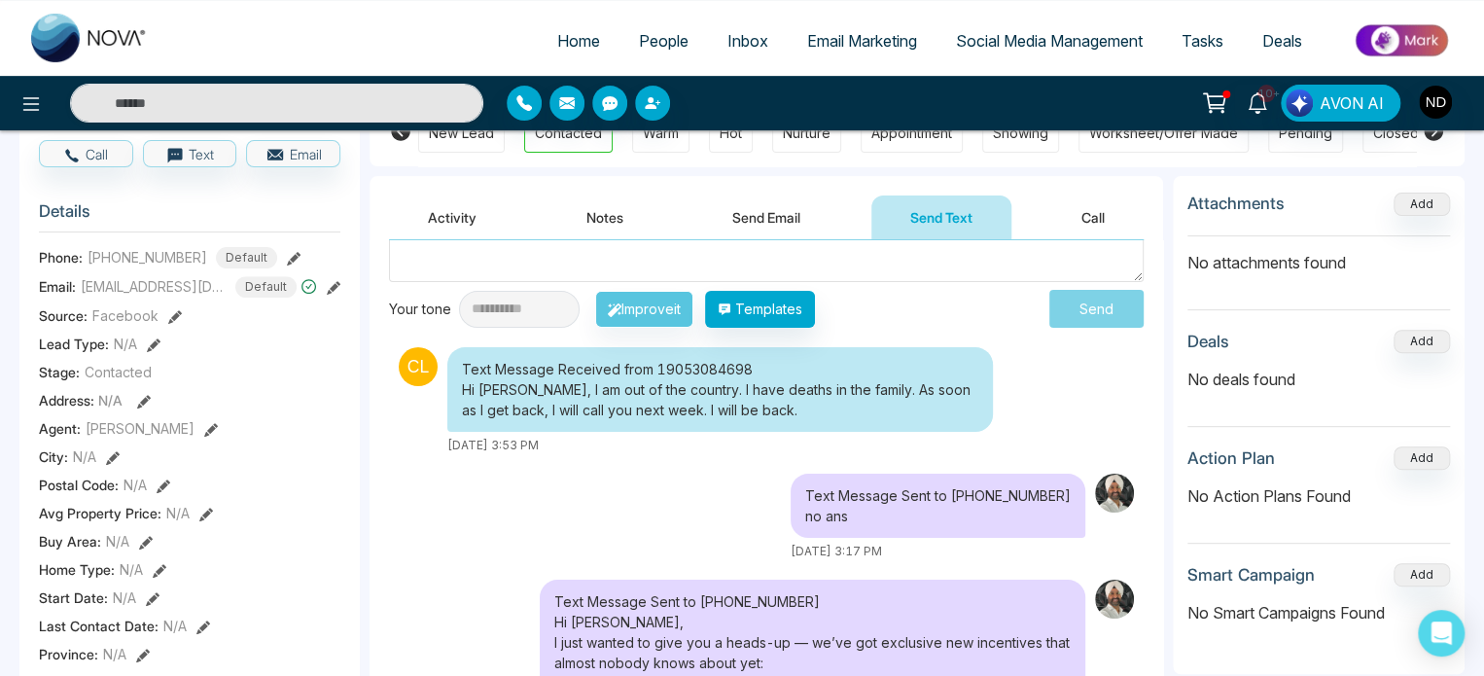
click at [615, 403] on div "Text Message Received from 19053084698 Hi [PERSON_NAME], I am out of the countr…" at bounding box center [720, 389] width 546 height 85
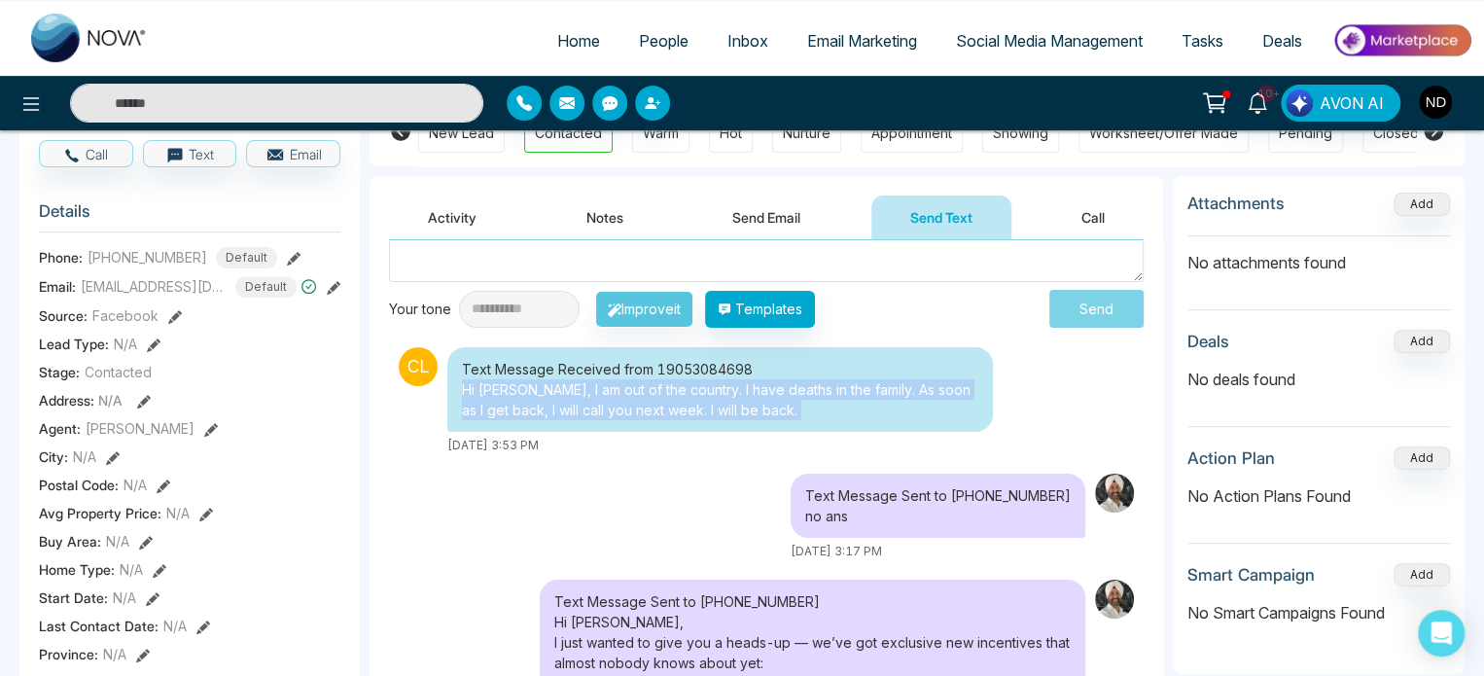
click at [615, 403] on div "Text Message Received from 19053084698 Hi [PERSON_NAME], I am out of the countr…" at bounding box center [720, 389] width 546 height 85
click at [840, 434] on div "Text Message Received from 19053084698 Hi [PERSON_NAME], I am out of the countr…" at bounding box center [720, 400] width 546 height 107
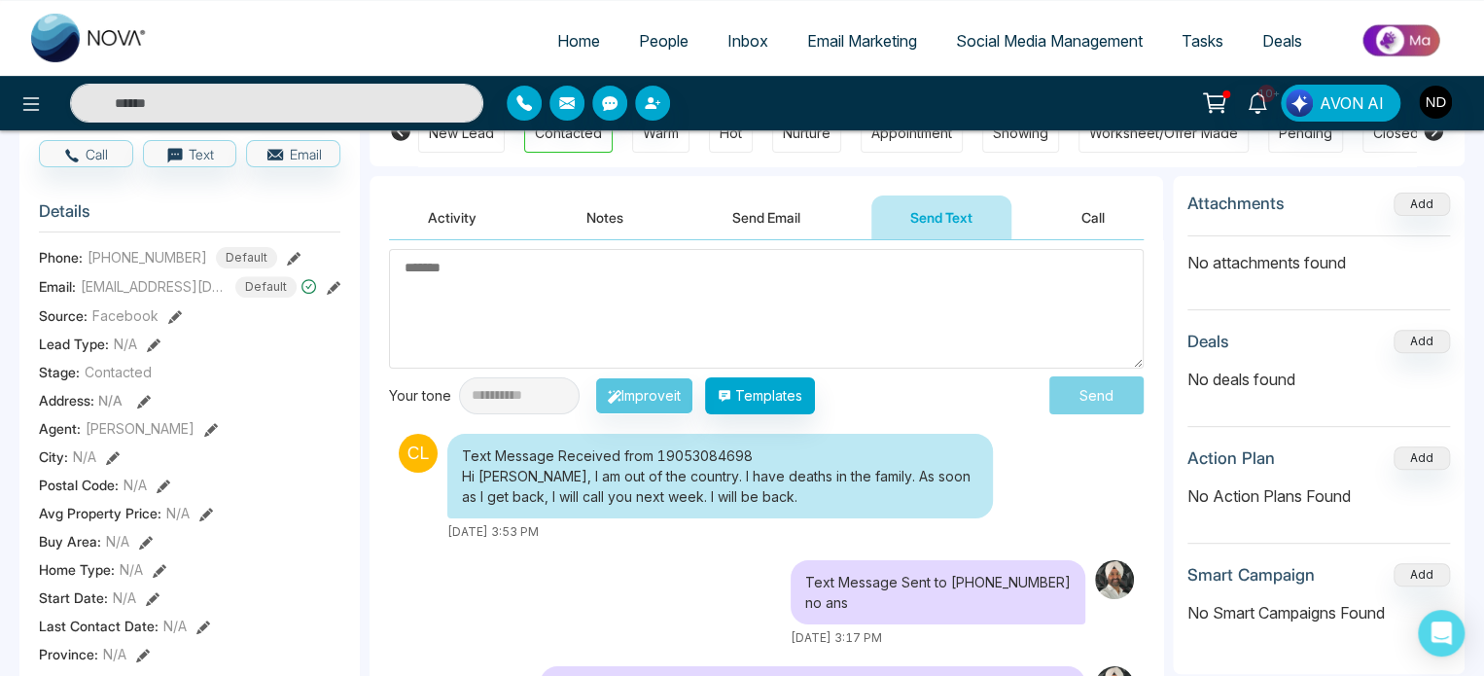
scroll to position [0, 0]
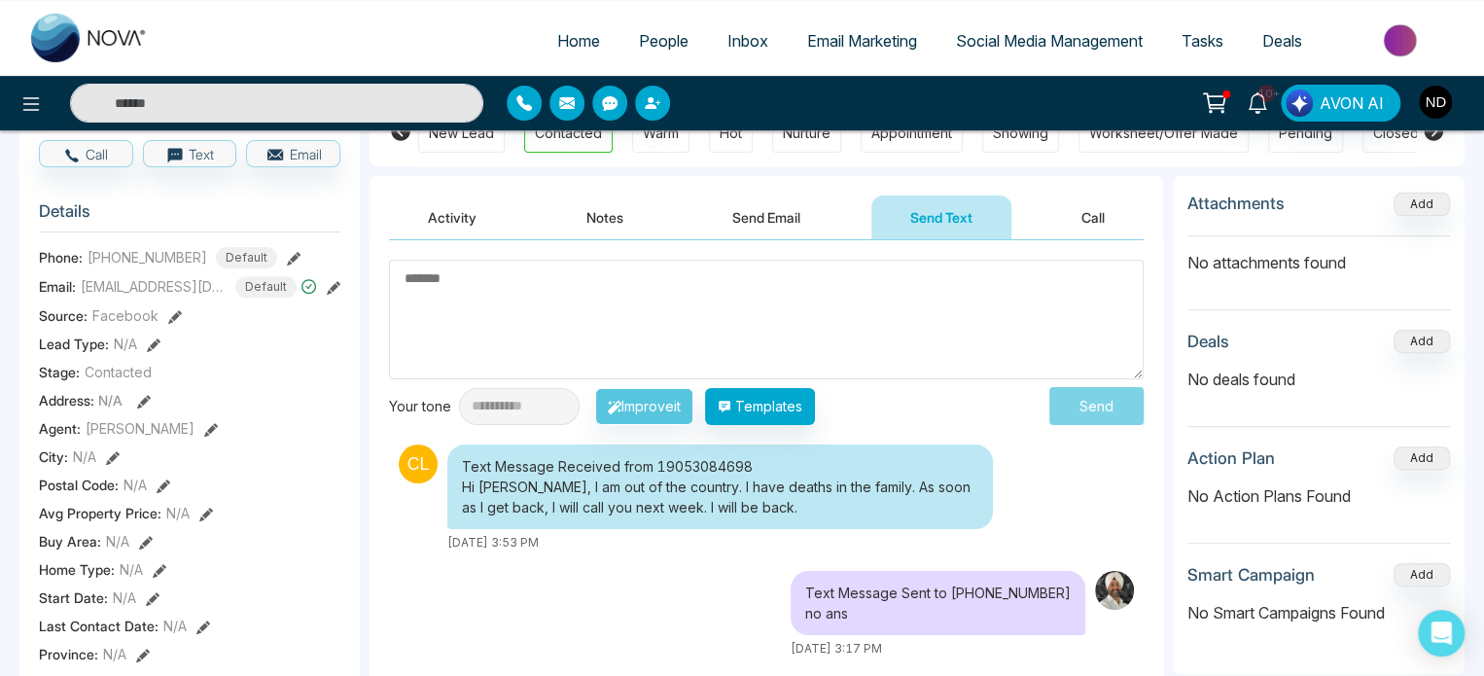
click at [892, 311] on textarea at bounding box center [766, 320] width 755 height 120
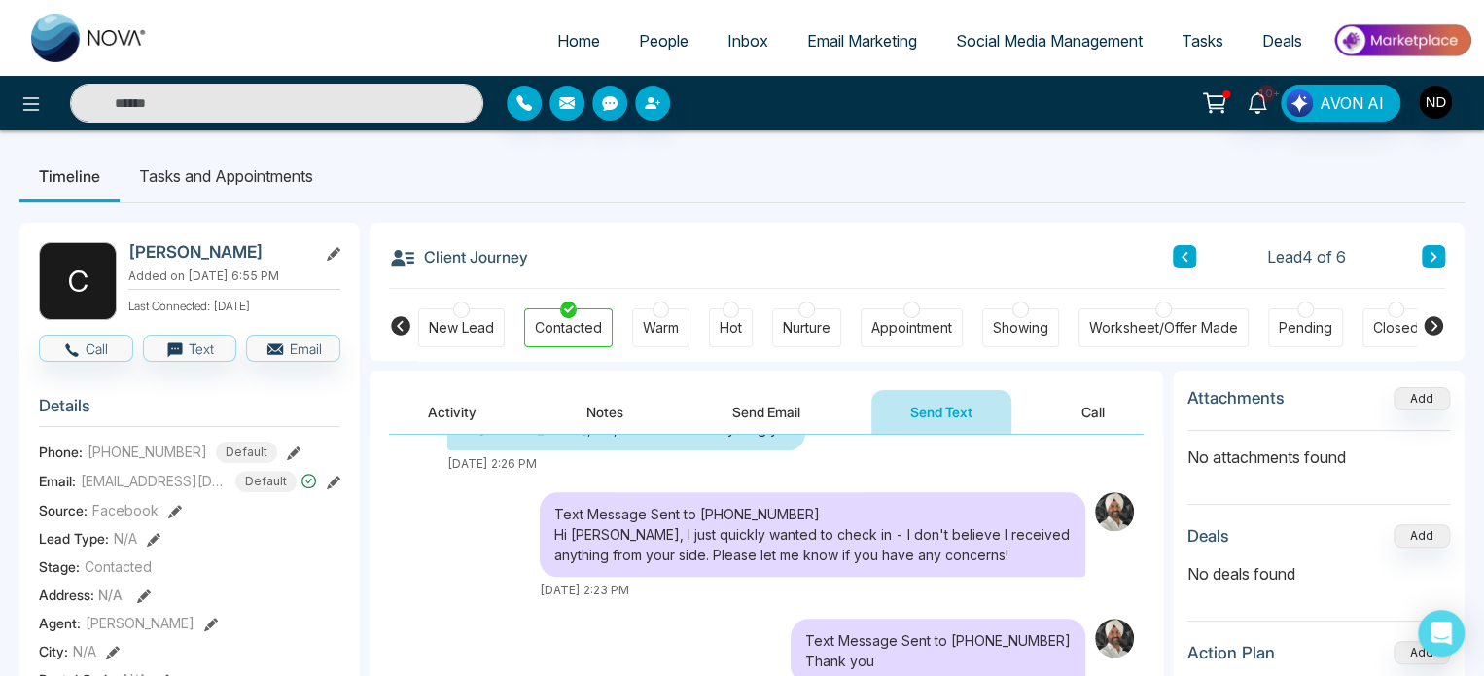
click at [706, 554] on div "Text Message Sent to [PHONE_NUMBER] Hi [PERSON_NAME], I just quickly wanted to …" at bounding box center [813, 534] width 546 height 85
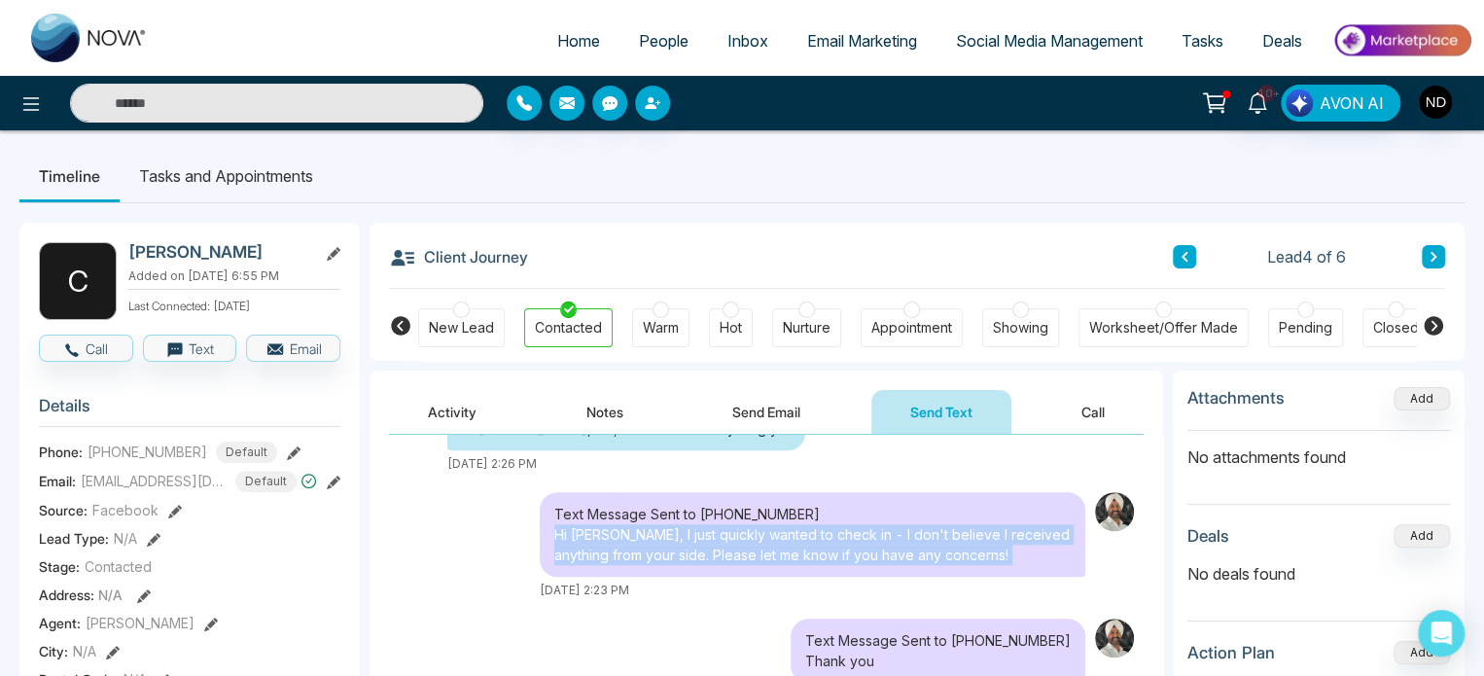
click at [706, 554] on div "Text Message Sent to [PHONE_NUMBER] Hi [PERSON_NAME], I just quickly wanted to …" at bounding box center [813, 534] width 546 height 85
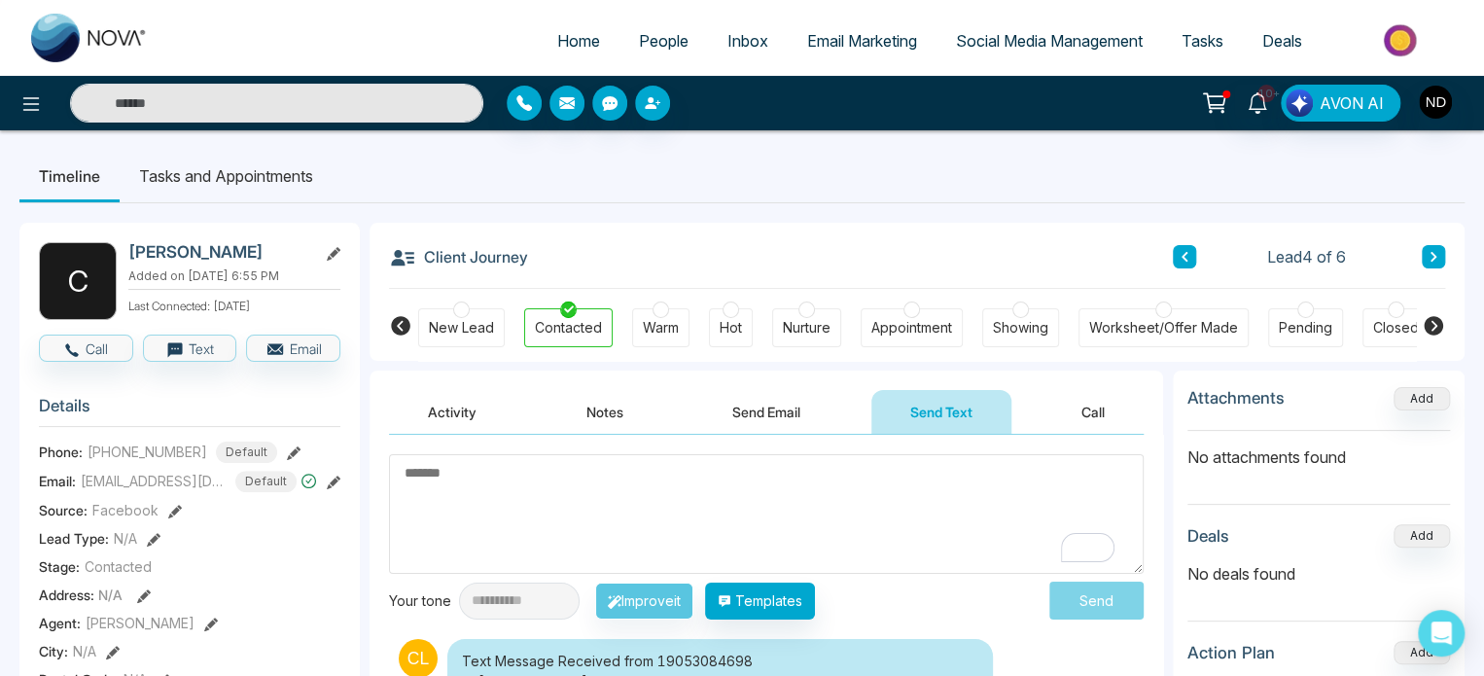
click at [1430, 252] on icon at bounding box center [1434, 257] width 10 height 12
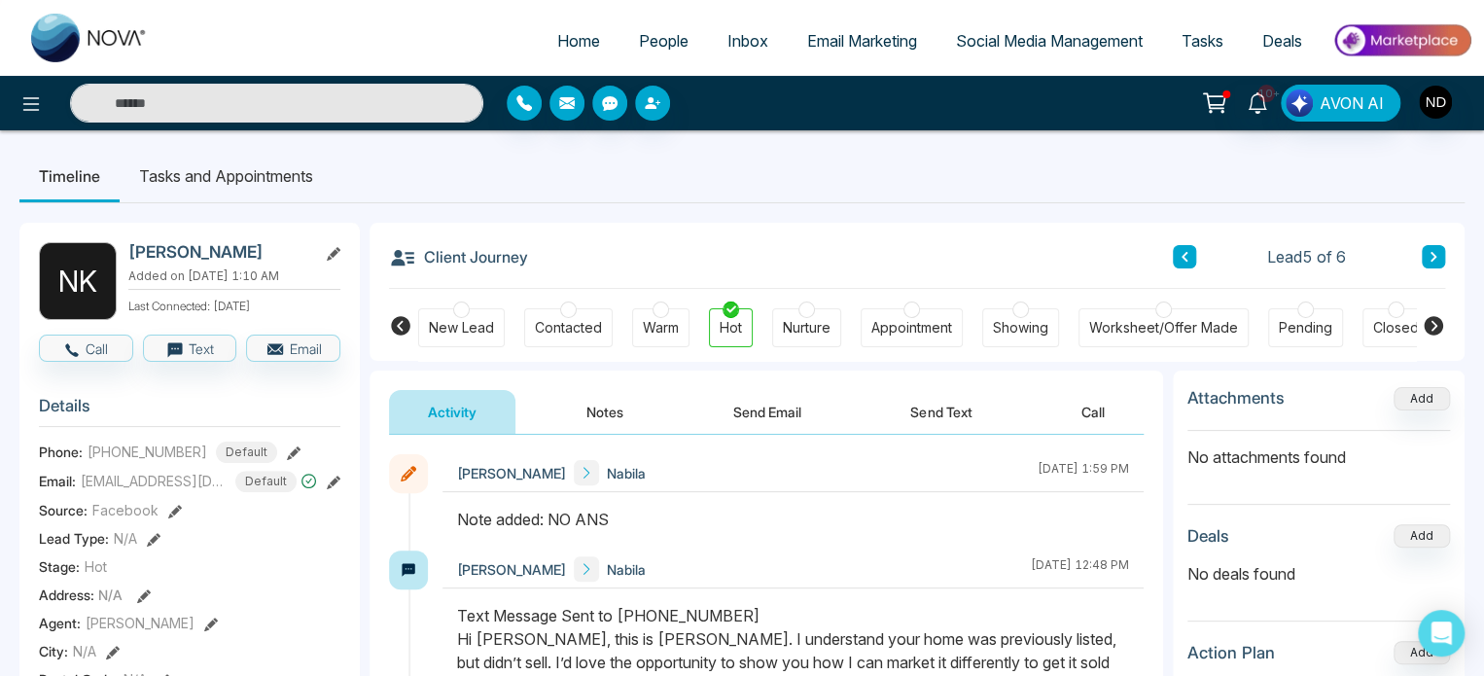
click at [1436, 255] on icon at bounding box center [1434, 257] width 10 height 12
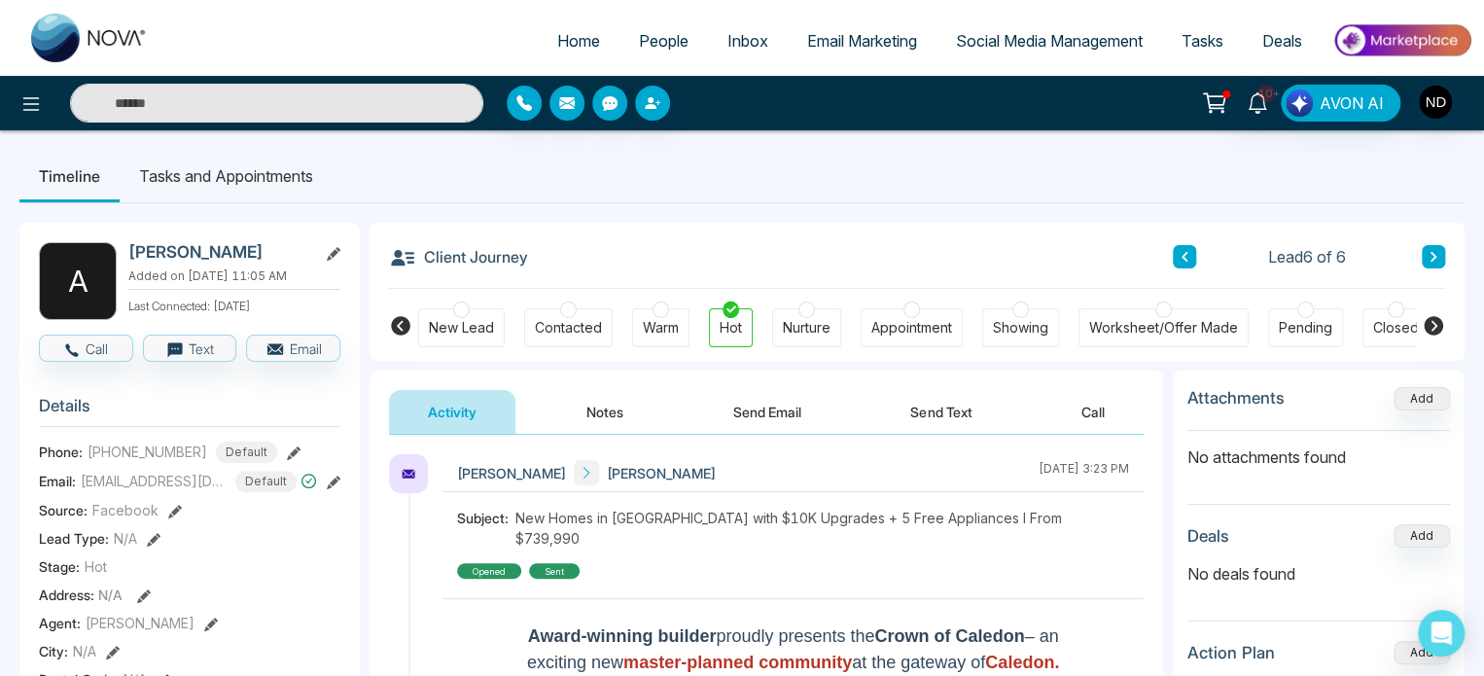
click at [659, 37] on span "People" at bounding box center [664, 40] width 50 height 19
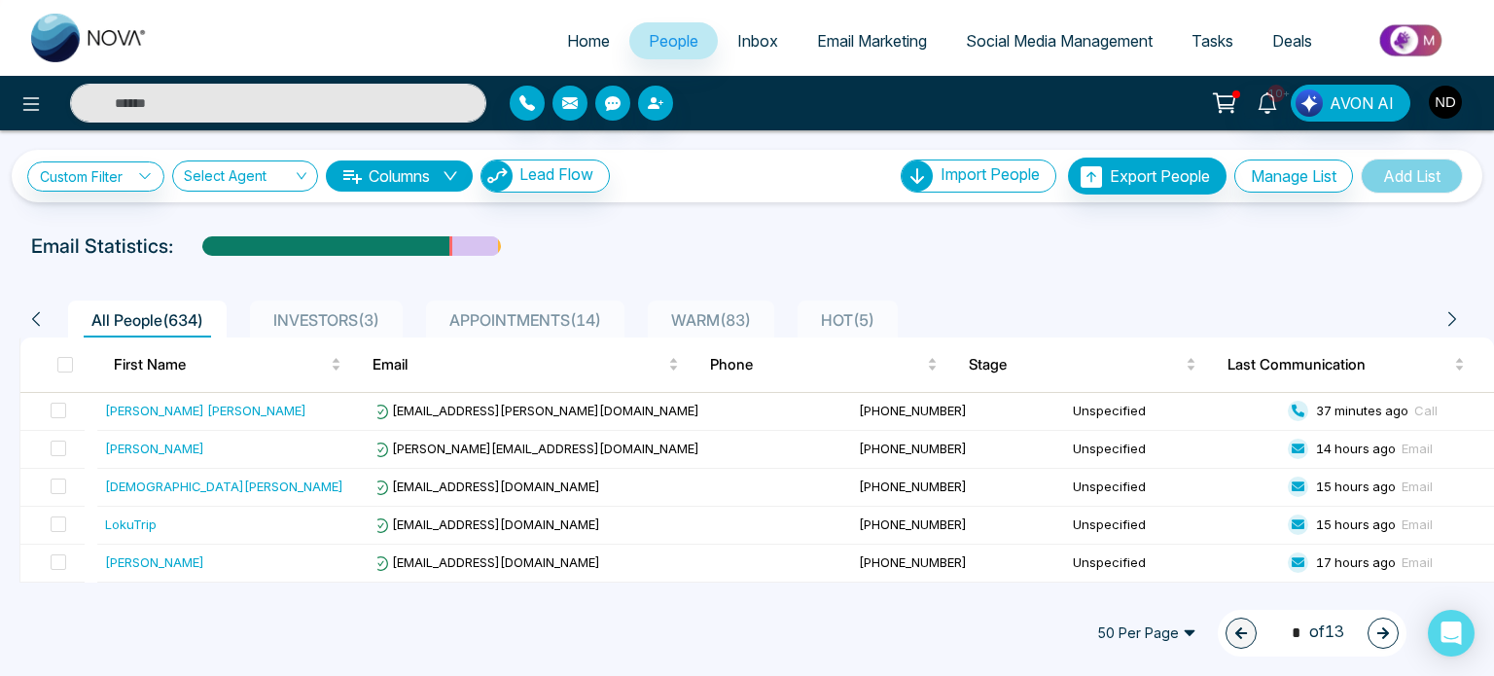
click at [755, 324] on span "WARM ( 83 )" at bounding box center [710, 319] width 95 height 19
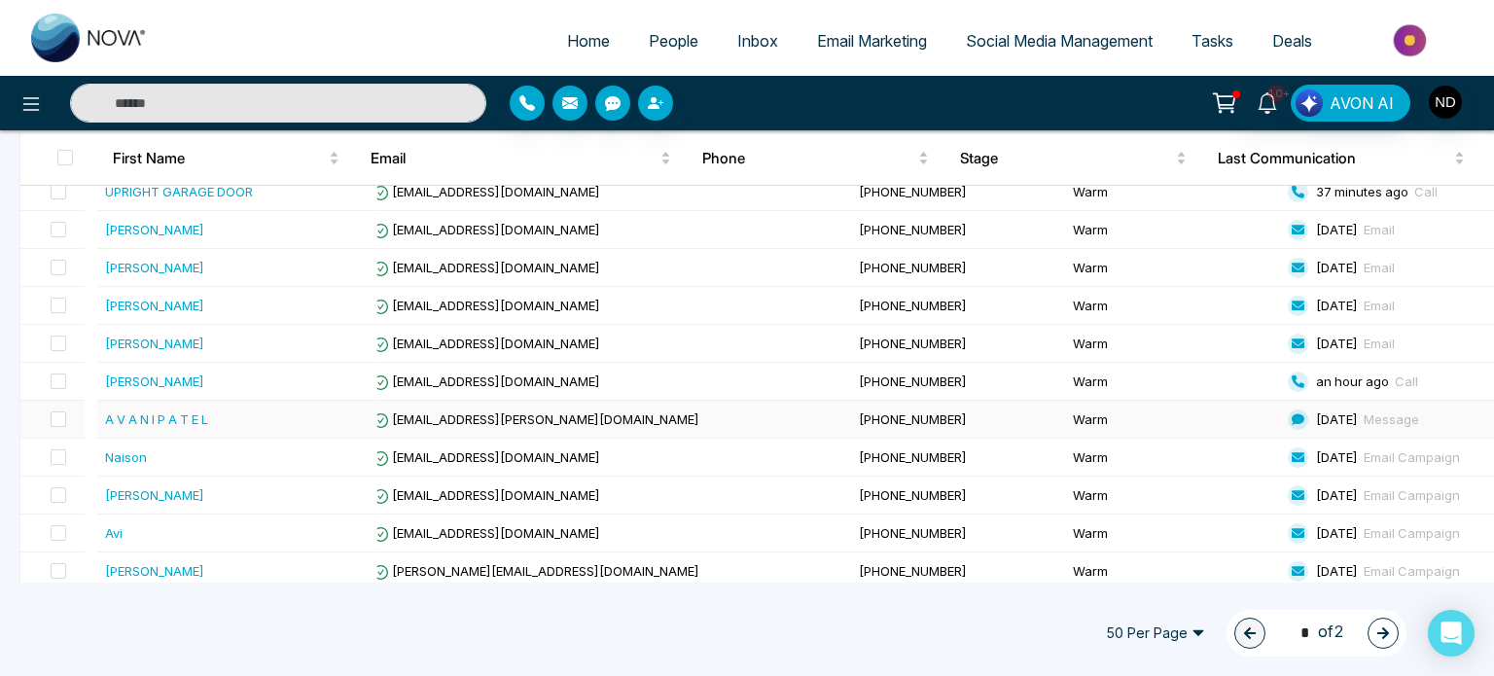
click at [303, 414] on div "A V A N I P A T E L" at bounding box center [237, 418] width 265 height 19
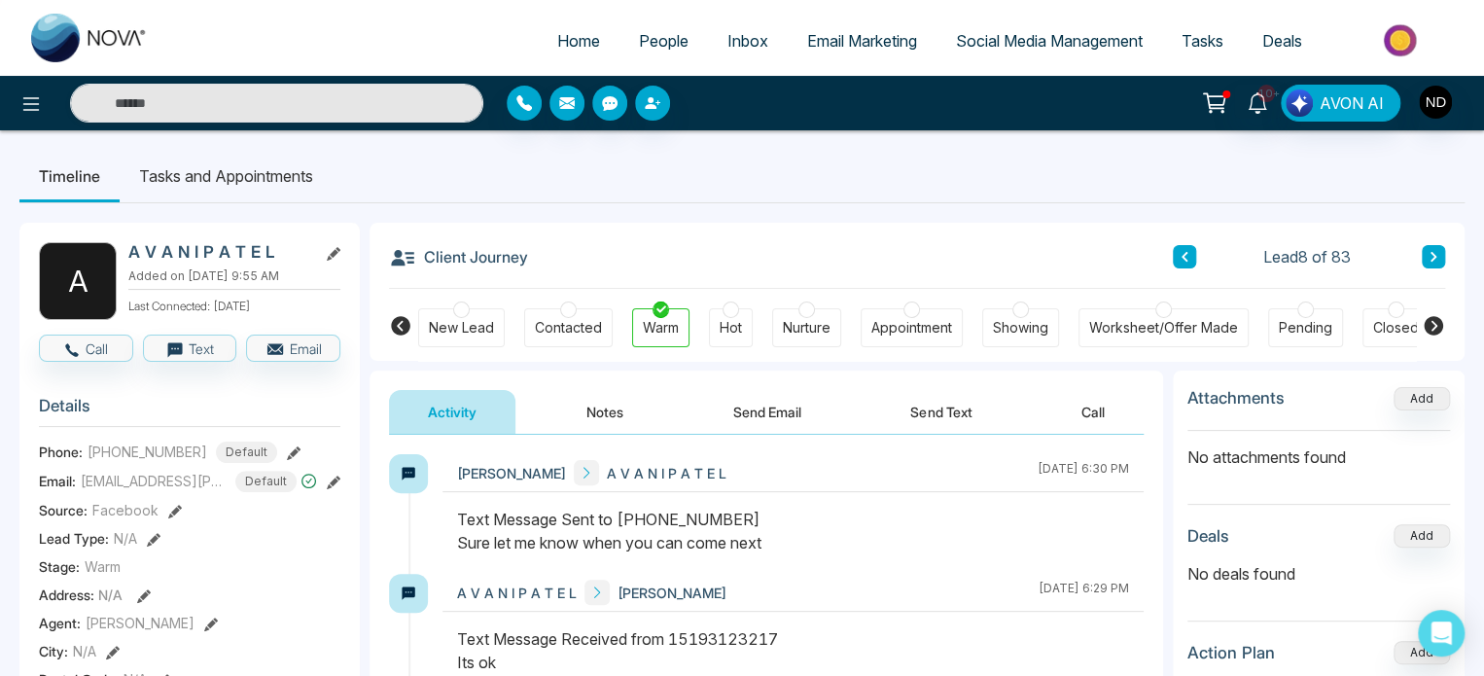
click at [732, 322] on div "Hot" at bounding box center [731, 327] width 22 height 19
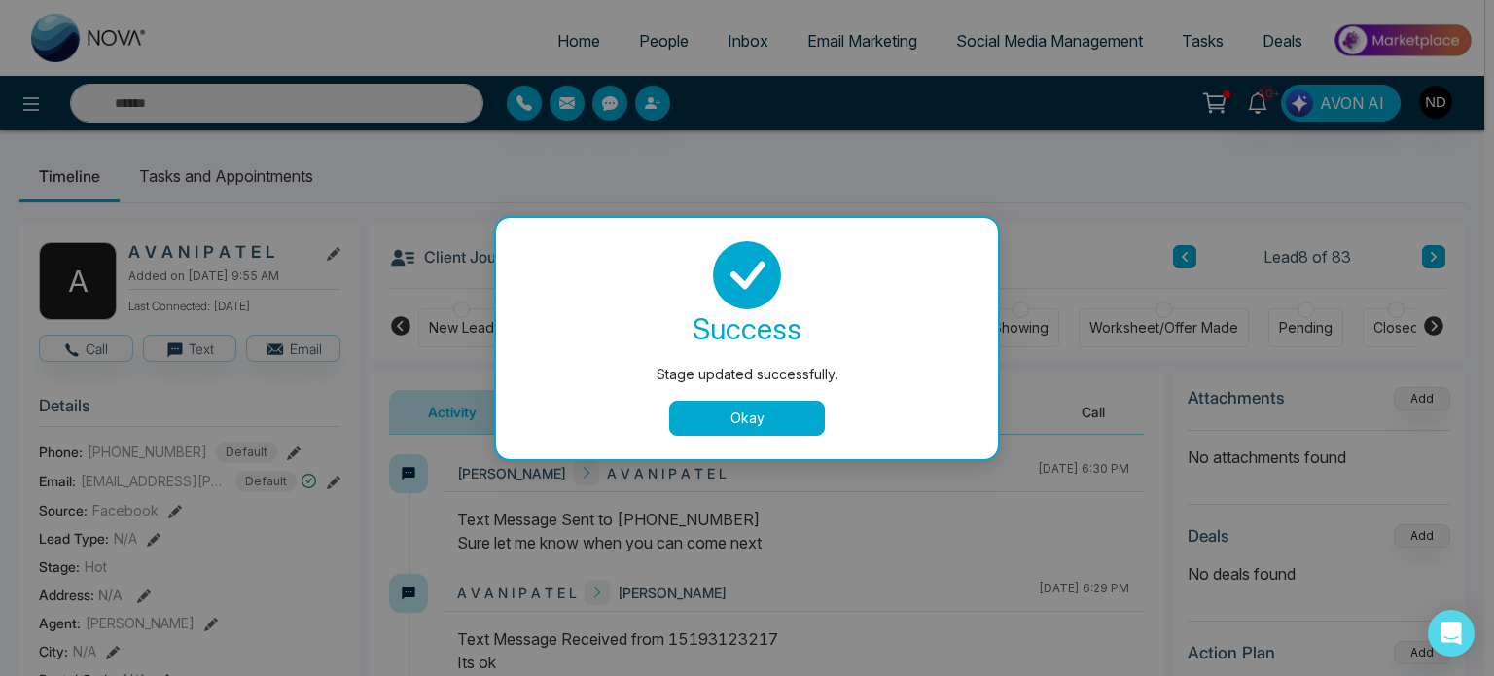
click at [760, 413] on button "Okay" at bounding box center [747, 418] width 156 height 35
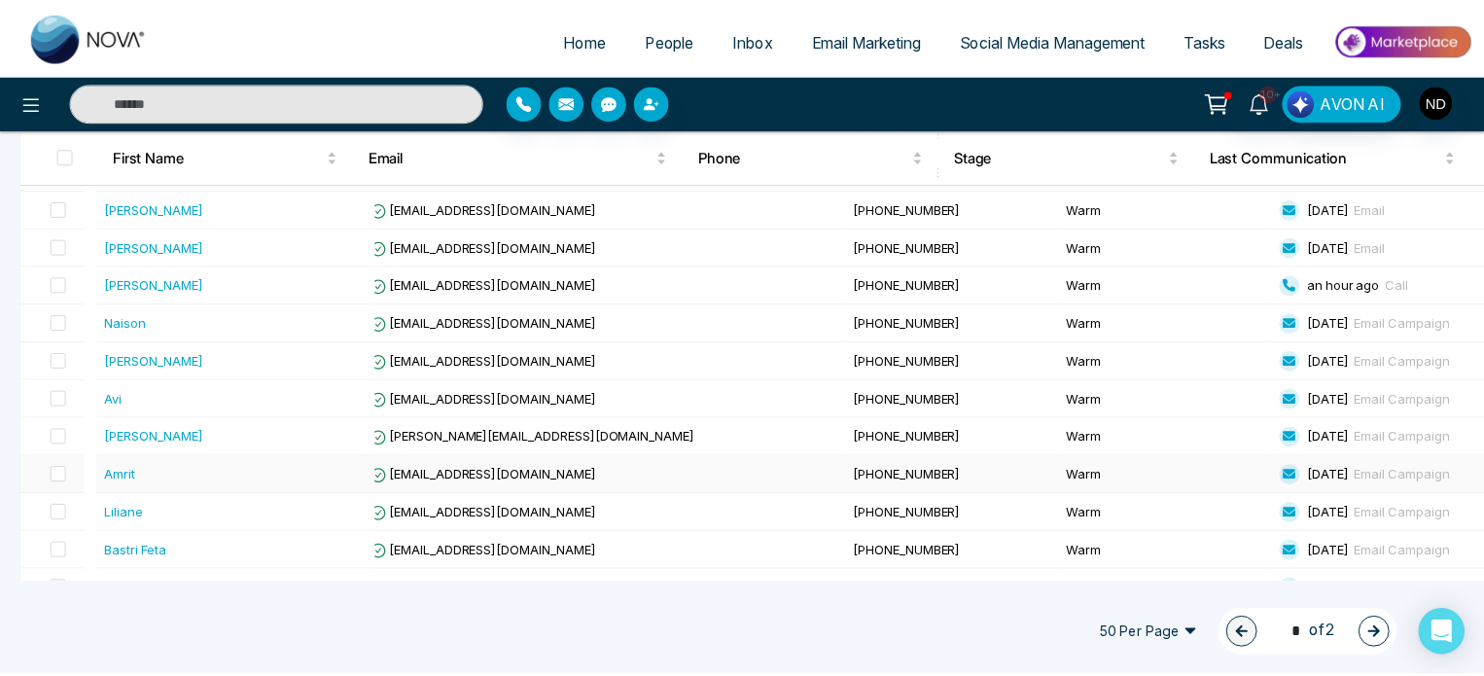
scroll to position [389, 0]
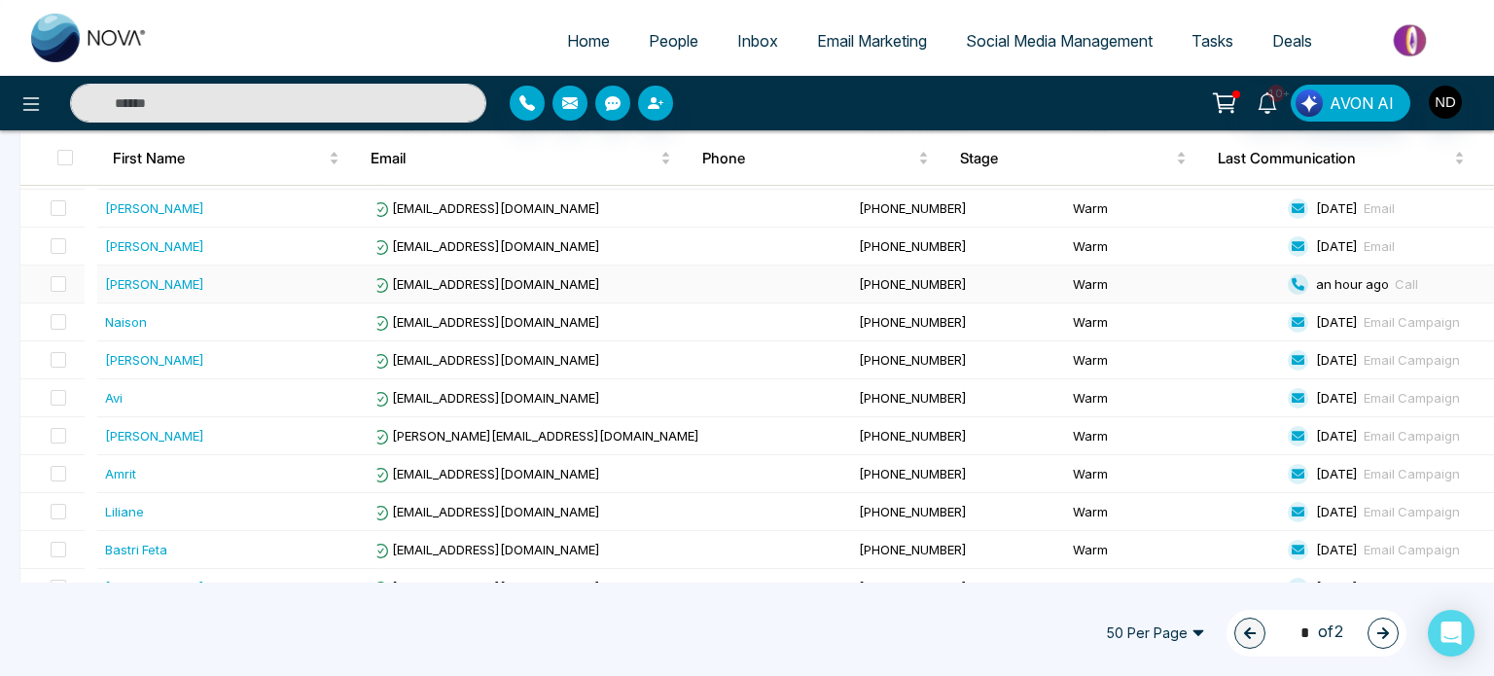
click at [208, 277] on div "[PERSON_NAME]" at bounding box center [237, 283] width 265 height 19
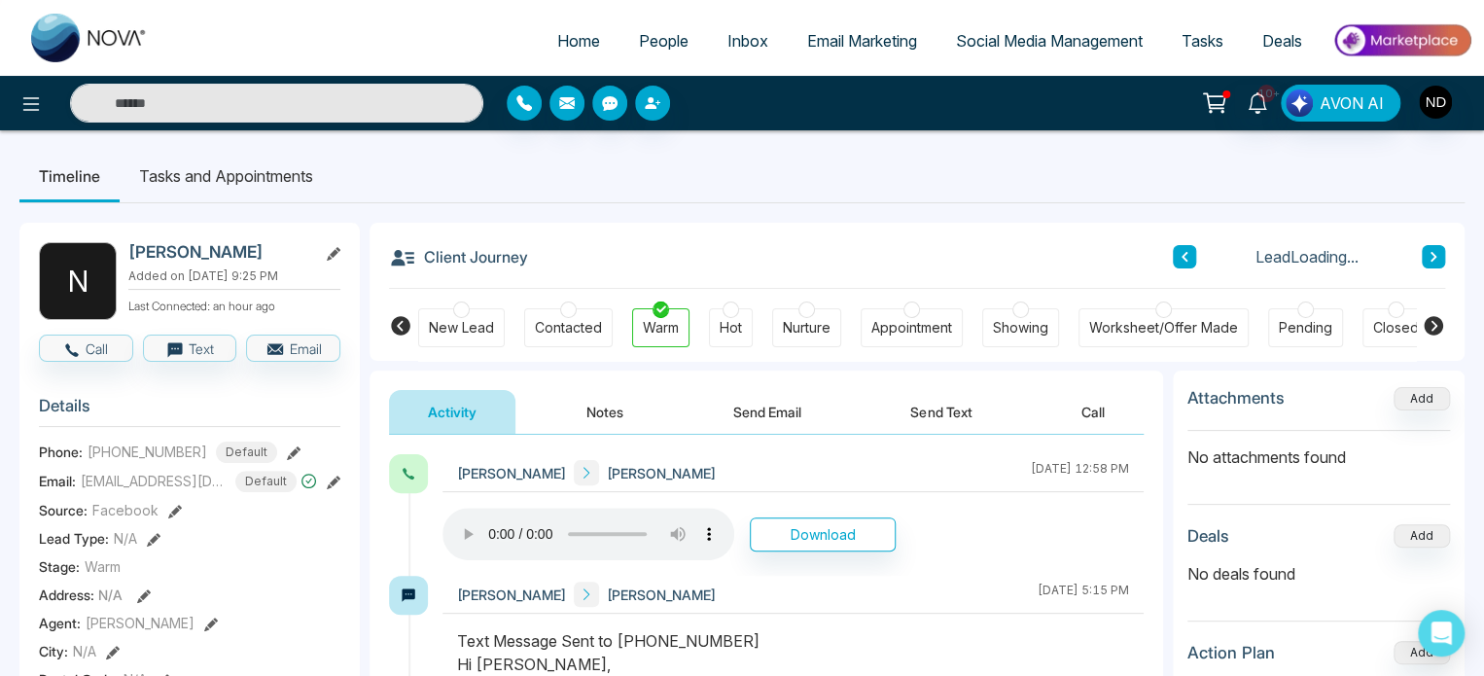
click at [593, 419] on button "Notes" at bounding box center [605, 412] width 115 height 44
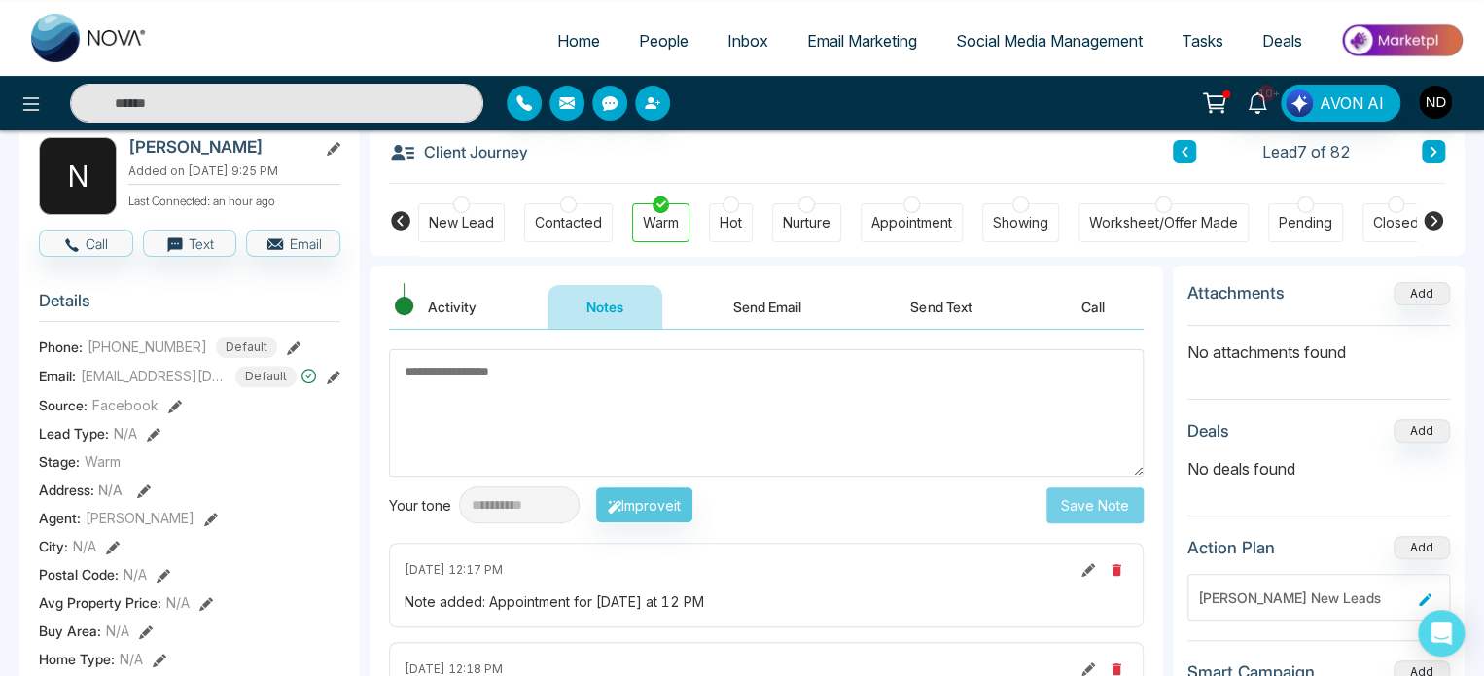
scroll to position [292, 0]
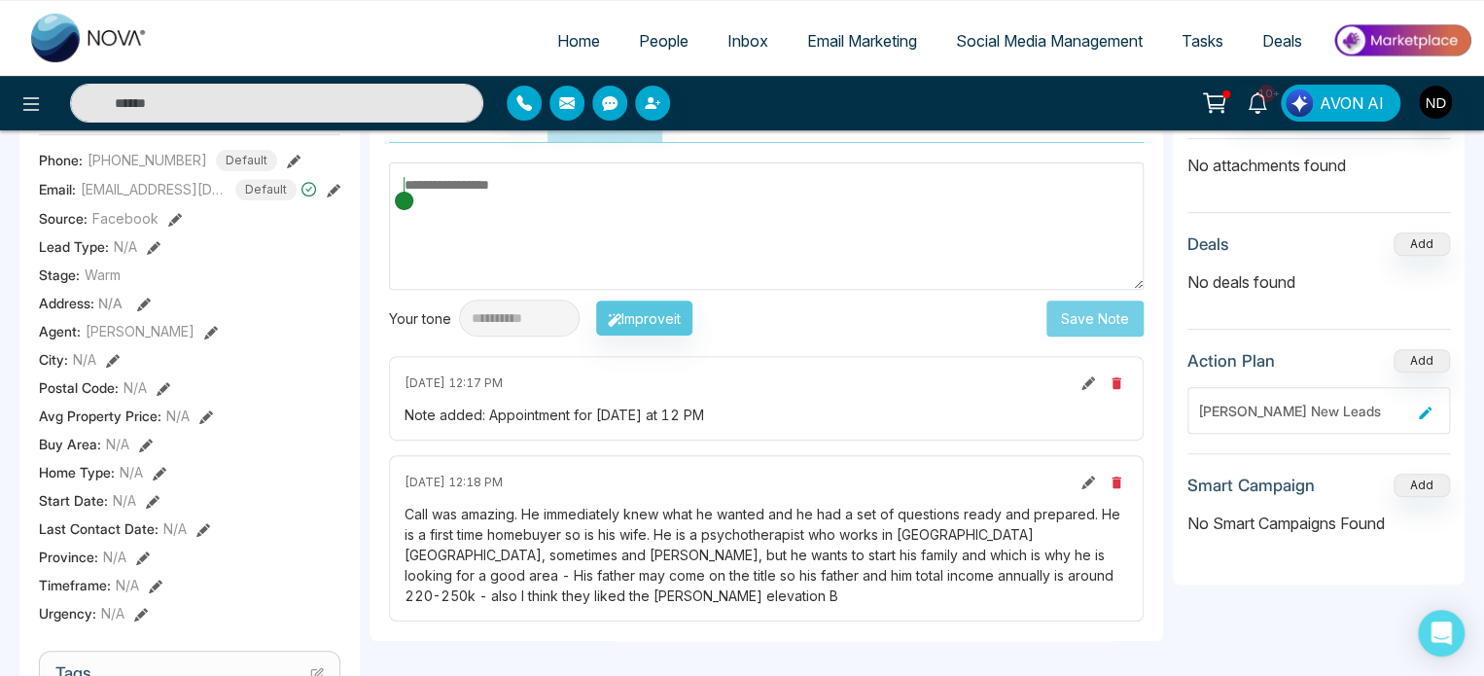
click at [582, 533] on div "Call was amazing. He immediately knew what he wanted and he had a set of questi…" at bounding box center [767, 555] width 724 height 102
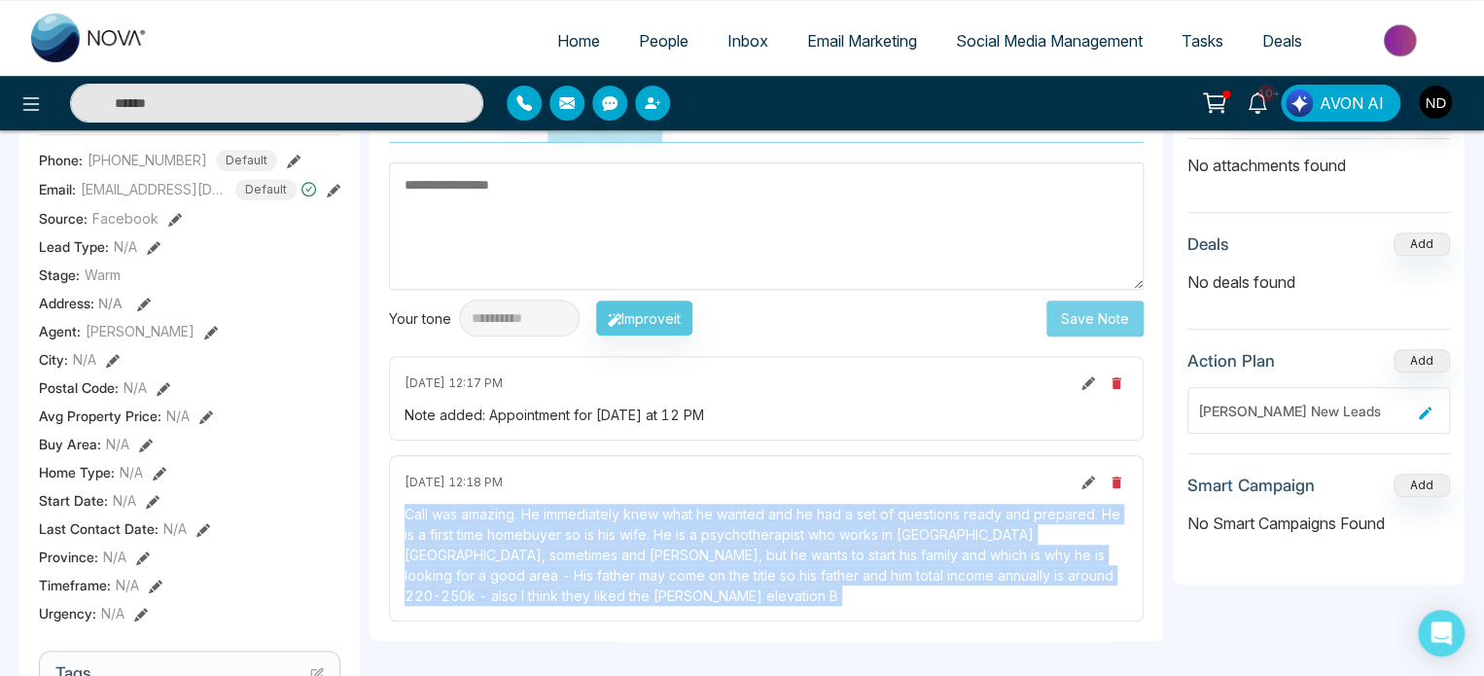
click at [582, 533] on div "Call was amazing. He immediately knew what he wanted and he had a set of questi…" at bounding box center [767, 555] width 724 height 102
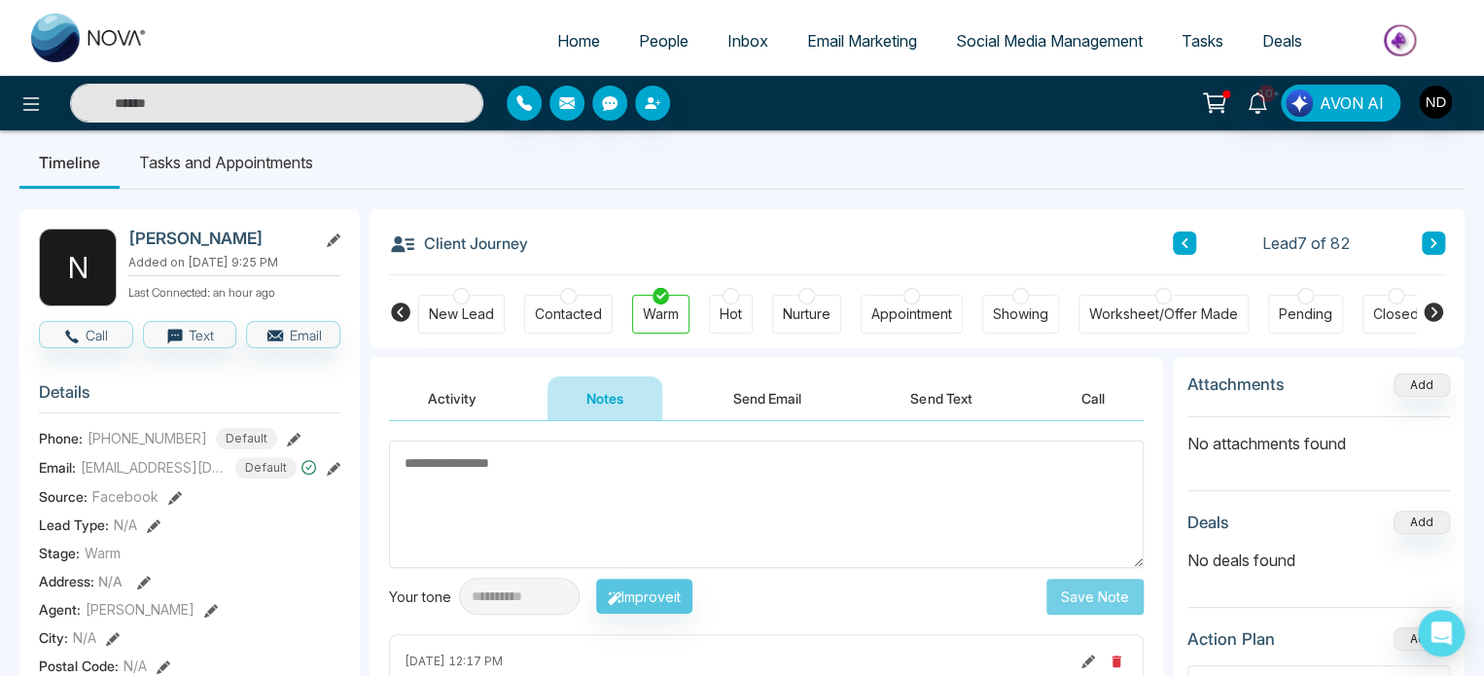
scroll to position [0, 0]
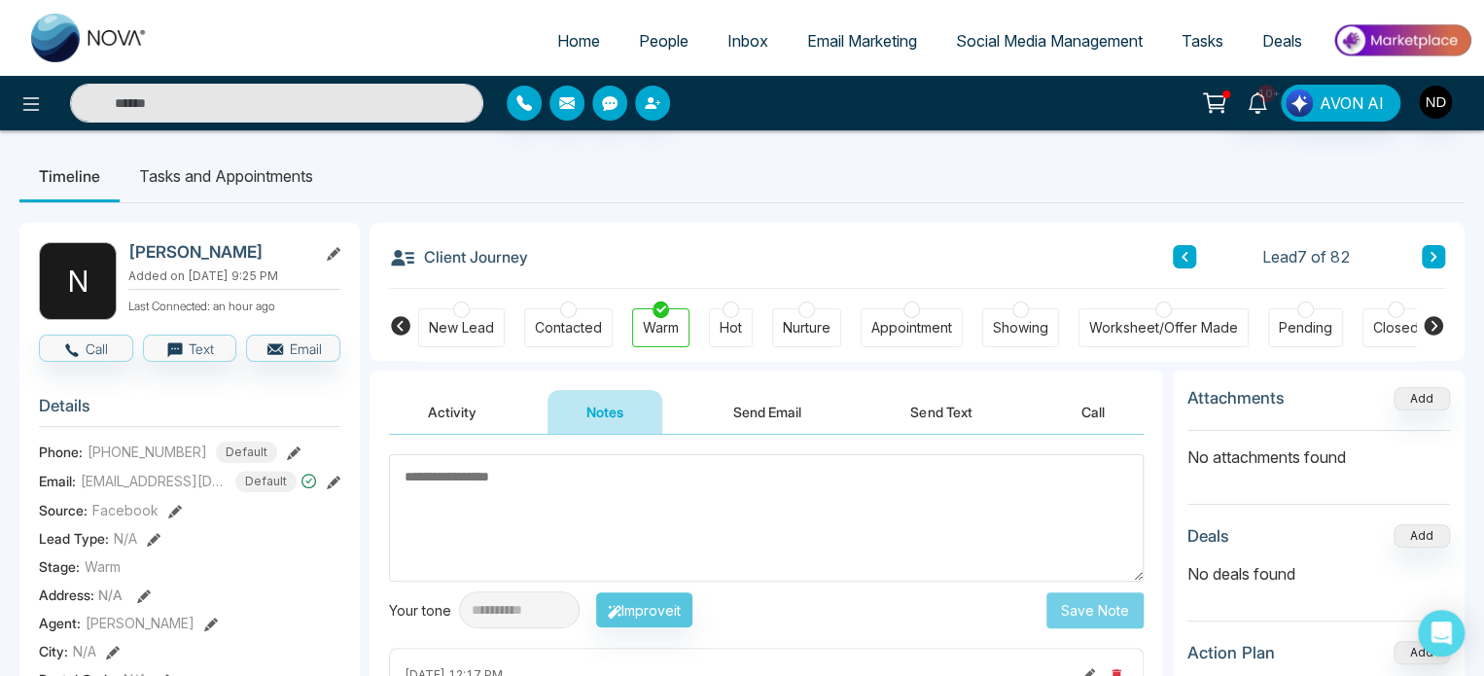
click at [479, 410] on button "Activity" at bounding box center [452, 412] width 126 height 44
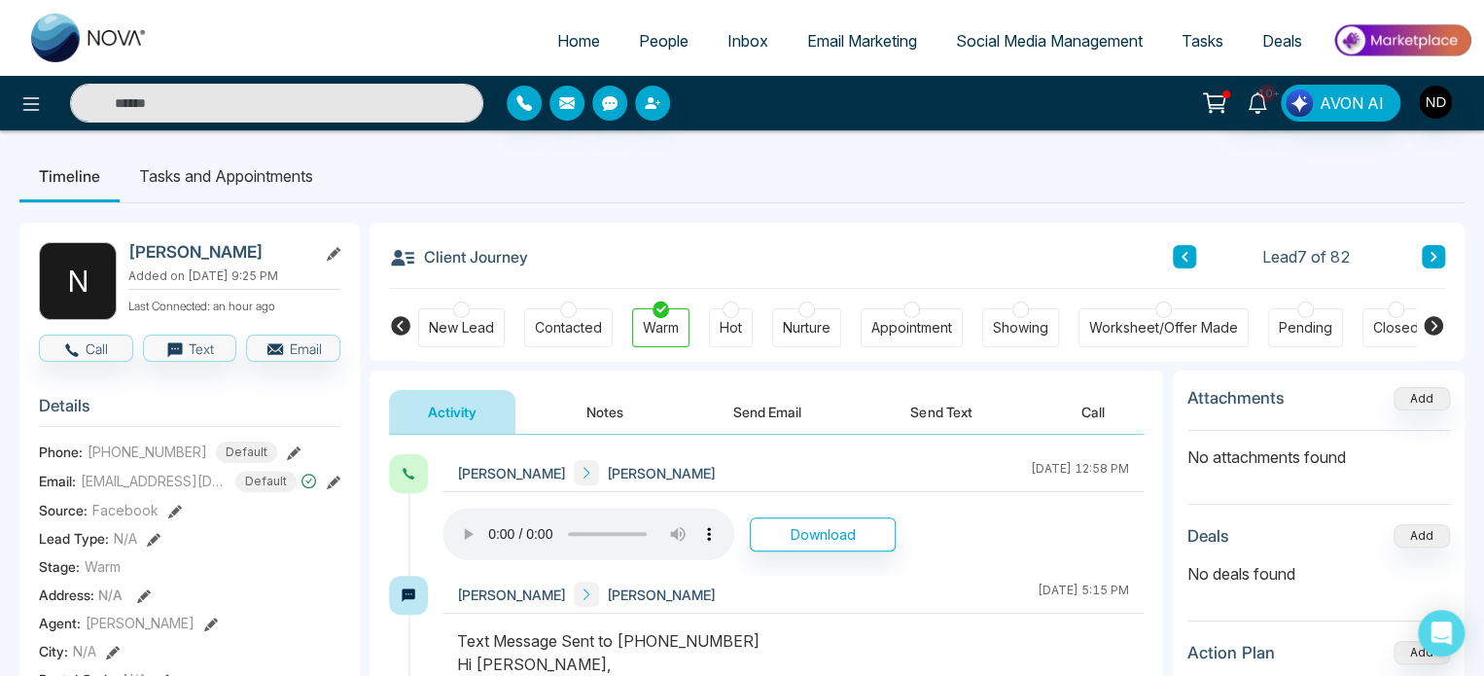
click at [732, 338] on div "Hot" at bounding box center [731, 327] width 22 height 19
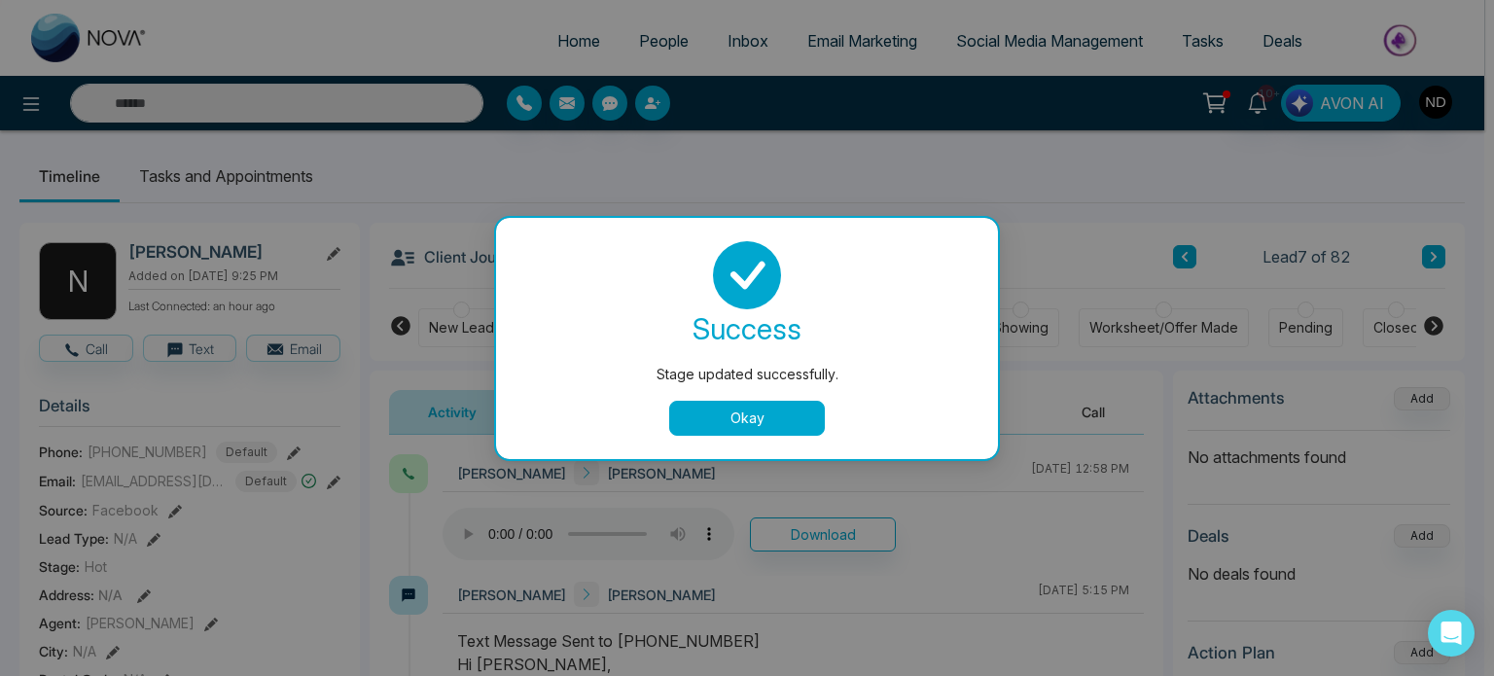
click at [726, 427] on button "Okay" at bounding box center [747, 418] width 156 height 35
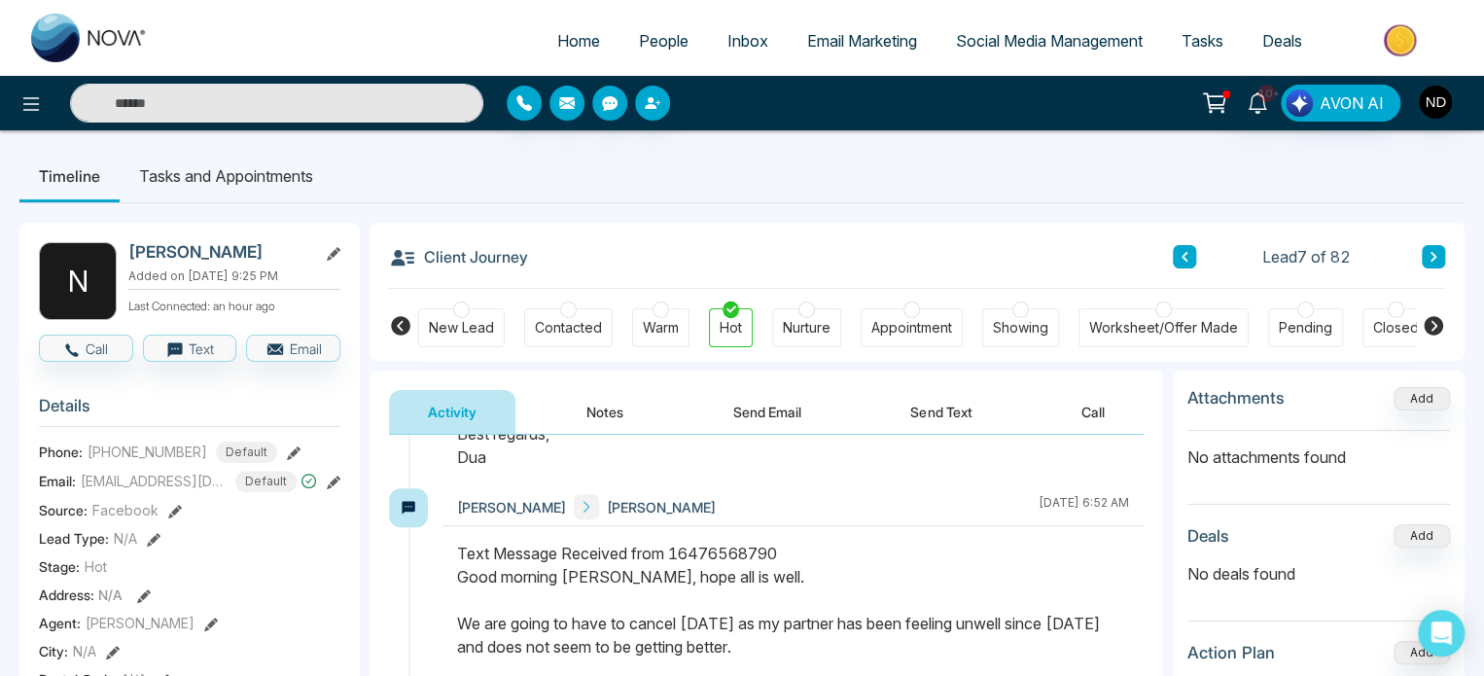
scroll to position [681, 0]
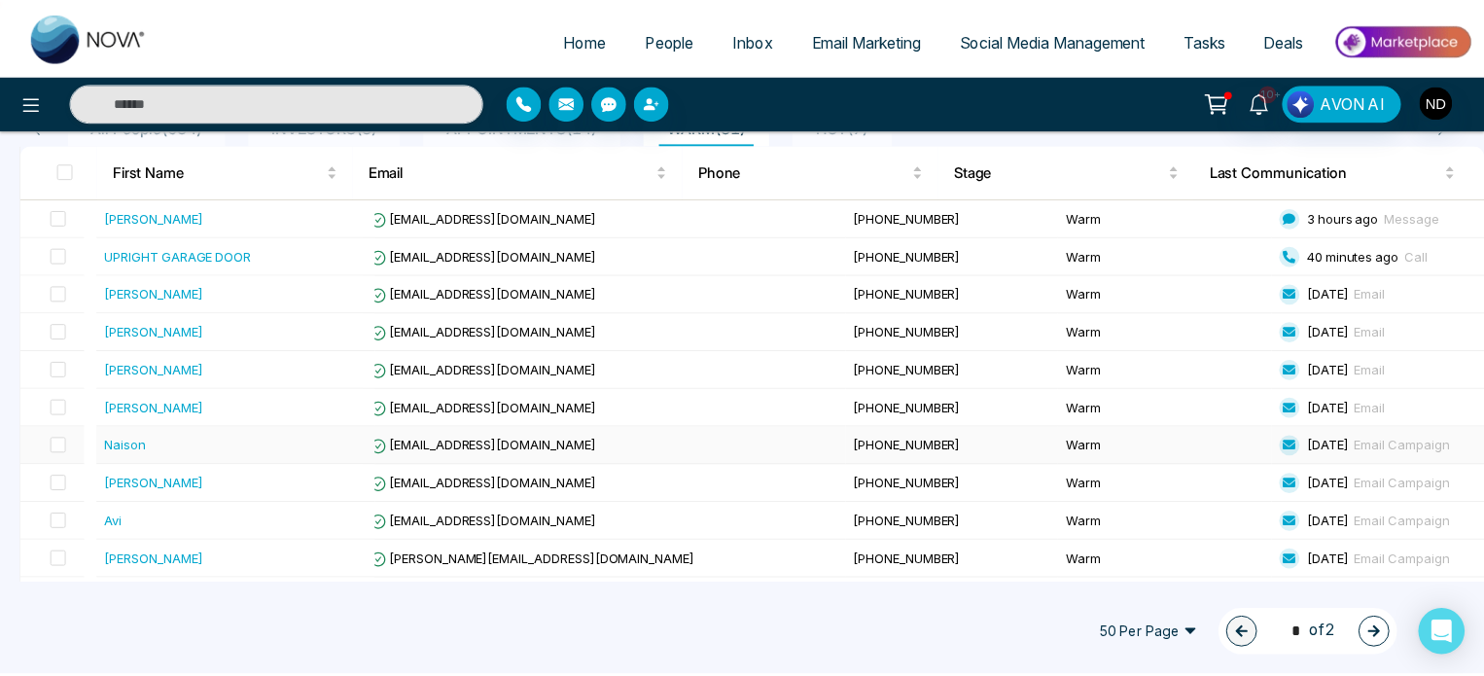
scroll to position [195, 0]
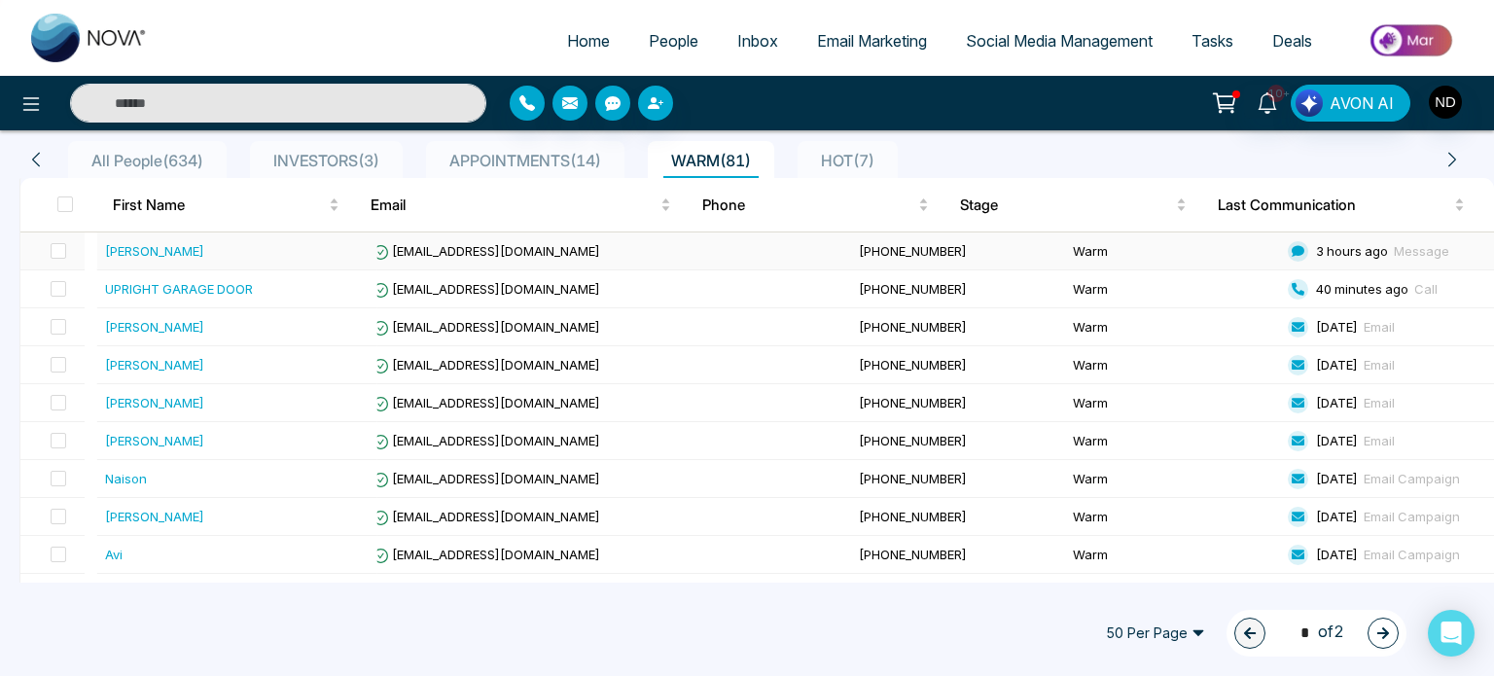
click at [235, 244] on div "[PERSON_NAME]" at bounding box center [237, 250] width 265 height 19
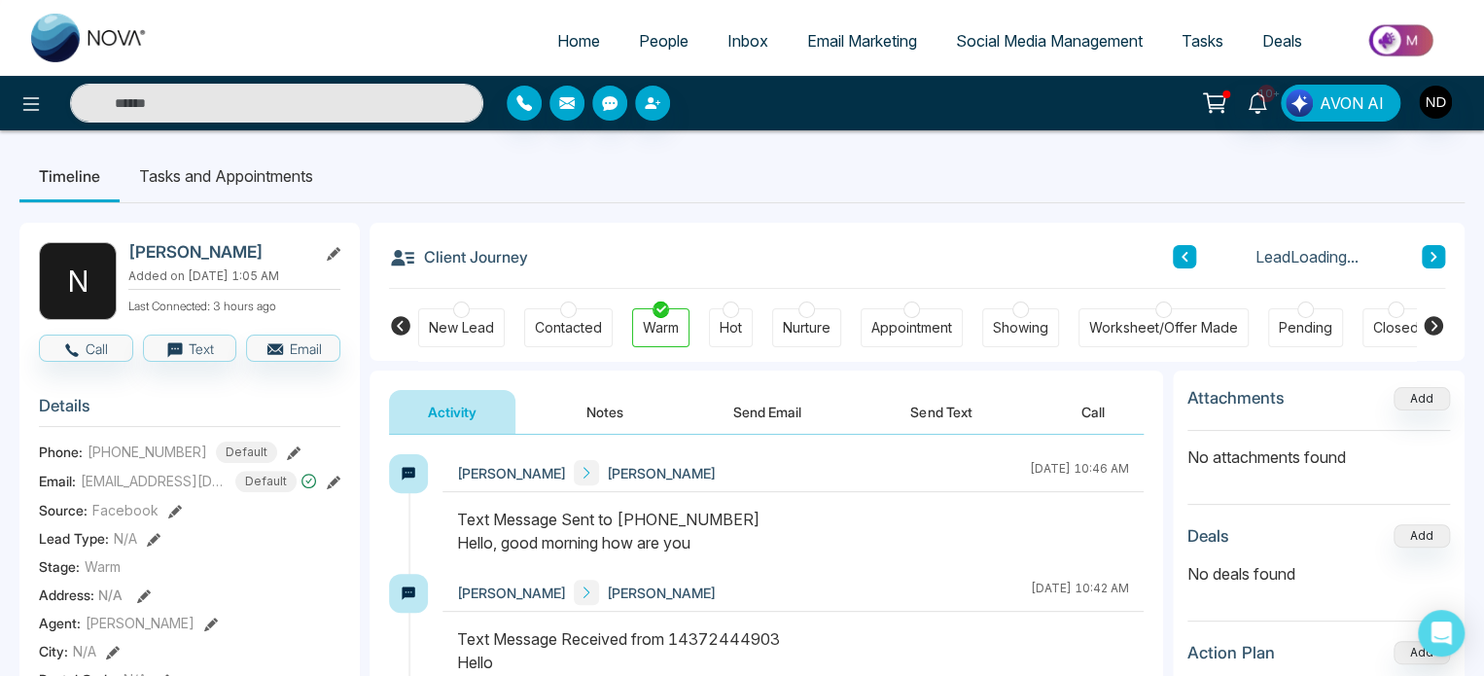
click at [1429, 252] on icon at bounding box center [1434, 257] width 10 height 12
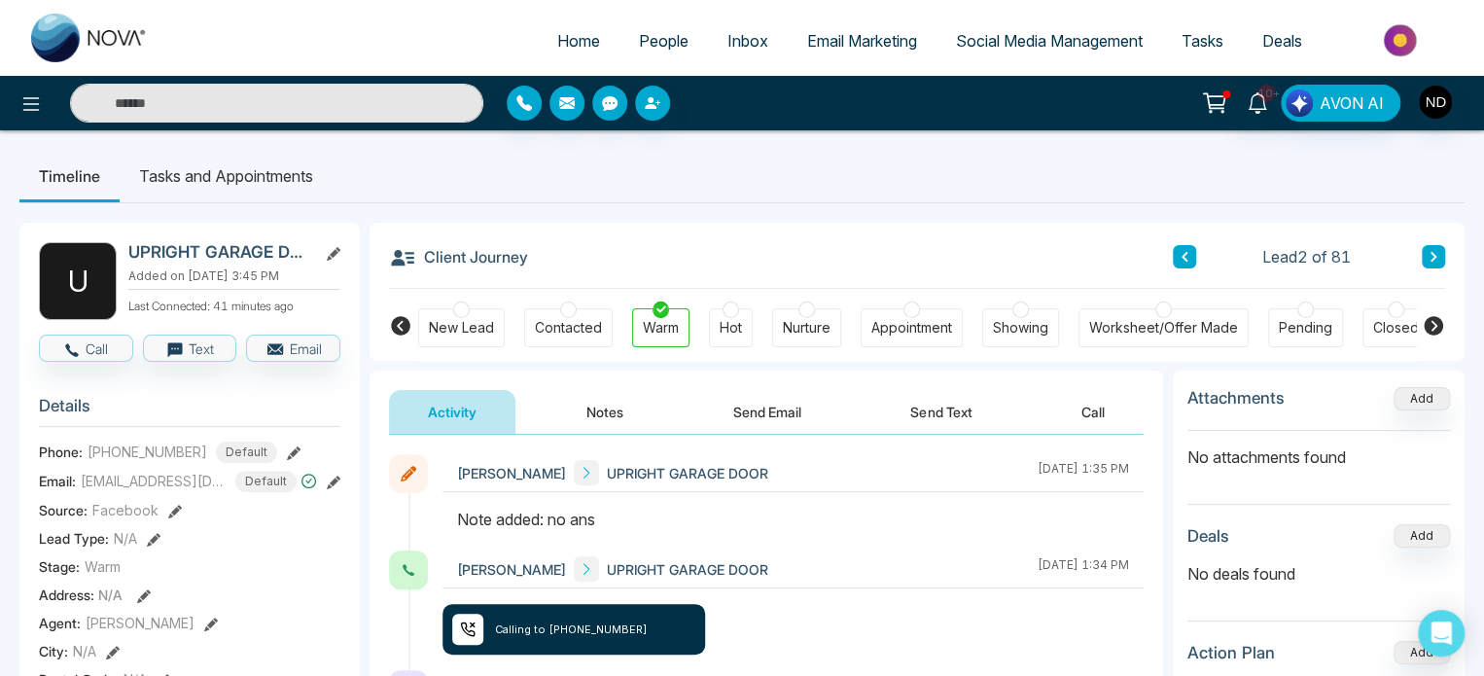
click at [578, 392] on button "Notes" at bounding box center [605, 412] width 115 height 44
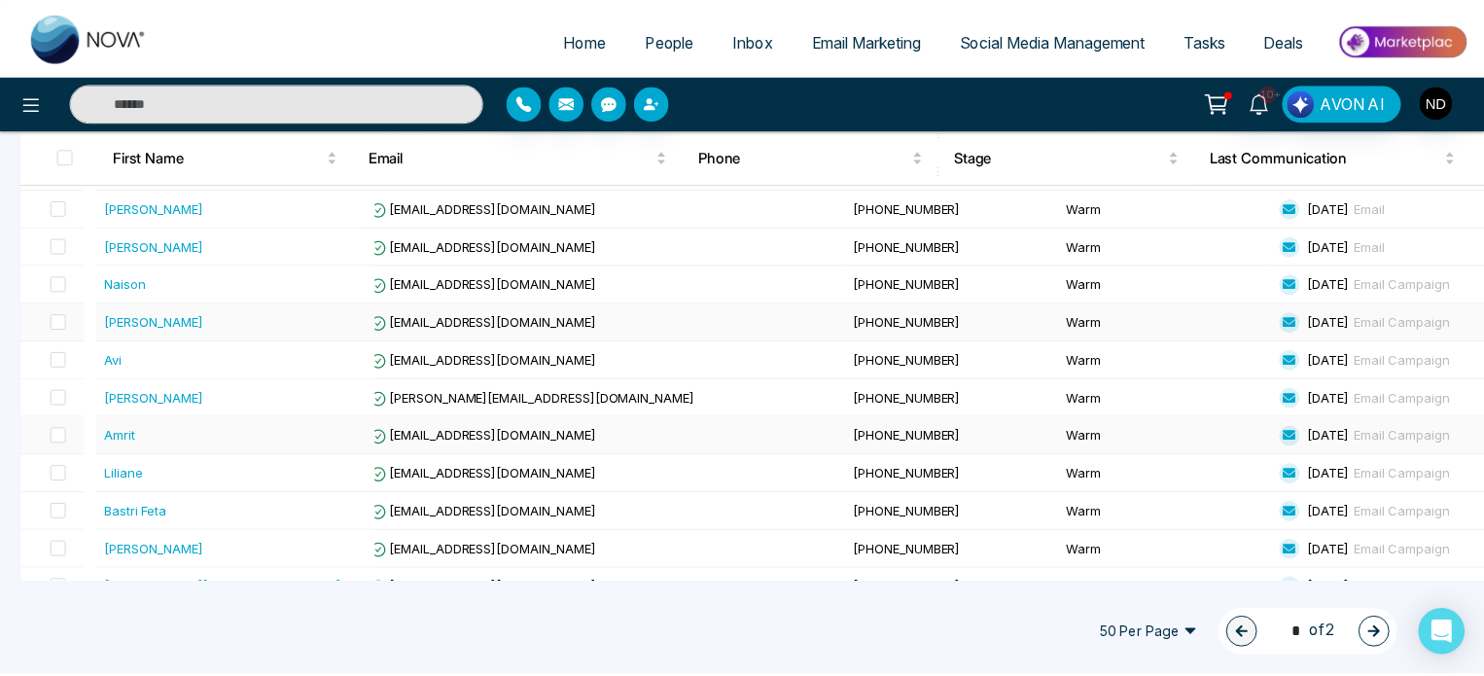
scroll to position [486, 0]
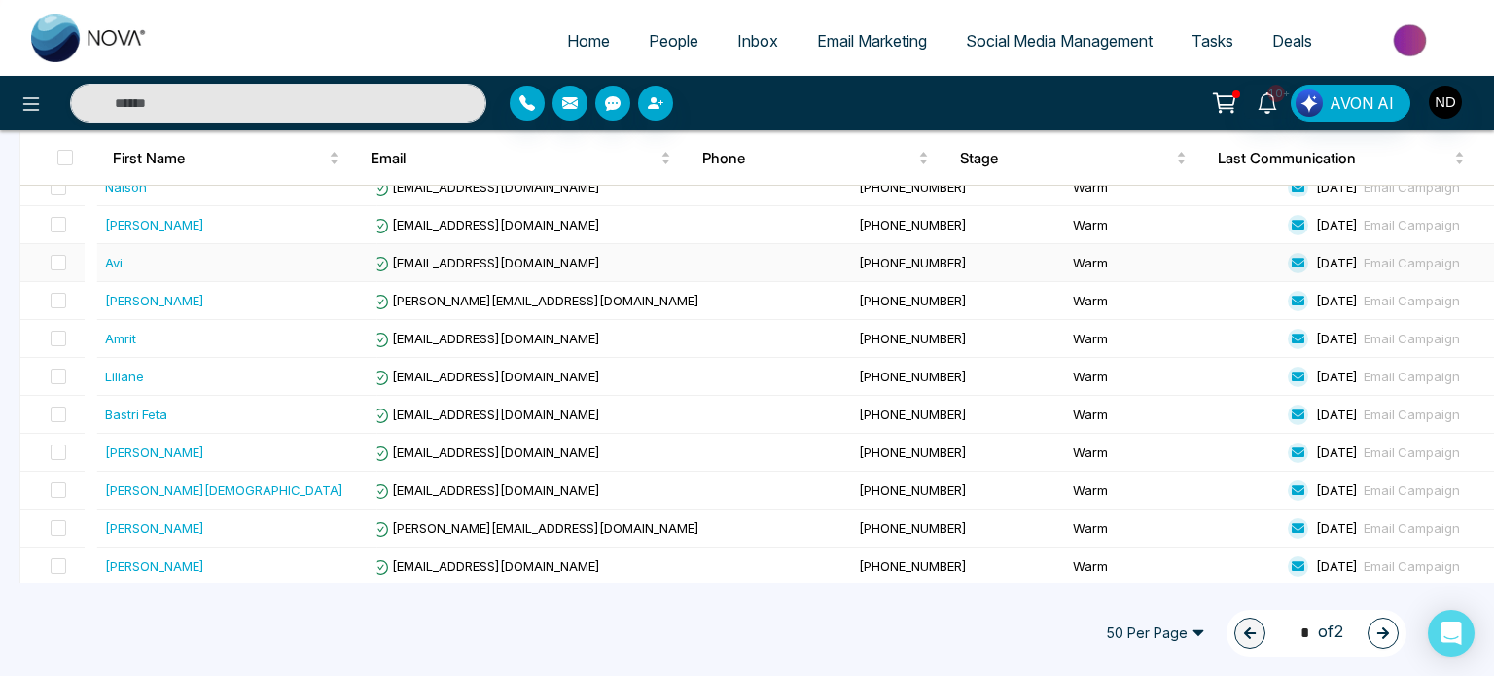
click at [260, 267] on div "Avi" at bounding box center [237, 262] width 265 height 19
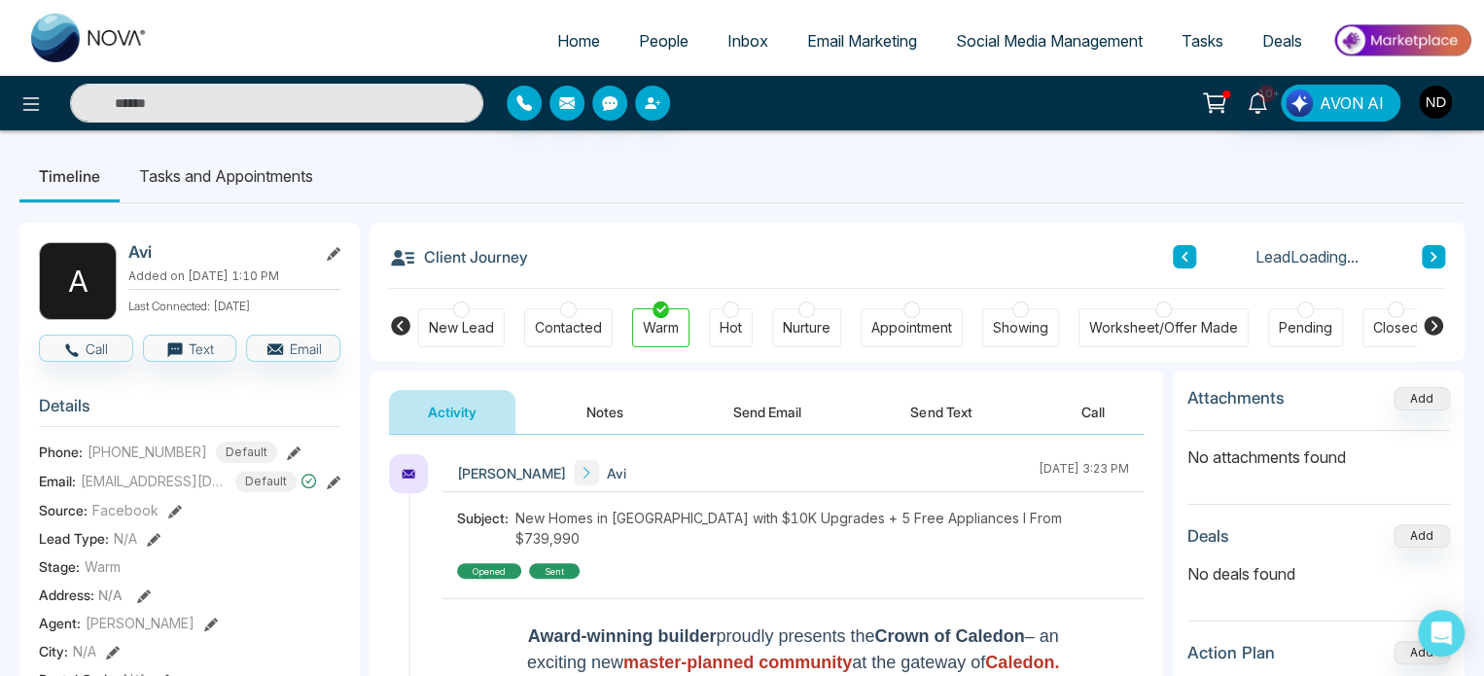
click at [607, 401] on button "Notes" at bounding box center [605, 412] width 115 height 44
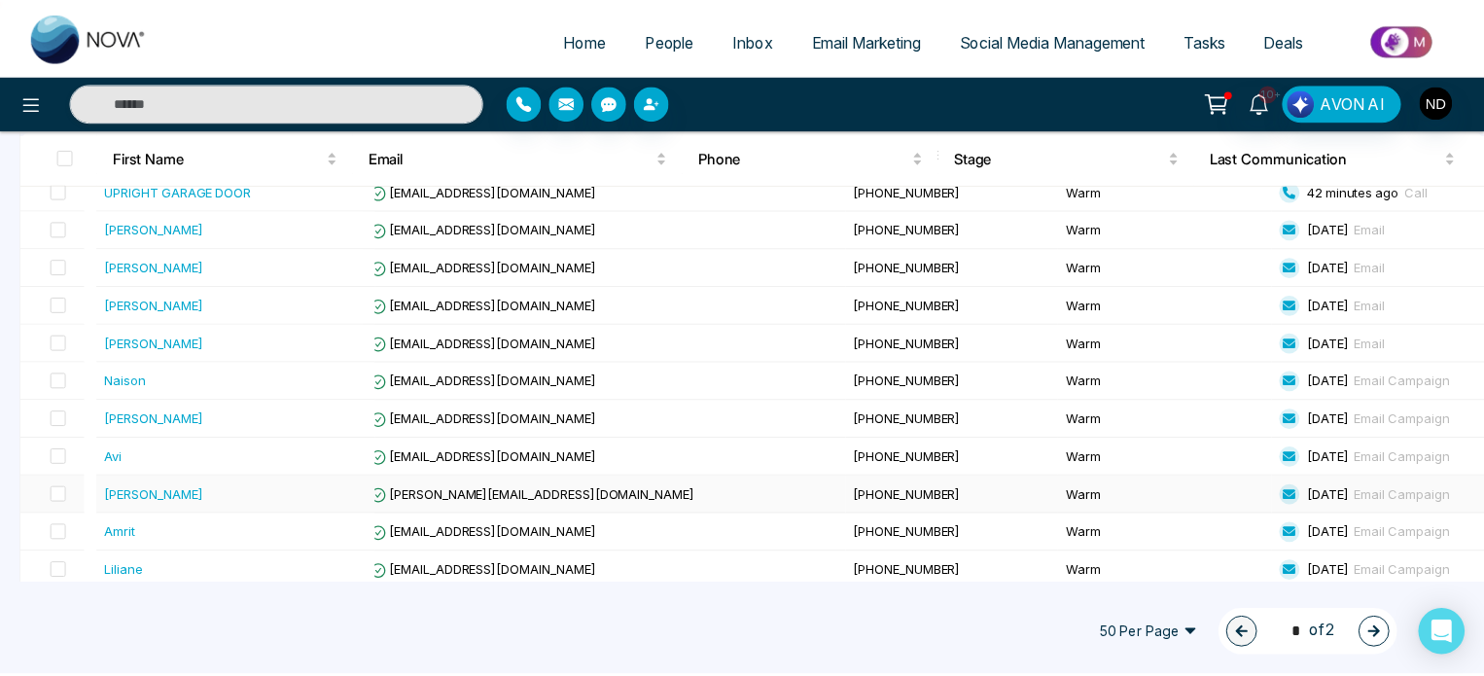
scroll to position [486, 0]
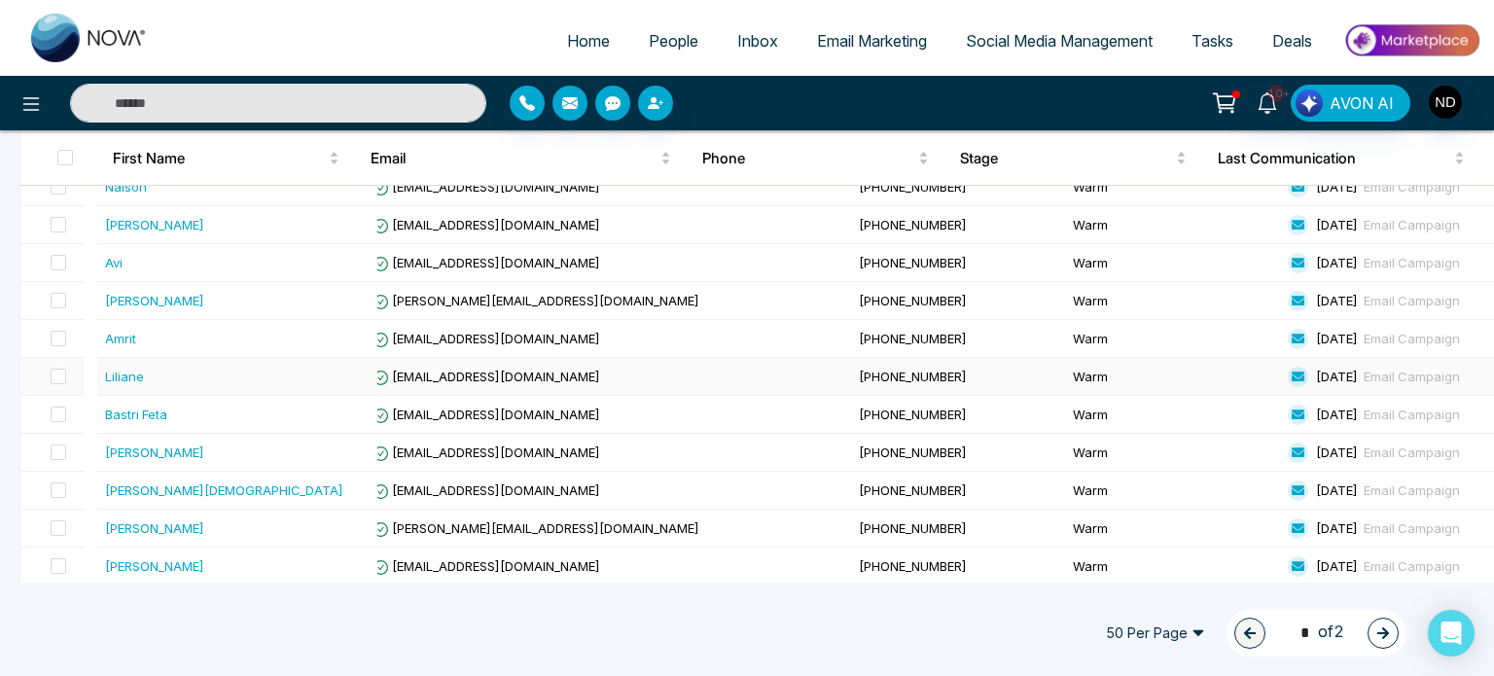
click at [219, 385] on td "Liliane" at bounding box center [237, 377] width 280 height 38
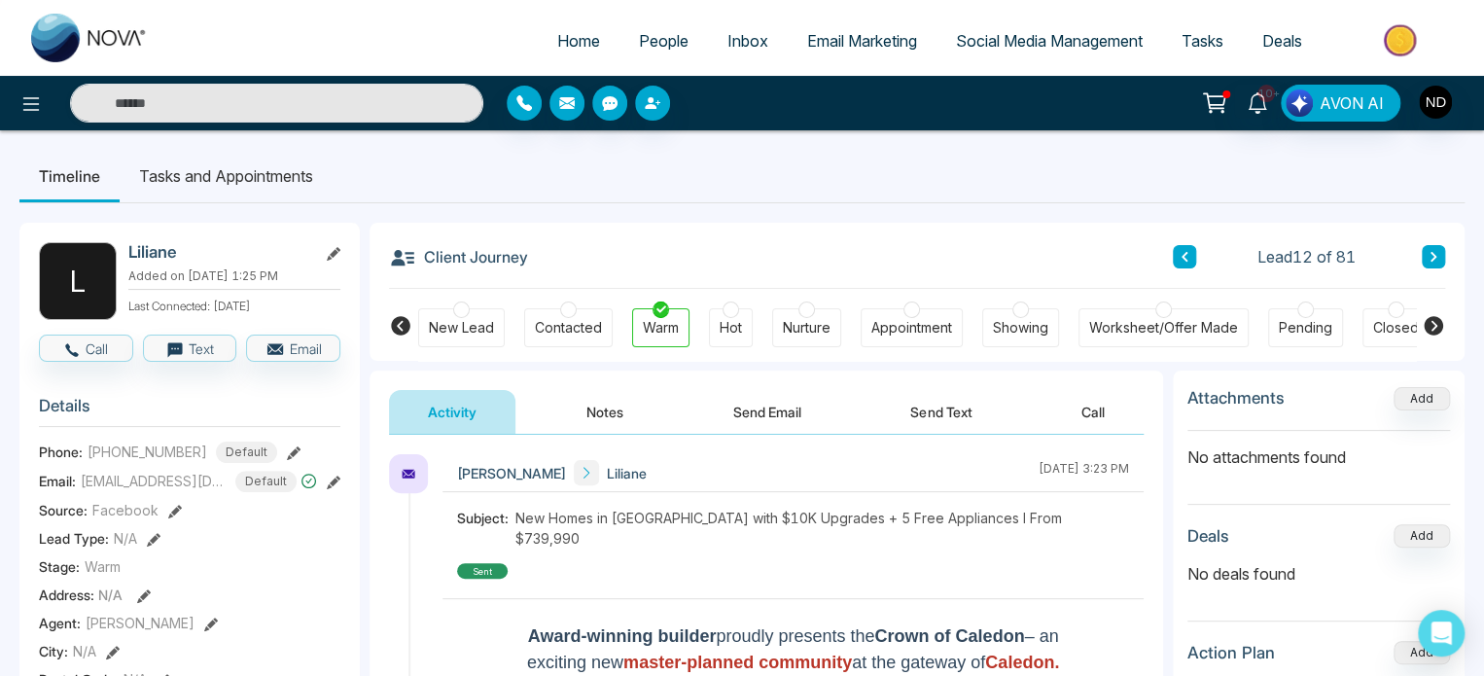
click at [573, 400] on button "Notes" at bounding box center [605, 412] width 115 height 44
click at [657, 47] on span "People" at bounding box center [664, 40] width 50 height 19
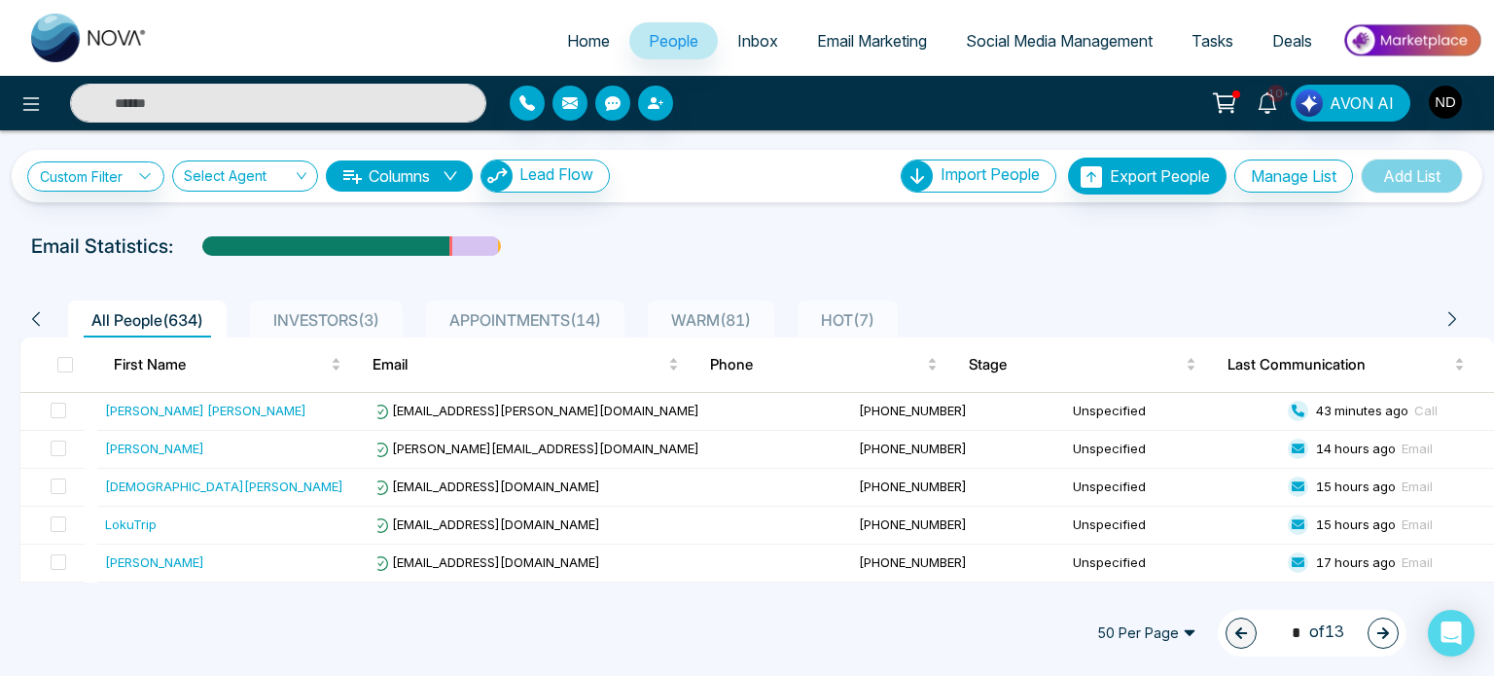
click at [717, 309] on div "WARM ( 81 )" at bounding box center [710, 319] width 95 height 23
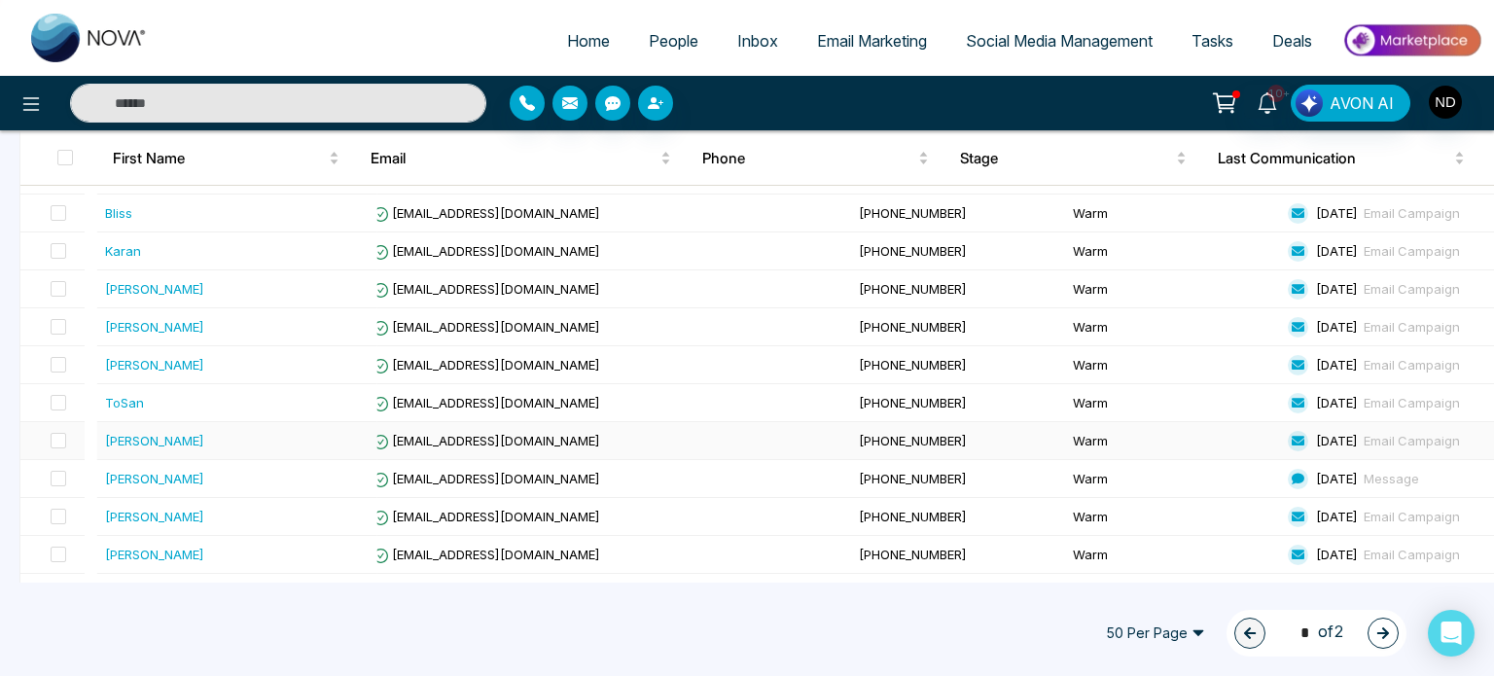
scroll to position [1731, 0]
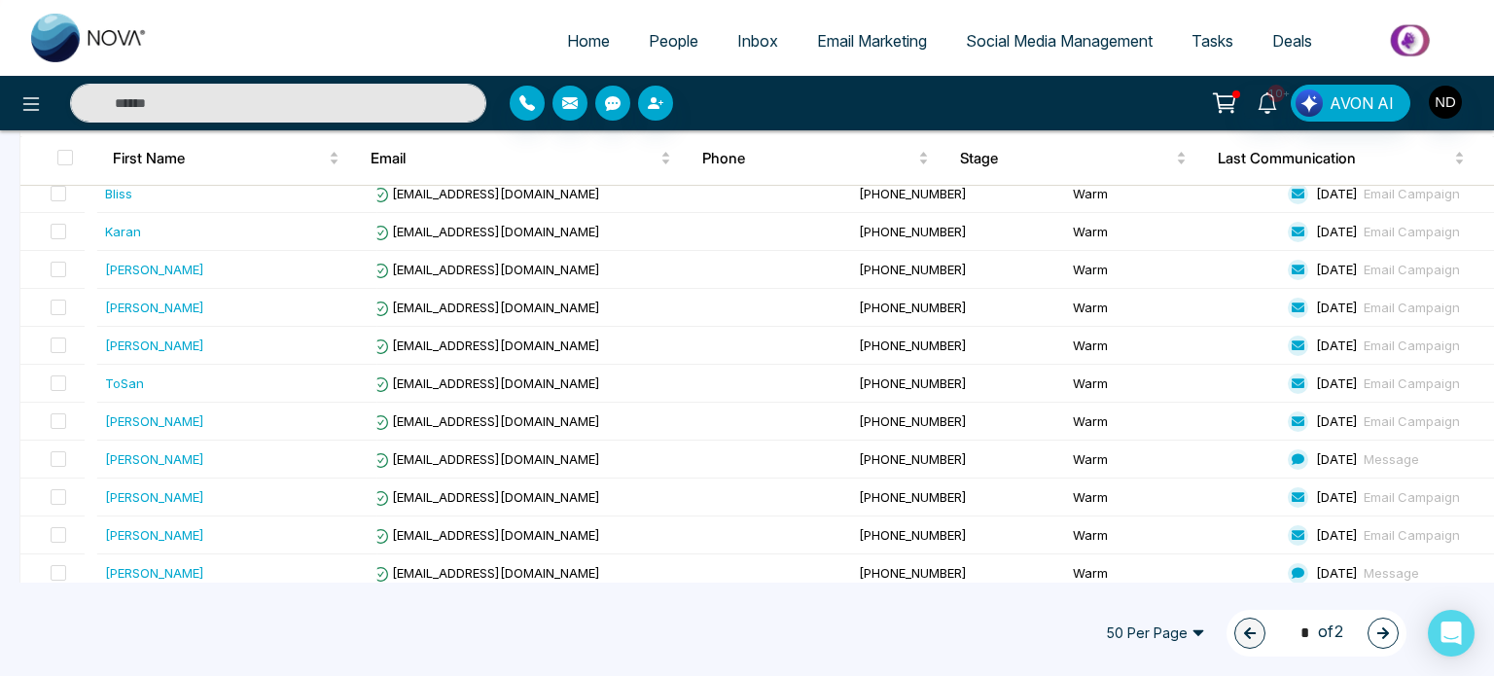
click at [1381, 626] on icon "button" at bounding box center [1383, 633] width 14 height 14
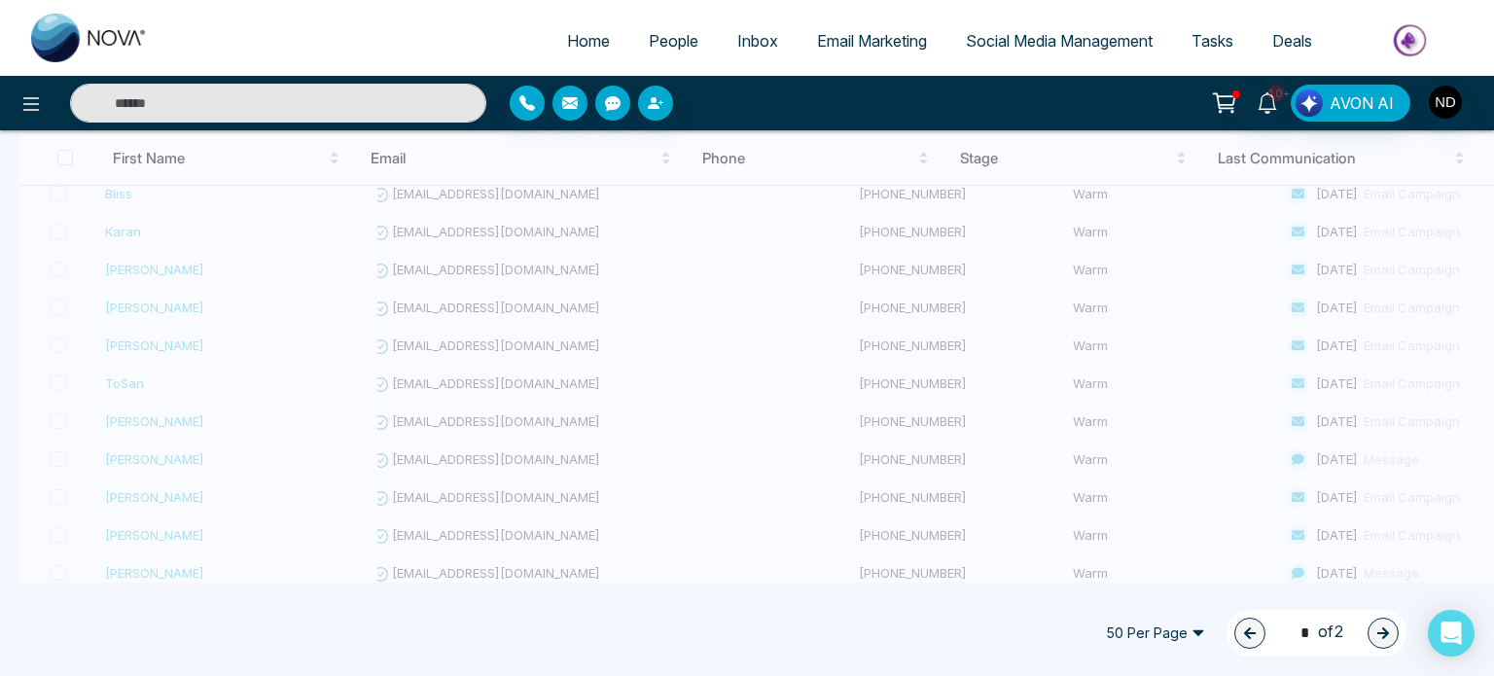
type input "*"
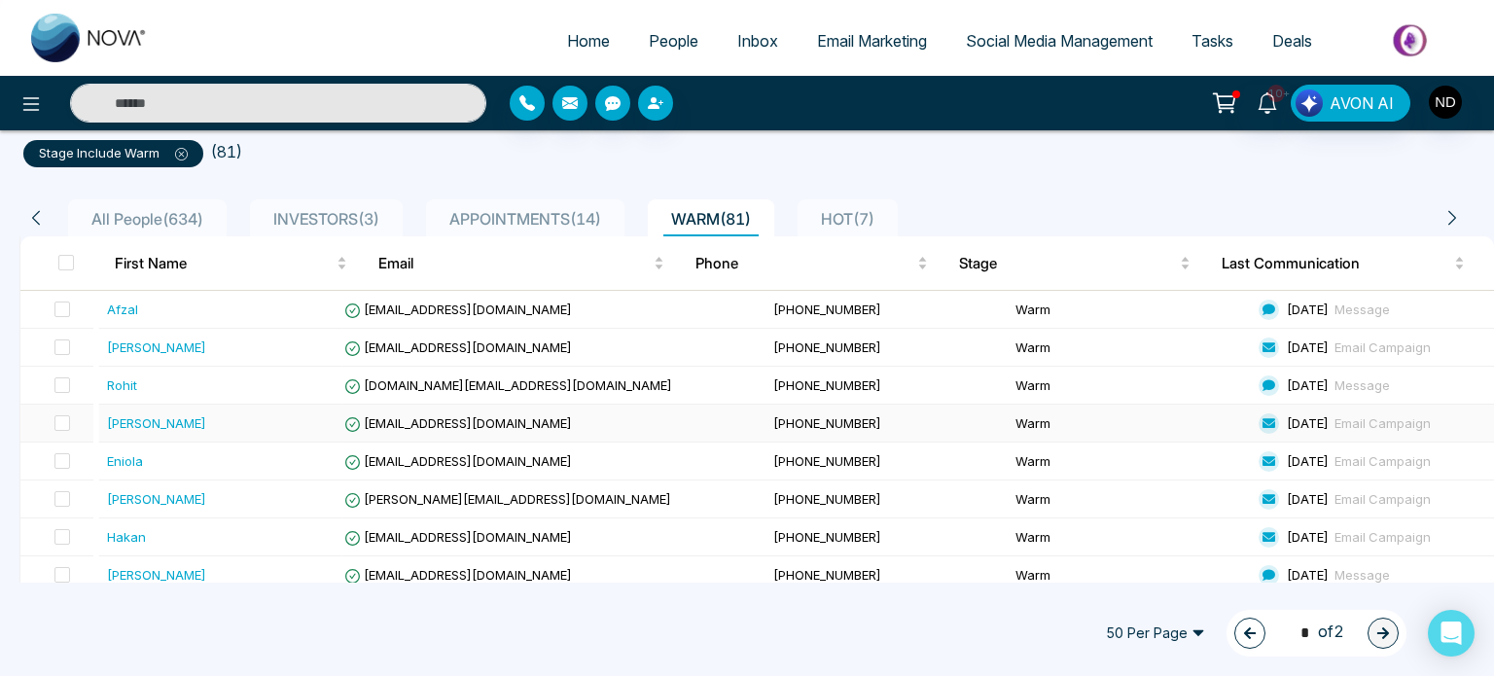
scroll to position [133, 0]
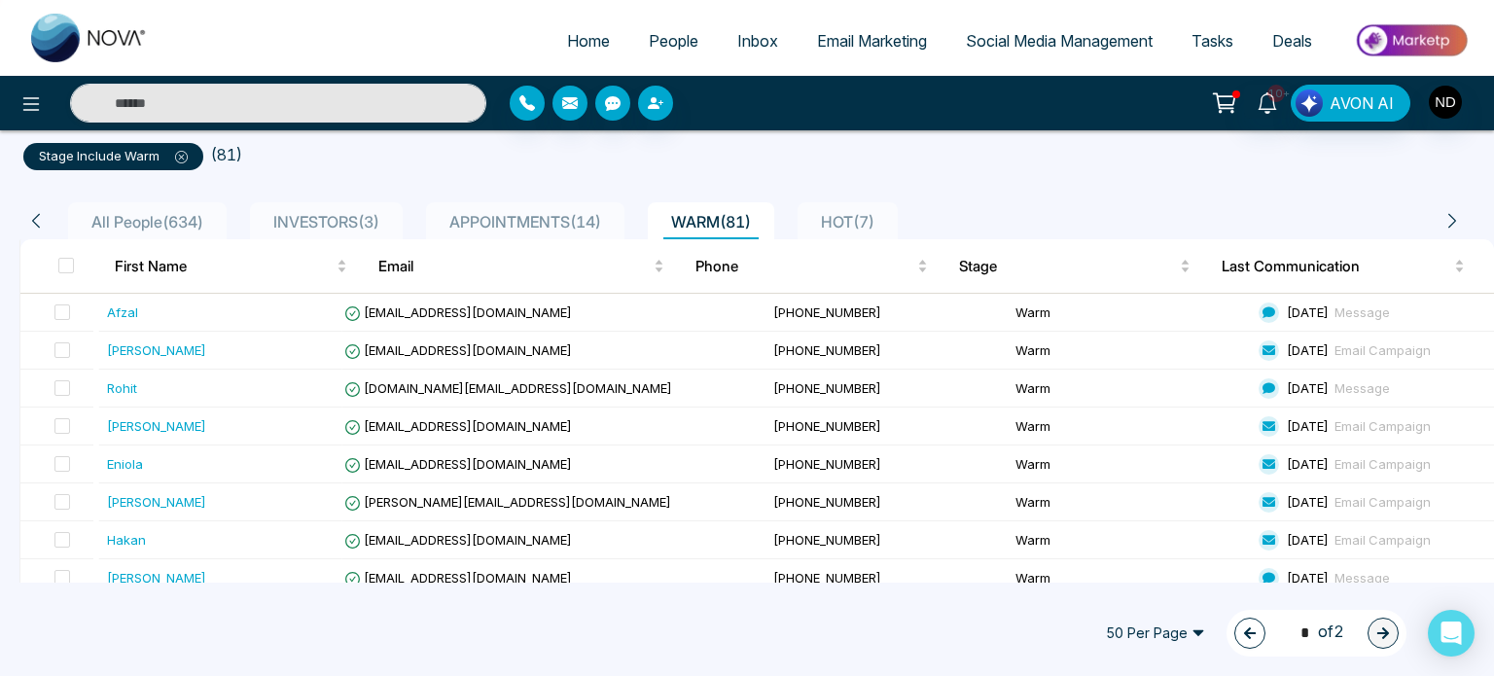
click at [1072, 160] on ul "stage include Warm ( 81 )" at bounding box center [746, 152] width 1447 height 35
